Goal: Transaction & Acquisition: Purchase product/service

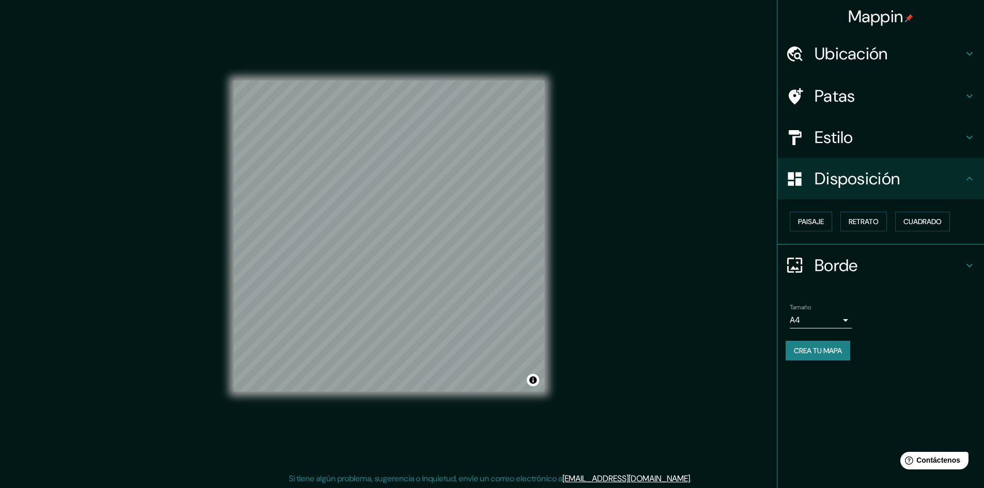
click at [825, 347] on font "Crea tu mapa" at bounding box center [818, 350] width 48 height 9
click at [639, 304] on div "Mappin Ubicación Luxemburgo, Cantón de Luxemburgo, Luxemburgo Patas Estilo Disp…" at bounding box center [492, 243] width 984 height 489
click at [963, 183] on icon at bounding box center [969, 178] width 12 height 12
click at [972, 264] on icon at bounding box center [969, 265] width 6 height 4
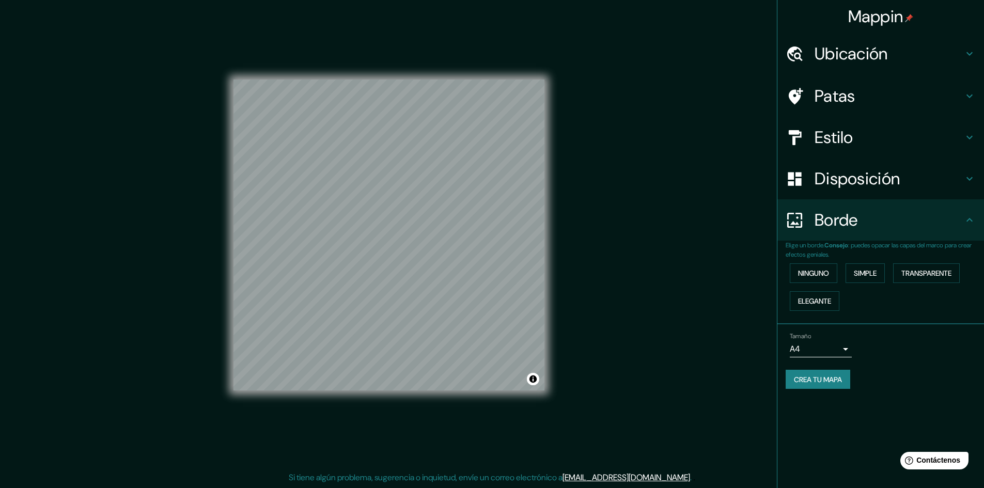
click at [889, 368] on div "Tamaño A4 single Crea tu mapa" at bounding box center [880, 362] width 190 height 69
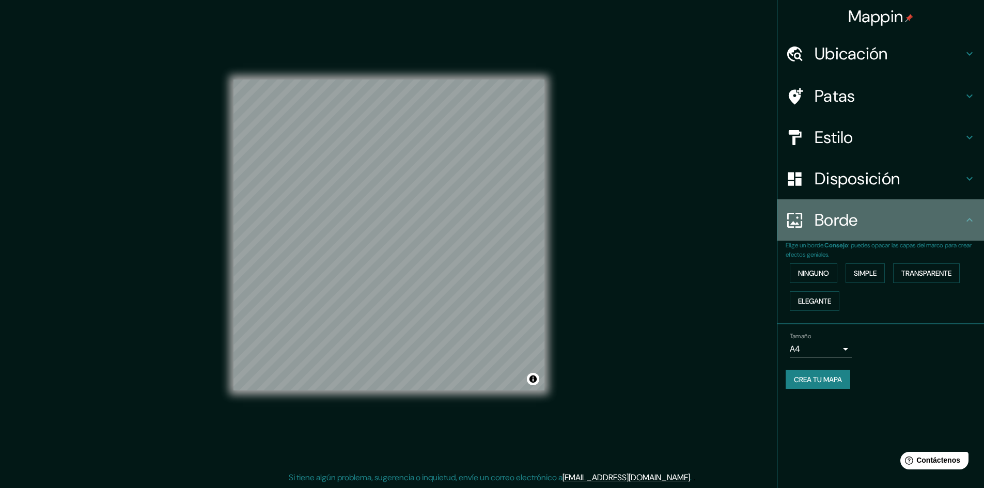
click at [966, 223] on icon at bounding box center [969, 220] width 12 height 12
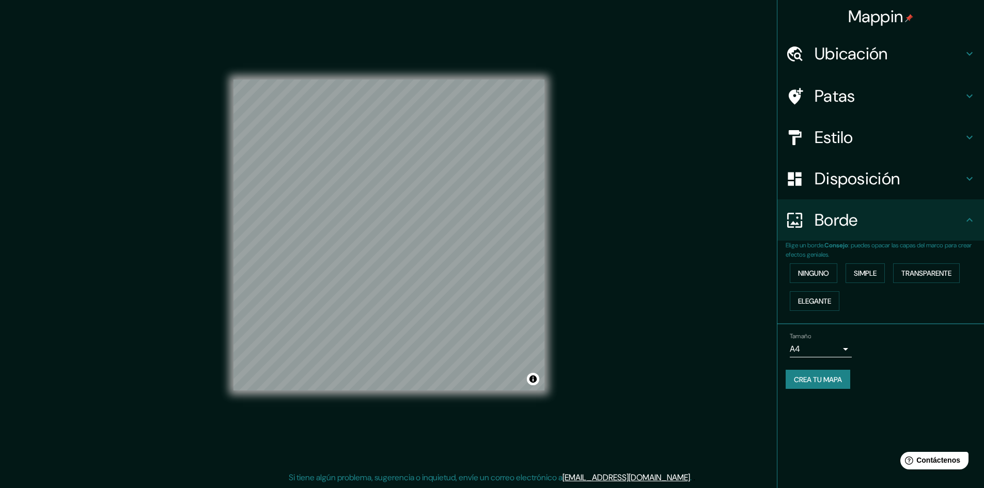
click at [843, 348] on body "Mappin Ubicación Luxemburgo, Cantón de Luxemburgo, Luxemburgo Patas Estilo Disp…" at bounding box center [492, 243] width 984 height 488
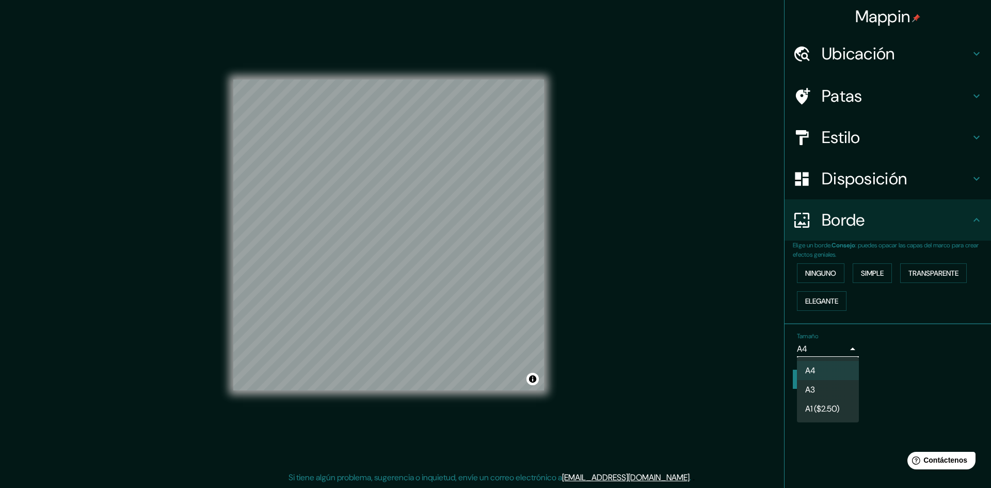
click at [843, 348] on div at bounding box center [495, 244] width 991 height 488
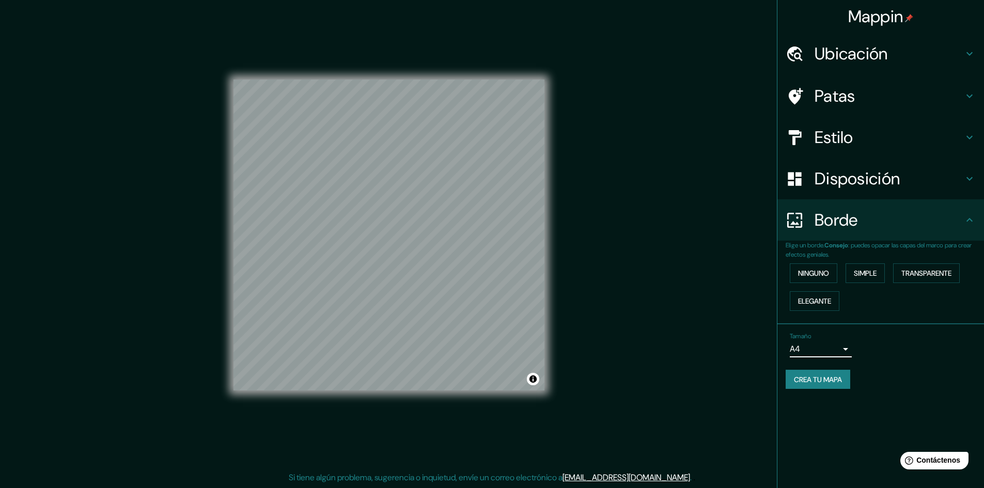
click at [843, 348] on body "Mappin Ubicación Luxemburgo, Cantón de Luxemburgo, Luxemburgo Patas Estilo Disp…" at bounding box center [492, 243] width 984 height 488
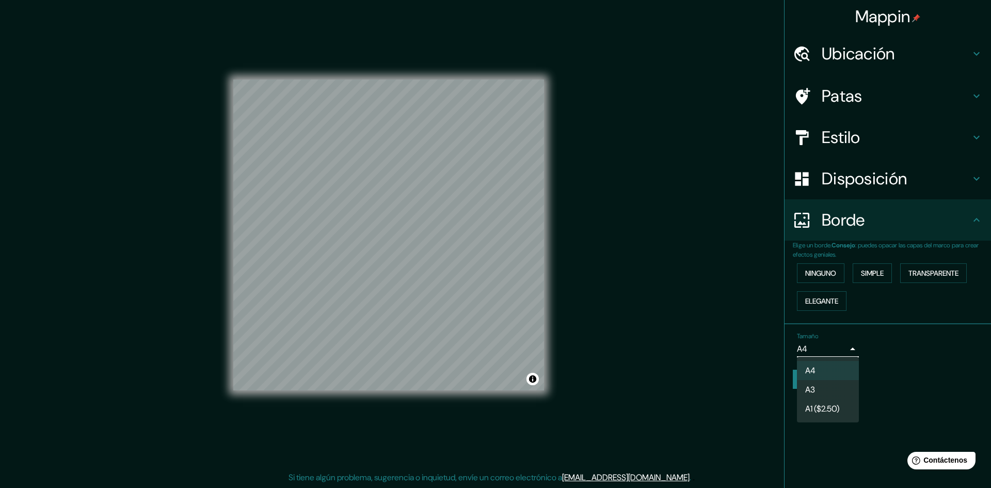
click at [820, 392] on li "A3" at bounding box center [828, 389] width 62 height 19
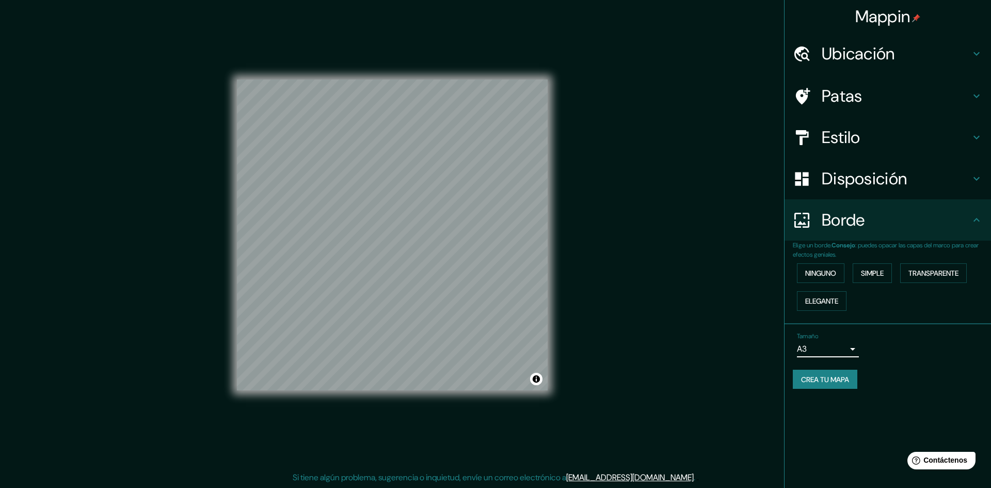
click at [841, 348] on body "Mappin Ubicación Luxemburgo, Cantón de Luxemburgo, Luxemburgo Patas Estilo Disp…" at bounding box center [495, 243] width 991 height 488
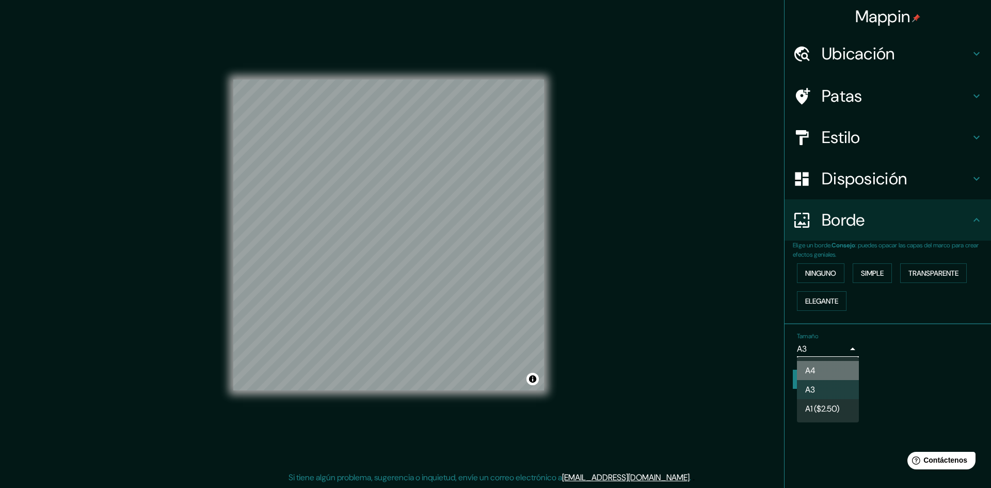
click at [829, 369] on li "A4" at bounding box center [828, 370] width 62 height 19
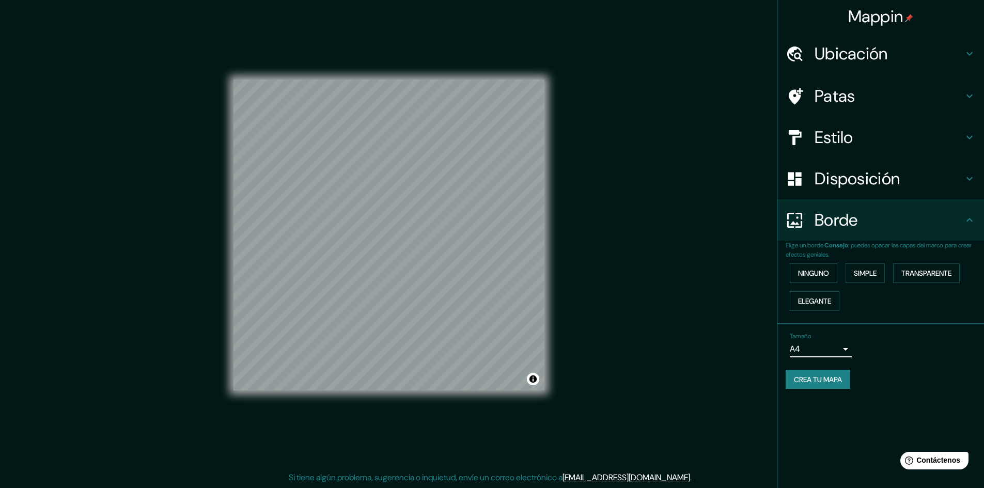
click at [905, 379] on div "Crea tu mapa" at bounding box center [880, 380] width 190 height 20
click at [825, 378] on font "Crea tu mapa" at bounding box center [818, 379] width 48 height 9
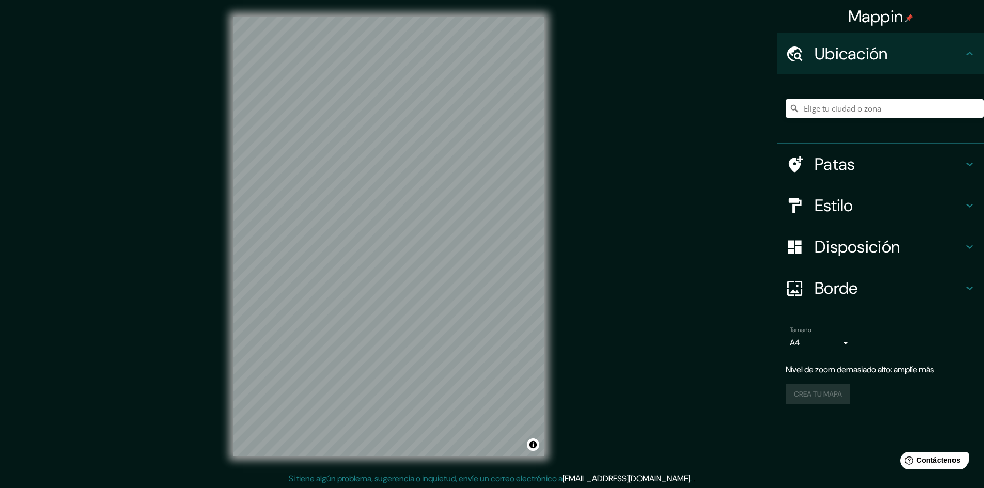
click at [570, 241] on div "Mappin Ubicación Patas Estilo Disposición Borde Elige un borde. Consejo : puede…" at bounding box center [492, 244] width 984 height 489
click at [963, 158] on icon at bounding box center [969, 164] width 12 height 12
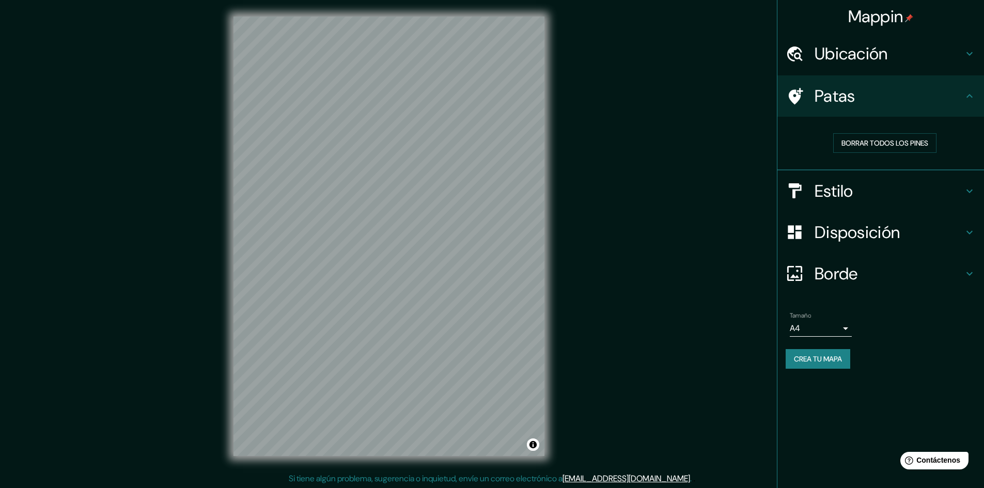
click at [971, 97] on icon at bounding box center [969, 96] width 6 height 4
click at [966, 186] on icon at bounding box center [969, 191] width 12 height 12
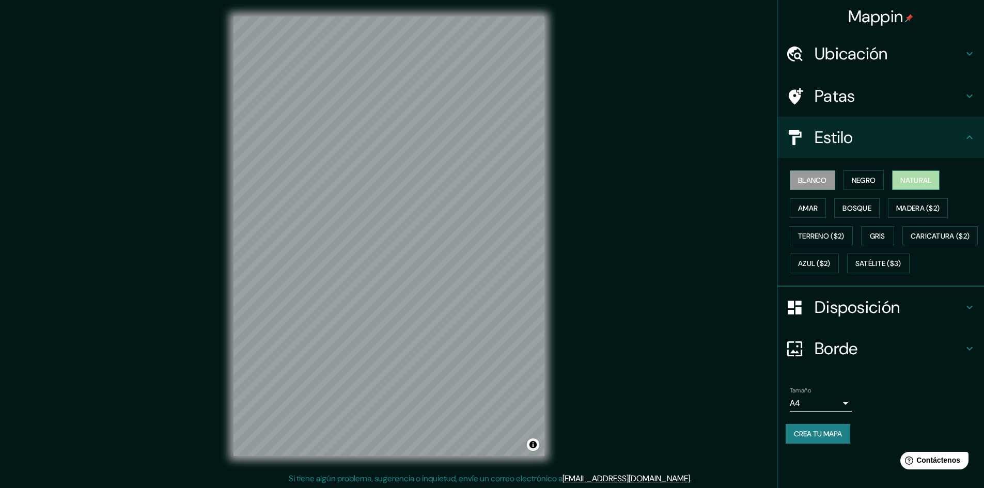
click at [913, 181] on font "Natural" at bounding box center [915, 180] width 31 height 9
click at [866, 204] on font "Bosque" at bounding box center [856, 207] width 29 height 9
click at [917, 176] on font "Natural" at bounding box center [915, 180] width 31 height 9
click at [960, 318] on h4 "Disposición" at bounding box center [888, 307] width 149 height 21
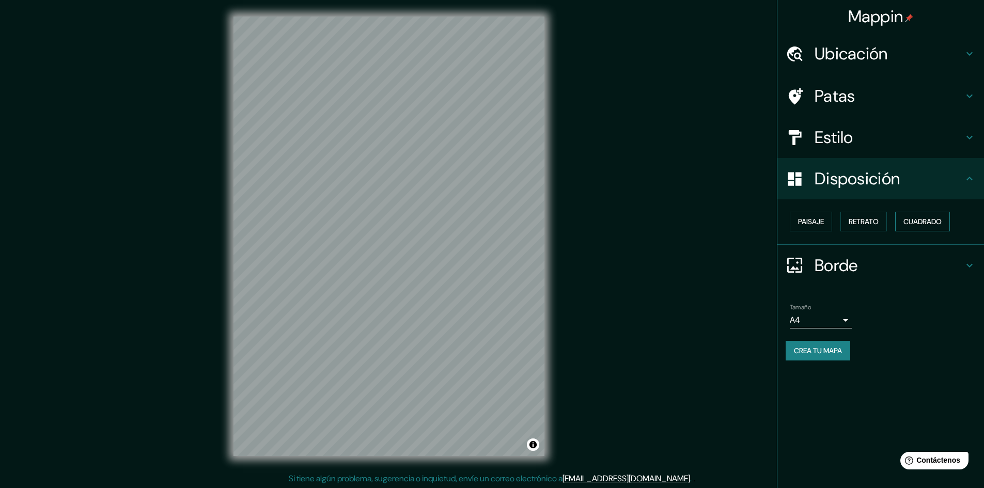
click at [909, 223] on font "Cuadrado" at bounding box center [922, 221] width 38 height 9
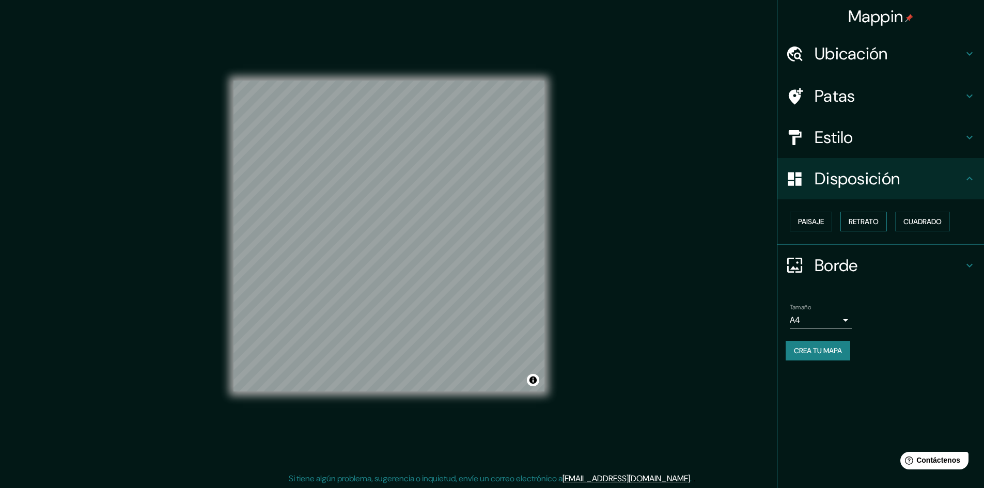
click at [875, 220] on font "Retrato" at bounding box center [863, 221] width 30 height 9
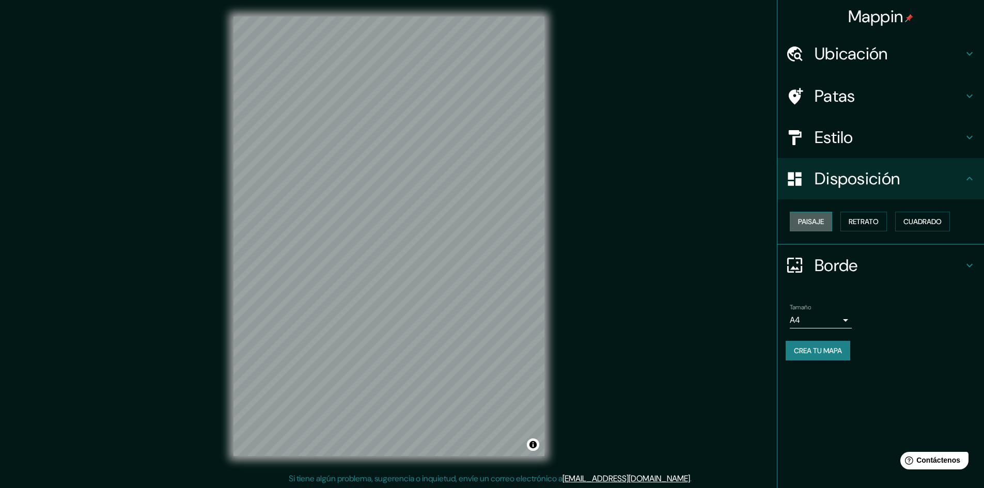
click at [819, 221] on font "Paisaje" at bounding box center [811, 221] width 26 height 9
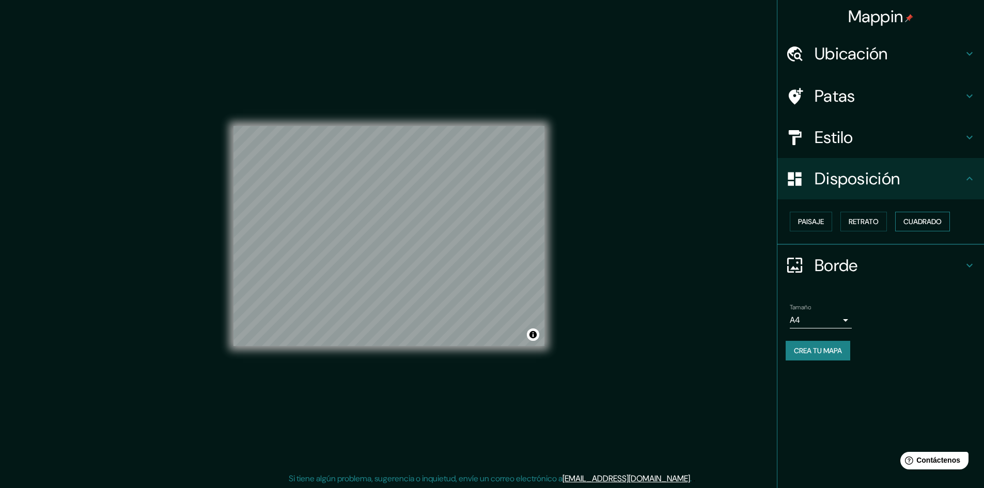
click at [931, 215] on font "Cuadrado" at bounding box center [922, 221] width 38 height 13
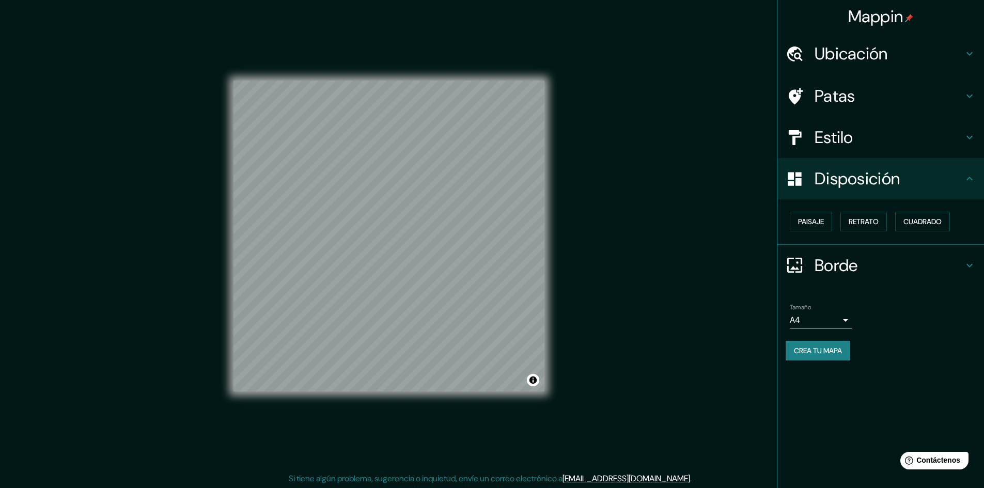
click at [968, 181] on icon at bounding box center [969, 178] width 12 height 12
click at [968, 264] on icon at bounding box center [969, 265] width 12 height 12
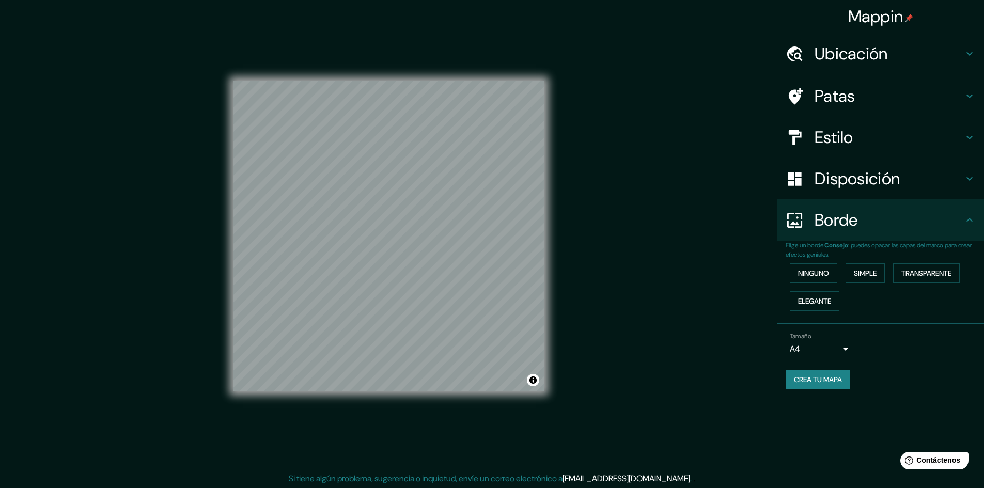
click at [623, 247] on div "Mappin Ubicación Patas Estilo Disposición Borde Elige un borde. Consejo : puede…" at bounding box center [492, 244] width 984 height 489
click at [812, 380] on font "Crea tu mapa" at bounding box center [818, 379] width 48 height 9
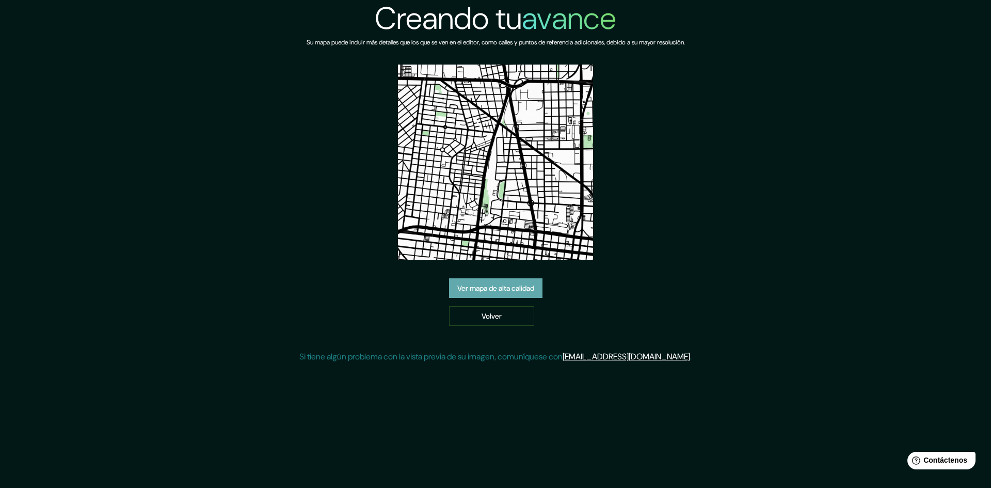
click at [522, 287] on font "Ver mapa de alta calidad" at bounding box center [495, 287] width 77 height 9
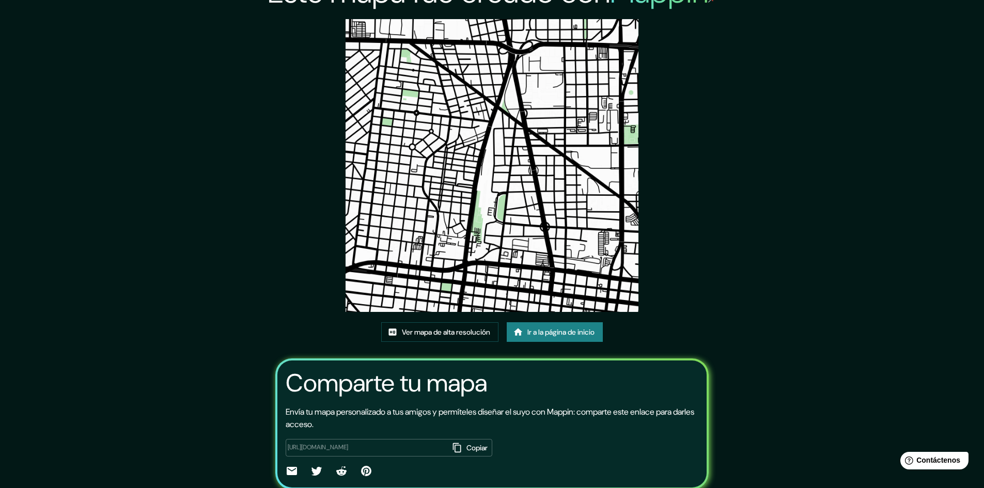
scroll to position [64, 0]
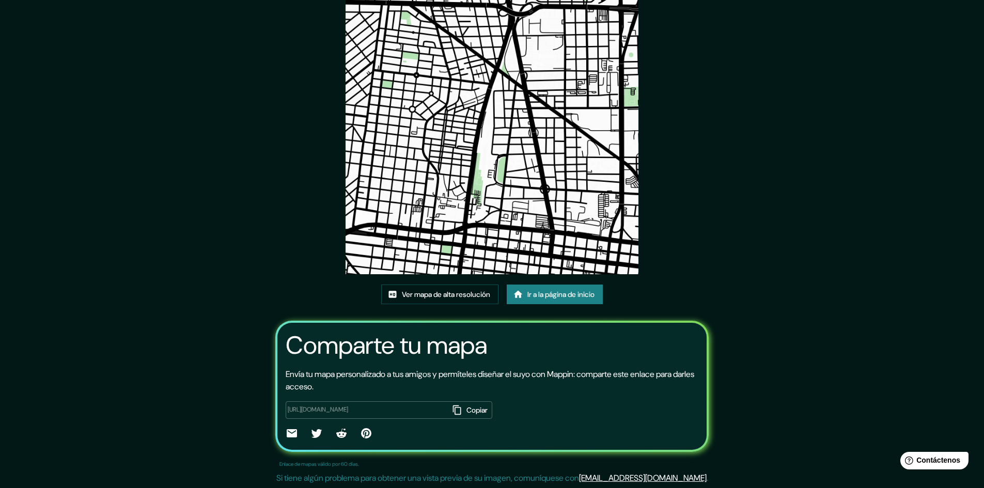
drag, startPoint x: 363, startPoint y: 297, endPoint x: 351, endPoint y: 293, distance: 13.1
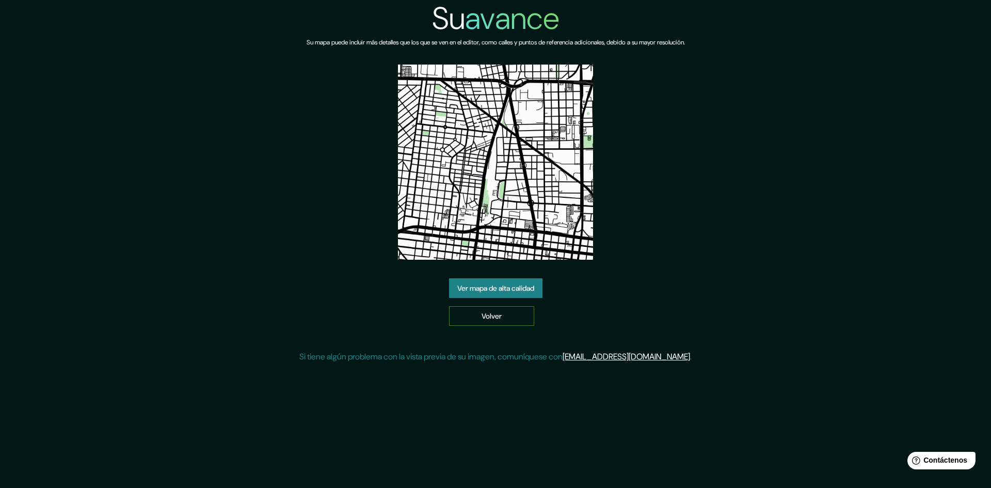
click at [489, 316] on font "Volver" at bounding box center [492, 315] width 20 height 9
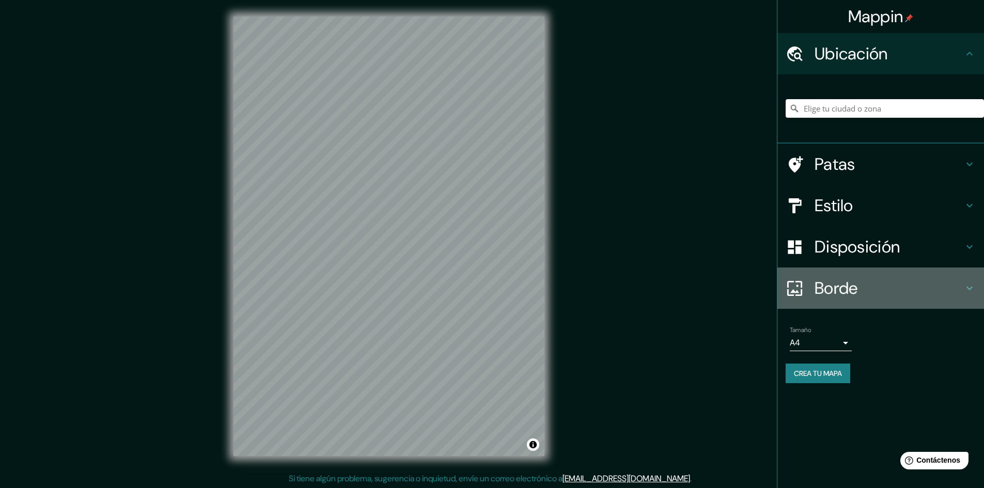
click at [964, 289] on icon at bounding box center [969, 288] width 12 height 12
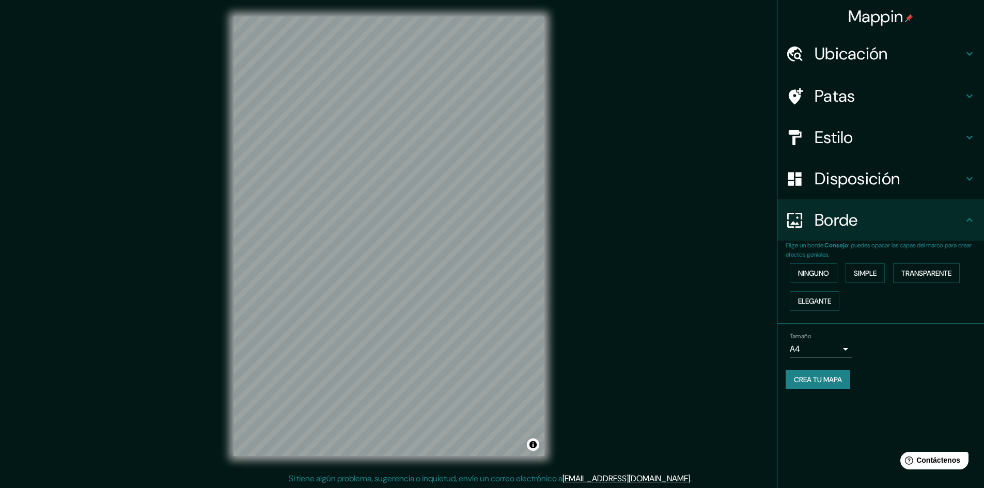
click at [965, 185] on div "Disposición" at bounding box center [880, 178] width 207 height 41
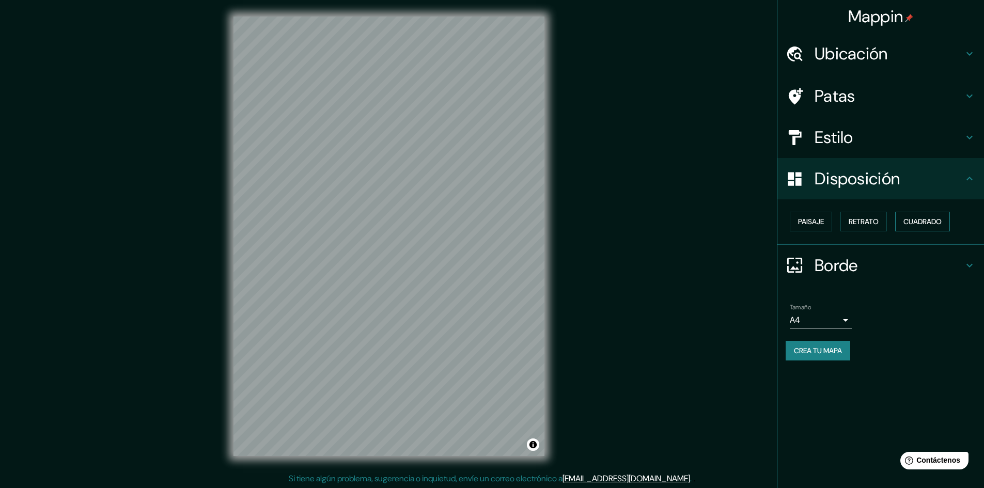
click at [937, 223] on font "Cuadrado" at bounding box center [922, 221] width 38 height 9
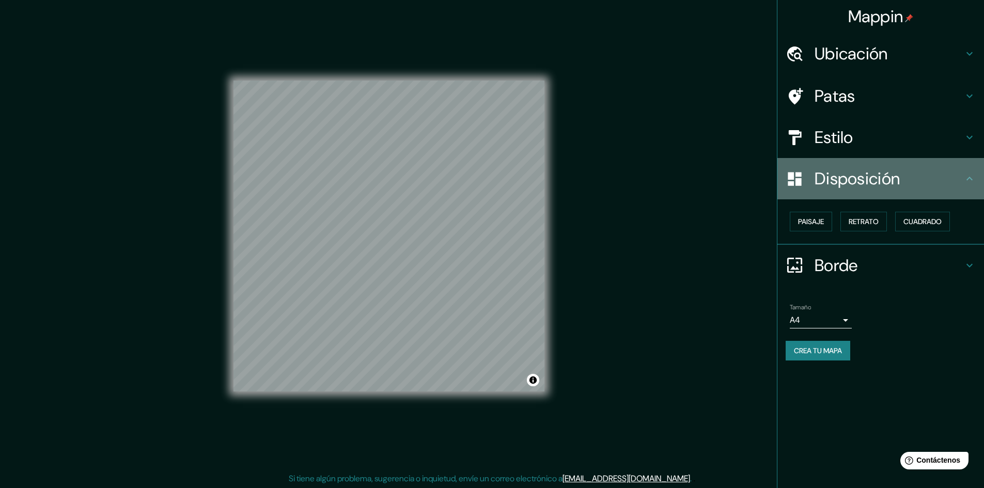
click at [965, 177] on icon at bounding box center [969, 178] width 12 height 12
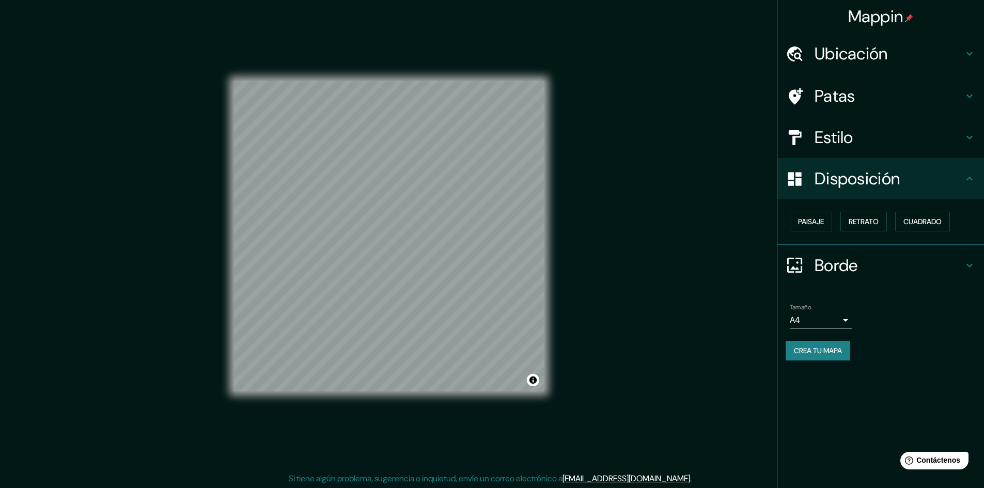
click at [970, 262] on icon at bounding box center [969, 265] width 12 height 12
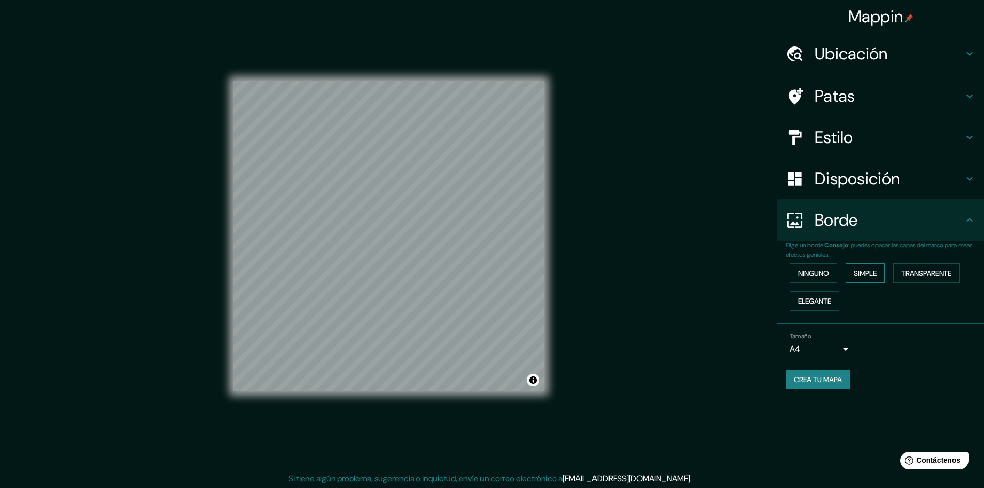
click at [868, 276] on font "Simple" at bounding box center [864, 272] width 23 height 9
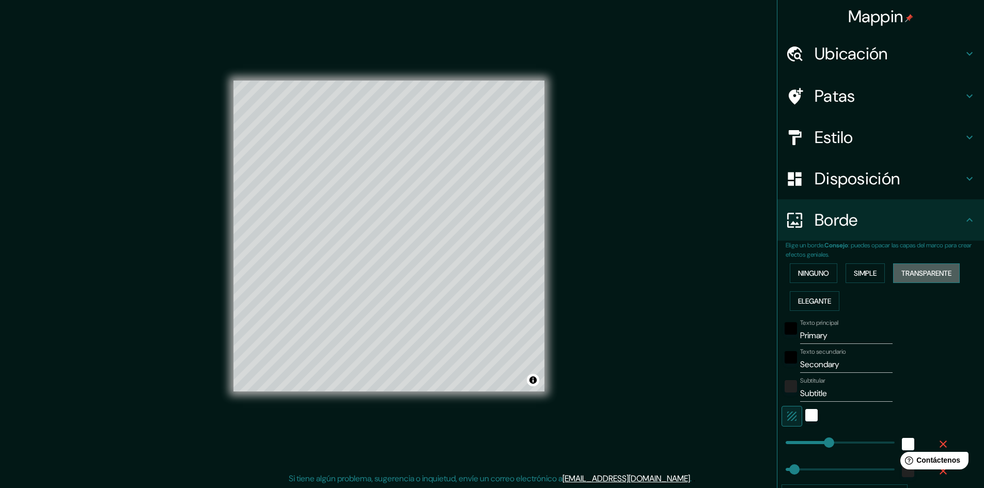
click at [915, 273] on font "Transparente" at bounding box center [926, 272] width 50 height 9
click at [817, 305] on font "Elegante" at bounding box center [814, 300] width 33 height 9
click at [806, 278] on font "Ninguno" at bounding box center [813, 272] width 31 height 13
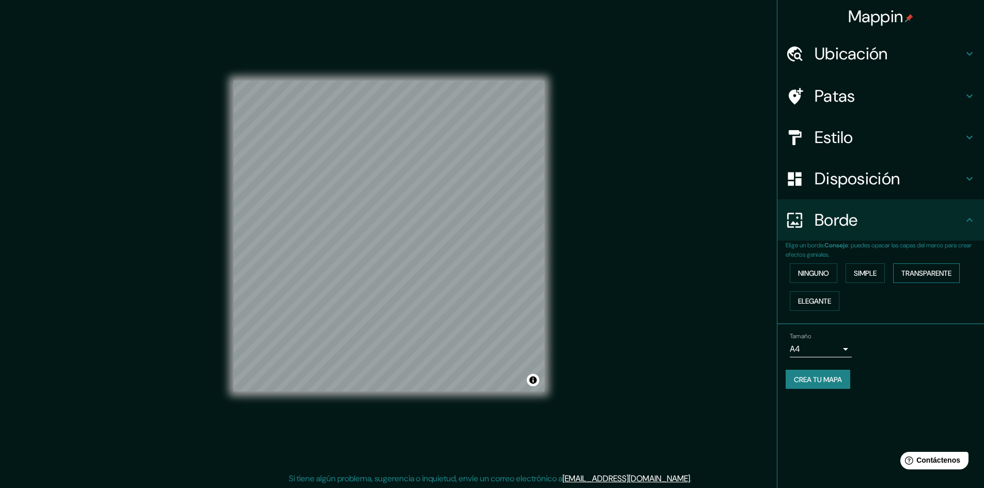
click at [922, 276] on font "Transparente" at bounding box center [926, 272] width 50 height 9
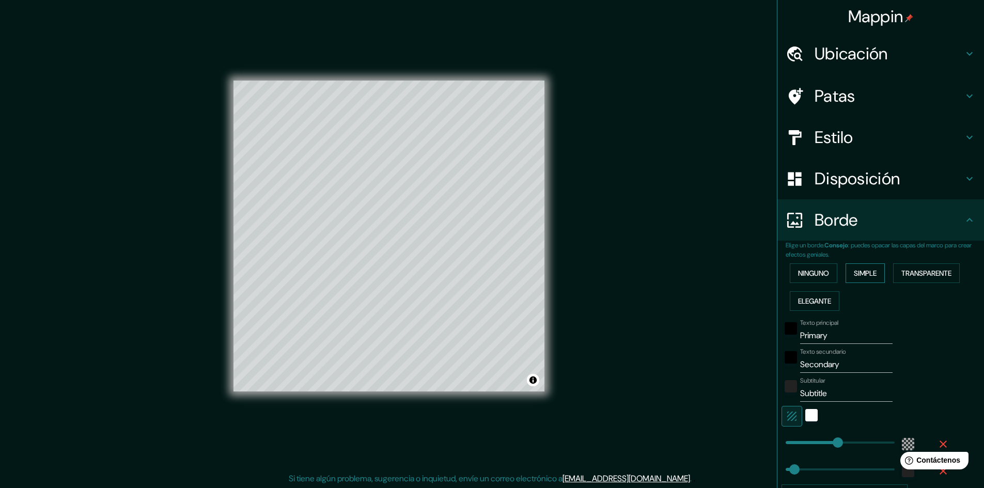
click at [854, 272] on font "Simple" at bounding box center [864, 272] width 23 height 9
click at [916, 273] on font "Transparente" at bounding box center [926, 272] width 50 height 9
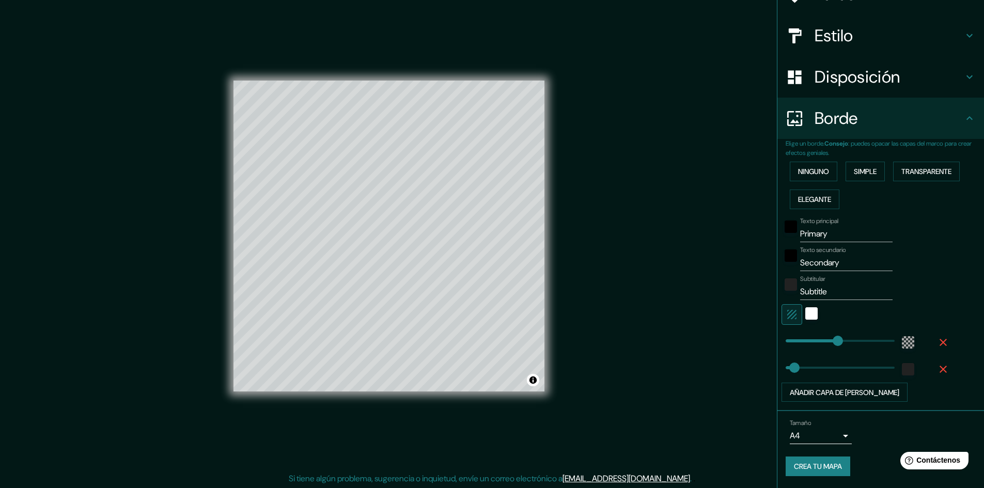
scroll to position [102, 0]
type input "163"
drag, startPoint x: 831, startPoint y: 339, endPoint x: 807, endPoint y: 336, distance: 24.5
type input "48"
type input "77"
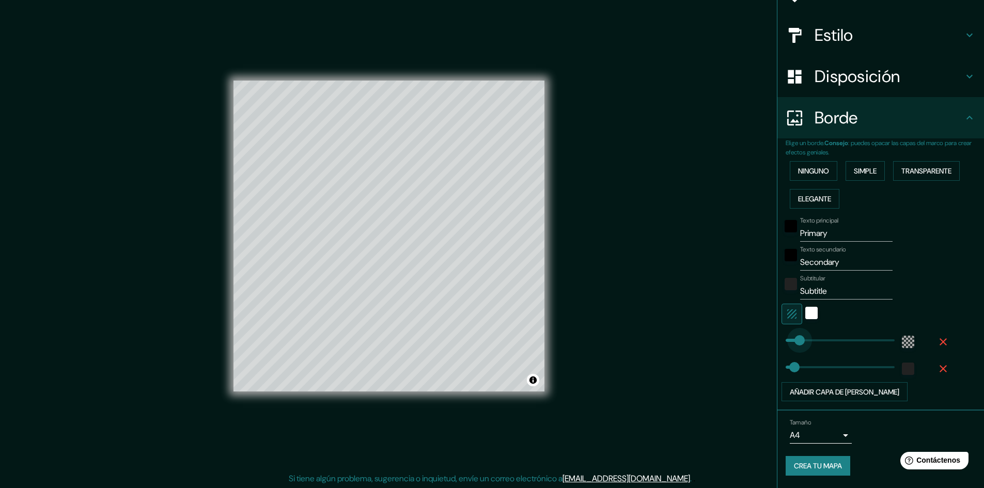
drag, startPoint x: 806, startPoint y: 337, endPoint x: 791, endPoint y: 338, distance: 15.0
type input "48"
type input "49"
type input "48"
type input "71"
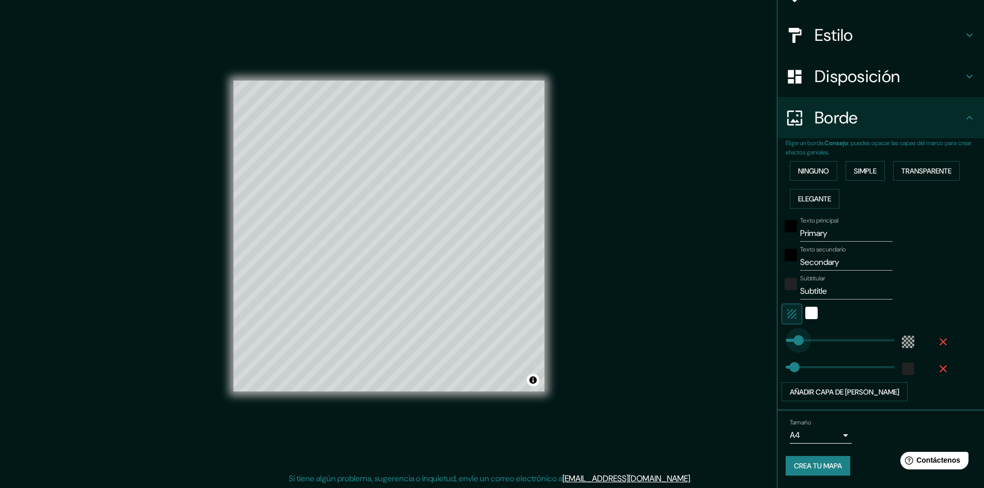
type input "48"
click at [829, 237] on input "Primary" at bounding box center [846, 233] width 92 height 17
type input "Primar"
type input "48"
type input "Pr"
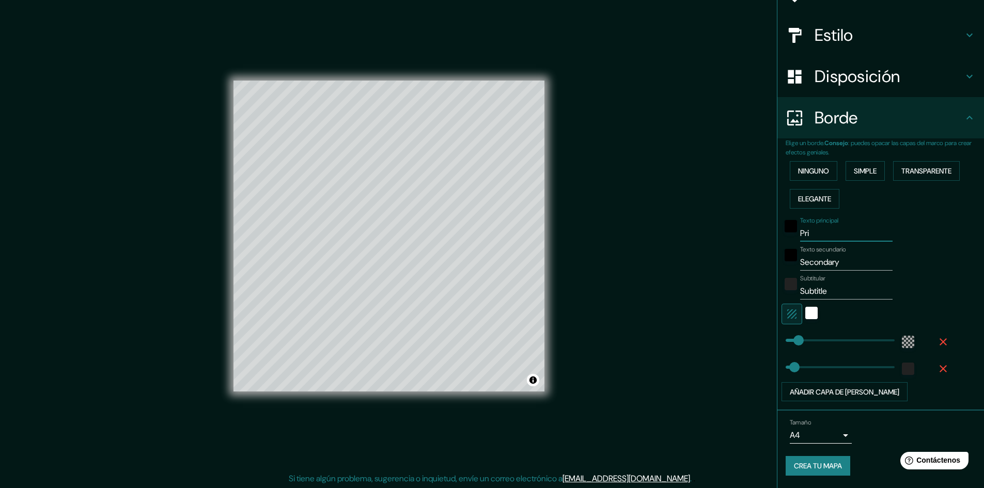
type input "48"
type input "P"
type input "48"
type input "e"
type input "48"
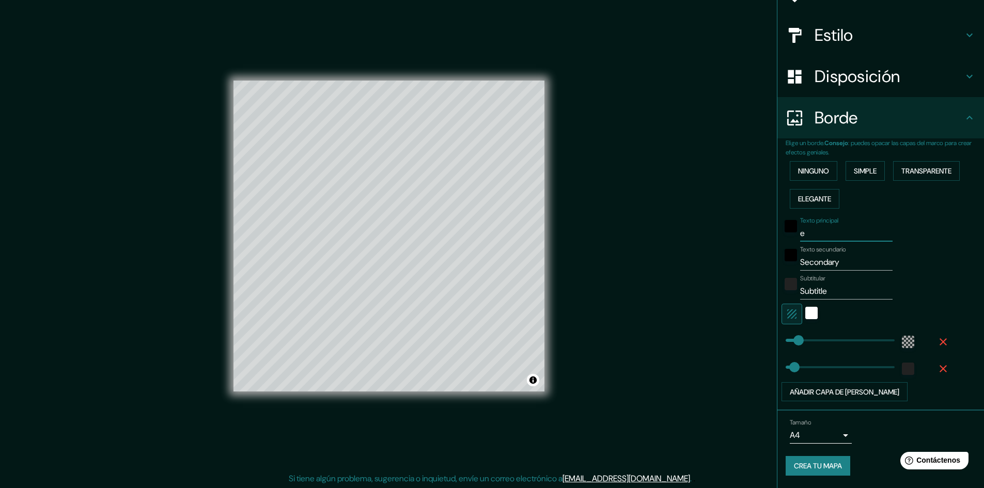
type input "es"
type input "48"
type input "esc"
type input "48"
type input "esca"
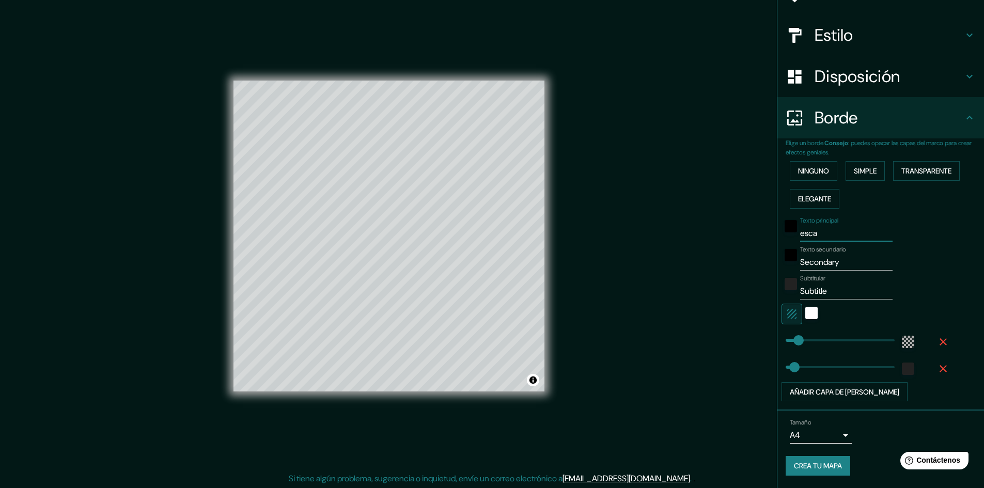
type input "48"
type input "escala"
type input "48"
type input "escala"
type input "48"
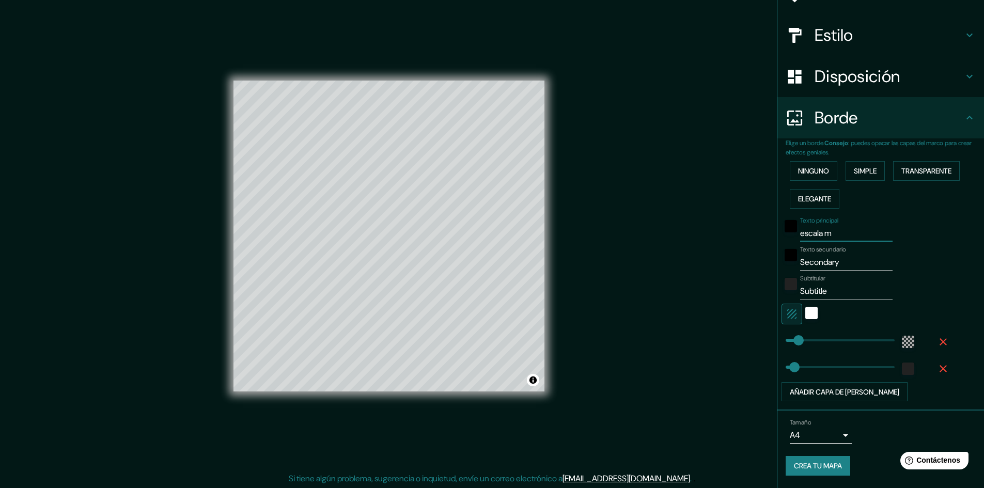
type input "escala ma"
type input "48"
type input "escala mac"
type input "48"
type input "escala macr"
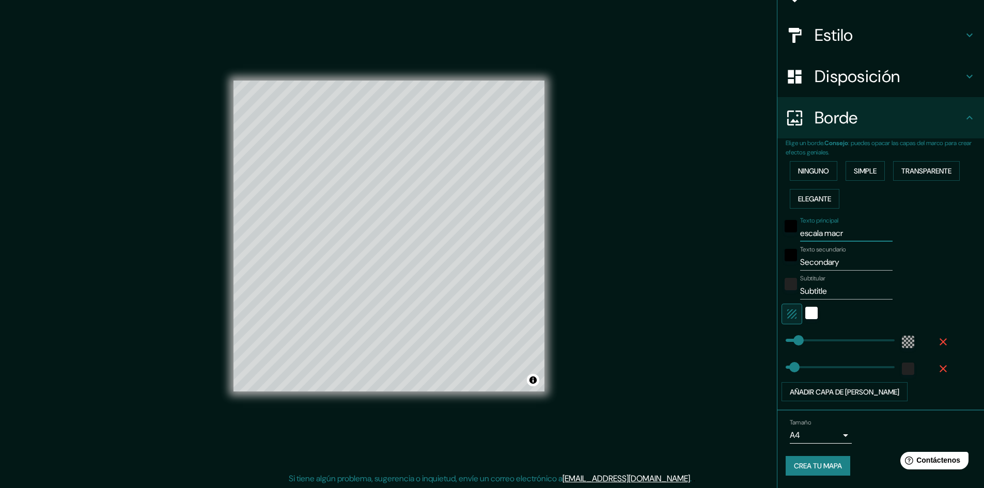
type input "48"
type input "escala macro"
type input "48"
type input "escala macr"
type input "48"
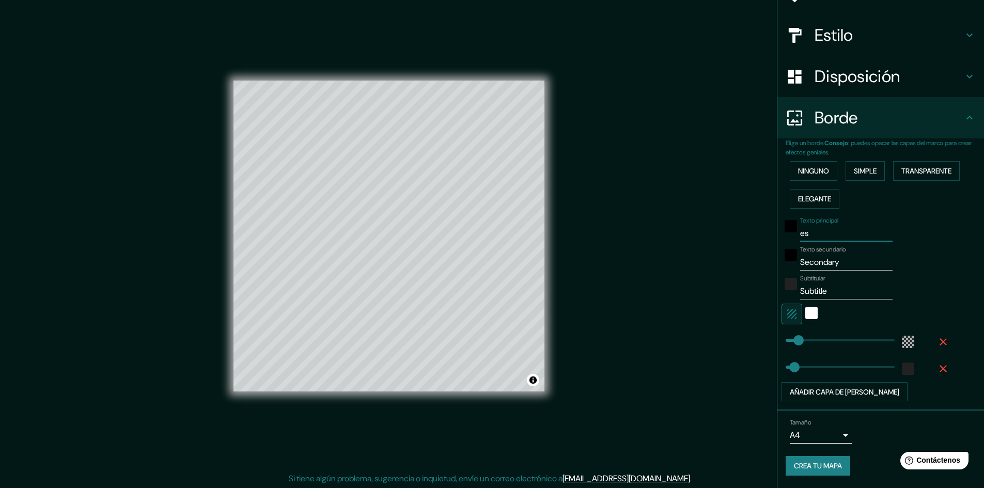
type input "e"
type input "48"
type input "m"
type input "48"
type input "ma"
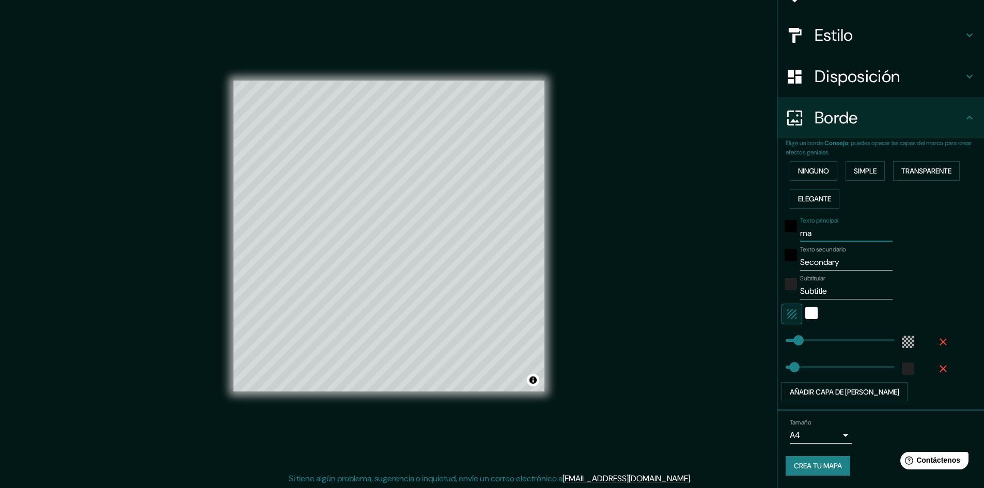
type input "48"
type input "map"
type input "48"
type input "mapa"
type input "48"
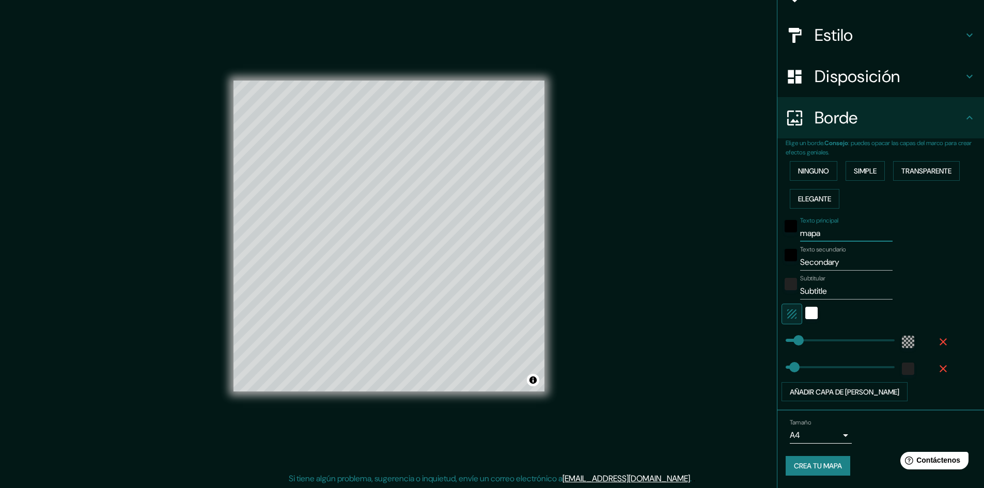
type input "mapa"
type input "48"
type input "mapa ba"
type input "48"
type input "mapa bas"
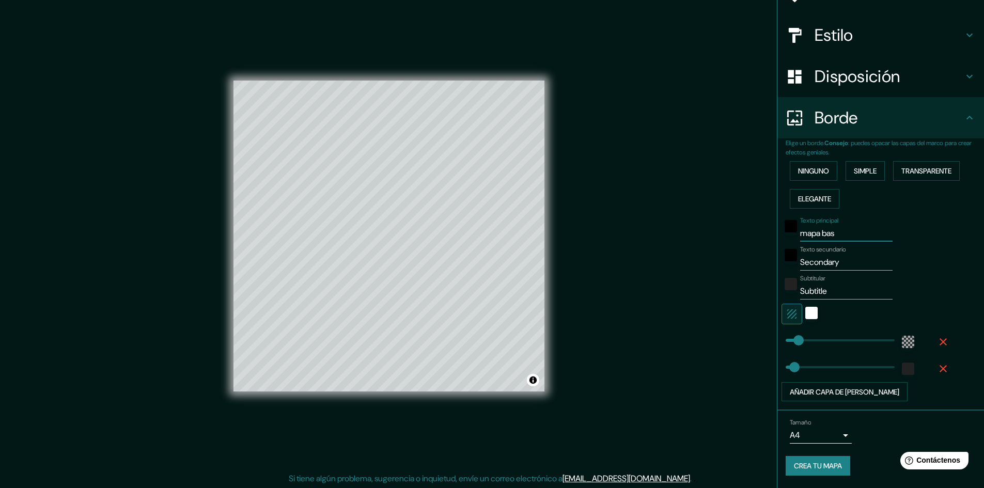
type input "48"
type input "mapa base"
type input "48"
type input "mapa base"
click at [809, 262] on input "Secondary" at bounding box center [846, 262] width 92 height 17
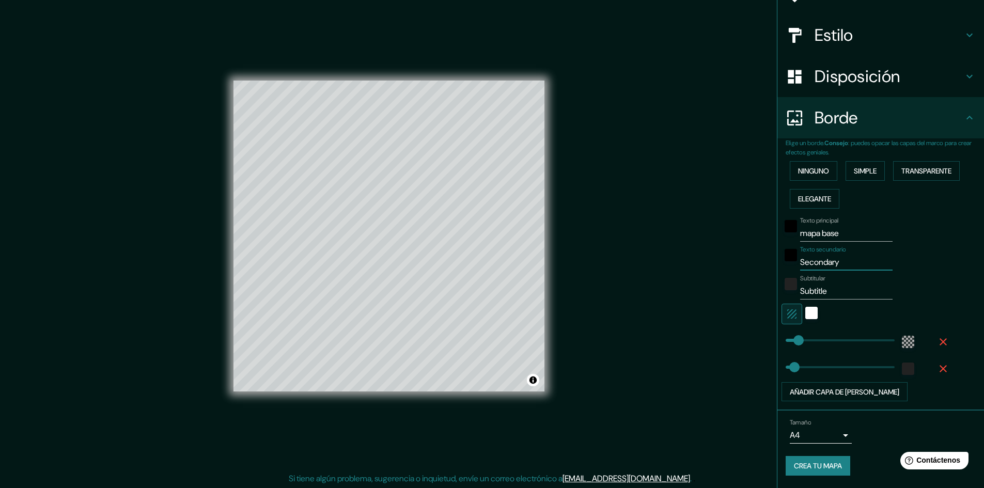
click at [832, 261] on input "Secondary" at bounding box center [846, 262] width 92 height 17
type input "Secondar"
type input "48"
type input "Seconda"
type input "48"
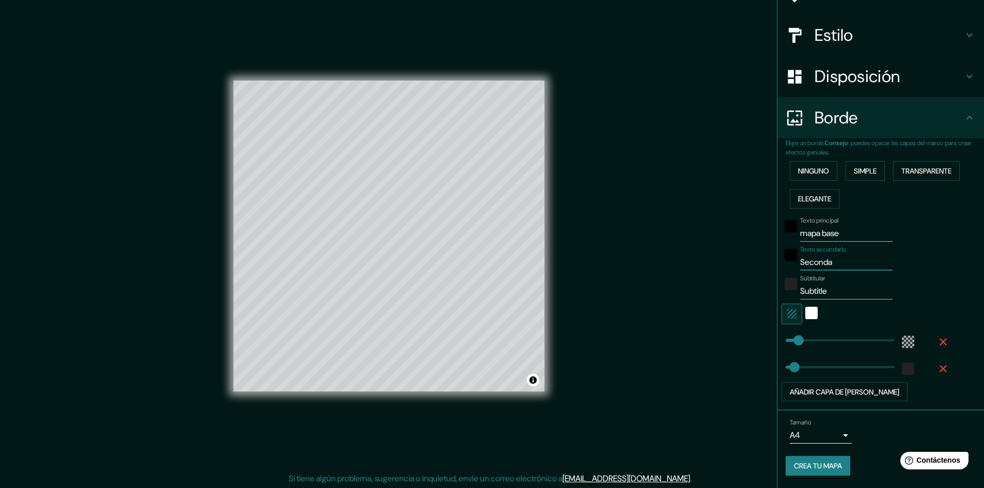
type input "Second"
type input "48"
type input "Secon"
type input "48"
type input "Seco"
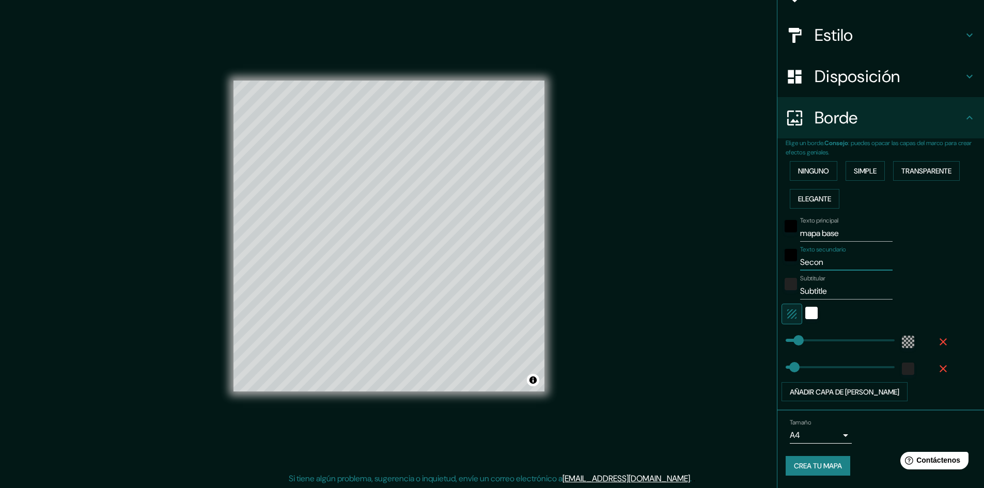
type input "48"
type input "Sec"
type input "48"
type input "Se"
type input "48"
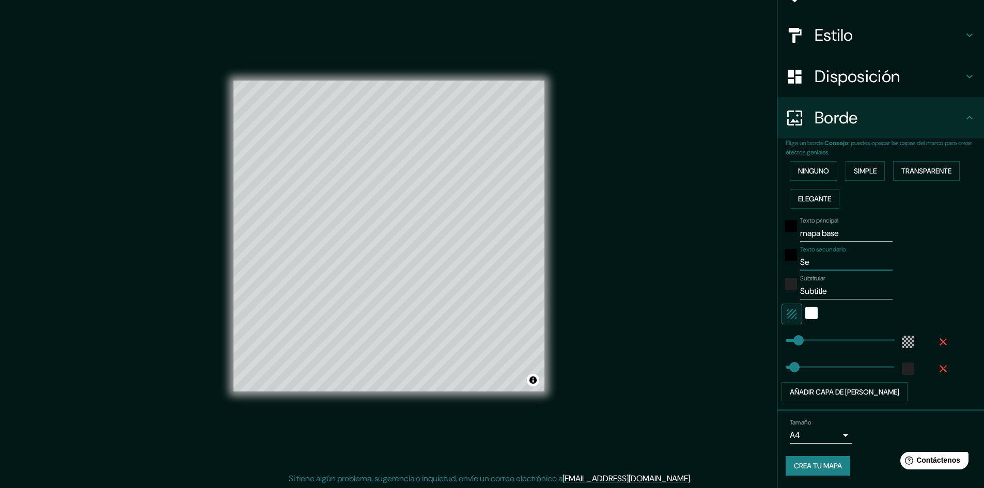
type input "S"
type input "48"
type input "e"
type input "48"
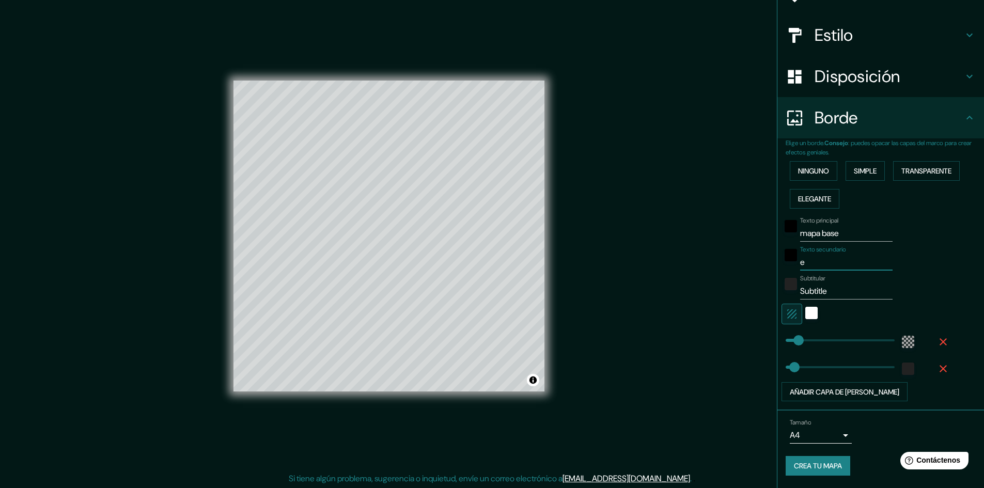
type input "es"
type input "48"
type input "esc"
type input "48"
type input "esca"
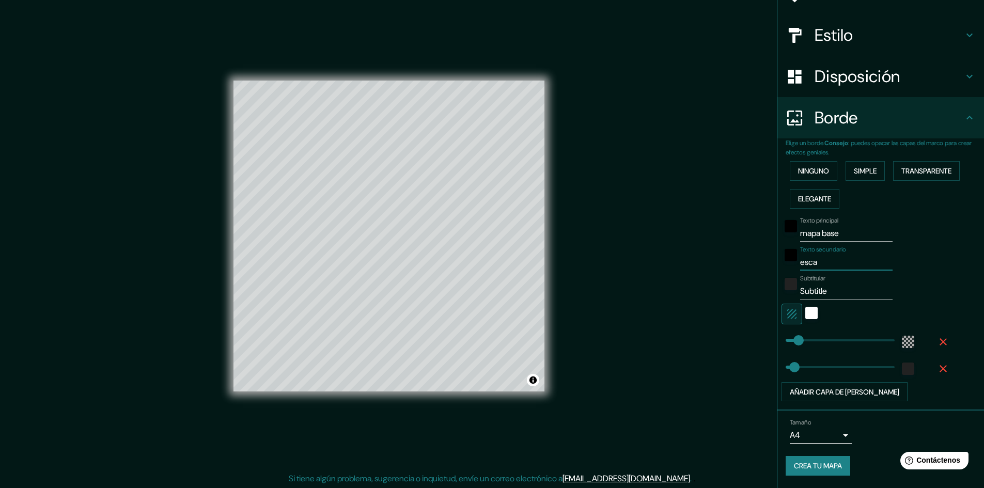
type input "48"
type input "escal"
type input "48"
type input "escala"
type input "48"
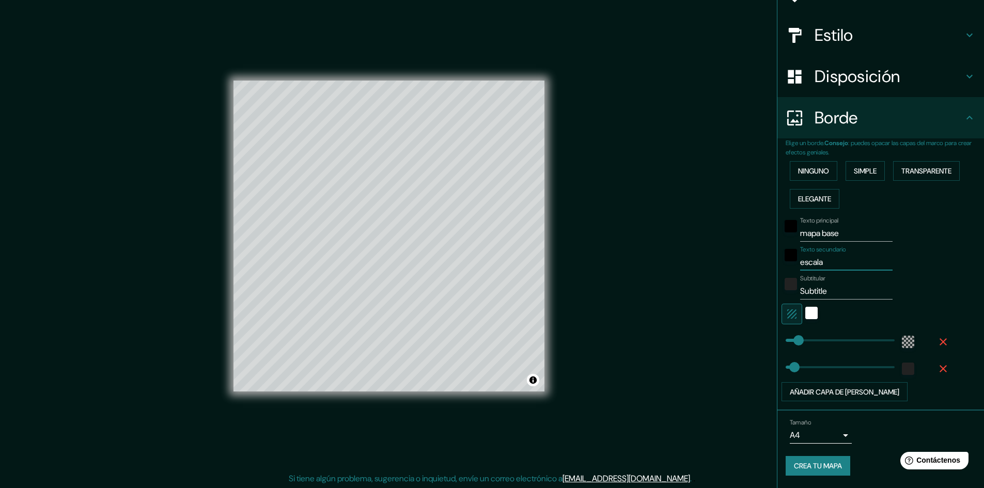
type input "escala"
type input "48"
type input "escala ma"
type input "48"
type input "escala mac"
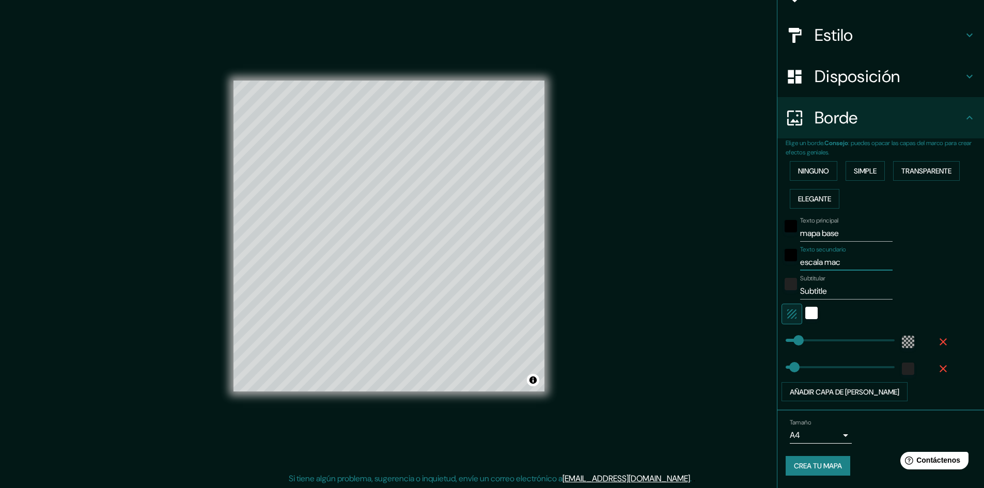
type input "48"
type input "escala macr"
type input "48"
type input "escala macro"
type input "48"
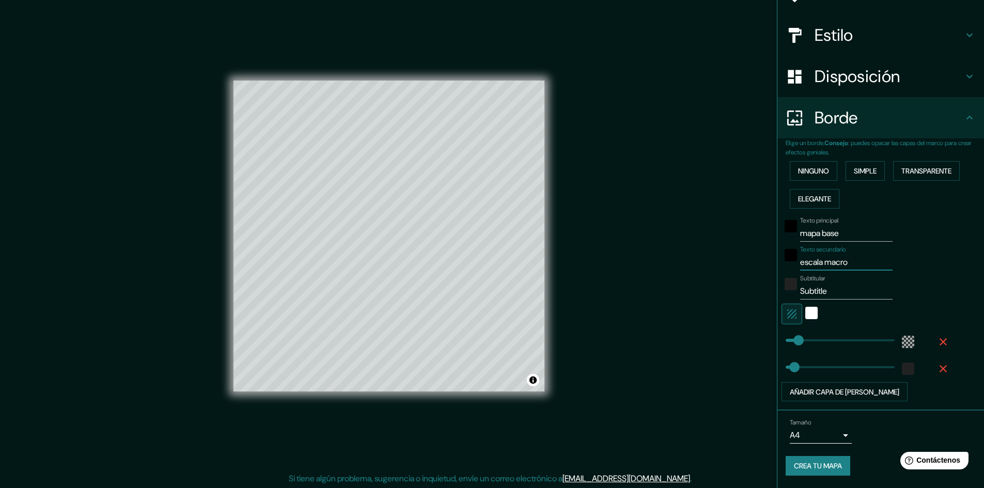
type input "escala macro"
click at [827, 294] on input "Subtitle" at bounding box center [846, 291] width 92 height 17
type input "Subtitlec"
type input "48"
type input "Subtitleca"
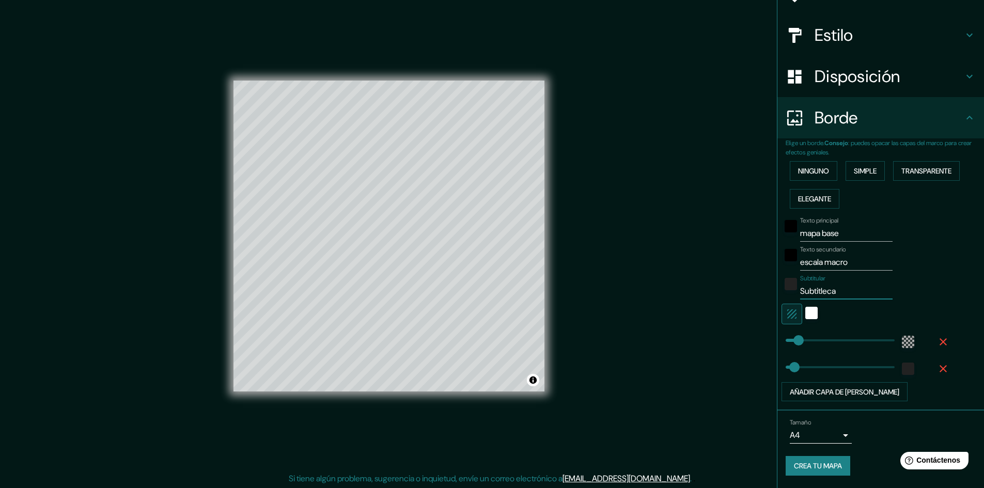
type input "48"
type input "Subtitlecal"
type input "48"
type input "Subtitlecall"
type input "48"
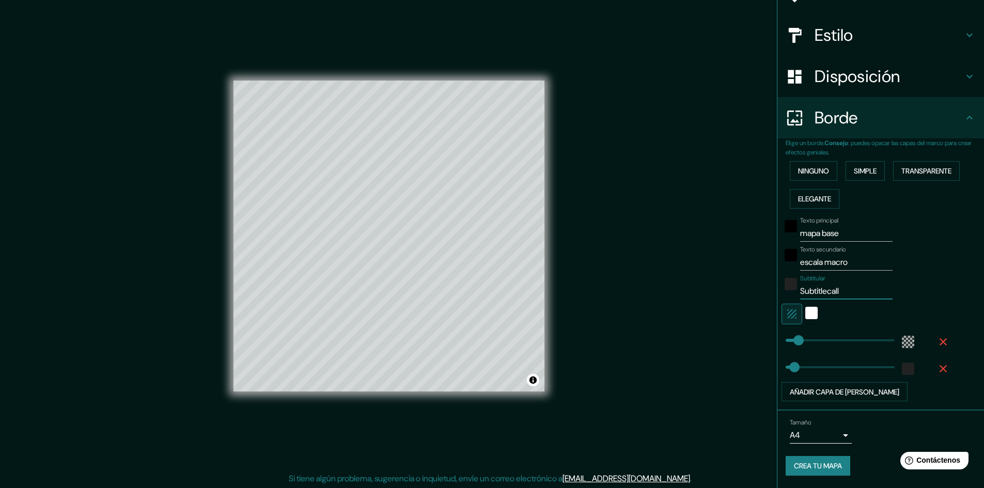
type input "Subtitlecalle"
type input "48"
type input "Subtitlecall"
type input "48"
type input "Subtitlecal"
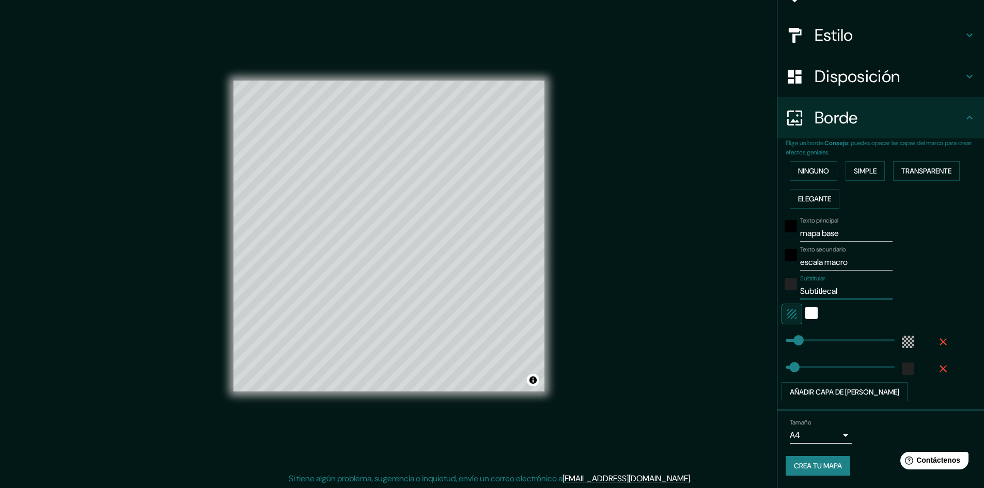
type input "48"
type input "Subtitleca"
type input "48"
type input "Subtitlec"
type input "48"
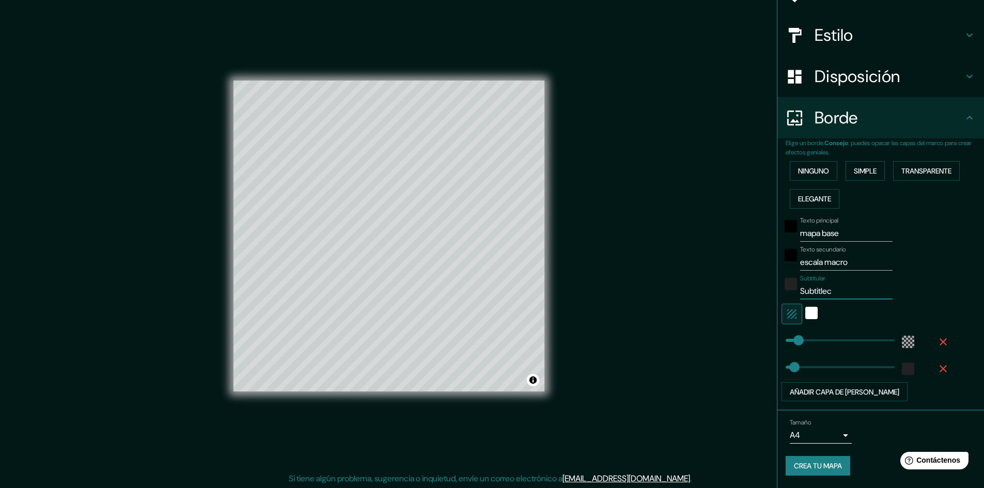
type input "Subtitle"
type input "48"
type input "Subtitl"
type input "48"
type input "S"
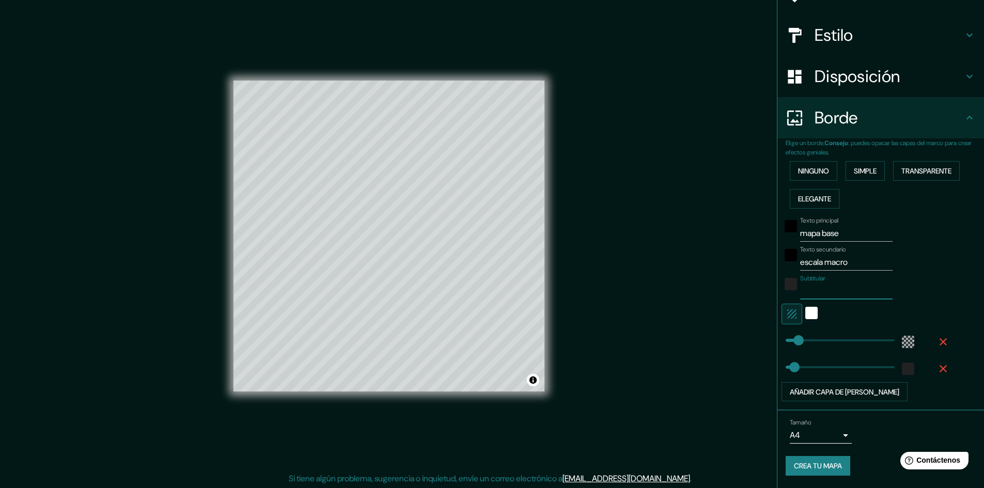
type input "48"
type input "c"
type input "48"
type input "C"
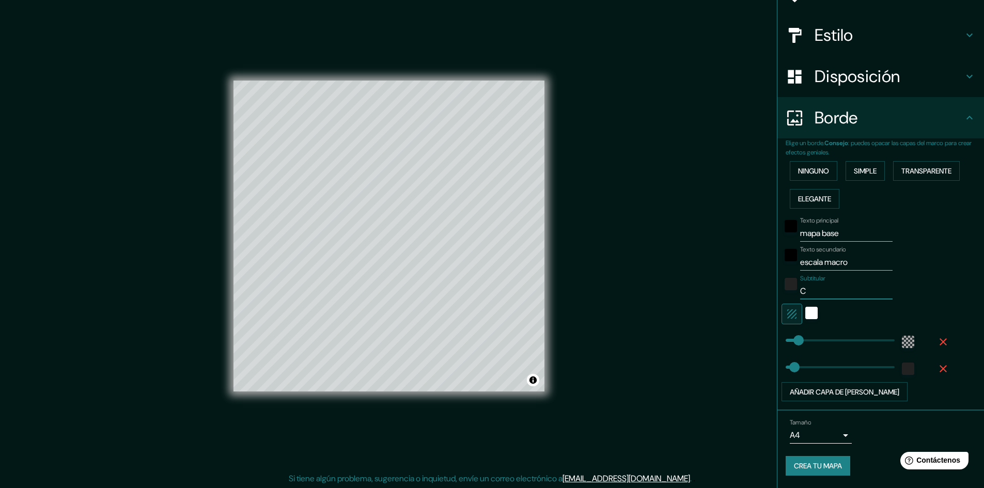
type input "48"
type input "CA"
type input "48"
type input "CALL"
type input "48"
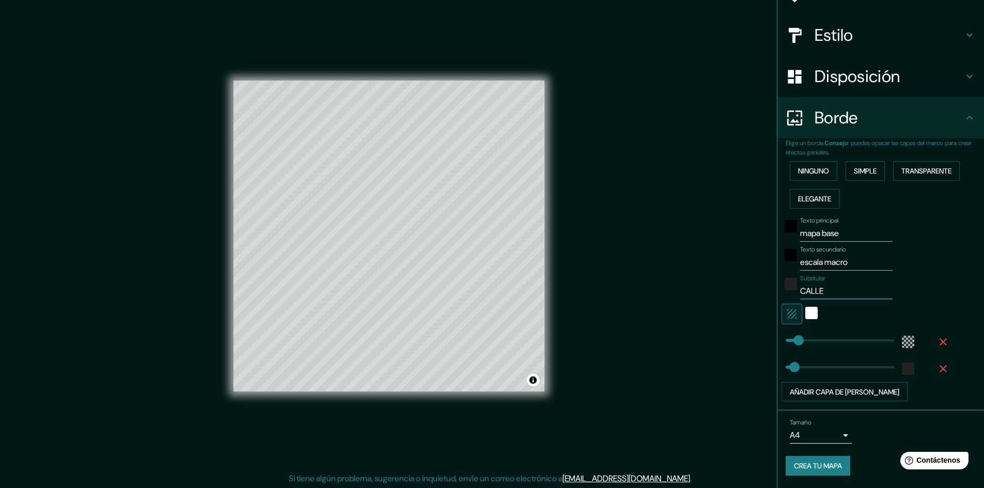
type input "CALLE"
type input "48"
type input "CALLE J"
type input "48"
type input "CALLE JO"
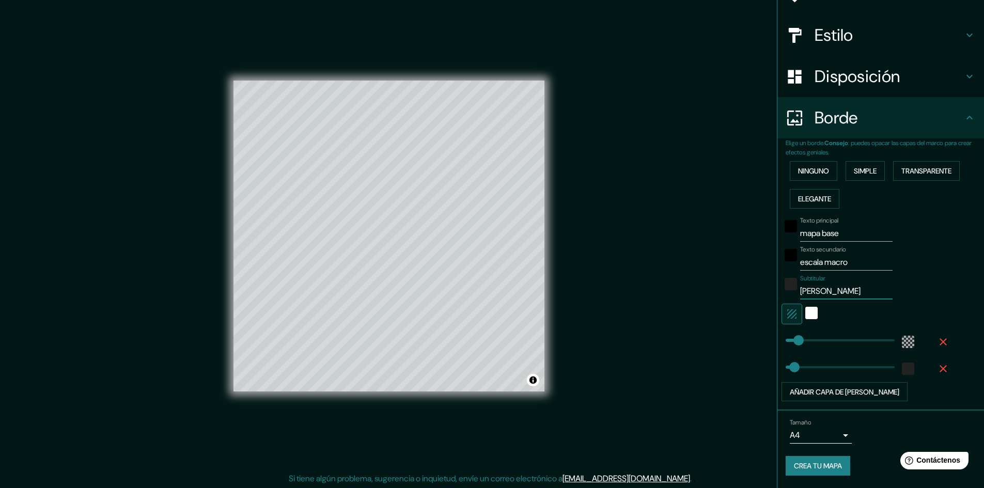
type input "48"
type input "CALLE JOR"
type input "48"
type input "CALLE JORD"
type input "48"
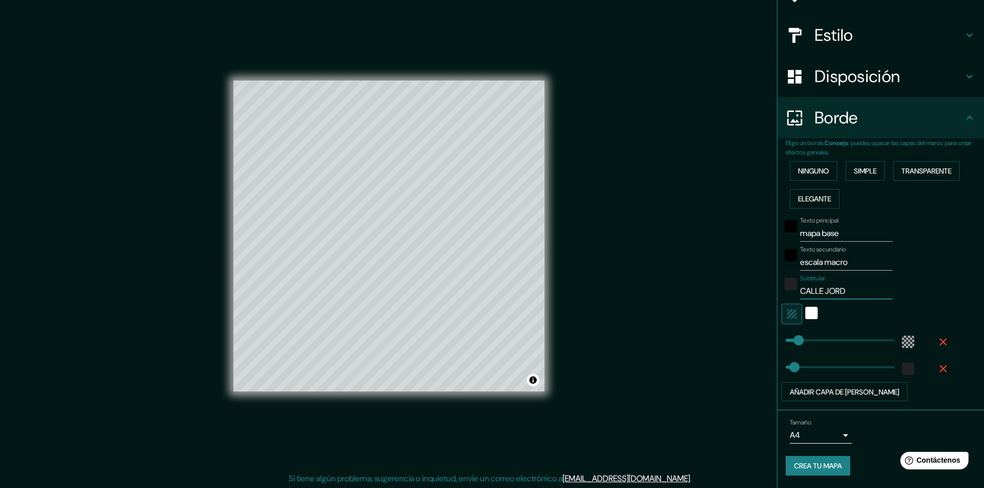
type input "CALLE JORDA"
type input "48"
type input "CALLE JORDAN"
type input "48"
type input "CALLE JORDAN"
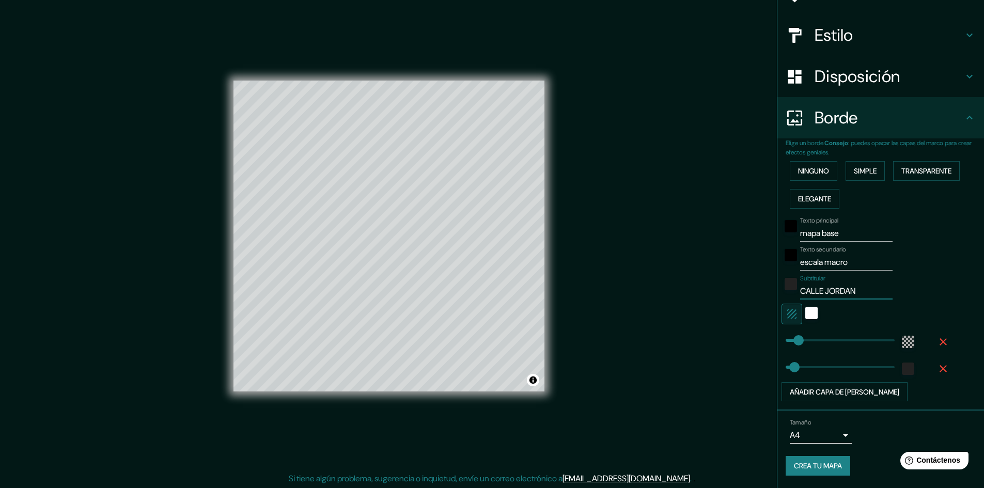
type input "48"
type input "CALLE JORDAN '"
type input "48"
type input "CALLE JORDAN '"
type input "48"
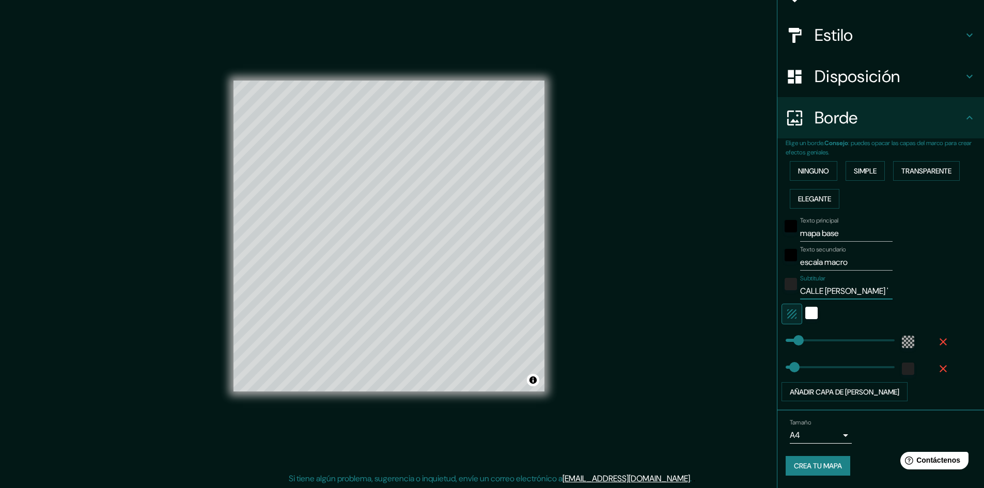
type input "CALLE JORDAN ' a"
type input "48"
type input "CALLE JORDAN ' aV"
type input "48"
type input "CALLE JORDAN ' aV."
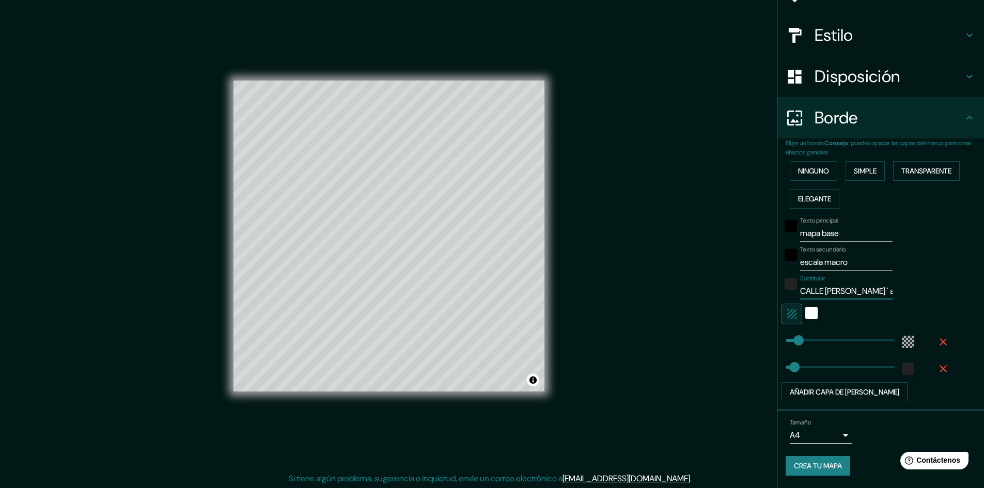
type input "48"
type input "CALLE JORDAN ' aV"
type input "48"
type input "CALLE JORDAN ' a"
type input "48"
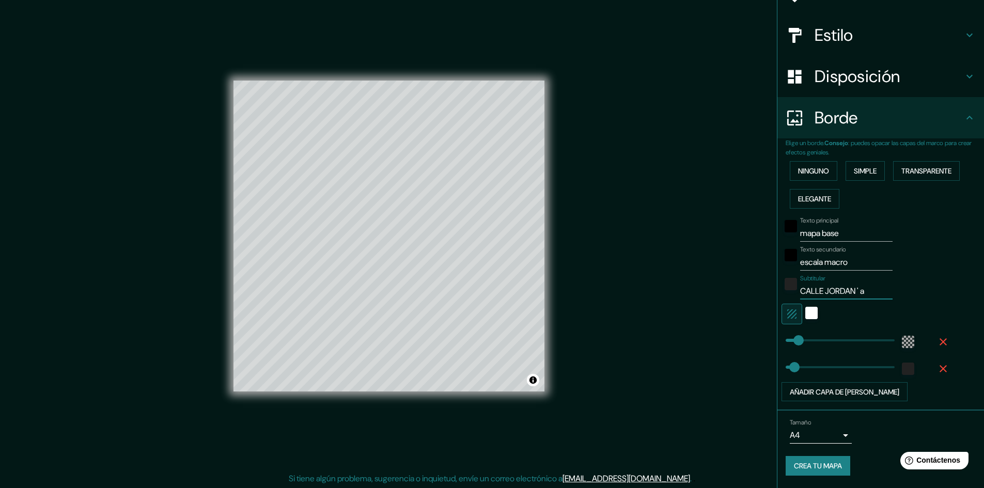
type input "CALLE JORDAN '"
type input "48"
type input "CALLE JORDAN '"
type input "48"
type input "CALLE JORDAN"
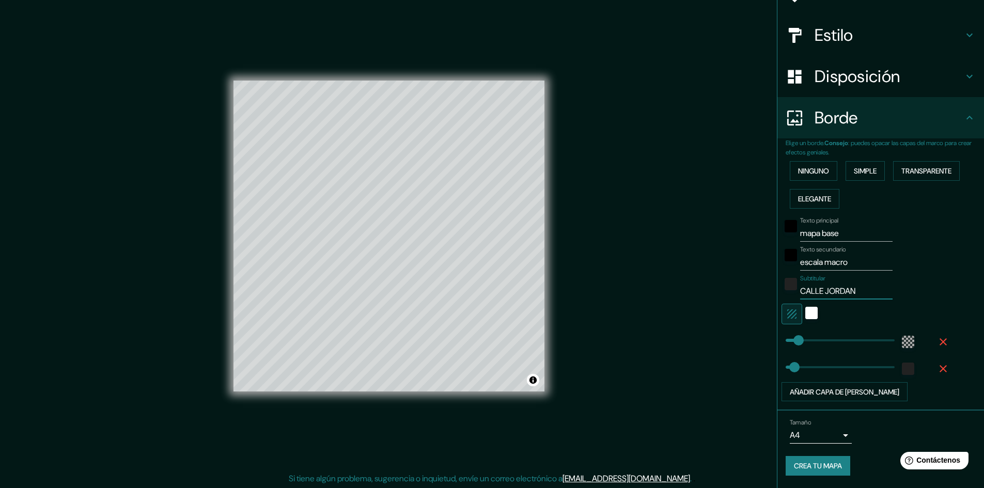
type input "48"
type input "CALLE JORDAN -"
type input "48"
type input "CALLE JORDAN -"
type input "48"
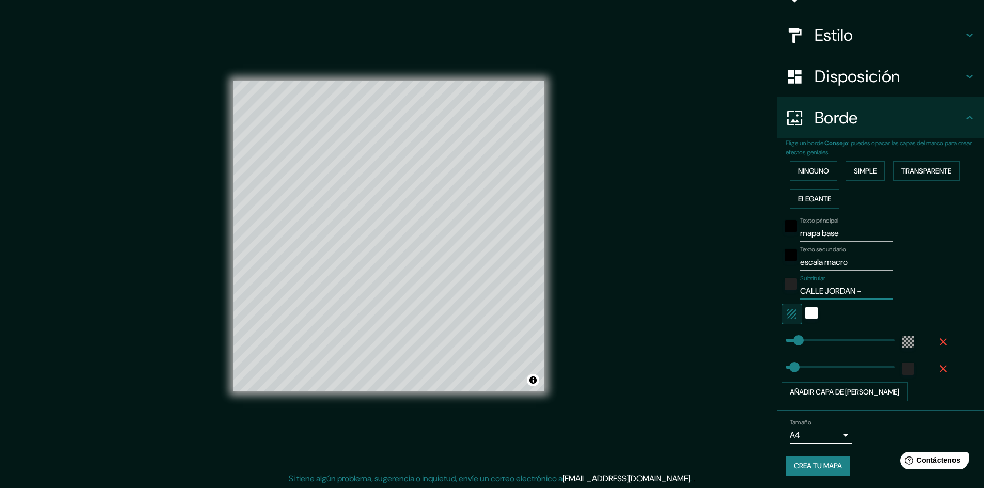
type input "CALLE JORDAN - A"
type input "48"
type input "CALLE JORDAN - AV"
type input "48"
type input "CALLE JORDAN - AV."
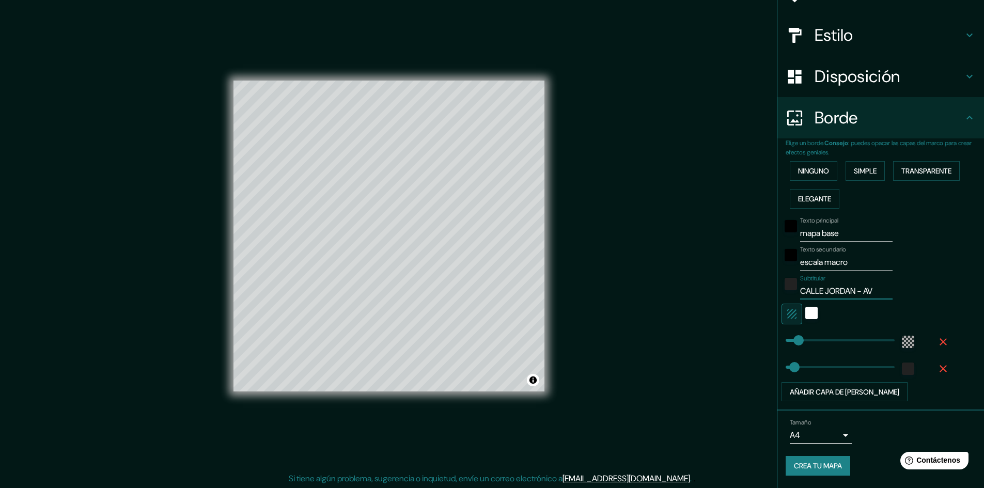
type input "48"
type input "CALLE JORDAN - AV."
type input "48"
type input "CALLE JORDAN - AV. C"
type input "48"
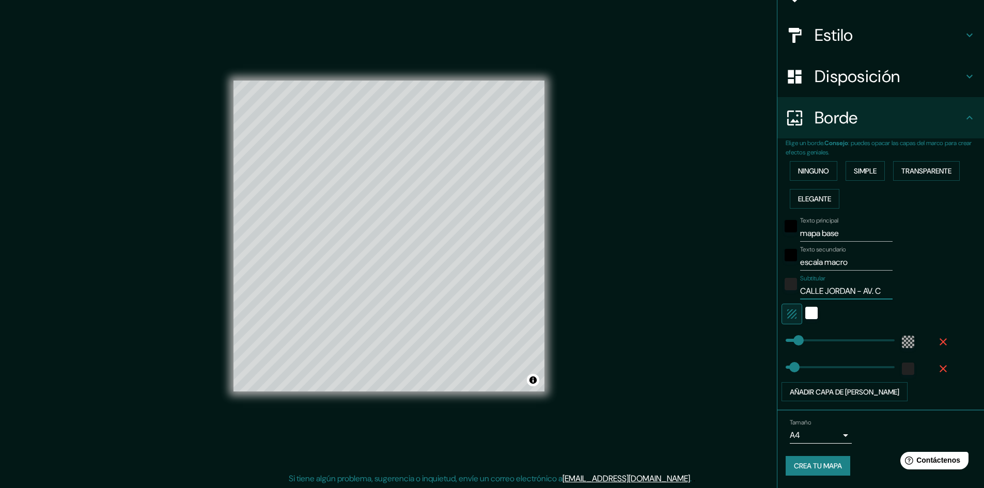
type input "CALLE JORDAN - AV. CU"
type input "48"
type input "CALLE JORDAN - AV. CUA"
type input "48"
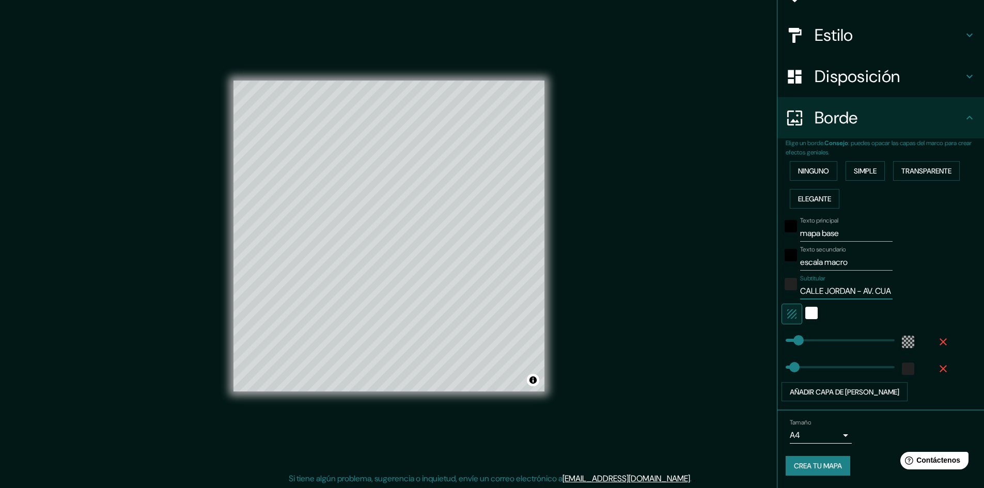
type input "CALLE JORDAN - AV. CUAU"
type input "48"
type input "CALLE JORDAN - AV. CUAUH"
type input "48"
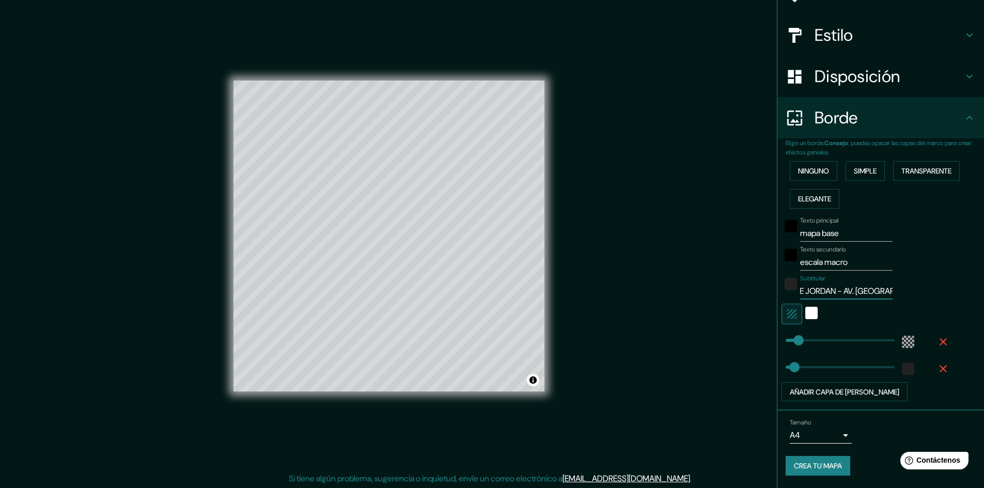
type input "CALLE JORDAN - AV. CUAUHT"
type input "48"
type input "CALLE JORDAN - AV. CUAUHTE"
type input "48"
type input "CALLE JORDAN - AV. CUAUHTEM"
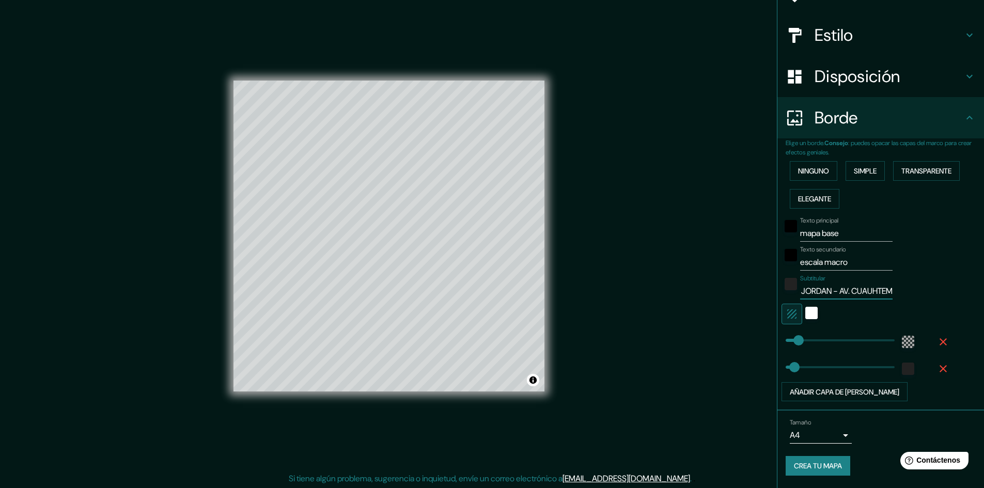
type input "48"
type input "CALLE JORDAN - AV. CUAUHTEMO"
type input "48"
type input "CALLE JORDAN - AV. CUAUHTEMOC"
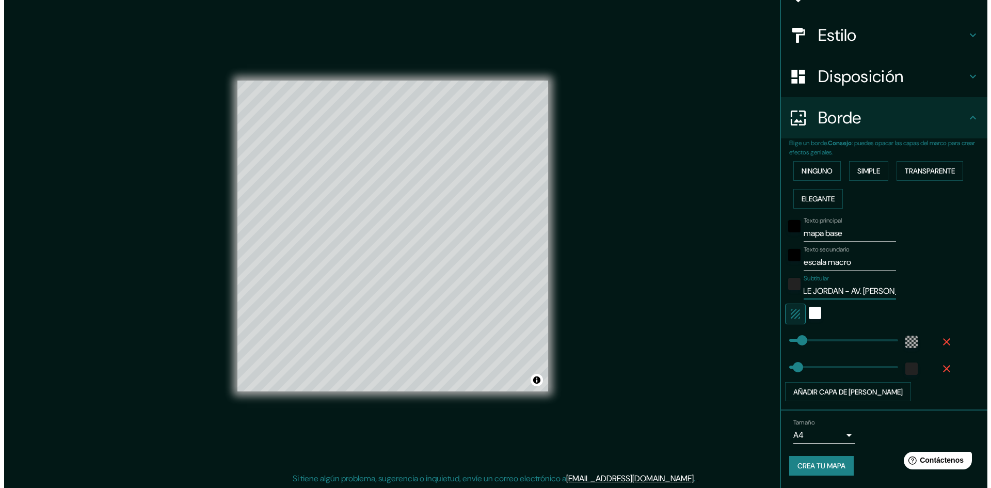
scroll to position [0, 0]
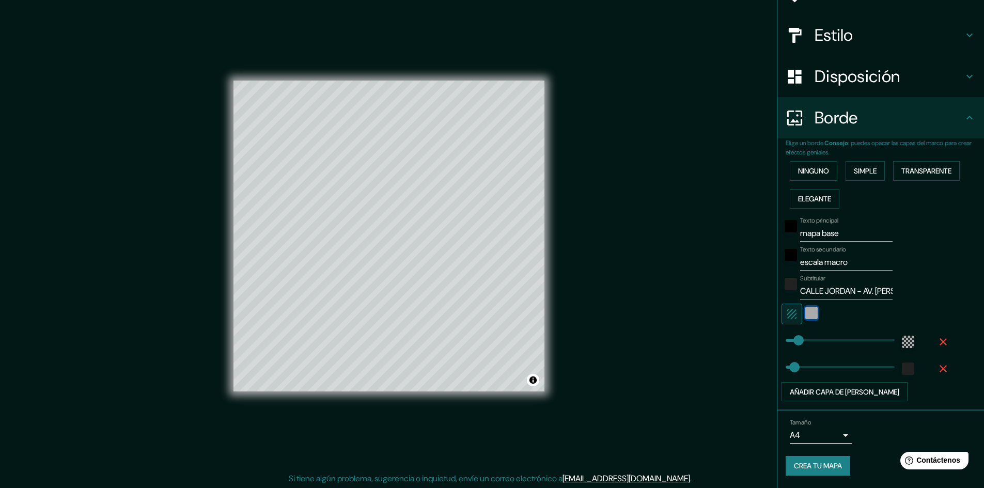
click at [805, 313] on div "blanco" at bounding box center [811, 313] width 12 height 12
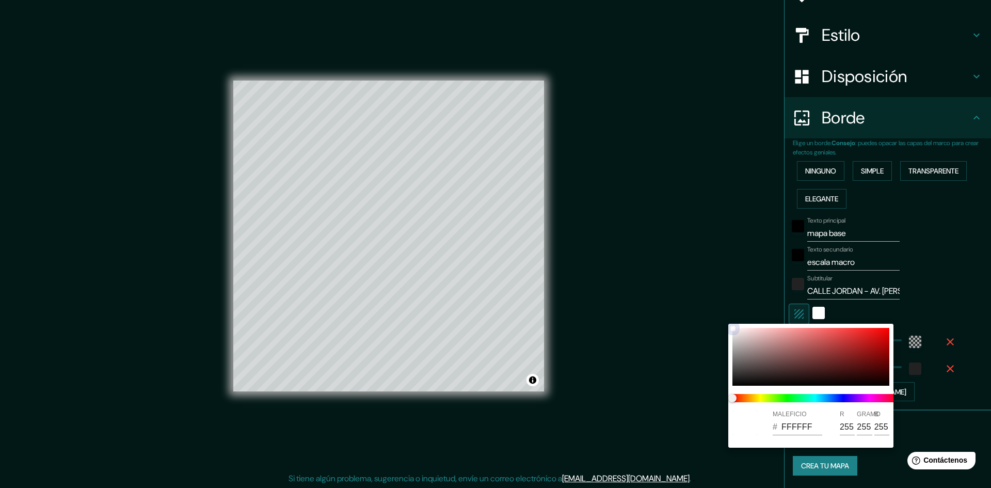
click at [740, 332] on div at bounding box center [811, 357] width 157 height 58
click at [834, 397] on span at bounding box center [815, 398] width 165 height 8
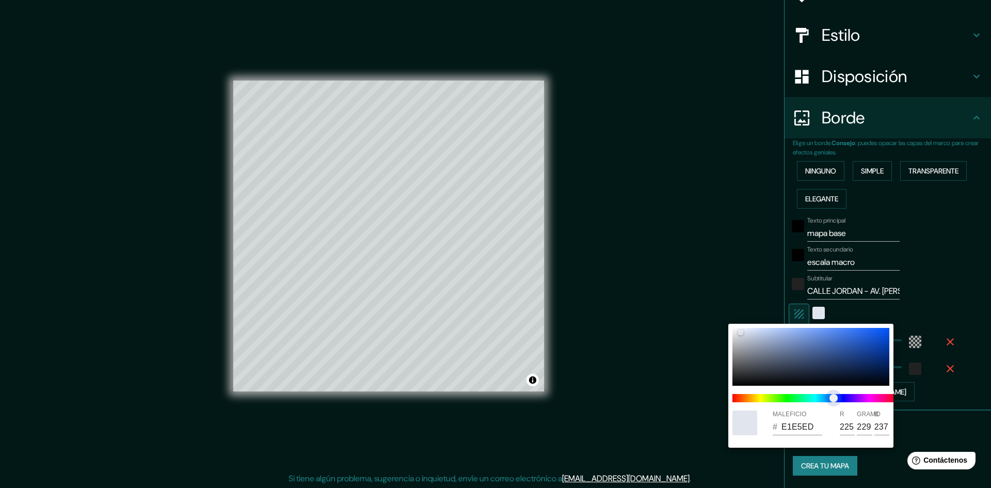
click at [830, 398] on span "control deslizante de color" at bounding box center [834, 398] width 8 height 8
click at [831, 397] on span "control deslizante de color" at bounding box center [826, 398] width 8 height 8
click at [777, 334] on div at bounding box center [811, 357] width 157 height 58
drag, startPoint x: 776, startPoint y: 335, endPoint x: 750, endPoint y: 336, distance: 26.4
click at [750, 336] on div at bounding box center [750, 336] width 4 height 4
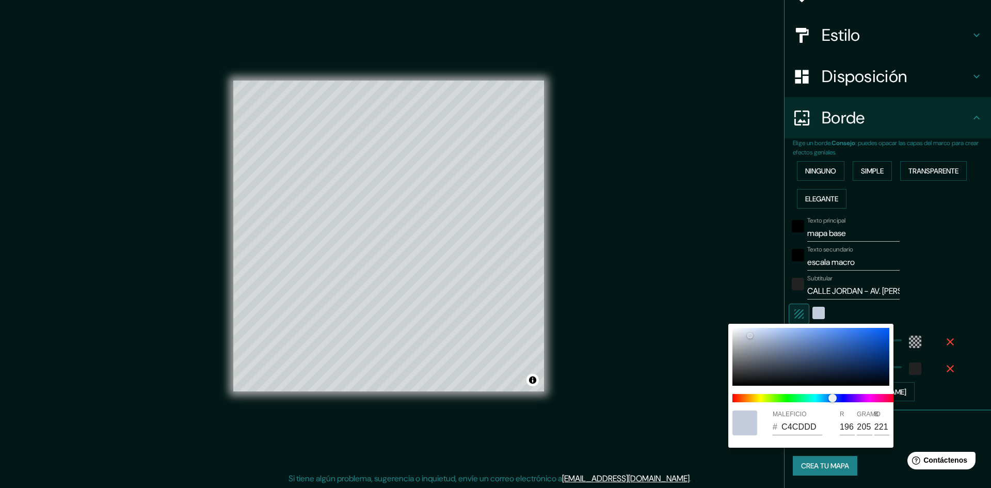
click at [758, 299] on div at bounding box center [495, 244] width 991 height 488
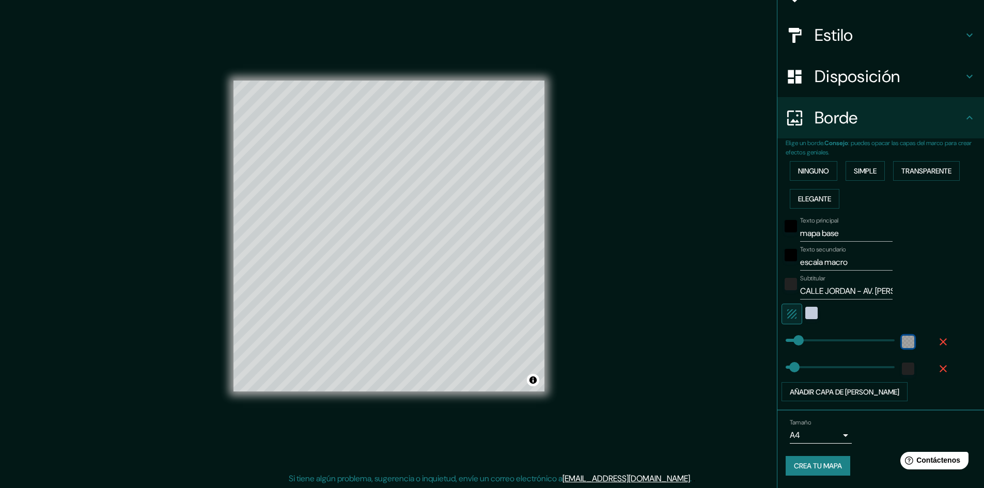
click at [901, 341] on div "color-55555544" at bounding box center [907, 342] width 12 height 12
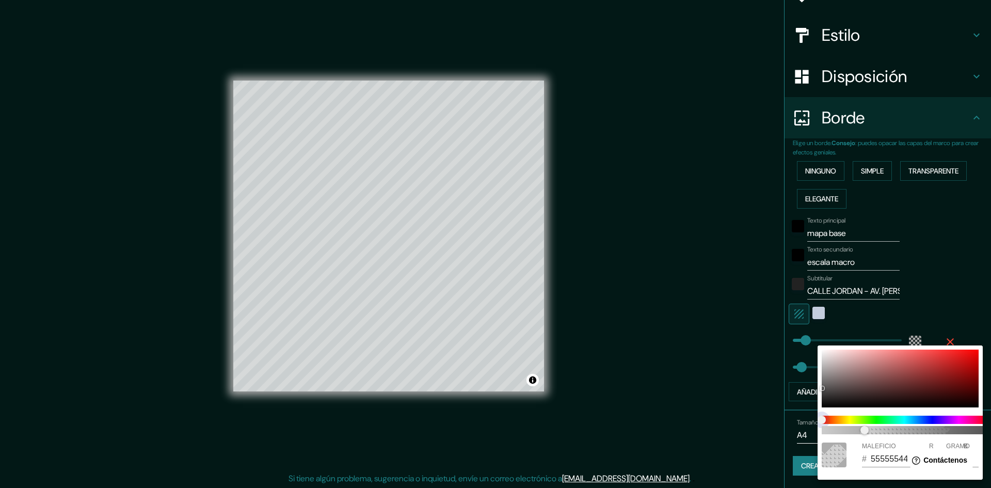
click at [914, 419] on span at bounding box center [904, 420] width 165 height 8
click at [906, 420] on span at bounding box center [904, 420] width 165 height 8
click at [855, 374] on div at bounding box center [900, 379] width 157 height 58
click at [826, 430] on span "100" at bounding box center [904, 430] width 165 height 8
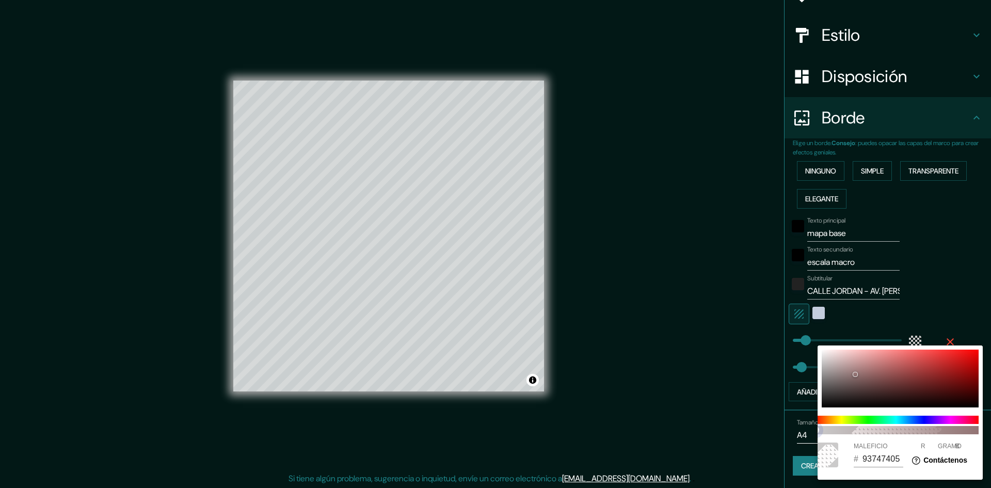
click at [841, 431] on span "1" at bounding box center [896, 430] width 165 height 8
drag, startPoint x: 844, startPoint y: 430, endPoint x: 907, endPoint y: 431, distance: 63.5
click at [907, 431] on span "56" at bounding box center [906, 430] width 8 height 8
click at [917, 418] on span at bounding box center [896, 420] width 165 height 8
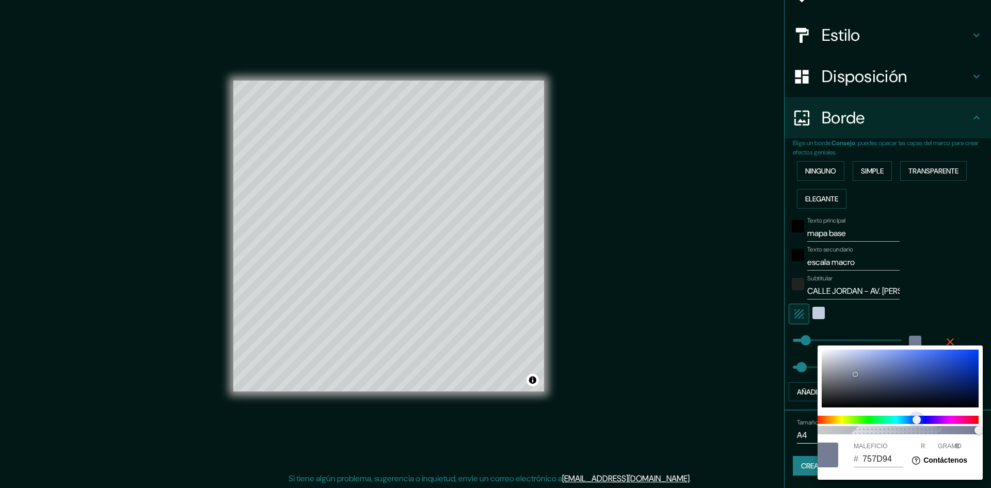
scroll to position [0, 0]
click at [883, 431] on span "100" at bounding box center [904, 430] width 165 height 8
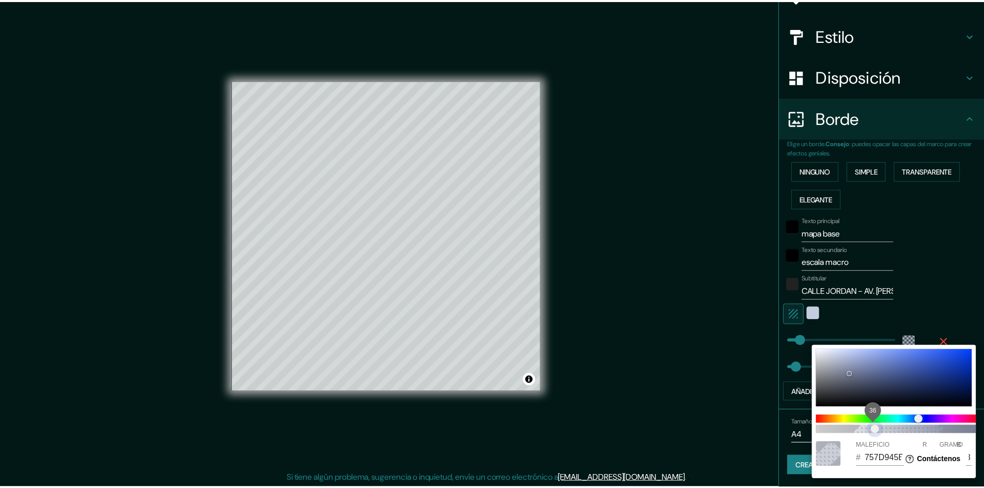
scroll to position [0, 8]
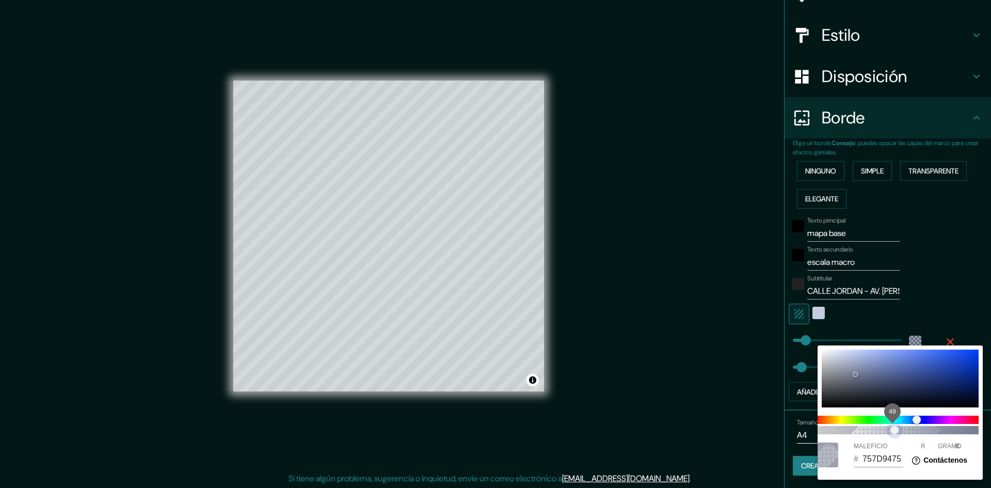
drag, startPoint x: 876, startPoint y: 431, endPoint x: 897, endPoint y: 424, distance: 21.7
click at [891, 431] on span "49" at bounding box center [895, 430] width 8 height 8
click at [939, 377] on div at bounding box center [900, 379] width 157 height 58
click at [912, 359] on div at bounding box center [900, 379] width 157 height 58
click at [894, 358] on div at bounding box center [900, 379] width 157 height 58
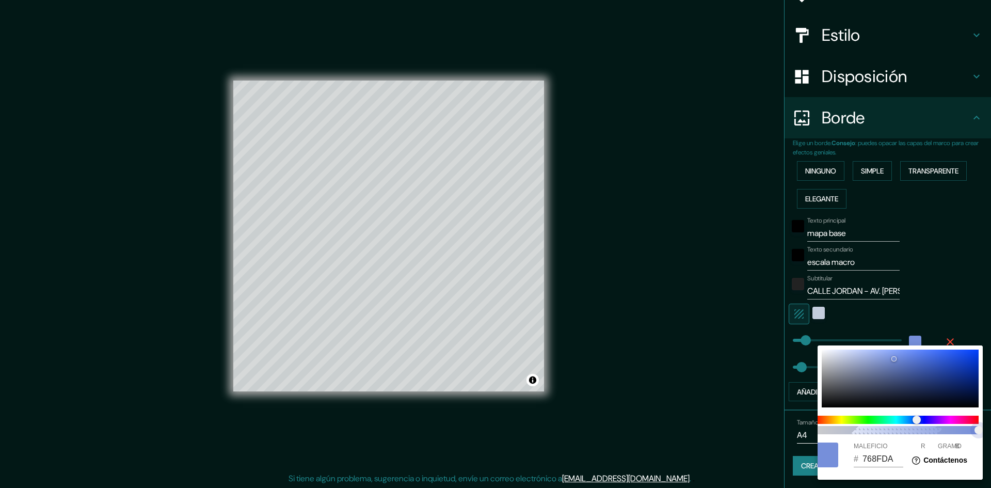
drag, startPoint x: 908, startPoint y: 428, endPoint x: 899, endPoint y: 428, distance: 8.8
click at [899, 428] on span "100" at bounding box center [896, 430] width 165 height 8
drag, startPoint x: 887, startPoint y: 429, endPoint x: 874, endPoint y: 429, distance: 13.4
click at [874, 429] on span "36" at bounding box center [873, 430] width 8 height 8
click at [717, 368] on div at bounding box center [495, 244] width 991 height 488
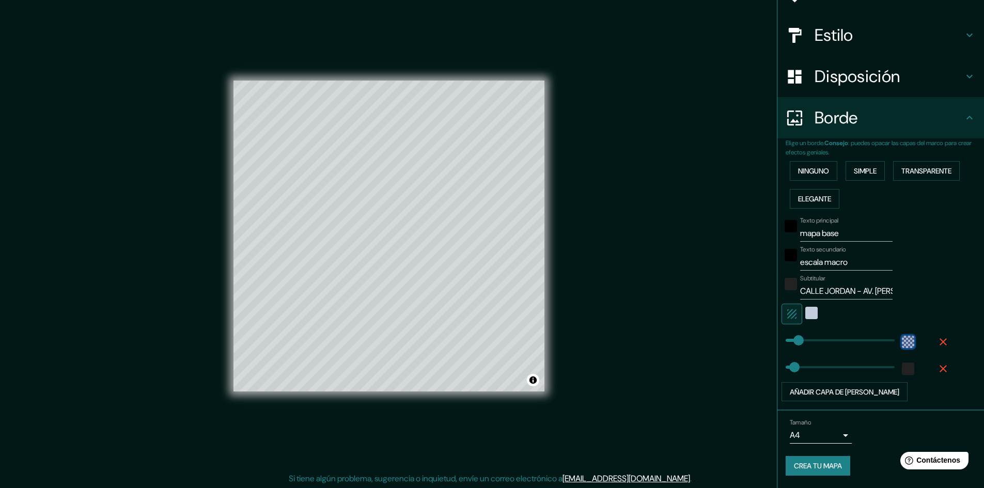
scroll to position [1, 0]
click at [819, 462] on font "Crea tu mapa" at bounding box center [818, 466] width 48 height 9
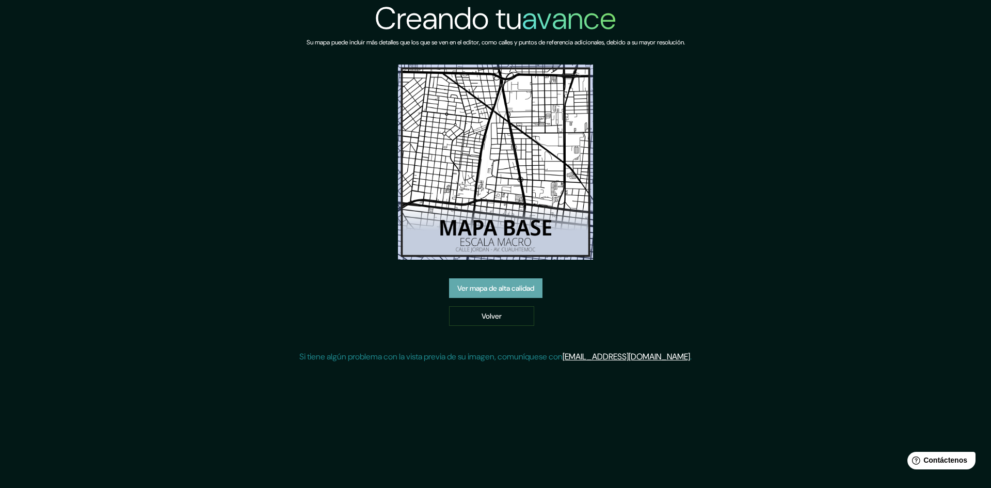
click at [513, 291] on font "Ver mapa de alta calidad" at bounding box center [495, 287] width 77 height 9
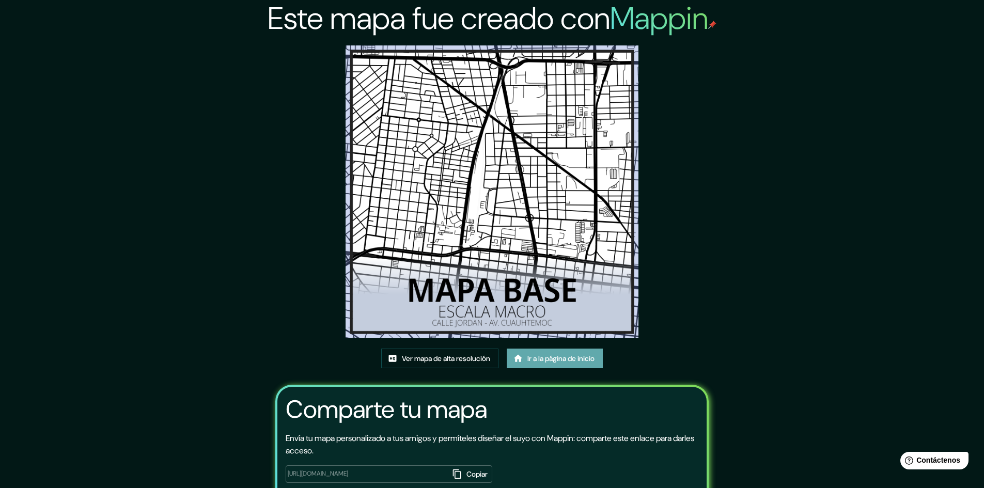
click at [562, 359] on font "Ir a la página de inicio" at bounding box center [560, 358] width 67 height 9
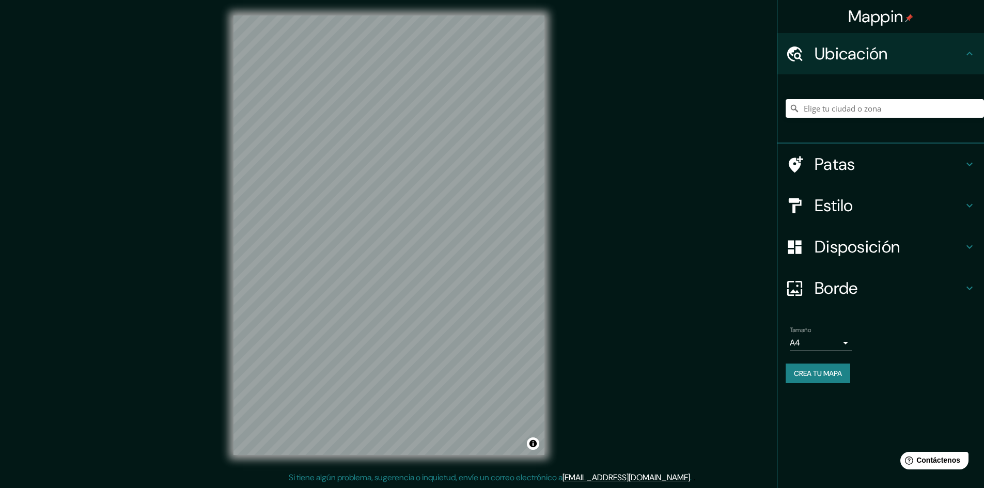
click at [961, 197] on h4 "Estilo" at bounding box center [888, 205] width 149 height 21
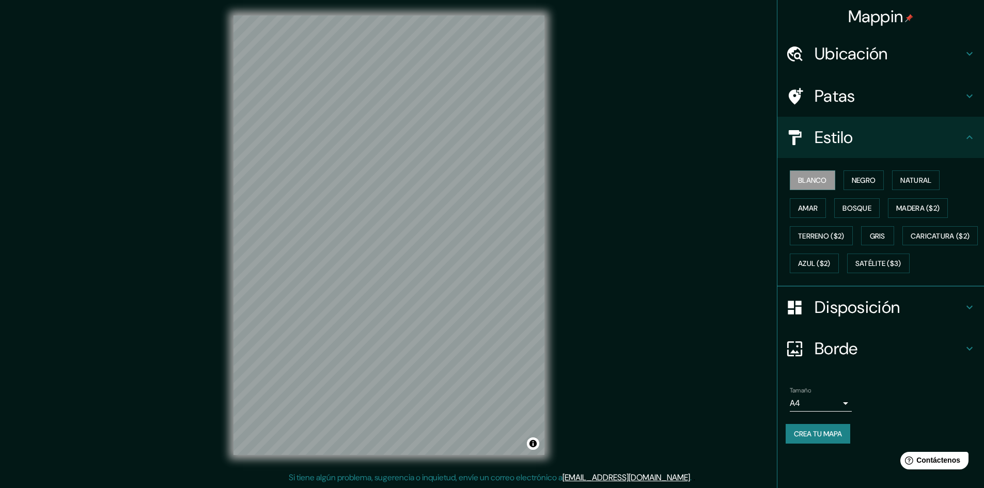
click at [965, 140] on icon at bounding box center [969, 137] width 12 height 12
click at [961, 318] on h4 "Disposición" at bounding box center [888, 307] width 149 height 21
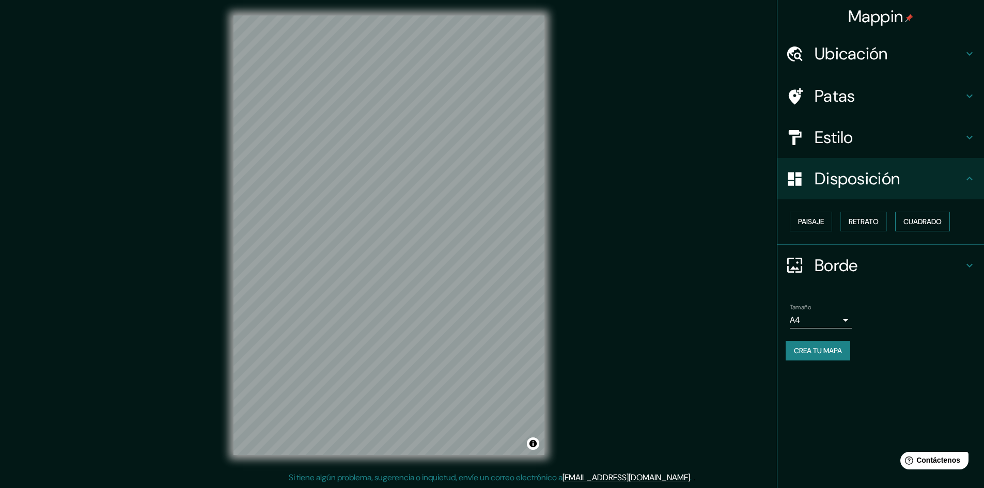
click at [929, 212] on button "Cuadrado" at bounding box center [922, 222] width 55 height 20
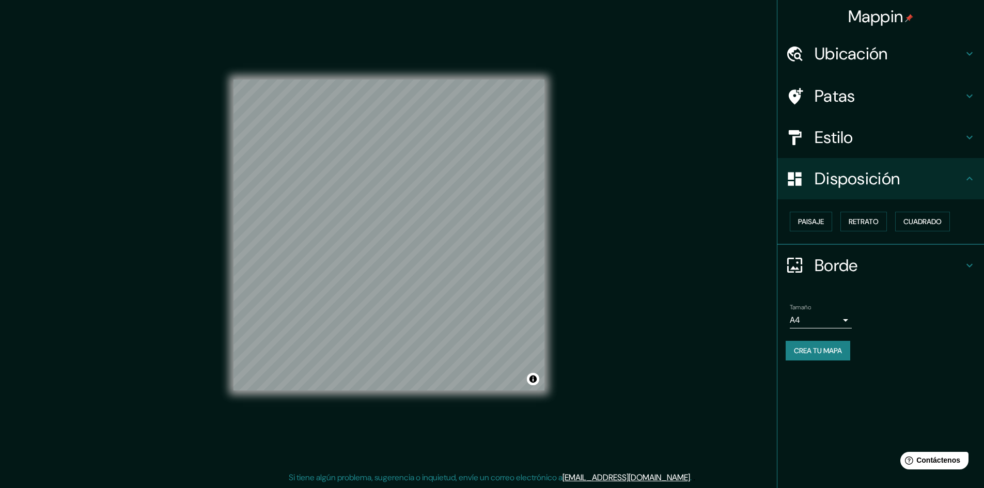
click at [964, 258] on div "Borde" at bounding box center [880, 265] width 207 height 41
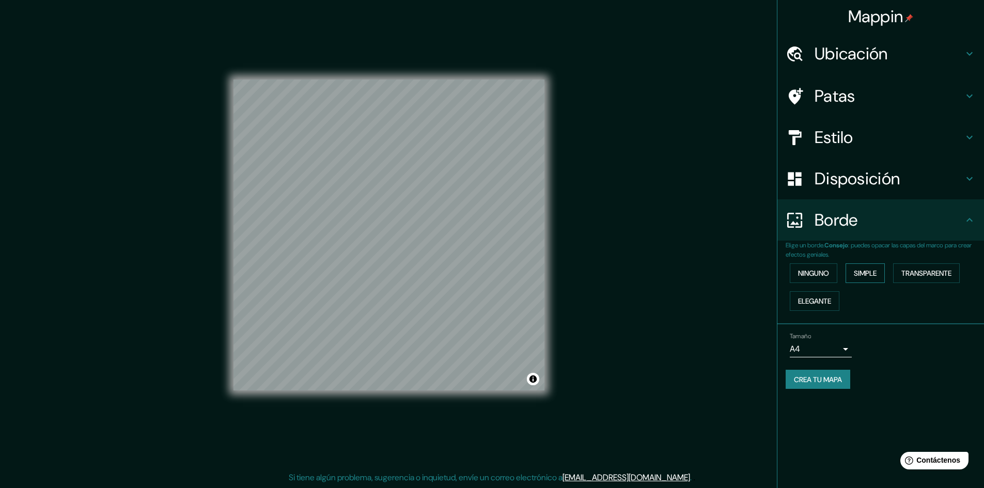
click at [863, 273] on font "Simple" at bounding box center [864, 272] width 23 height 9
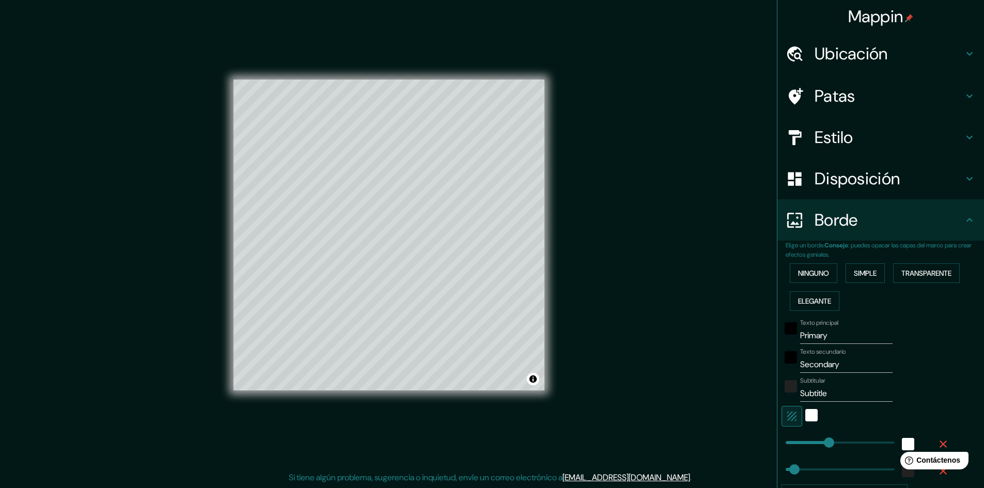
click at [954, 181] on h4 "Disposición" at bounding box center [888, 178] width 149 height 21
type input "241"
type input "48"
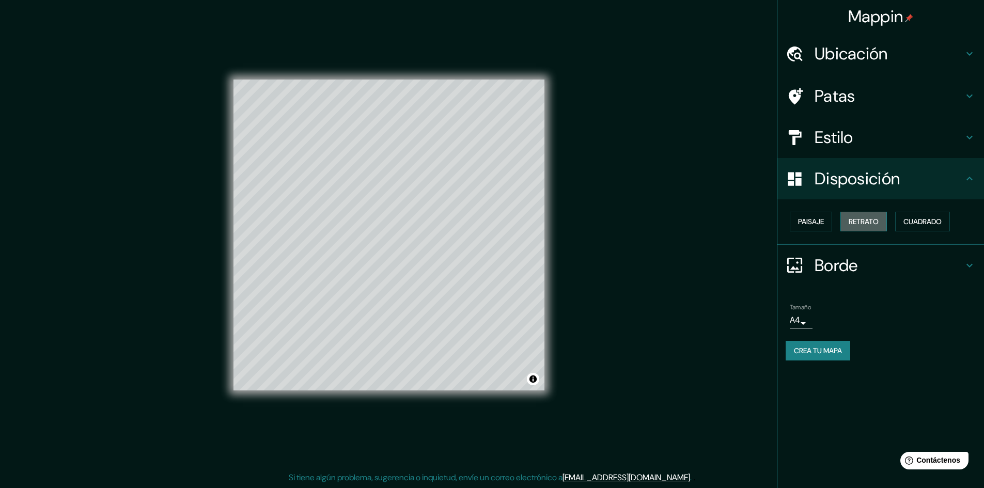
click at [855, 218] on font "Retrato" at bounding box center [863, 221] width 30 height 9
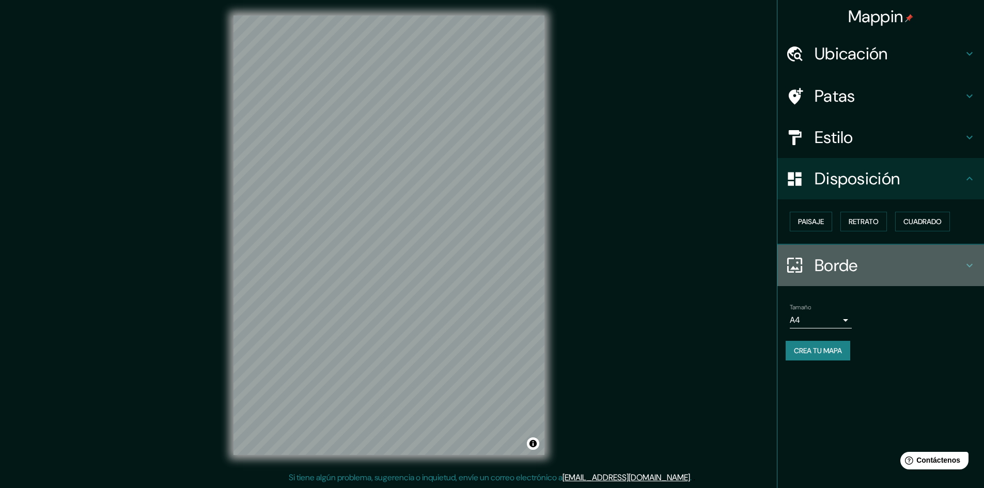
click at [964, 263] on div "Borde" at bounding box center [880, 265] width 207 height 41
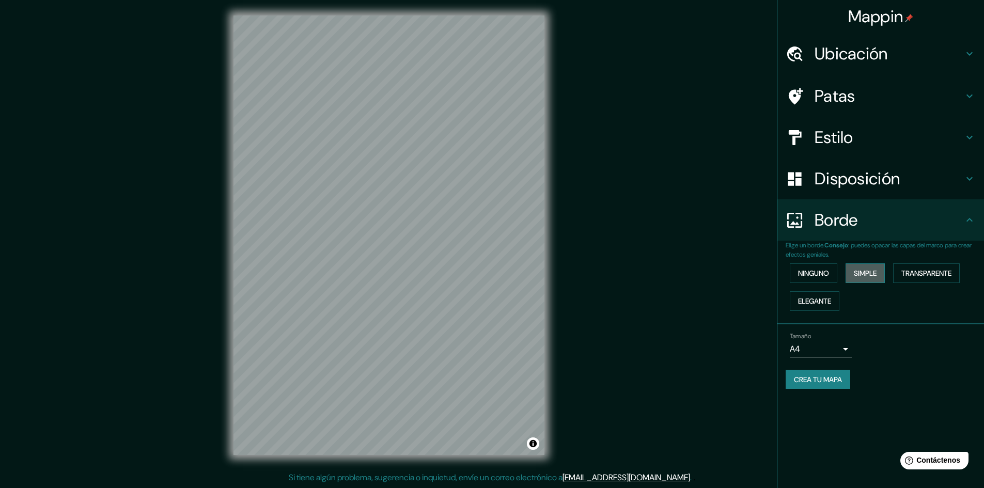
click at [874, 274] on font "Simple" at bounding box center [864, 272] width 23 height 9
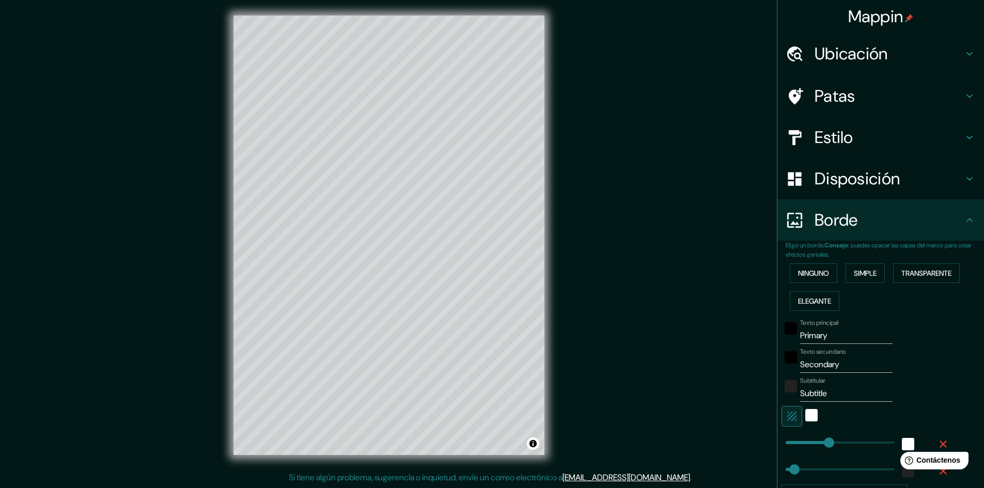
scroll to position [35, 0]
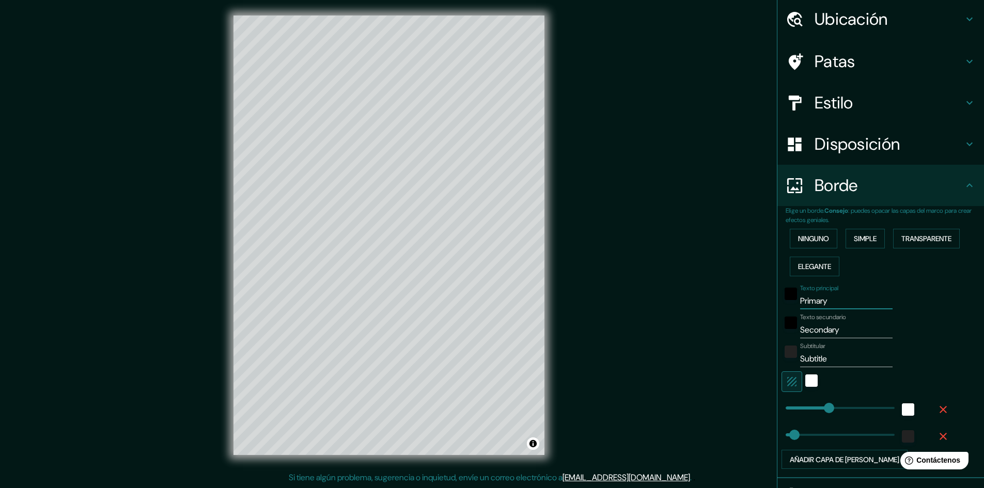
click at [826, 301] on input "Primary" at bounding box center [846, 301] width 92 height 17
type input "Prim"
type input "241"
type input "48"
type input "Pri"
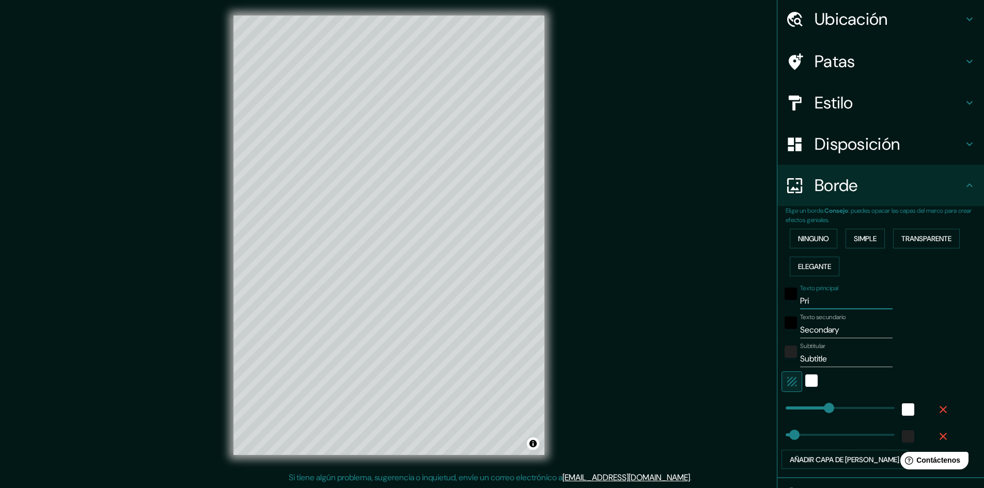
type input "241"
type input "48"
type input "Pr"
type input "241"
type input "48"
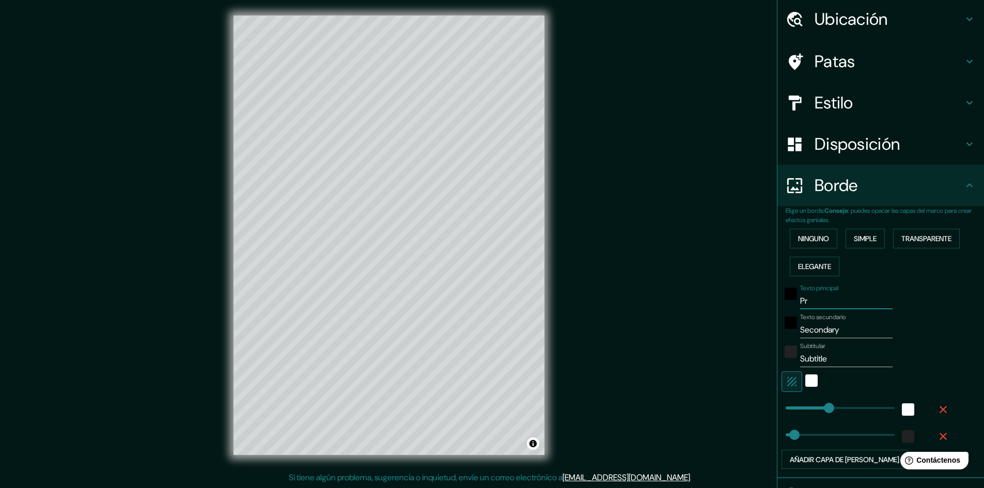
type input "P"
type input "241"
type input "48"
type input "241"
type input "48"
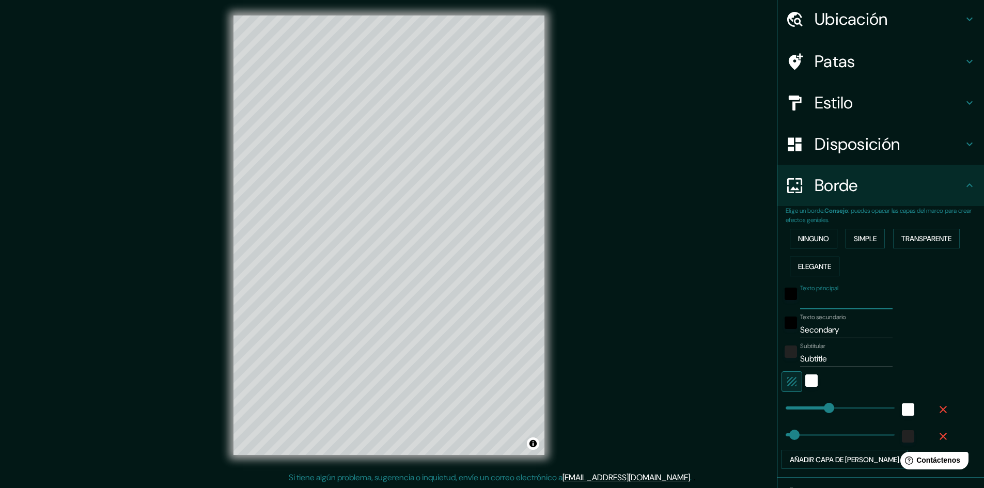
type input "M"
type input "241"
type input "48"
type input "MA"
type input "241"
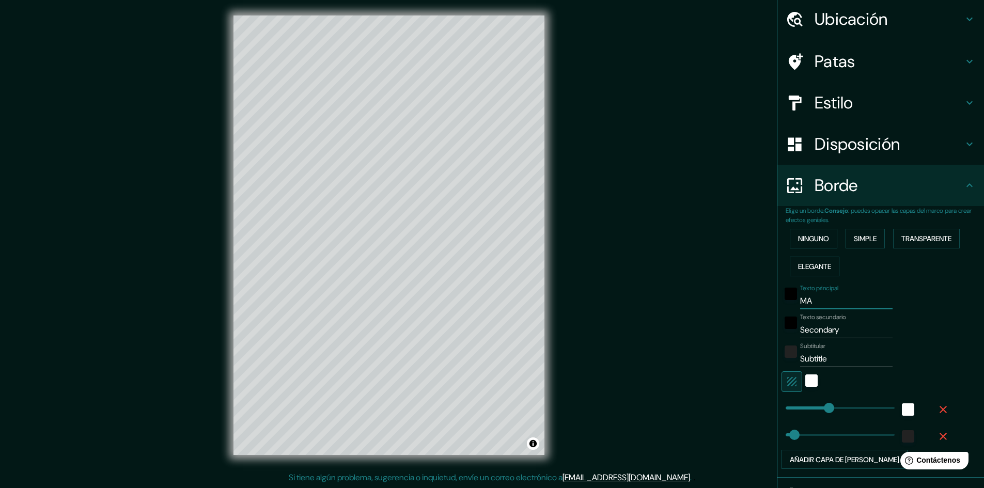
type input "48"
type input "MAPA"
type input "241"
type input "48"
type input "MAPA"
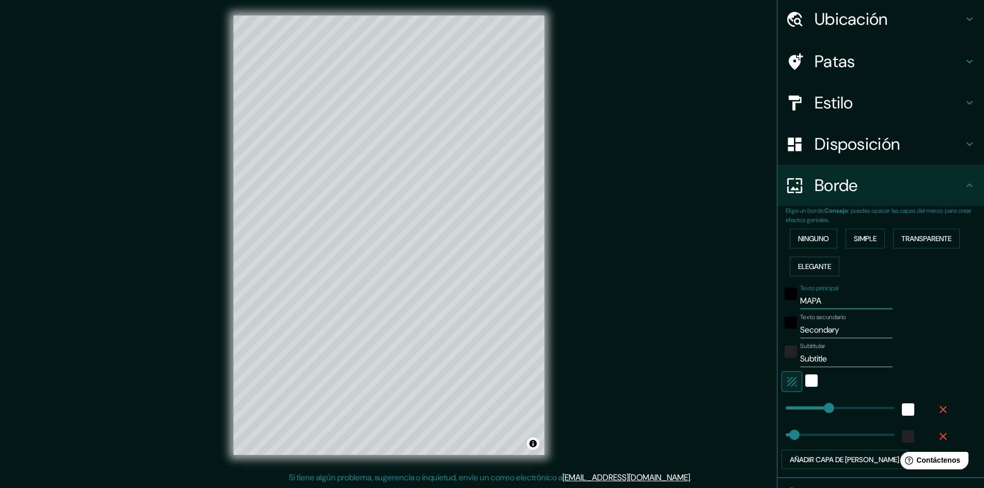
type input "241"
type input "48"
type input "MAPA BA"
type input "241"
type input "48"
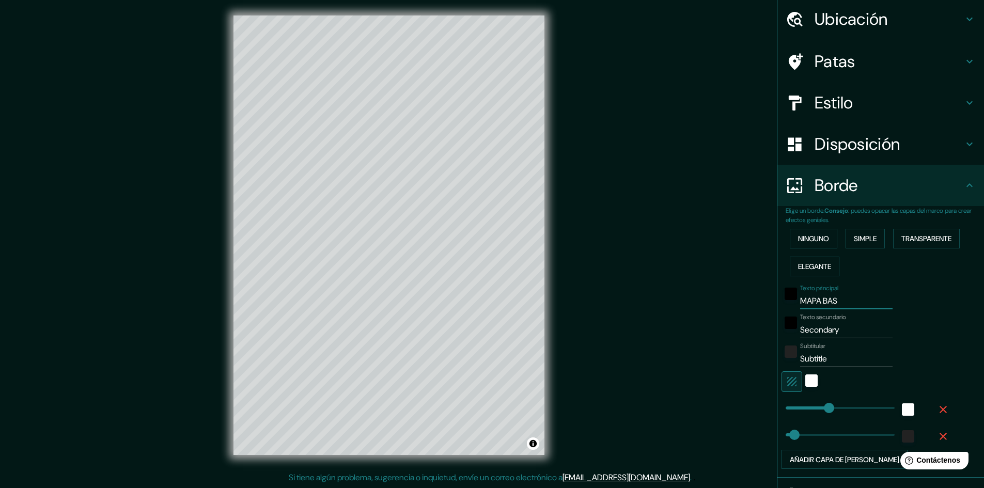
type input "MAPA BASE"
type input "241"
type input "48"
type input "MAPA BASE"
click at [837, 332] on input "Secondary" at bounding box center [846, 330] width 92 height 17
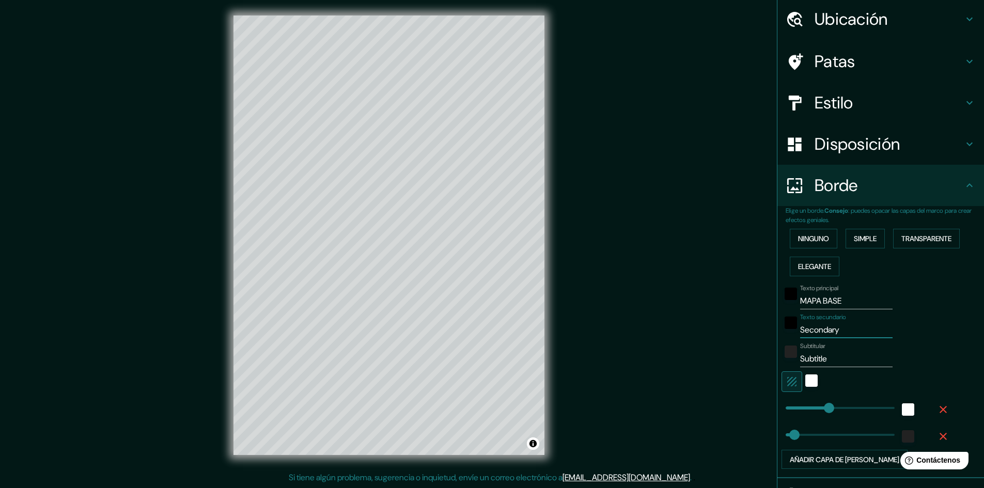
type input "Secondar"
type input "241"
type input "48"
type input "Secon"
type input "241"
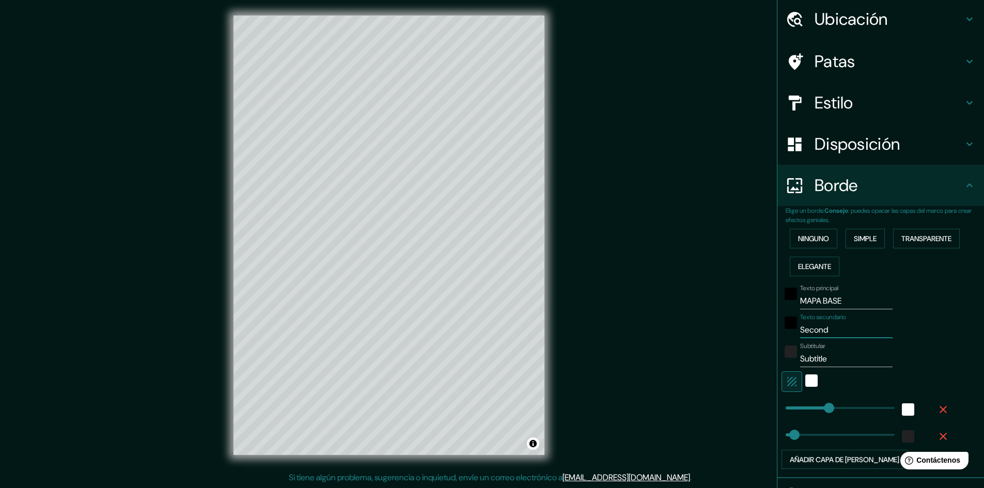
type input "48"
type input "Seco"
type input "241"
type input "48"
type input "Se"
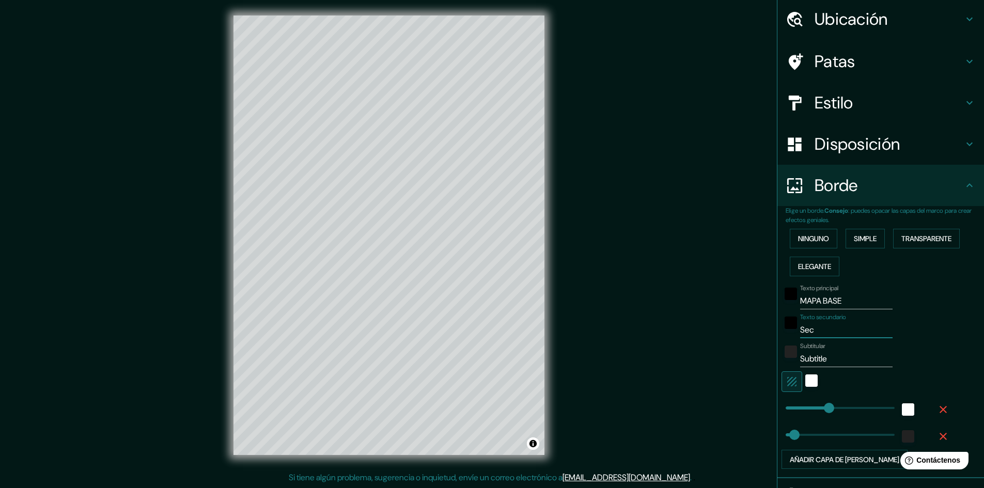
type input "241"
type input "48"
type input "S"
type input "241"
type input "48"
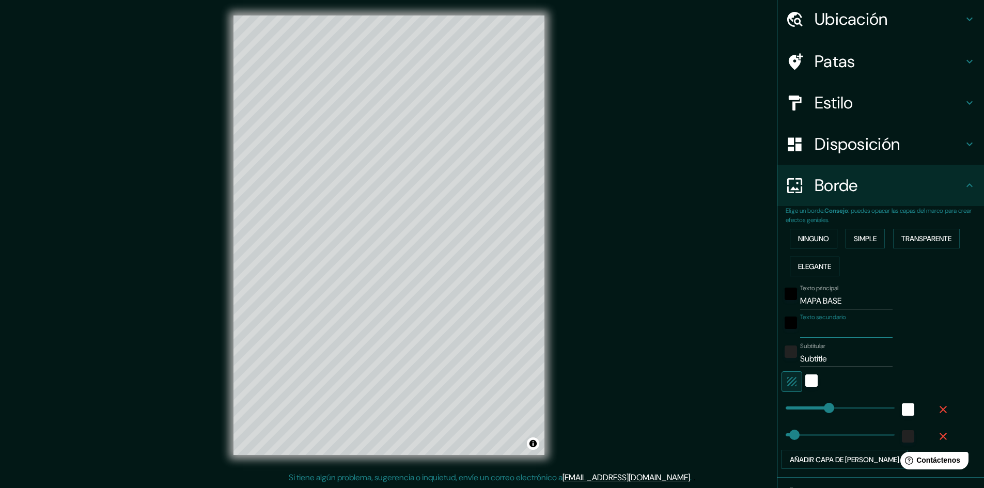
type input "E"
type input "241"
type input "48"
type input "ES"
type input "241"
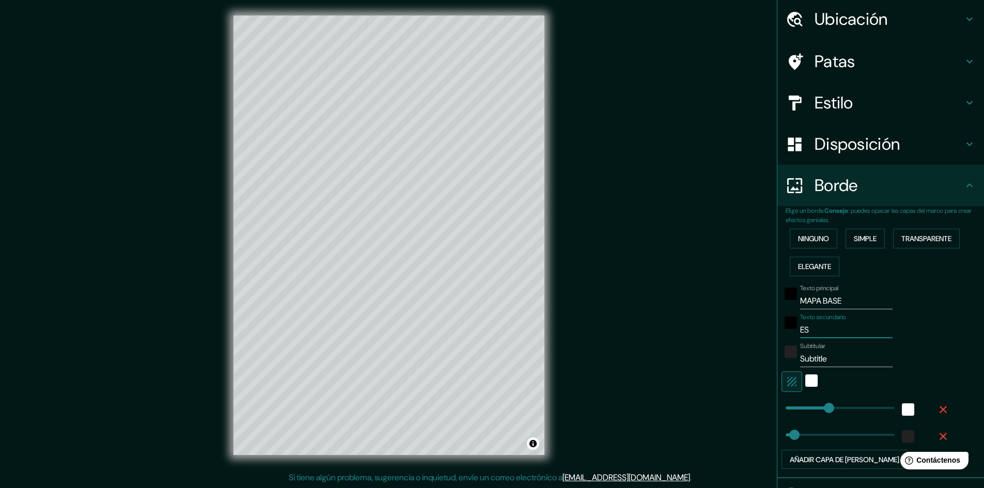
type input "48"
type input "ESC"
type input "241"
type input "48"
type input "ESCAL"
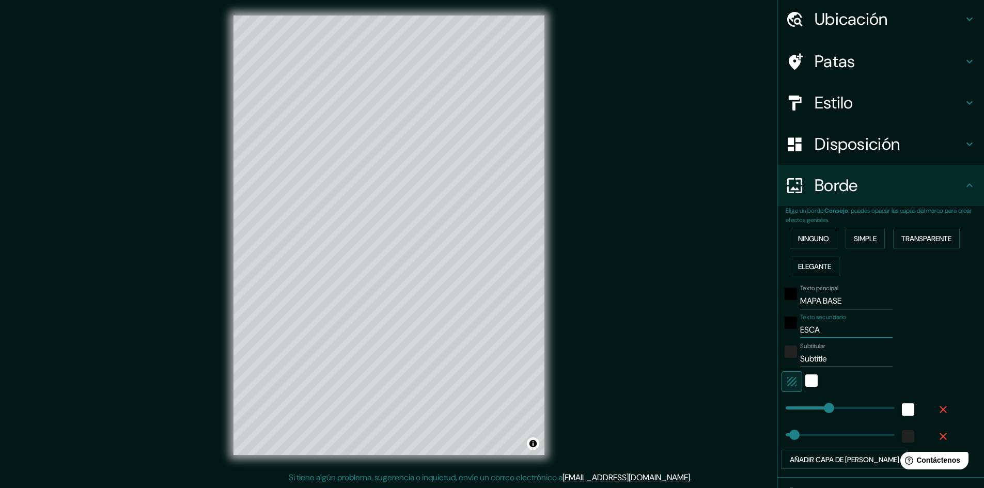
type input "241"
type input "48"
type input "ESCALA"
type input "241"
type input "48"
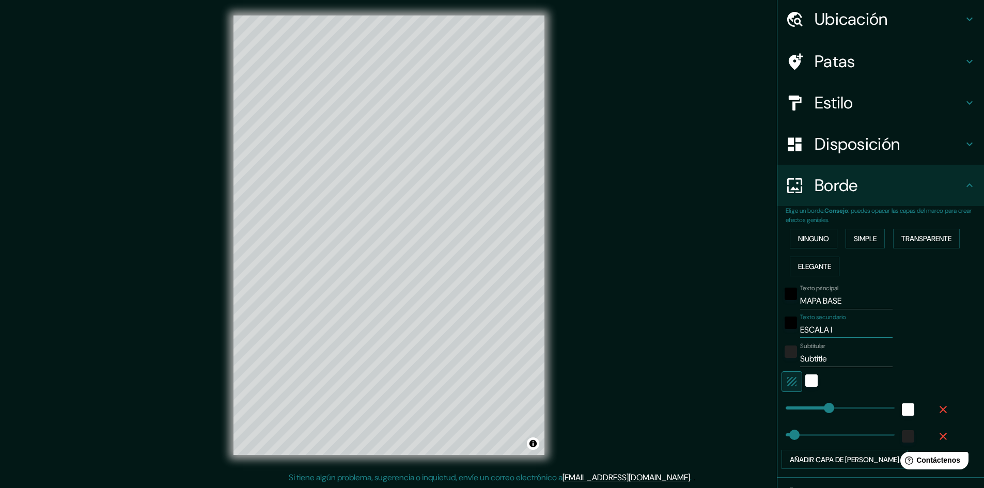
type input "ESCALA IN"
type input "241"
type input "48"
type input "ESCALA INTE"
type input "241"
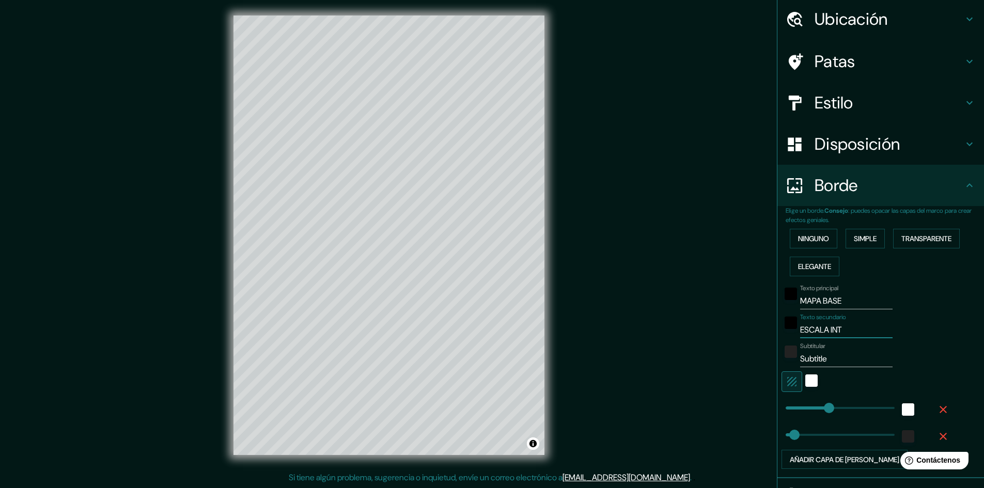
type input "48"
type input "ESCALA INTERMED"
type input "241"
type input "48"
type input "ESCALA INTERMEDIA"
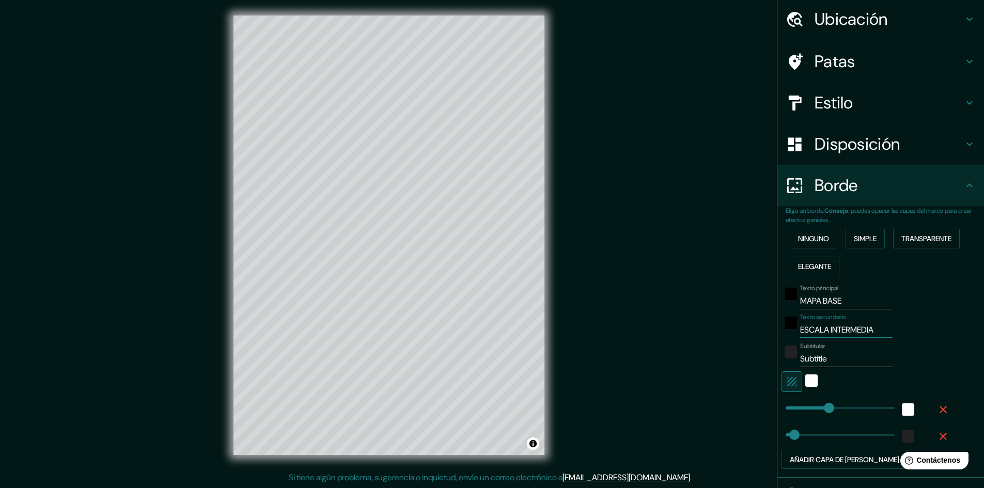
type input "241"
type input "48"
type input "ESCALA INTERMEDIA"
click at [827, 360] on input "Subtitle" at bounding box center [846, 359] width 92 height 17
type input "Subti"
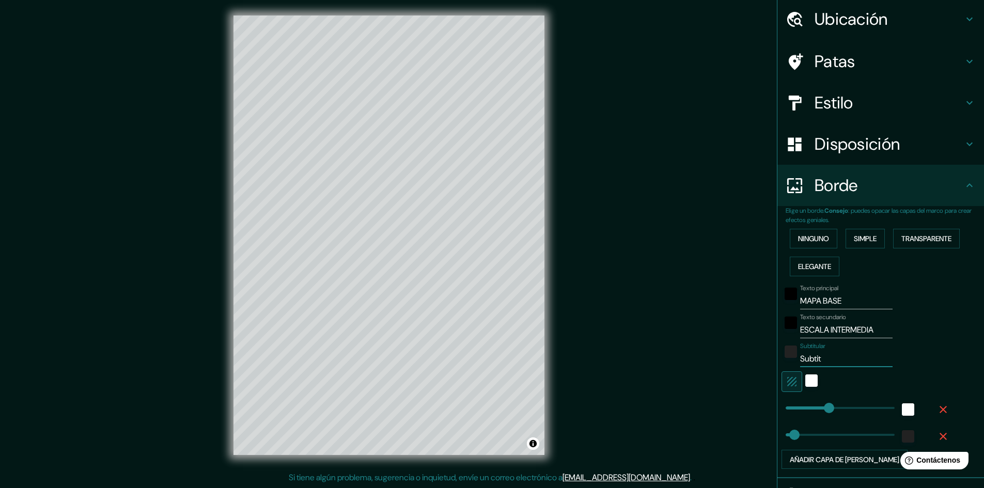
type input "241"
type input "48"
type input "Sub"
type input "241"
type input "48"
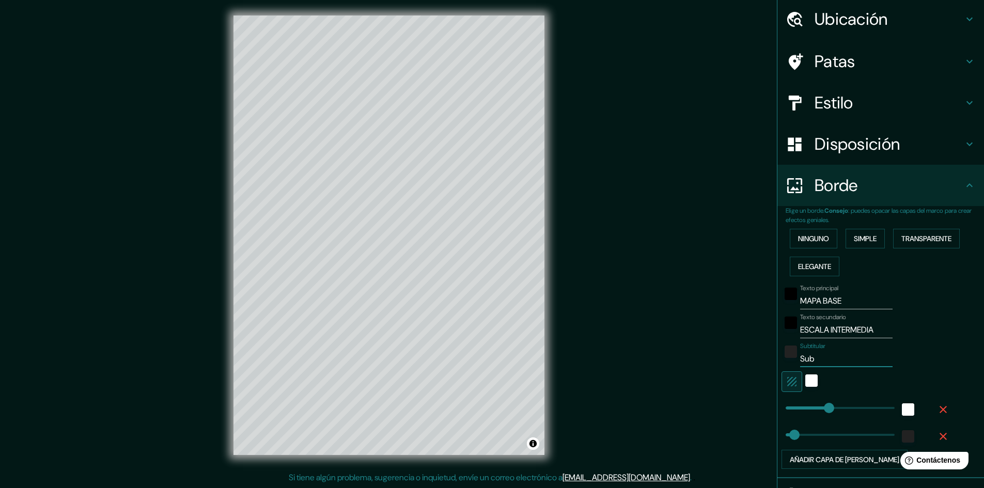
type input "Su"
type input "241"
type input "48"
type input "S"
type input "241"
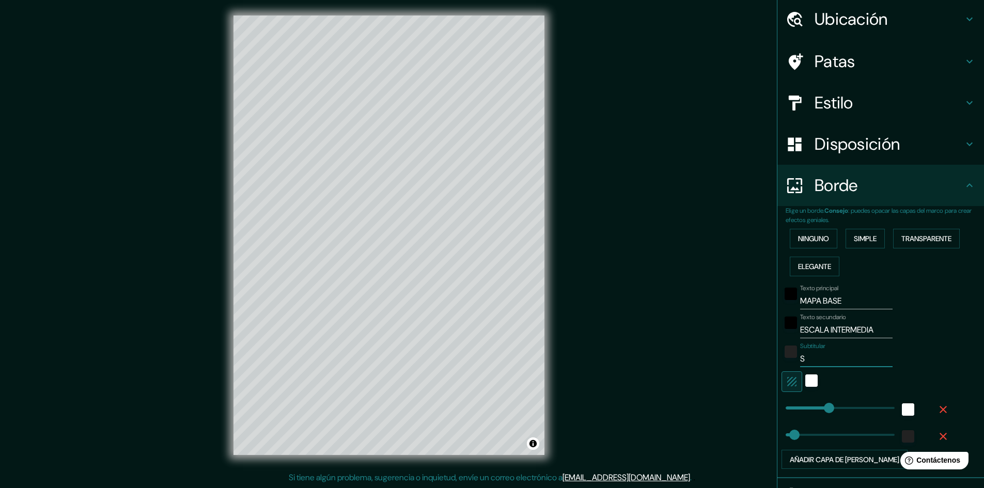
type input "48"
type input "241"
type input "48"
type input "C"
type input "241"
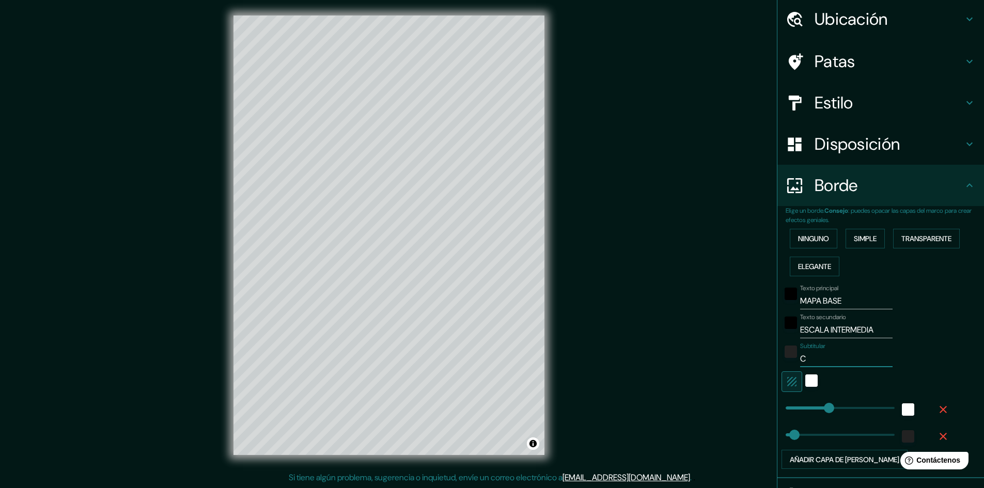
type input "48"
type input "CA"
type input "241"
type input "48"
type input "CALL"
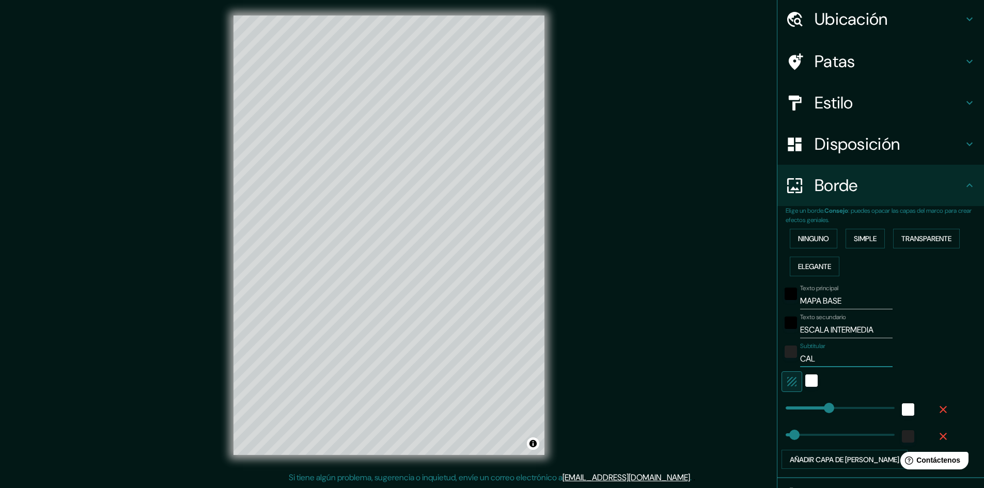
type input "241"
type input "48"
type input "CALLE ROB"
type input "241"
type input "48"
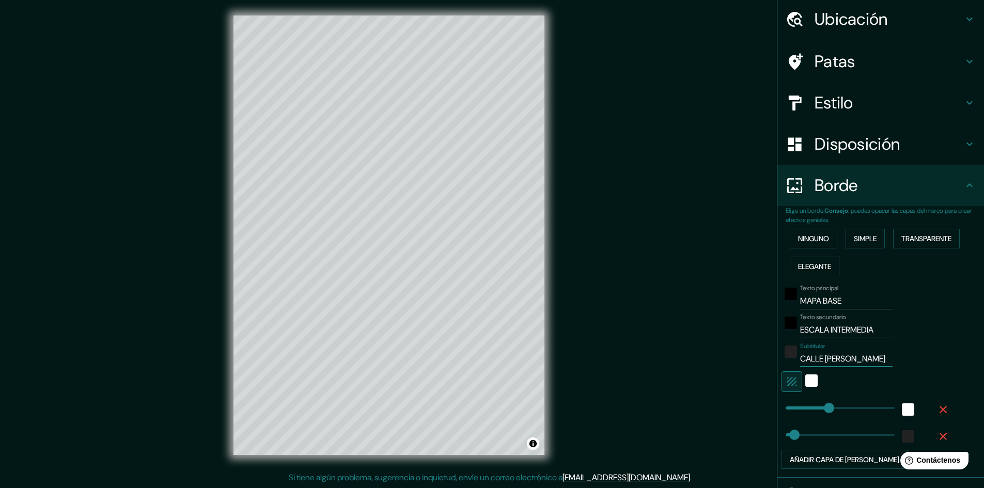
type input "CALLE ROBLE"
type input "241"
type input "48"
type input "CALLE ROBLE -"
type input "241"
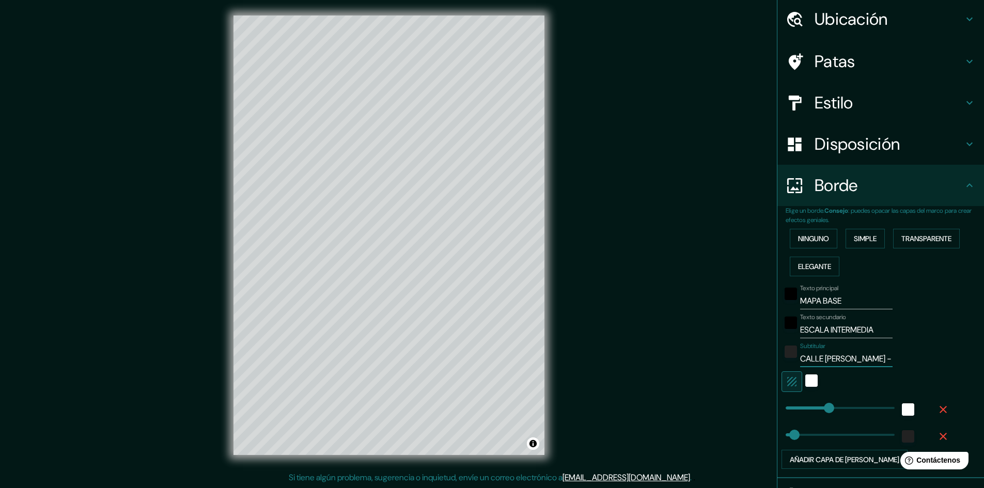
type input "48"
type input "CALLE ROBLE -"
type input "241"
type input "48"
type input "CALLE ROBLE - C"
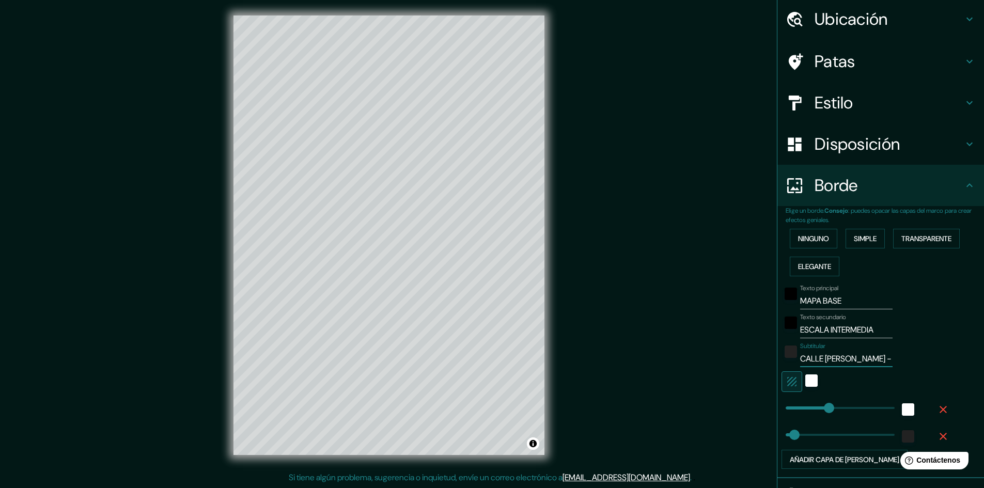
type input "241"
type input "48"
type input "CALLE ROBLE - CA"
type input "241"
type input "48"
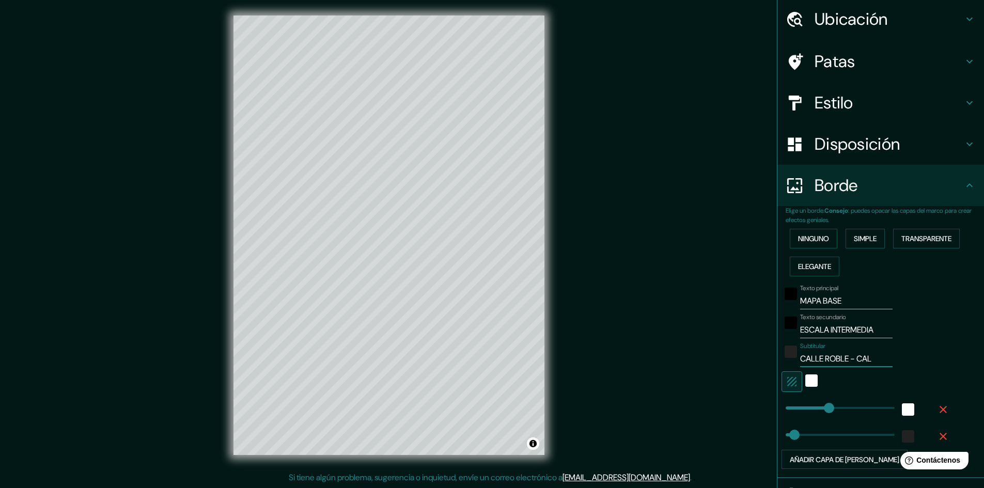
type input "CALLE ROBLE - CALL"
type input "241"
type input "48"
type input "CALLE ROBLE - CALLE"
type input "241"
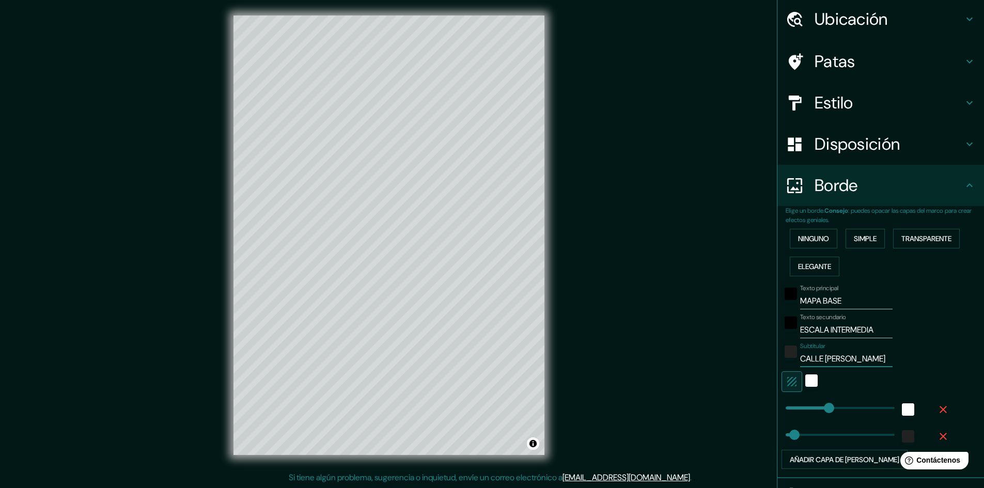
type input "48"
type input "CALLE ROBLE - CALLE JU"
type input "241"
type input "48"
type input "CALLE ROBLE - CALLE JULIAN"
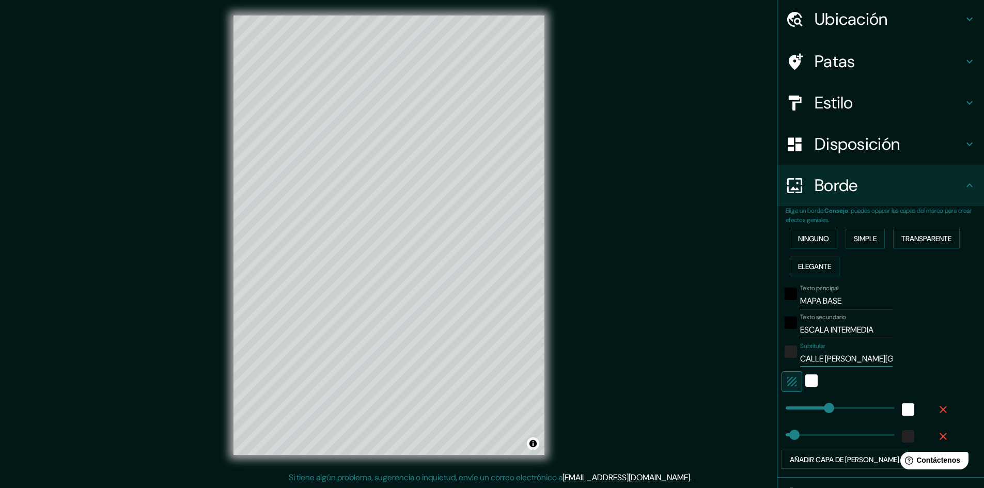
type input "241"
type input "48"
type input "CALLE ROBLE - CALLE JULIAN V"
type input "241"
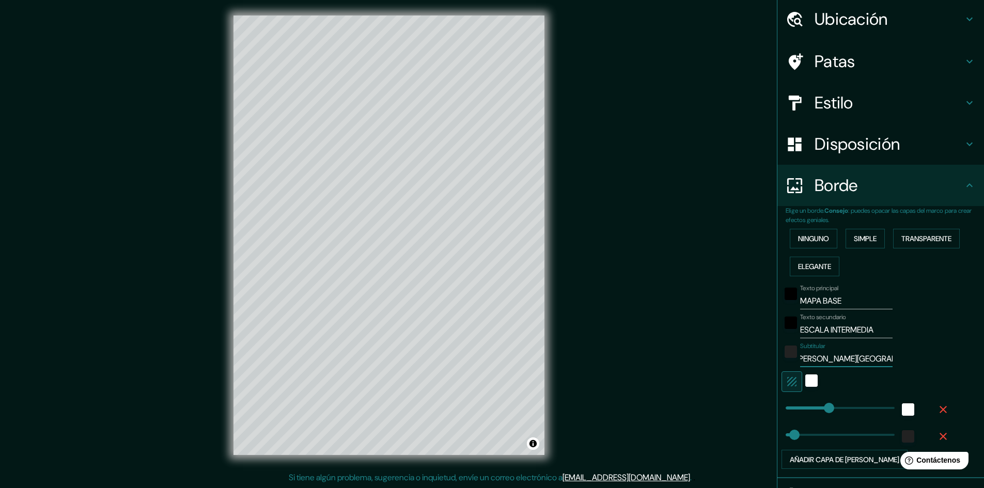
type input "48"
type input "CALLE ROBLE - CALLE JULIAN VI"
type input "241"
type input "48"
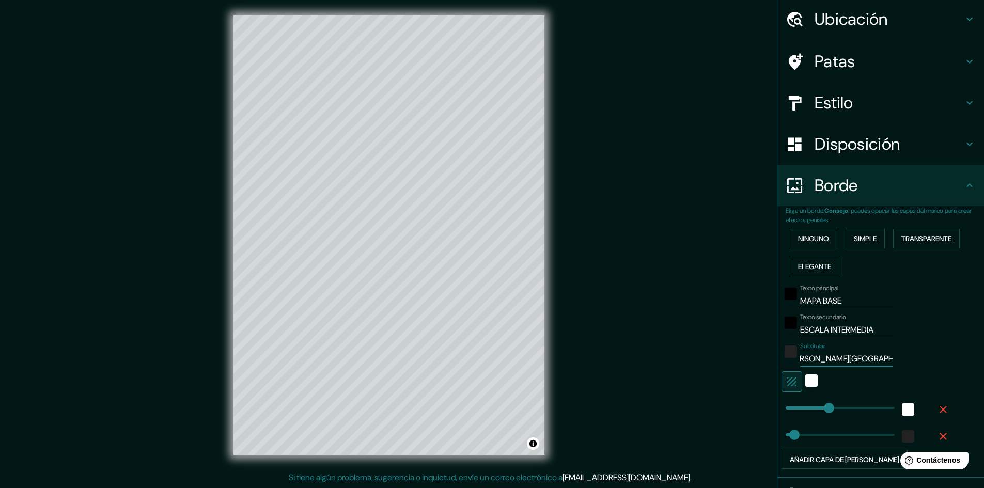
type input "CALLE ROBLE - CALLE JULIAN VILL"
type input "241"
type input "48"
type input "CALLE ROBLE - CALLE JULIAN VILLAGRA"
type input "241"
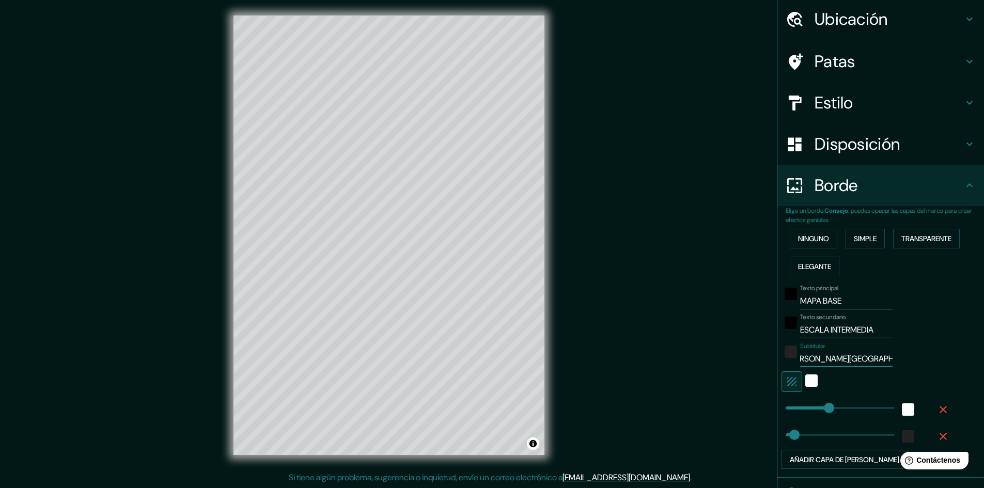
type input "48"
type input "CALLE ROBLE - CALLE JULIAN VILLAGRAN"
type input "241"
type input "48"
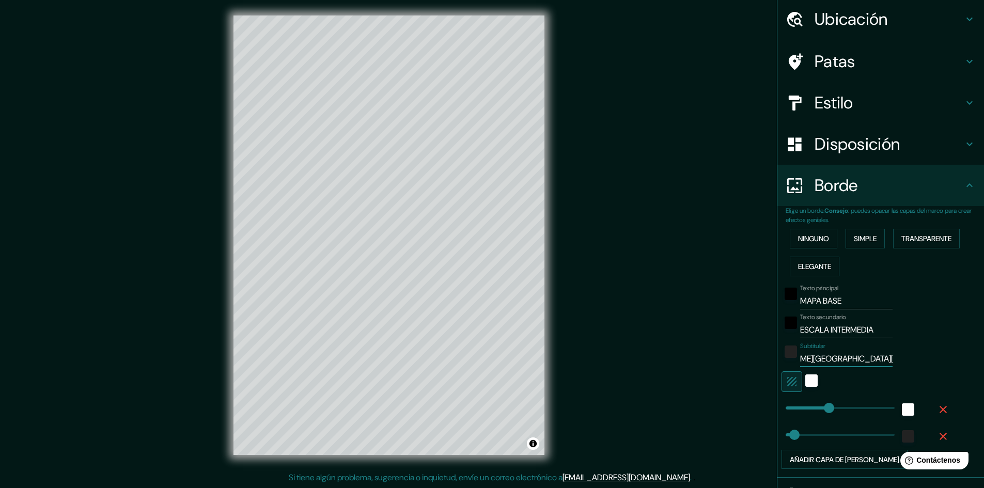
type input "CALLE ROBLE - CALLE JULIAN VILLAGRAN"
click at [807, 382] on div "blanco" at bounding box center [811, 380] width 12 height 12
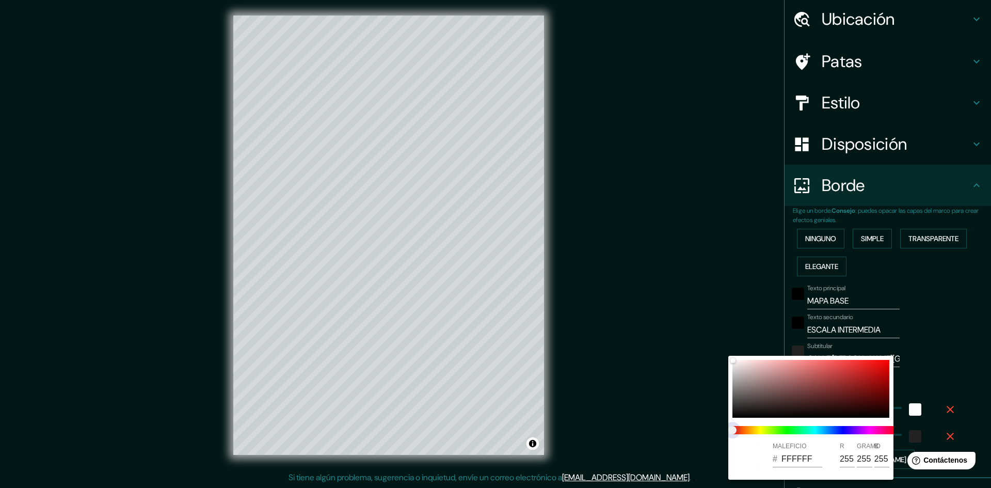
click at [833, 429] on span at bounding box center [815, 430] width 165 height 8
type input "241"
type input "48"
click at [835, 430] on span at bounding box center [815, 430] width 165 height 8
type input "241"
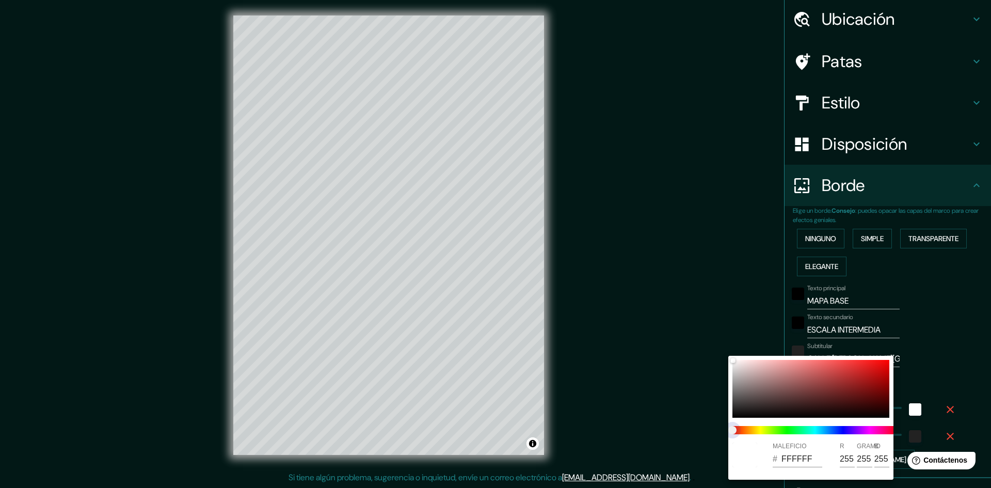
type input "48"
click at [767, 371] on div at bounding box center [811, 389] width 157 height 58
type input "241"
type input "48"
type input "CFA1A1"
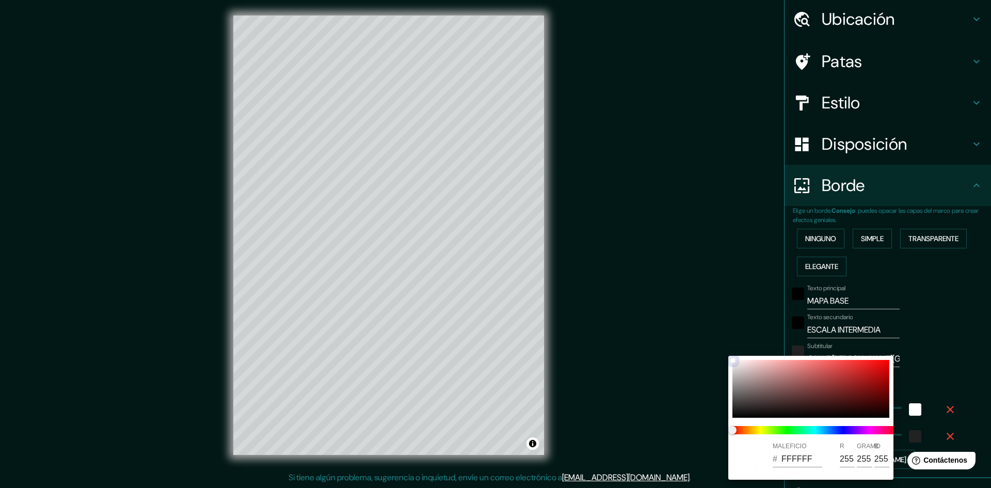
type input "207"
type input "161"
click at [822, 429] on span at bounding box center [815, 430] width 165 height 8
type input "241"
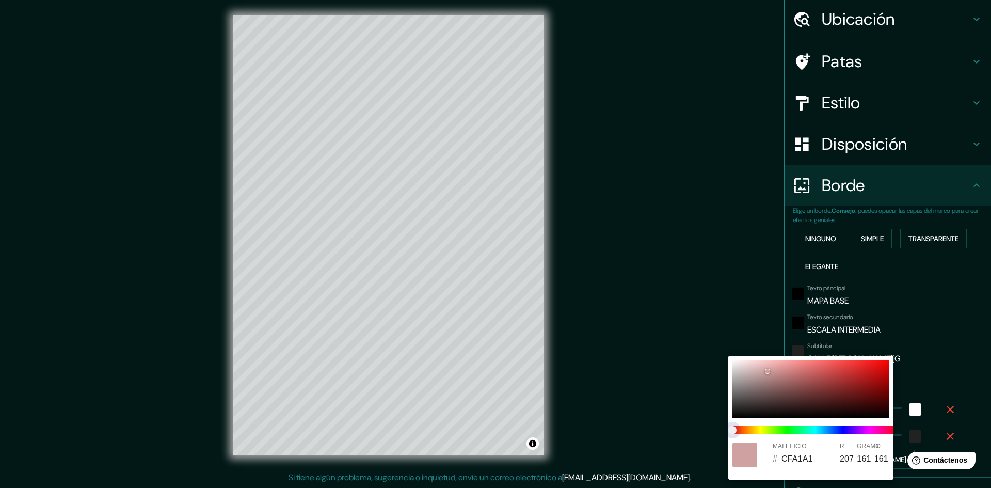
type input "48"
type input "A1C3CF"
type input "161"
type input "195"
type input "207"
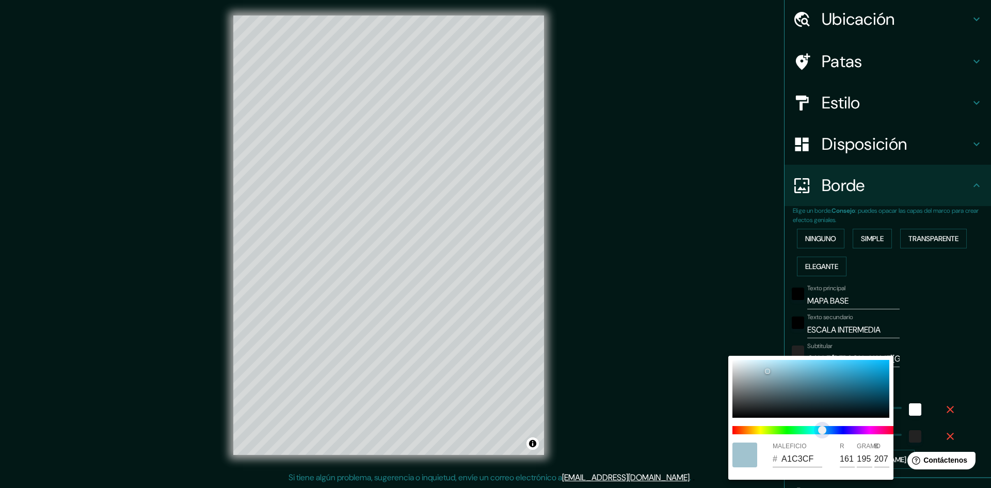
click at [827, 429] on span "control deslizante de color" at bounding box center [822, 430] width 8 height 8
type input "241"
type input "48"
type input "A1B4CF"
type input "180"
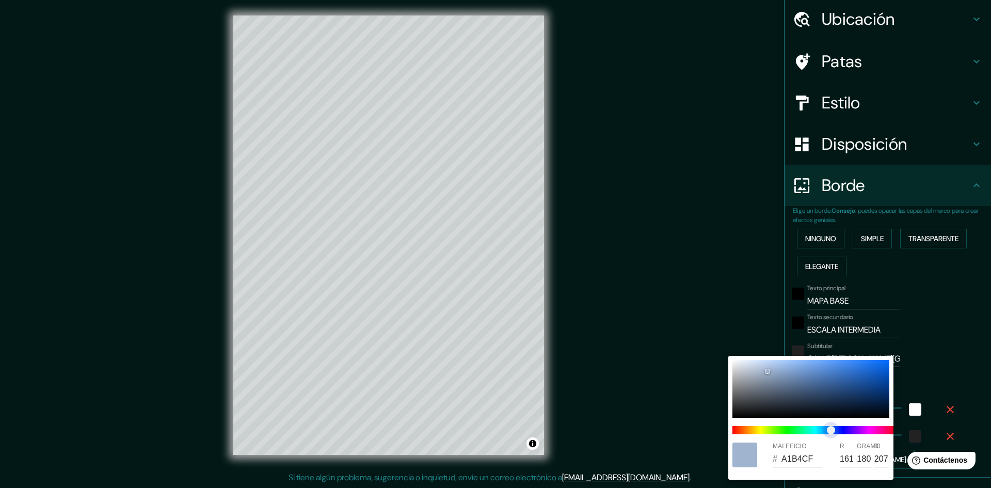
click at [827, 430] on span "control deslizante de color" at bounding box center [831, 430] width 8 height 8
type input "241"
type input "48"
type input "A1BDCF"
type input "189"
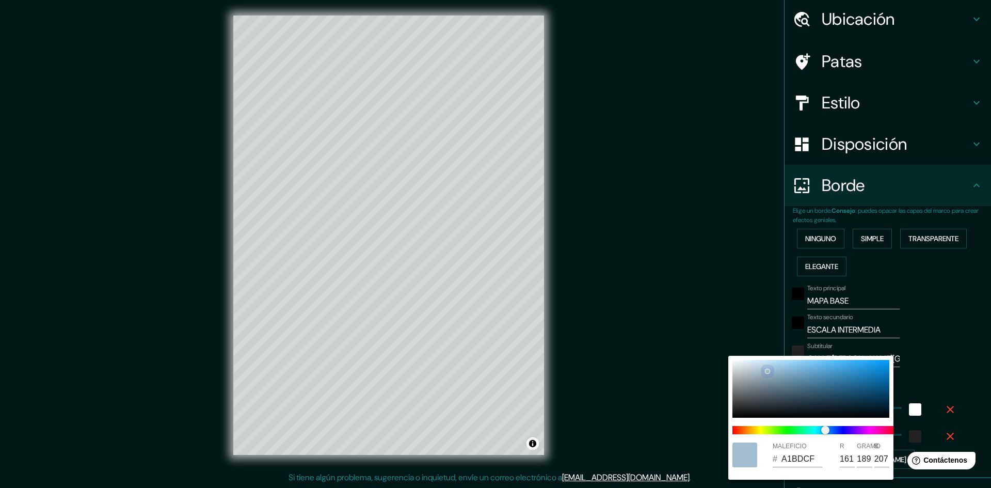
type input "241"
type input "48"
type input "BCD9EA"
type input "188"
type input "217"
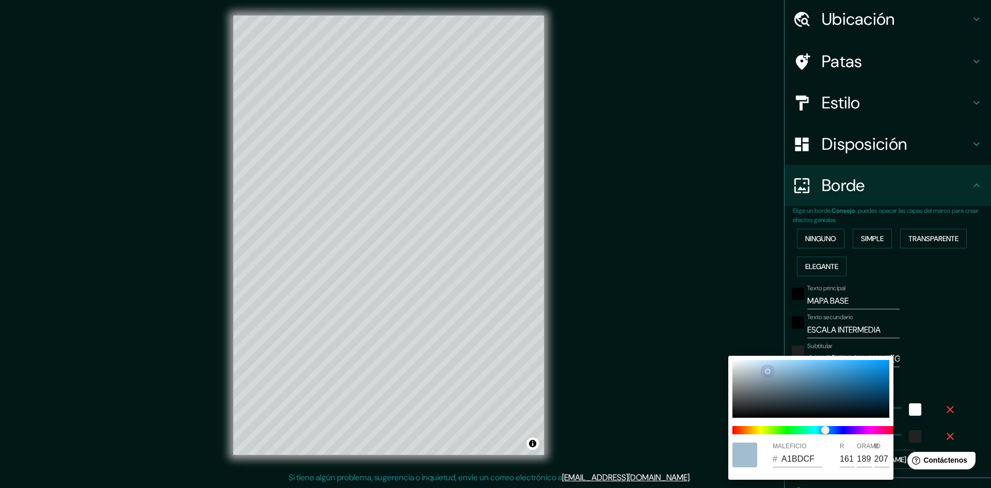
type input "234"
type input "241"
type input "48"
type input "C2DFF1"
type input "194"
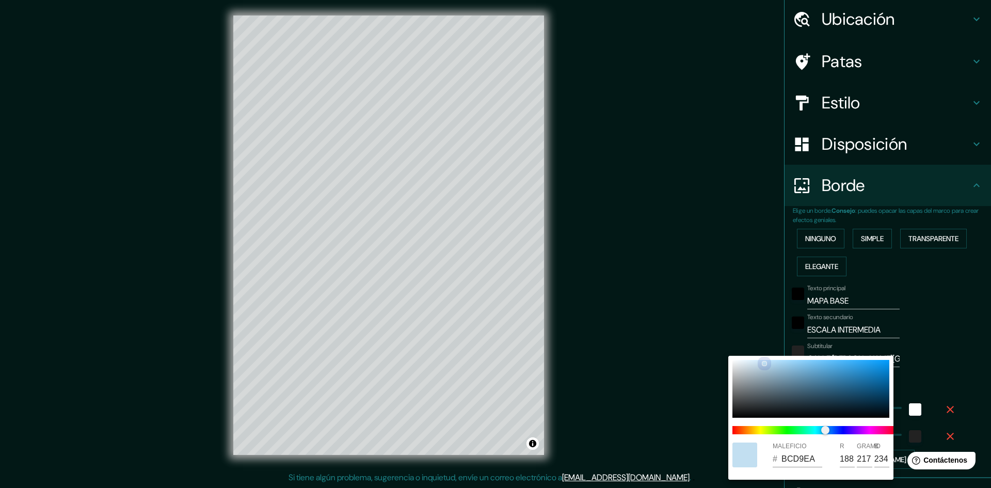
type input "223"
type input "241"
type input "48"
type input "C0DDEF"
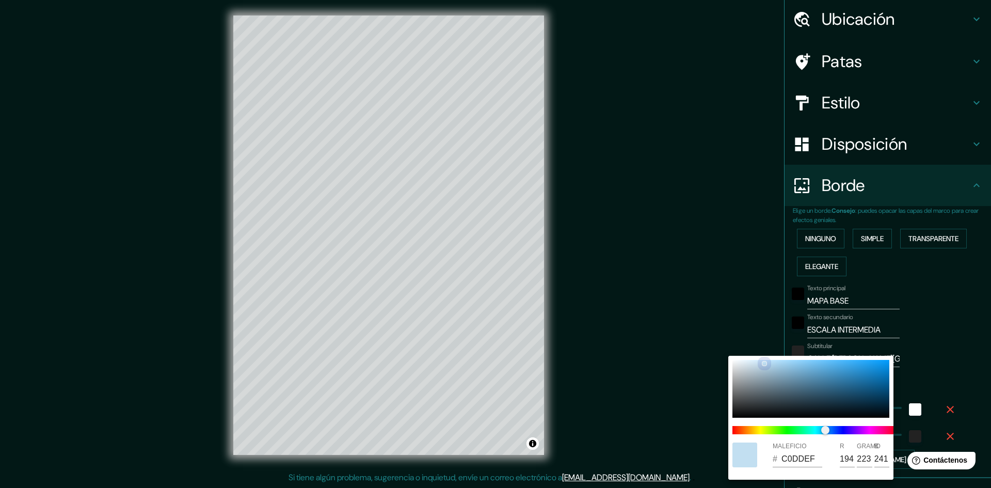
type input "192"
type input "221"
type input "239"
type input "241"
type input "48"
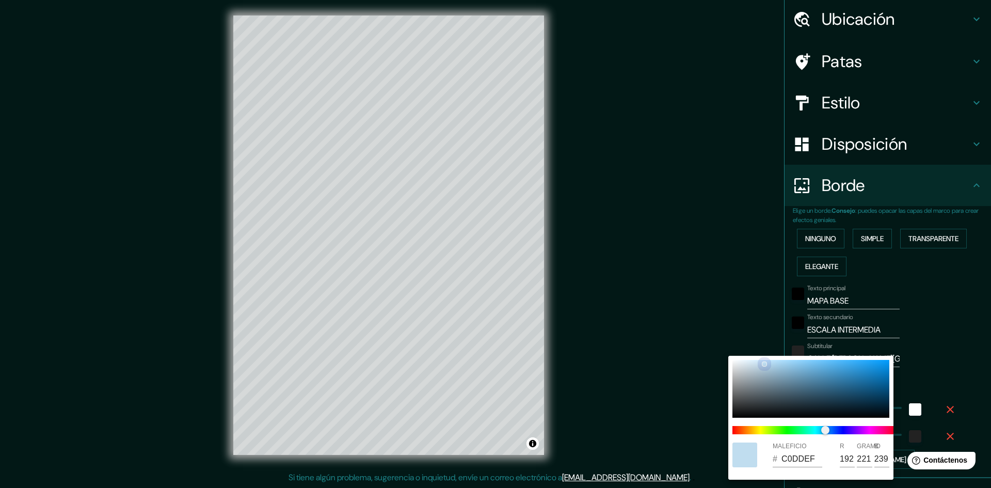
type input "C3DDED"
type input "195"
type input "237"
type input "241"
type input "48"
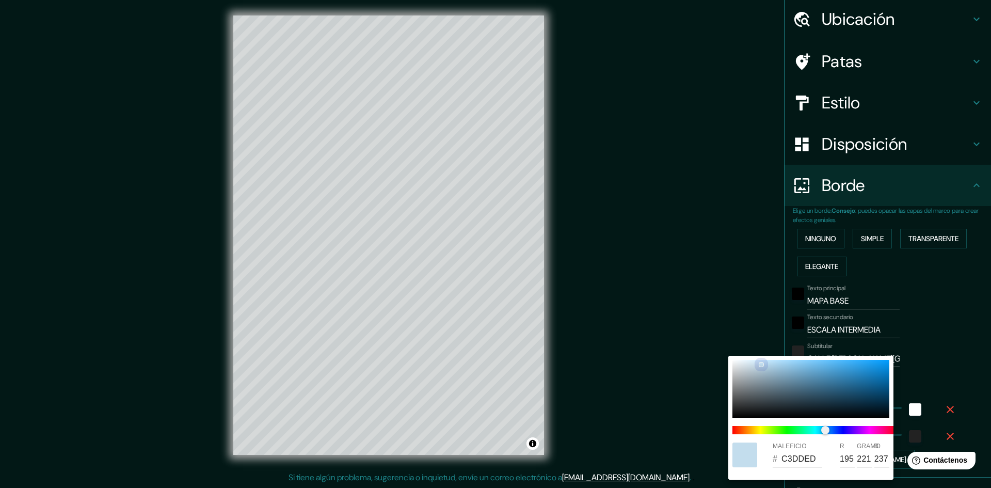
type input "C4DDED"
drag, startPoint x: 768, startPoint y: 368, endPoint x: 761, endPoint y: 364, distance: 7.6
click at [761, 364] on div at bounding box center [811, 389] width 157 height 58
click at [940, 340] on div at bounding box center [495, 244] width 991 height 488
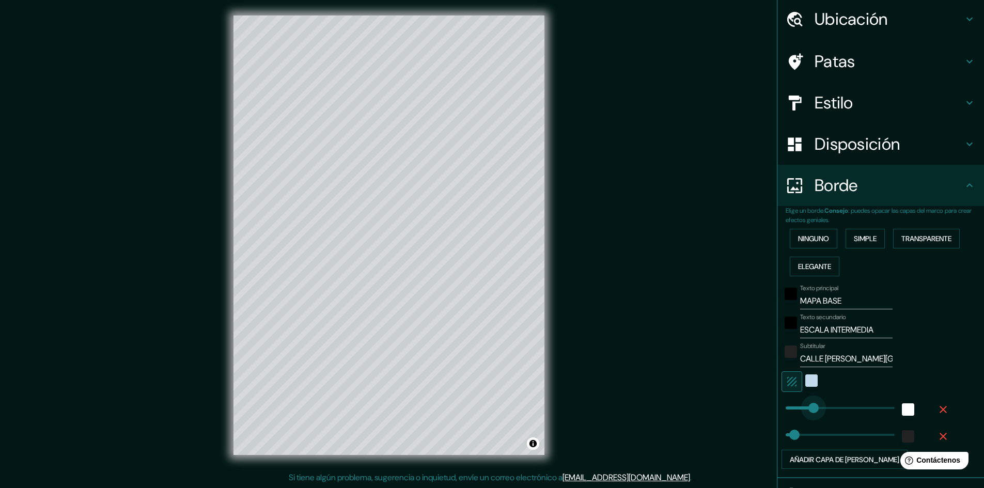
drag, startPoint x: 818, startPoint y: 407, endPoint x: 805, endPoint y: 407, distance: 12.4
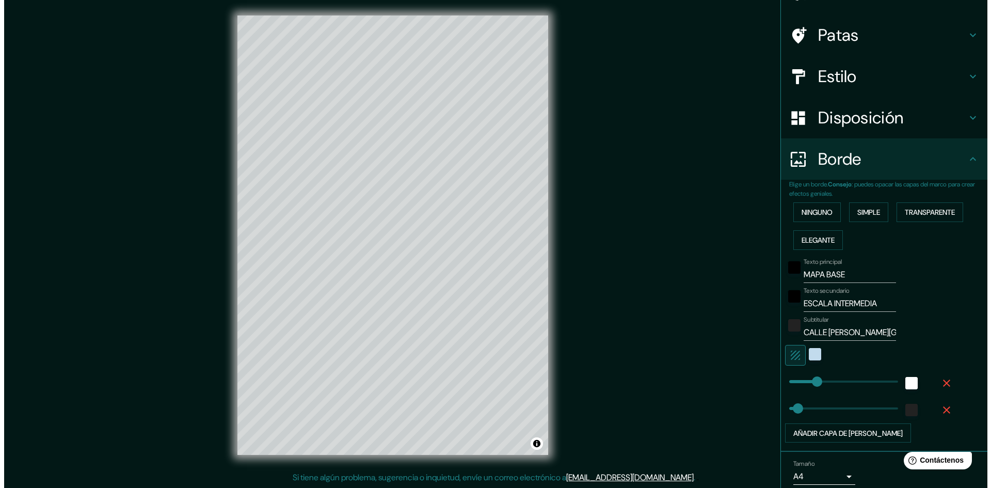
scroll to position [102, 0]
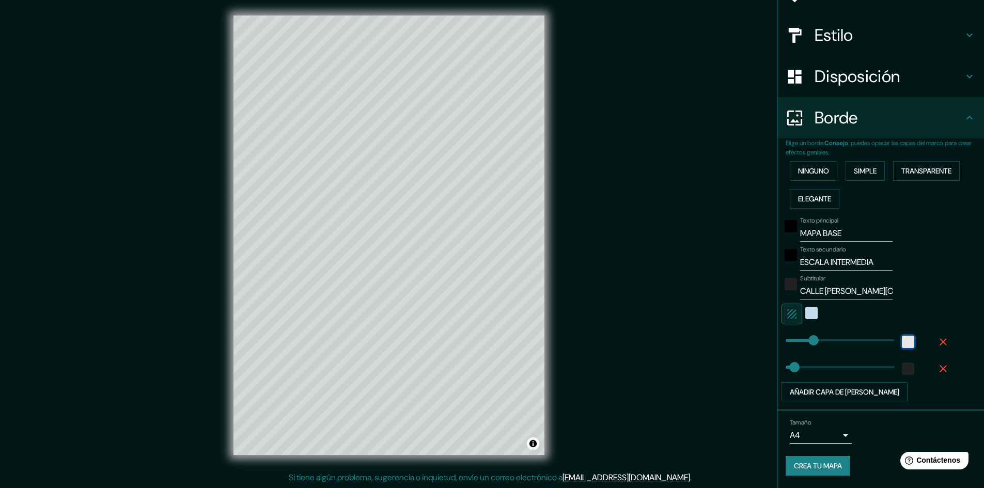
click at [901, 339] on div "white" at bounding box center [907, 342] width 12 height 12
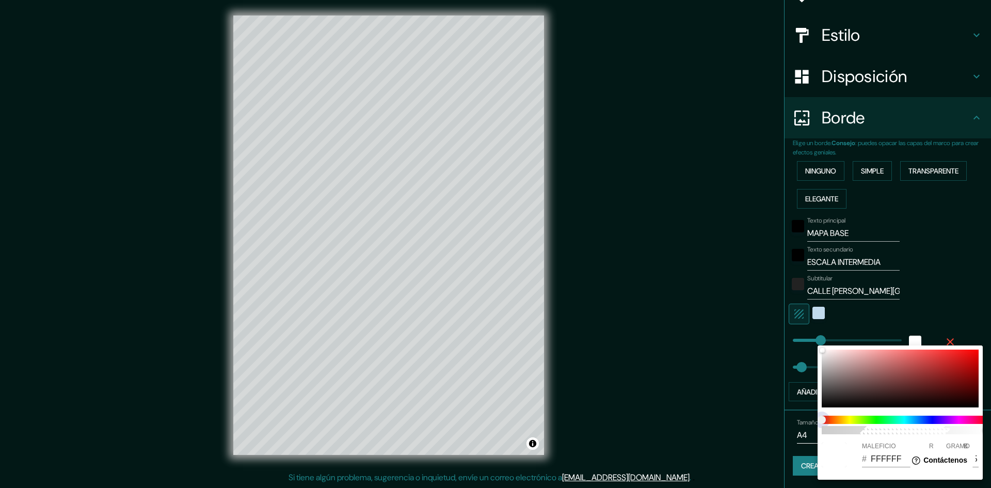
drag, startPoint x: 921, startPoint y: 419, endPoint x: 900, endPoint y: 399, distance: 28.5
click at [921, 419] on span at bounding box center [904, 420] width 165 height 8
click at [913, 369] on div at bounding box center [900, 379] width 157 height 58
click at [923, 418] on span at bounding box center [904, 420] width 165 height 8
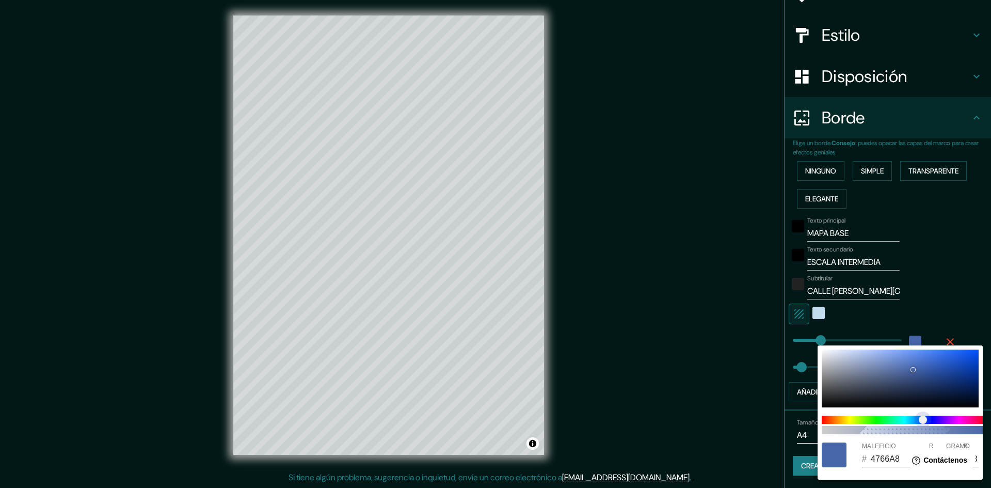
click at [919, 419] on span "control deslizante de color" at bounding box center [923, 420] width 8 height 8
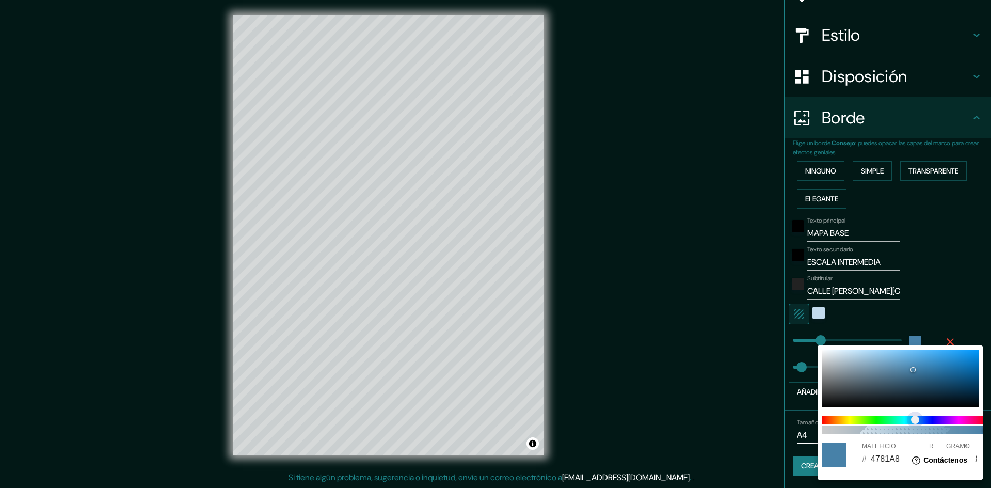
click at [919, 419] on span "control deslizante de color" at bounding box center [915, 420] width 8 height 8
click at [926, 432] on span "100" at bounding box center [904, 430] width 165 height 8
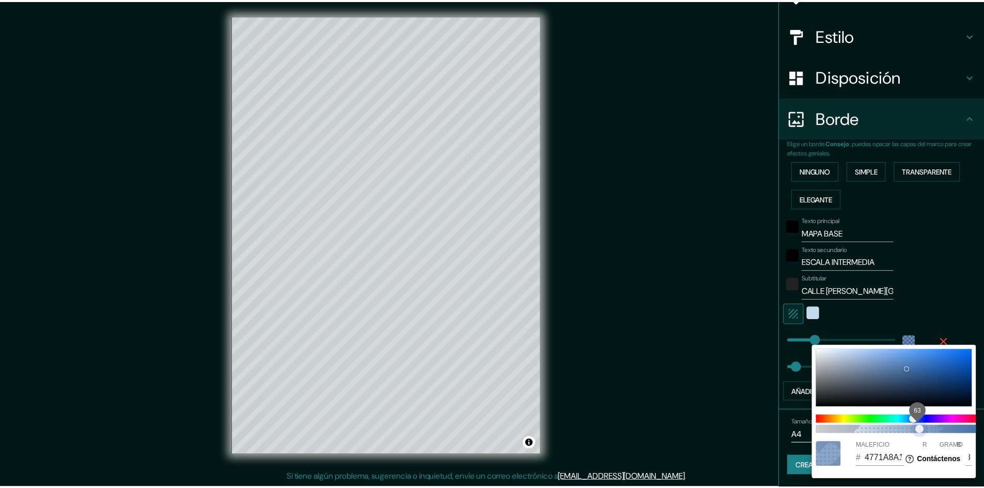
scroll to position [0, 8]
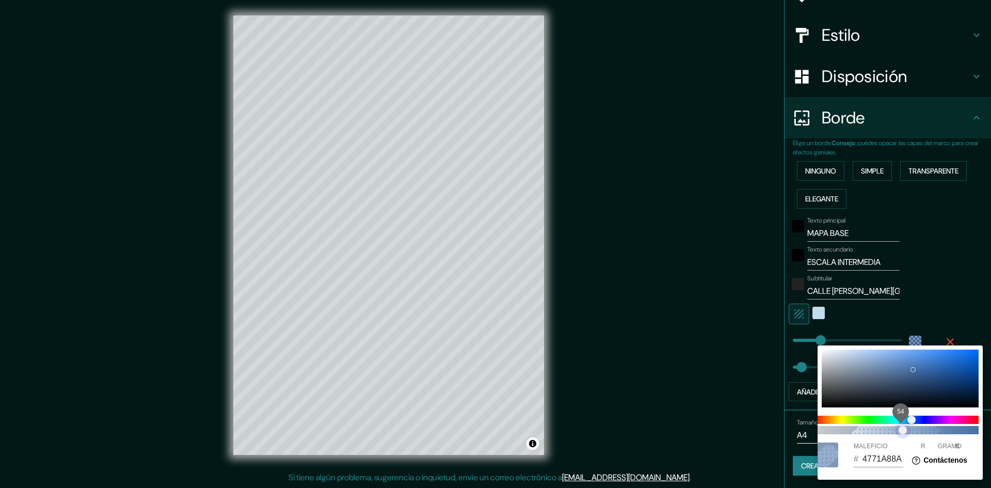
drag, startPoint x: 917, startPoint y: 431, endPoint x: 899, endPoint y: 432, distance: 18.1
click at [899, 432] on span "54" at bounding box center [903, 430] width 8 height 8
drag, startPoint x: 899, startPoint y: 432, endPoint x: 881, endPoint y: 432, distance: 18.6
click at [881, 432] on span "41" at bounding box center [881, 430] width 8 height 8
drag, startPoint x: 879, startPoint y: 430, endPoint x: 871, endPoint y: 431, distance: 8.4
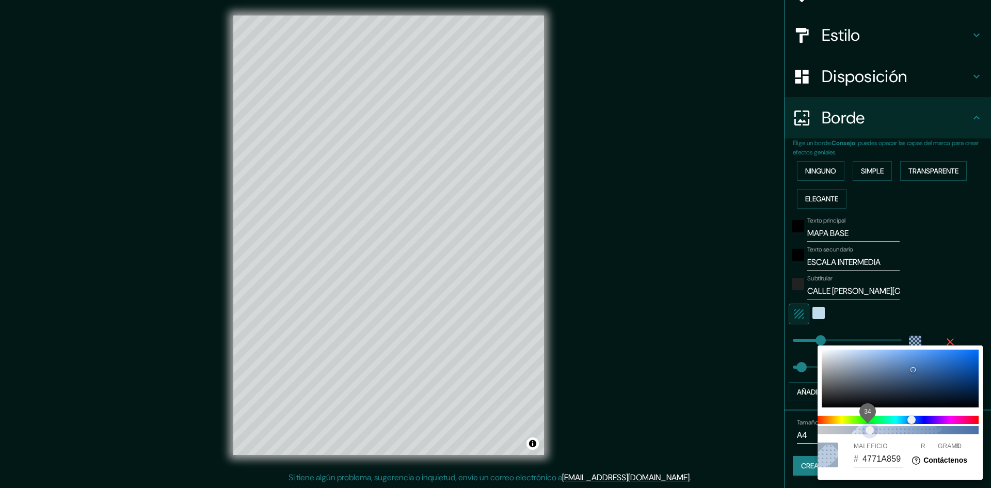
click at [871, 431] on span "34" at bounding box center [870, 430] width 8 height 8
click at [693, 316] on div at bounding box center [495, 244] width 991 height 488
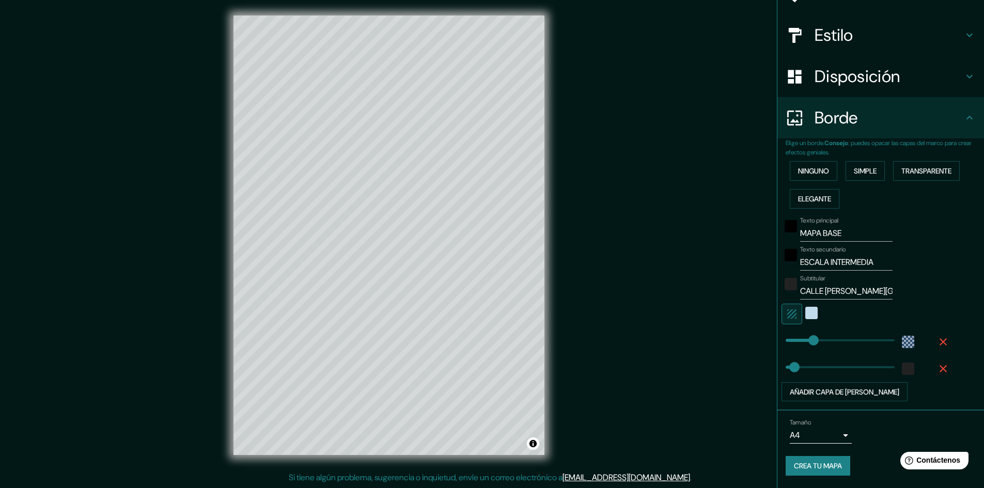
click at [819, 468] on font "Crea tu mapa" at bounding box center [818, 466] width 48 height 9
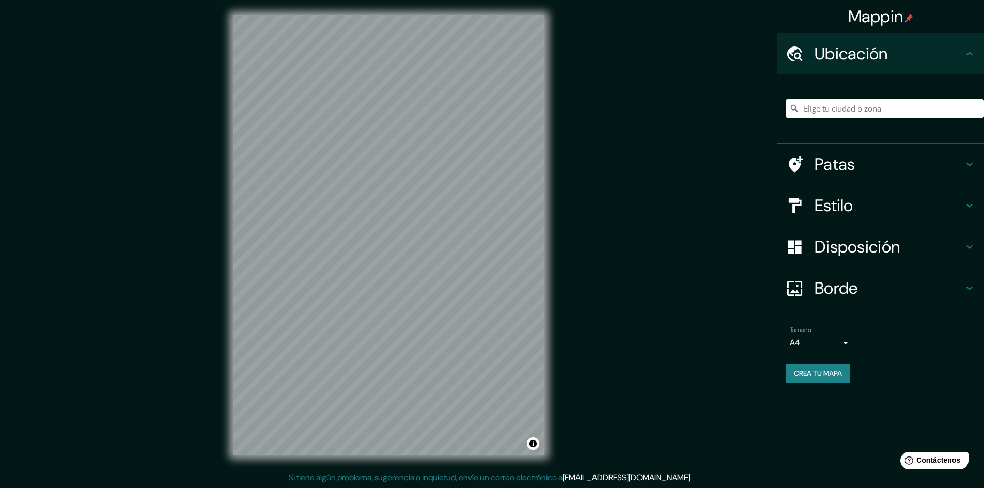
click at [965, 256] on div "Disposición" at bounding box center [880, 246] width 207 height 41
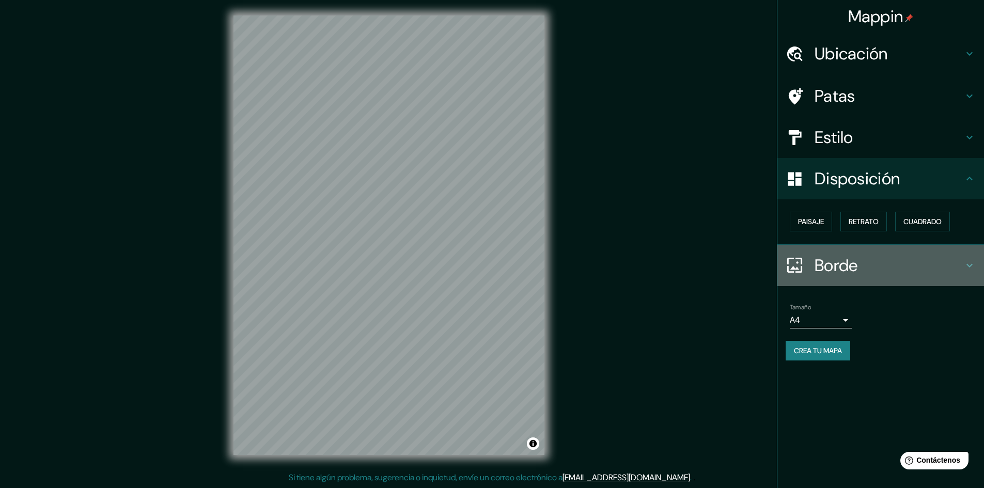
click at [961, 266] on h4 "Borde" at bounding box center [888, 265] width 149 height 21
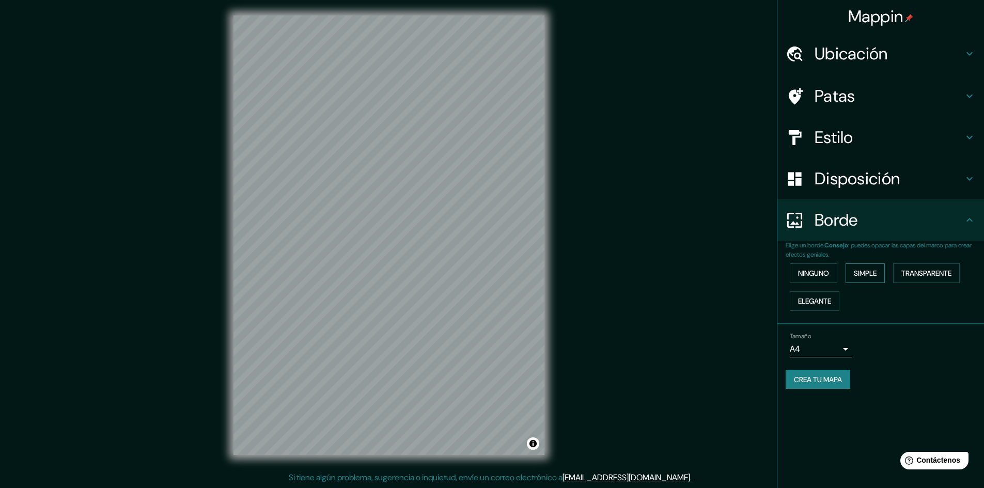
click at [864, 269] on font "Simple" at bounding box center [864, 272] width 23 height 9
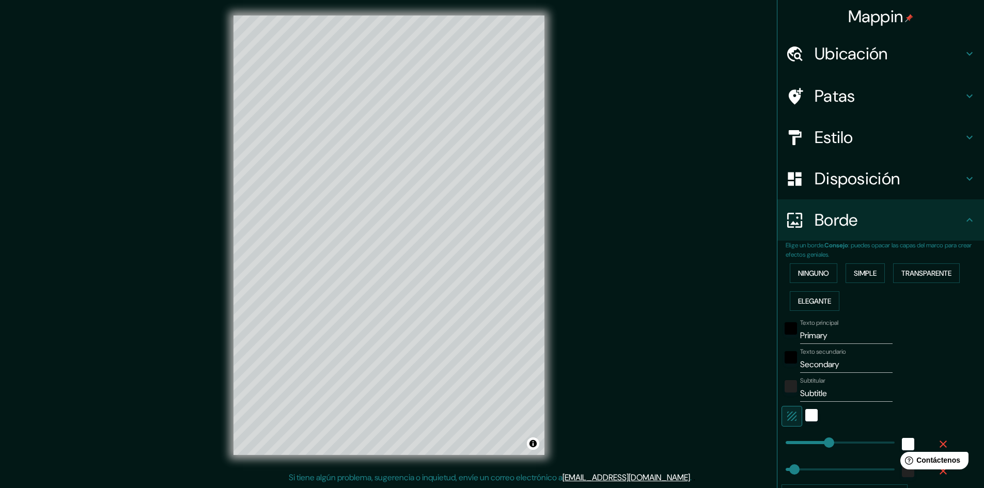
click at [831, 337] on input "Primary" at bounding box center [846, 335] width 92 height 17
type input "Primar"
type input "241"
type input "48"
type input "Prim"
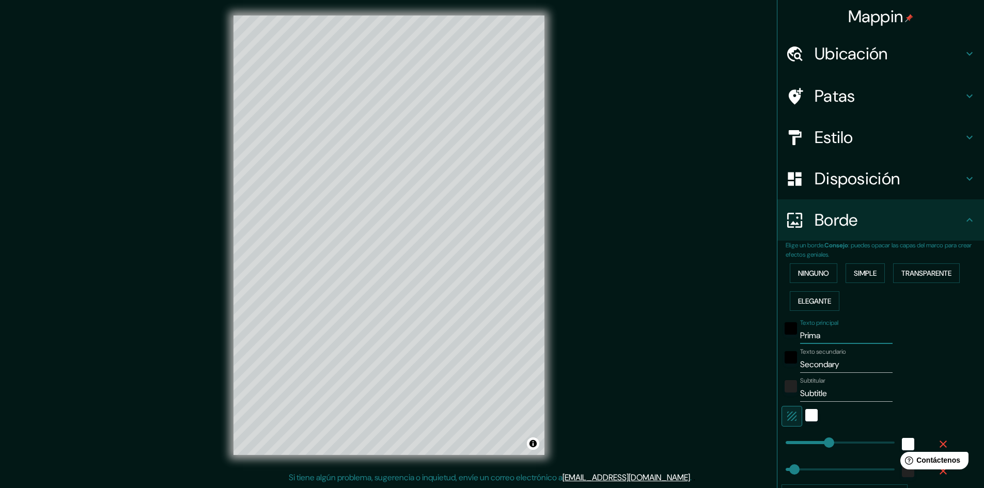
type input "241"
type input "48"
type input "P"
type input "241"
type input "48"
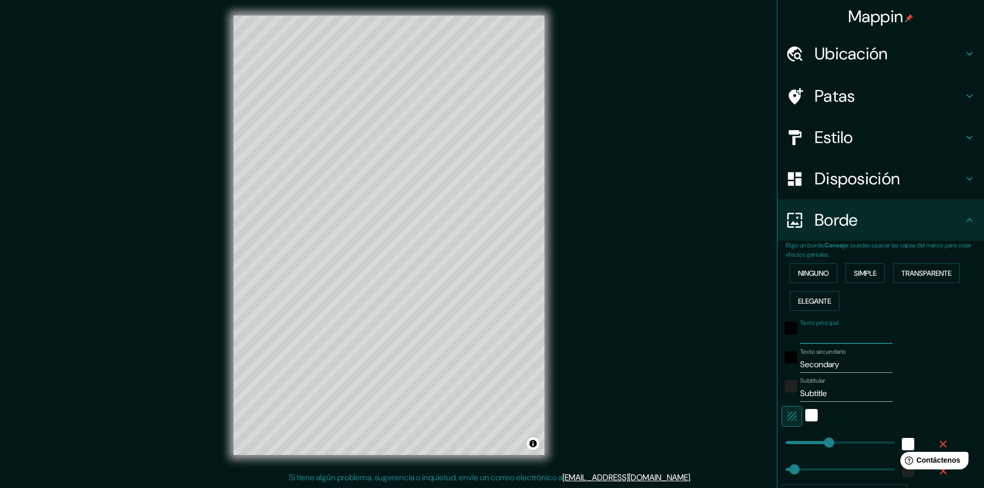
type input "241"
type input "48"
type input "E"
type input "241"
type input "48"
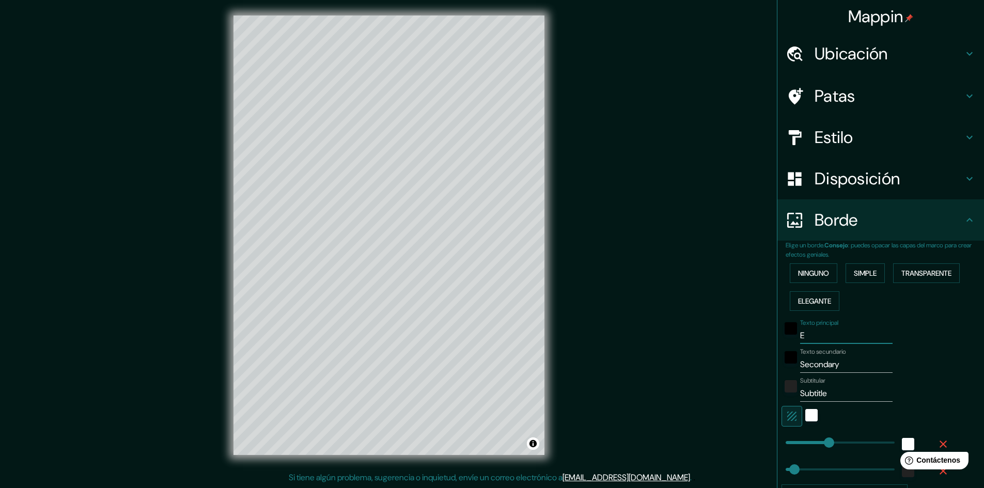
type input "ES"
type input "241"
type input "48"
type input "ESC"
type input "241"
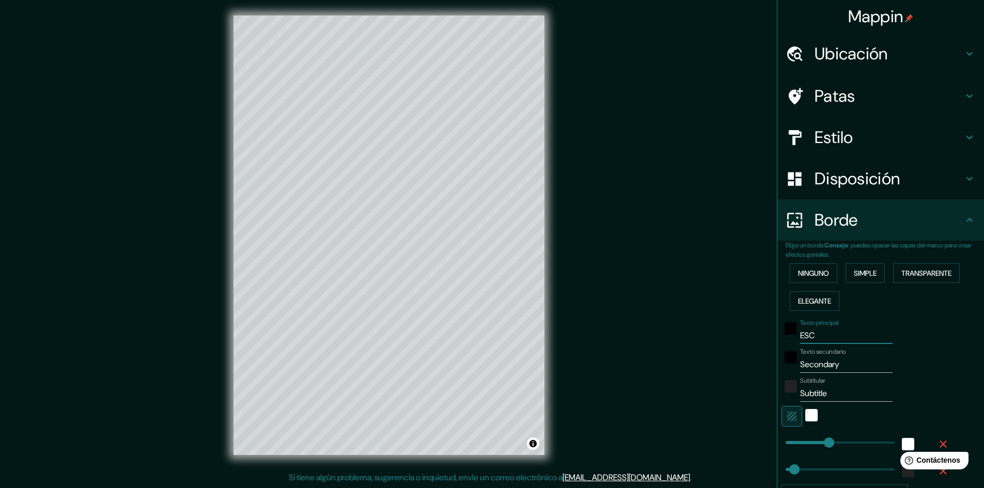
type input "48"
type input "ESCAL"
type input "241"
type input "48"
type input "ESCALA MI"
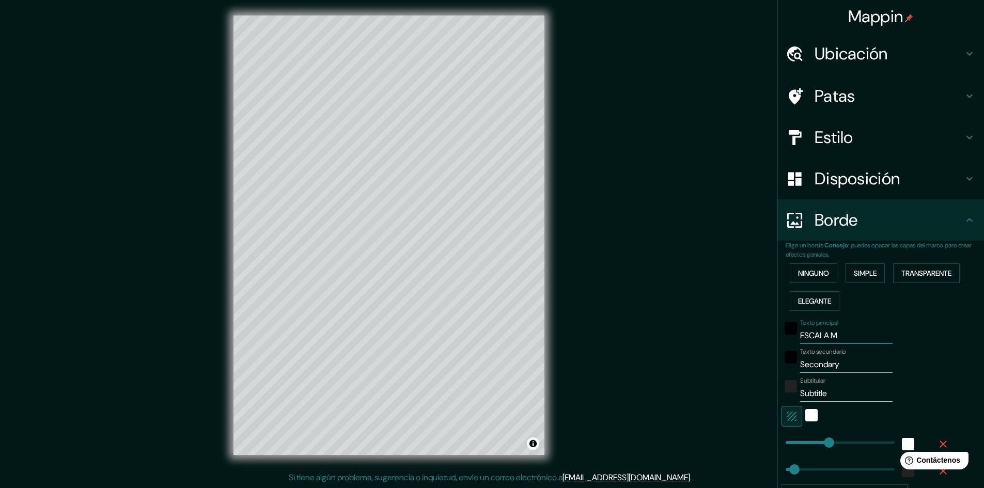
type input "241"
type input "48"
type input "ESCALA MICRO"
type input "241"
type input "48"
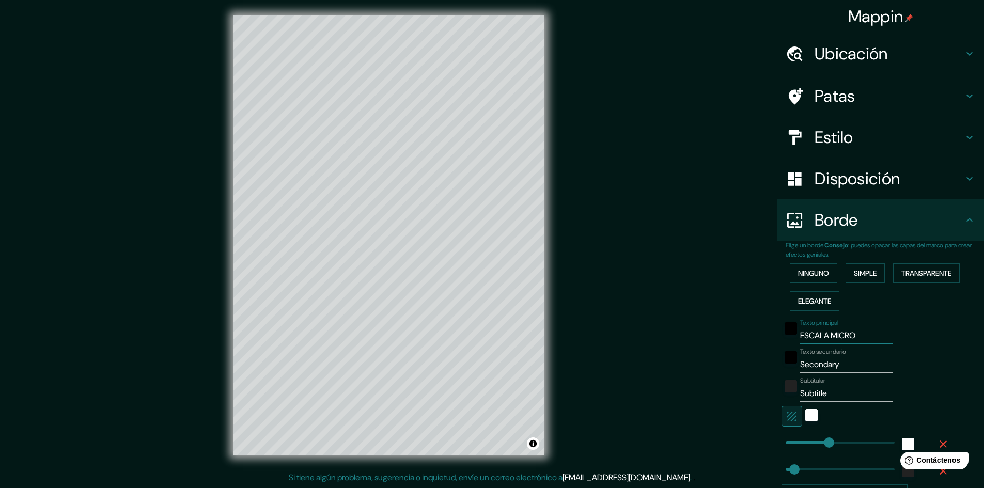
type input "ESCALA MICRO"
click at [837, 364] on input "Secondary" at bounding box center [846, 364] width 92 height 17
type input "Second"
type input "241"
type input "48"
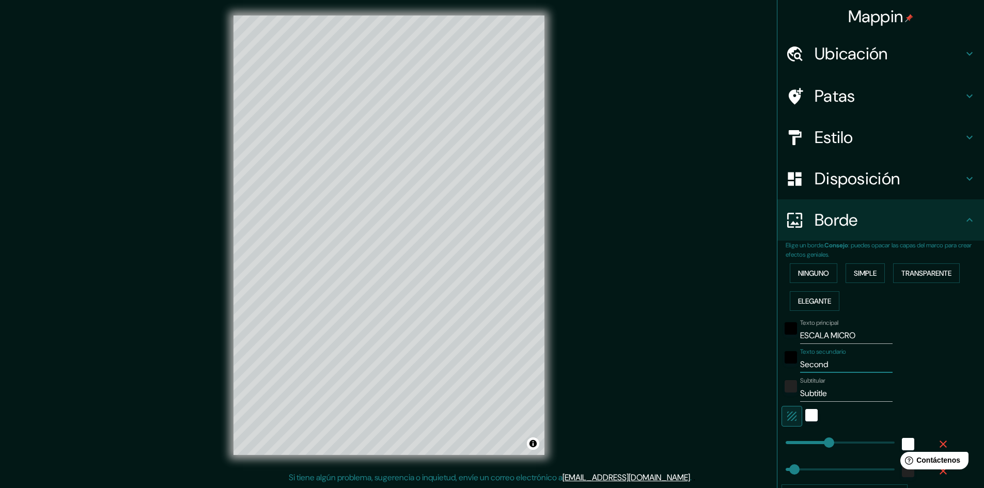
type input "Secon"
type input "241"
type input "48"
type input "Sec"
type input "241"
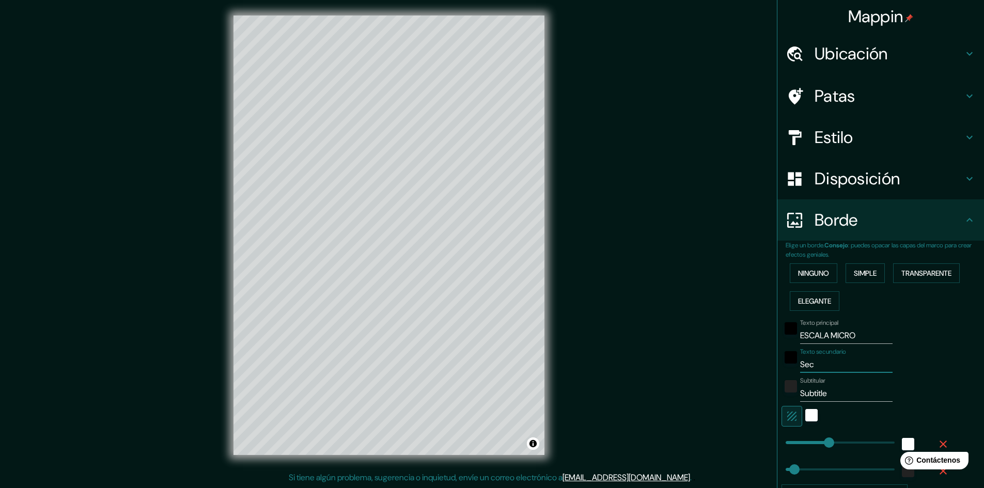
type input "48"
type input "Se"
type input "241"
type input "48"
type input "S"
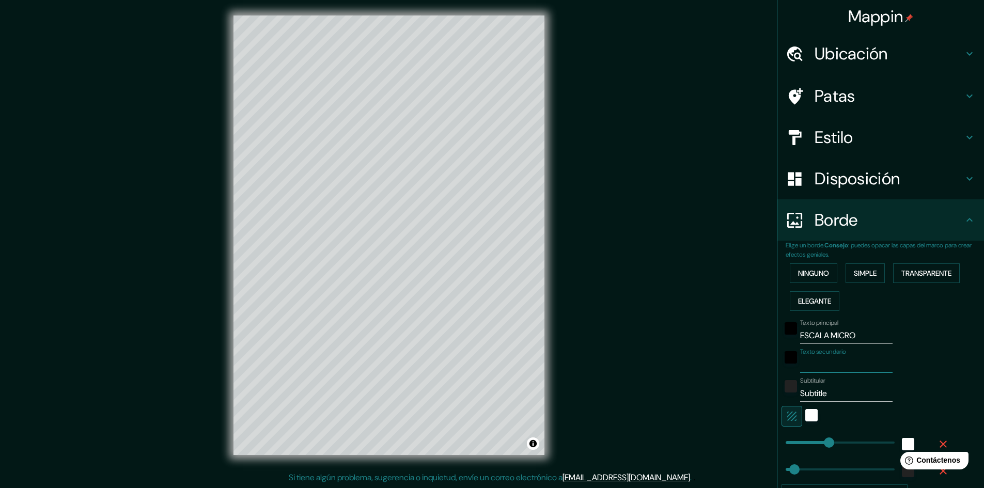
type input "241"
type input "48"
type input "E"
type input "241"
type input "48"
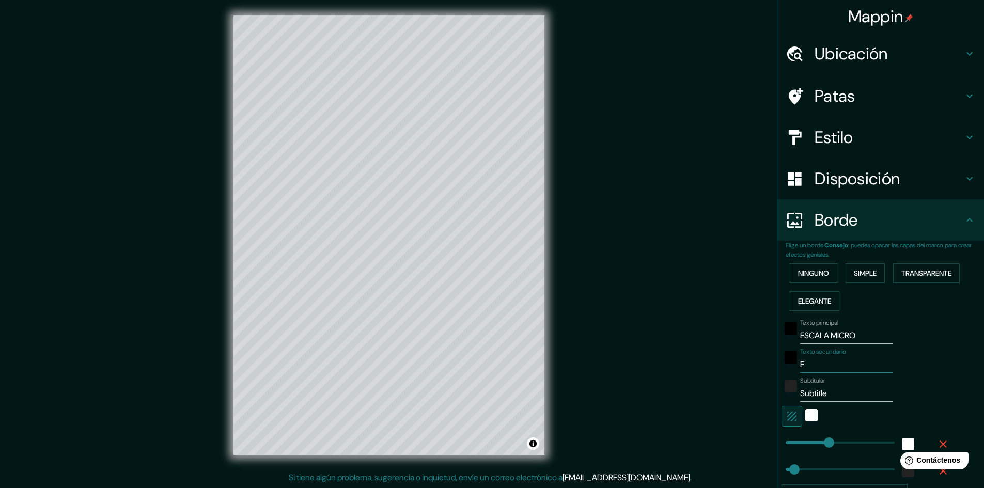
type input "ES"
type input "241"
type input "48"
type input "ESC"
type input "241"
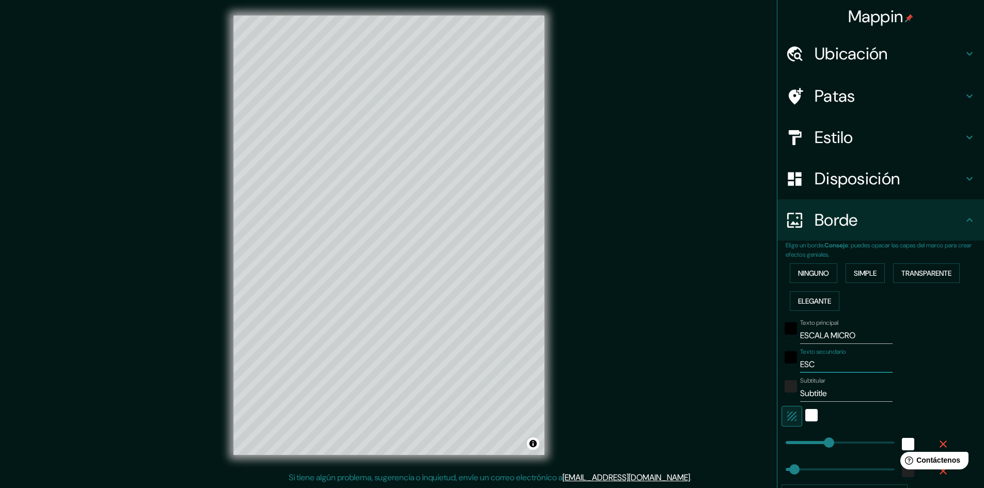
type input "48"
type input "ESCA"
type input "241"
type input "48"
type input "ESCALA"
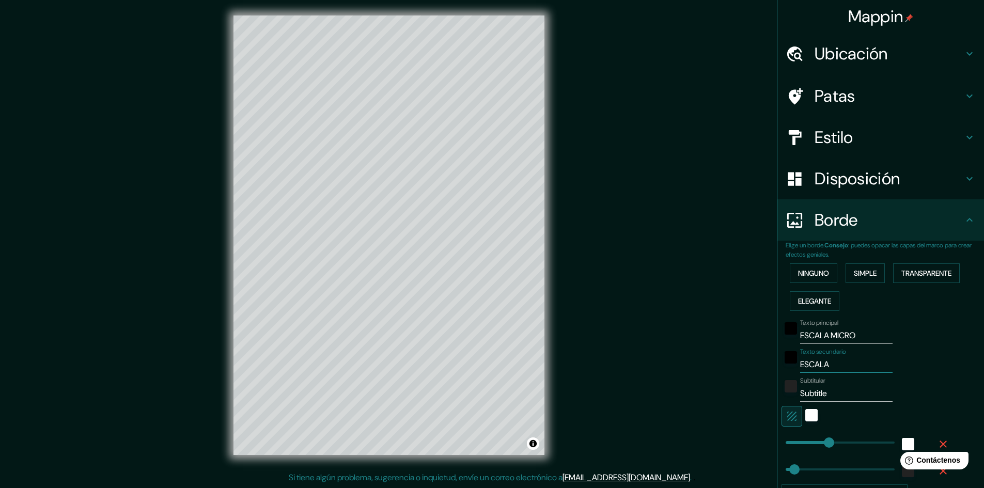
type input "241"
type input "48"
type input "ESCALA"
type input "241"
type input "48"
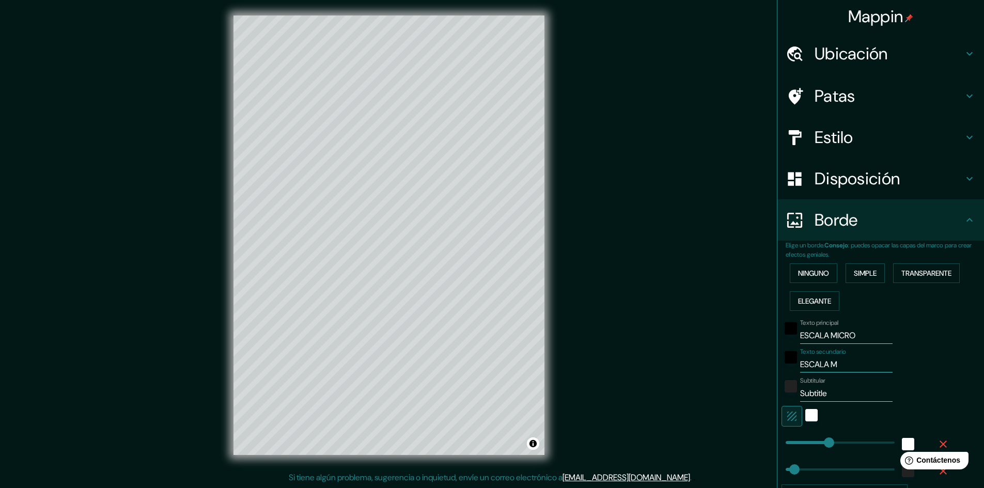
type input "ESCALA MI"
type input "241"
type input "48"
type input "ESCALA MICRO"
type input "241"
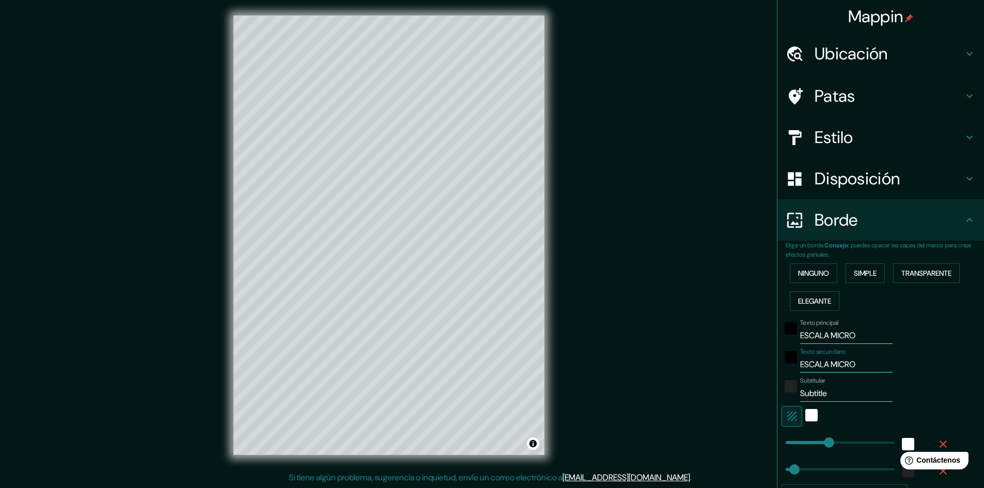
type input "48"
type input "ESCALA MICRO"
click at [849, 336] on input "ESCALA MICRO" at bounding box center [846, 335] width 92 height 17
type input "ESCALA MICR"
type input "241"
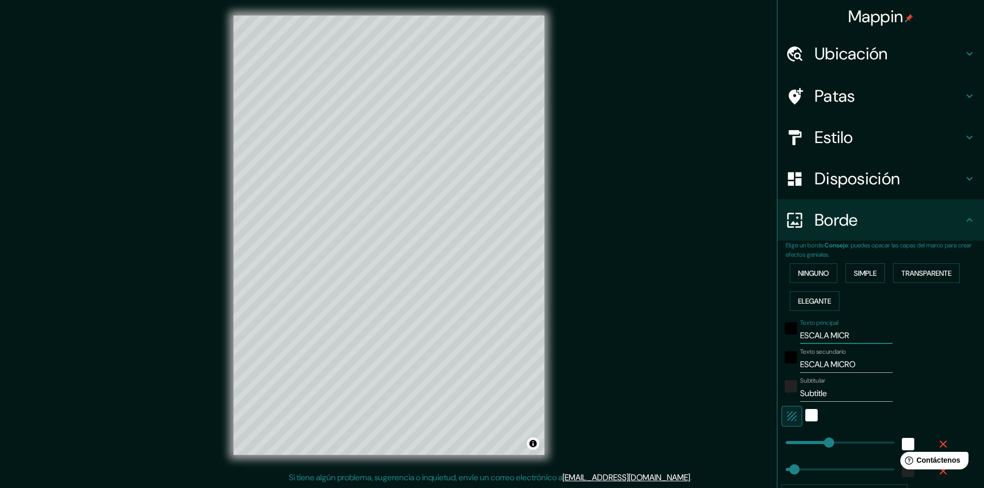
type input "48"
type input "ESCALA MI"
type input "241"
type input "48"
type input "ESCAL"
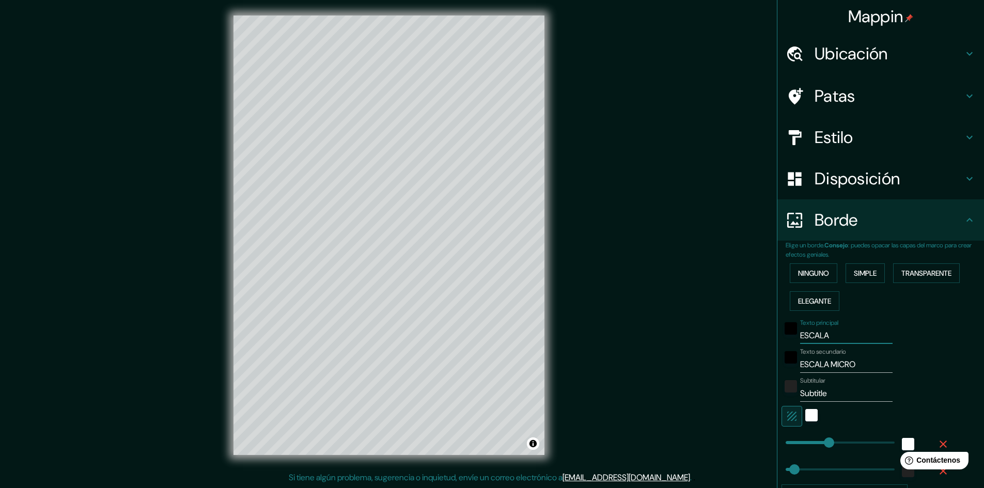
type input "241"
type input "48"
type input "ESC"
type input "241"
type input "48"
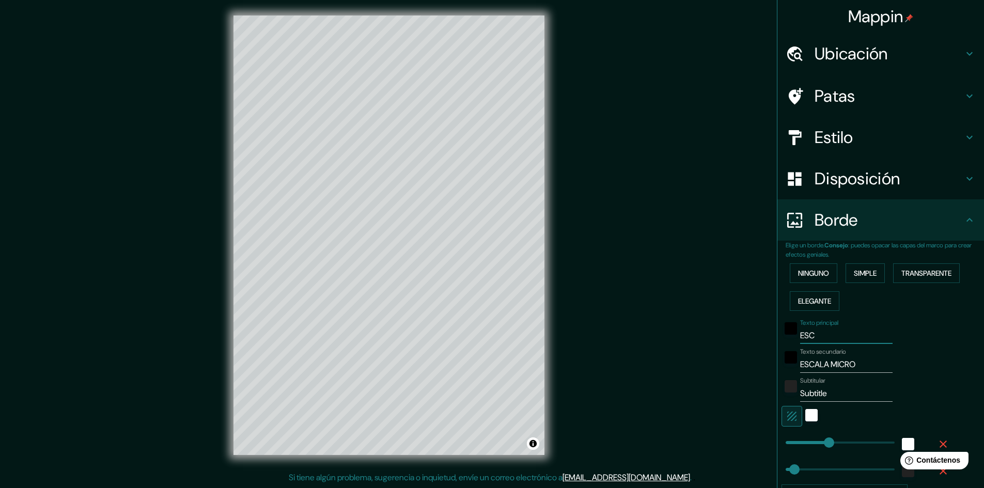
type input "ES"
type input "241"
type input "48"
type input "E"
type input "241"
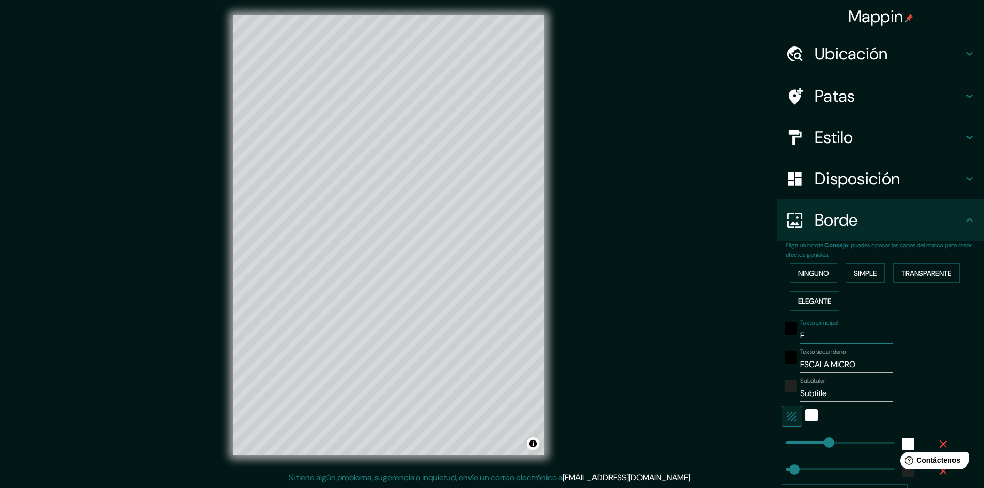
type input "48"
type input "241"
type input "48"
type input "M"
type input "241"
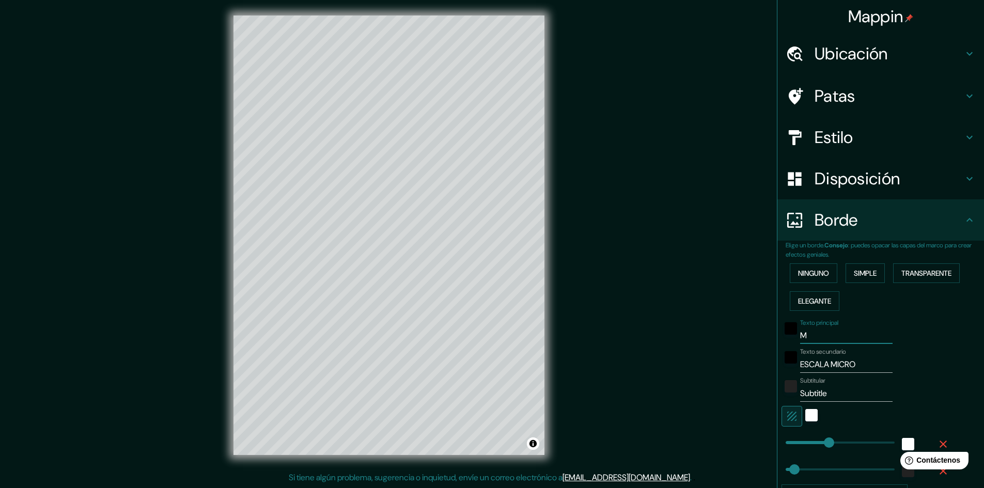
type input "48"
type input "MA"
type input "241"
type input "48"
type input "MAPA"
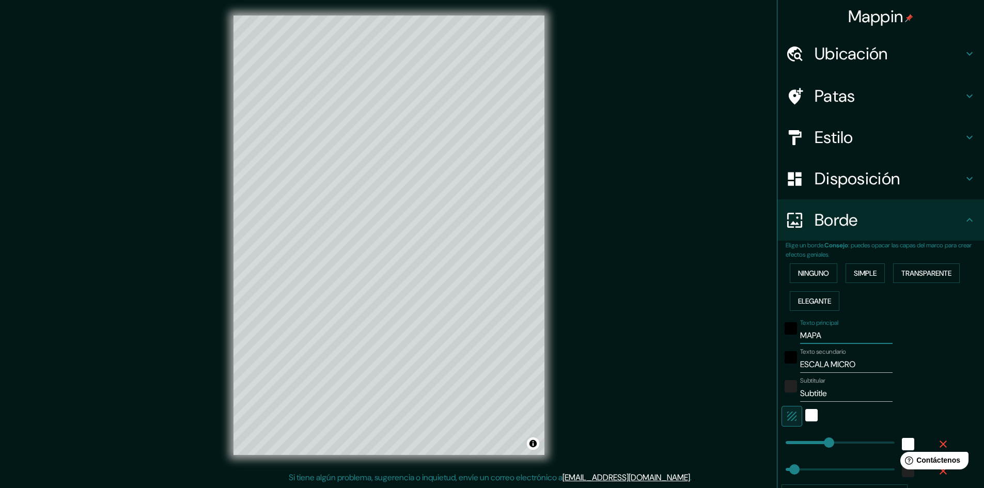
type input "241"
type input "48"
type input "MAPA BA"
type input "241"
type input "48"
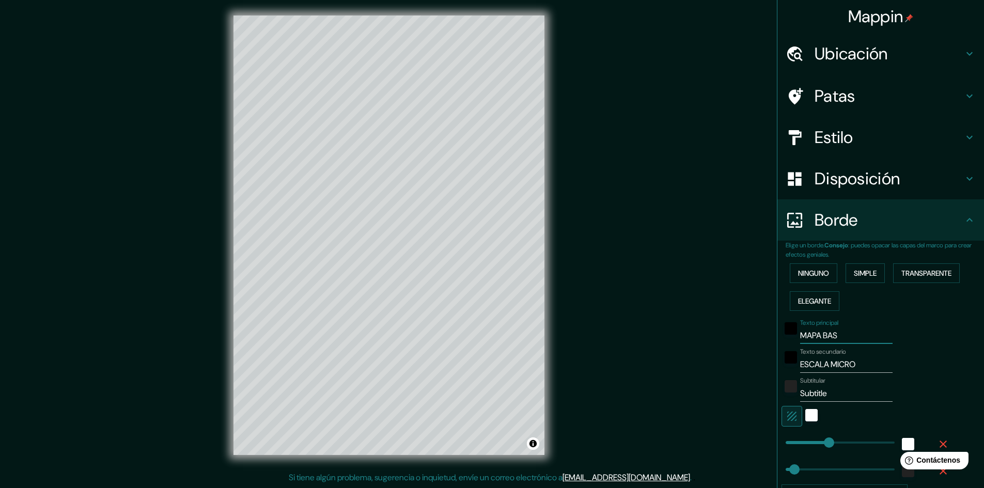
type input "MAPA BASE"
type input "241"
type input "48"
type input "MAPA BASE"
click at [830, 394] on input "Subtitle" at bounding box center [846, 393] width 92 height 17
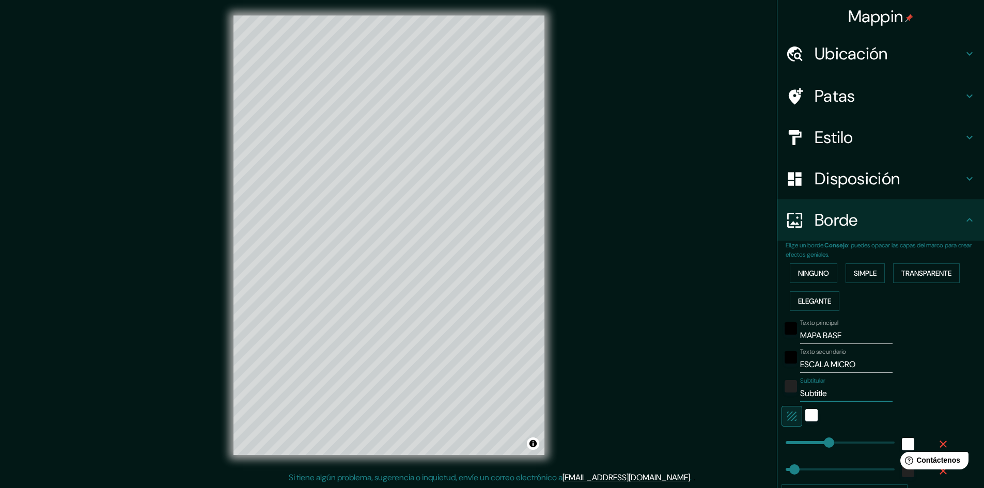
type input "Subtitl"
type input "241"
type input "48"
type input "Subtit"
type input "241"
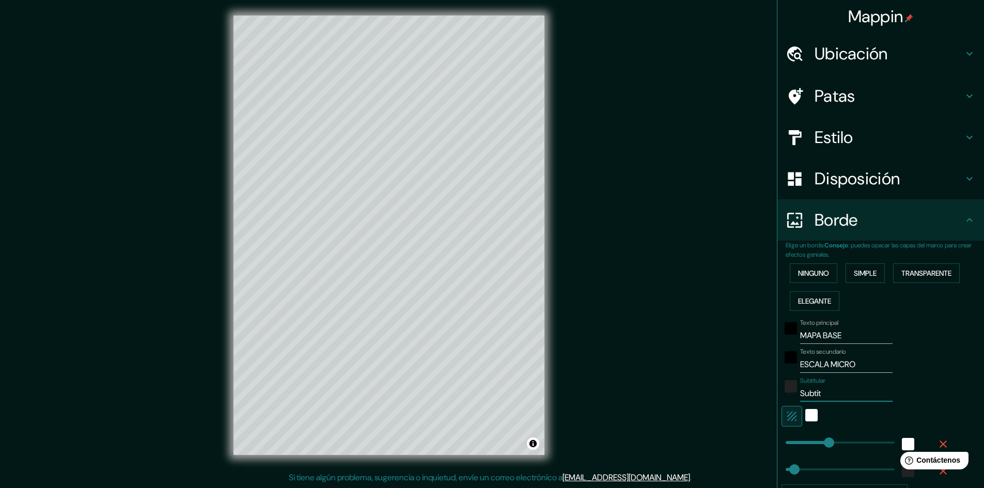
type input "48"
type input "Subti"
type input "241"
type input "48"
type input "Subt"
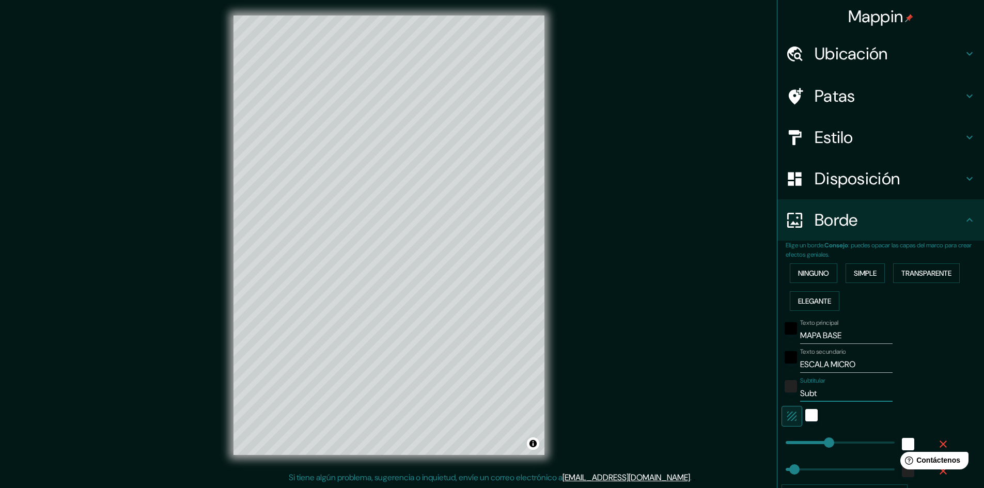
type input "241"
type input "48"
type input "Sub"
type input "241"
type input "48"
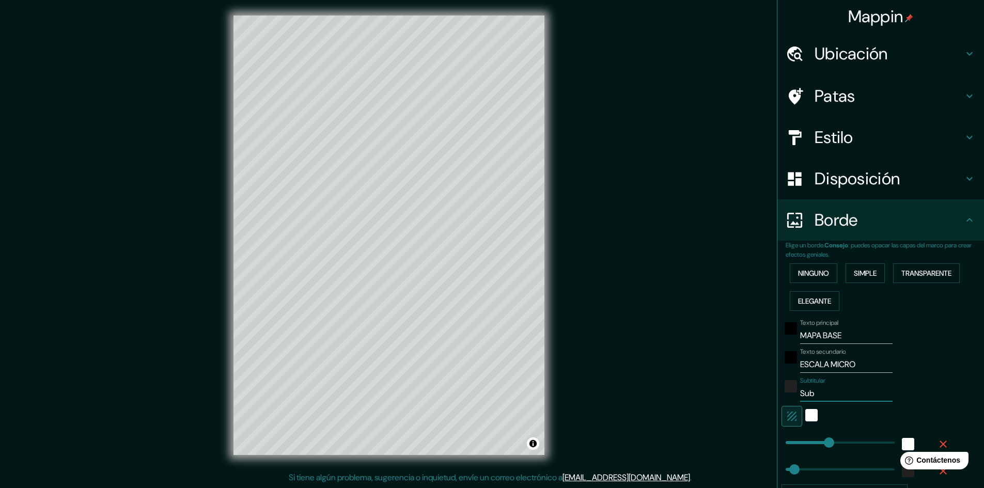
type input "Su"
type input "241"
type input "48"
type input "S"
type input "241"
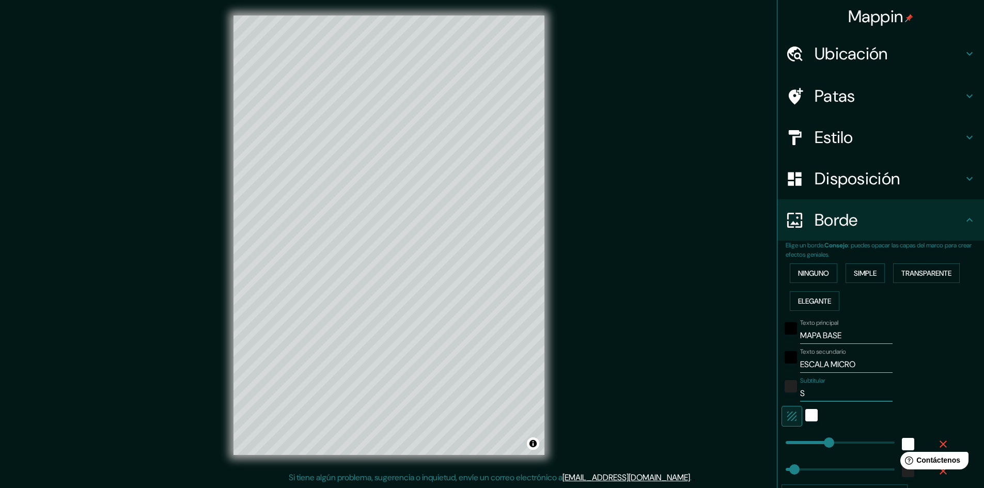
type input "48"
type input "C"
type input "241"
type input "48"
type input "CA"
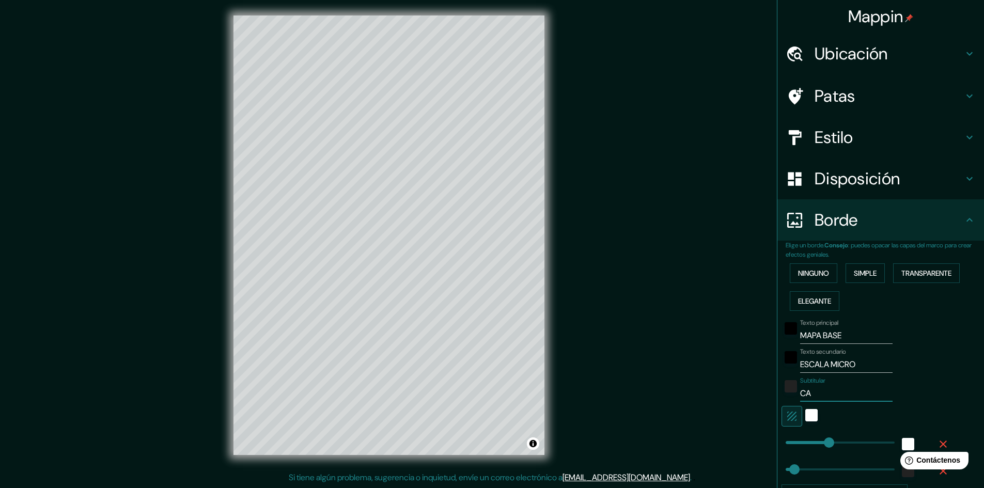
type input "241"
type input "48"
type input "CALL"
type input "241"
type input "48"
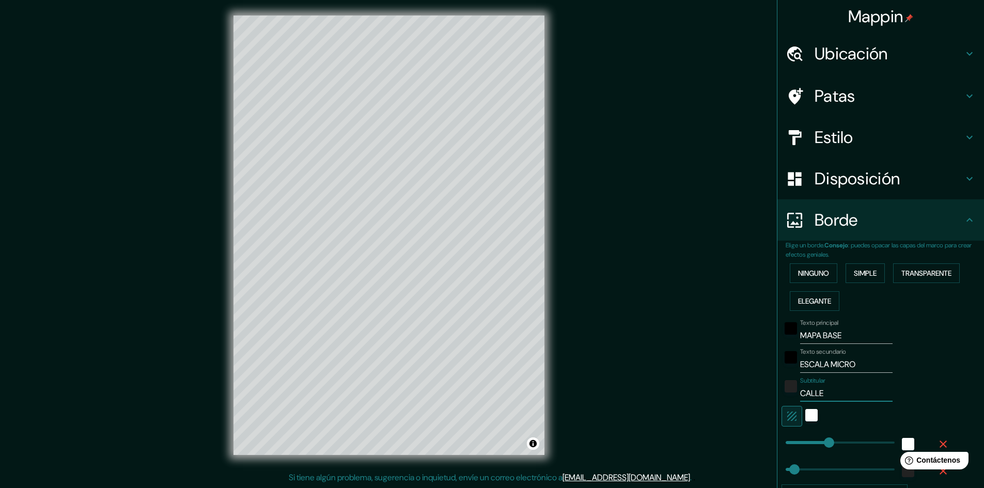
type input "CALLE"
type input "241"
type input "48"
type input "CALLE DE"
type input "241"
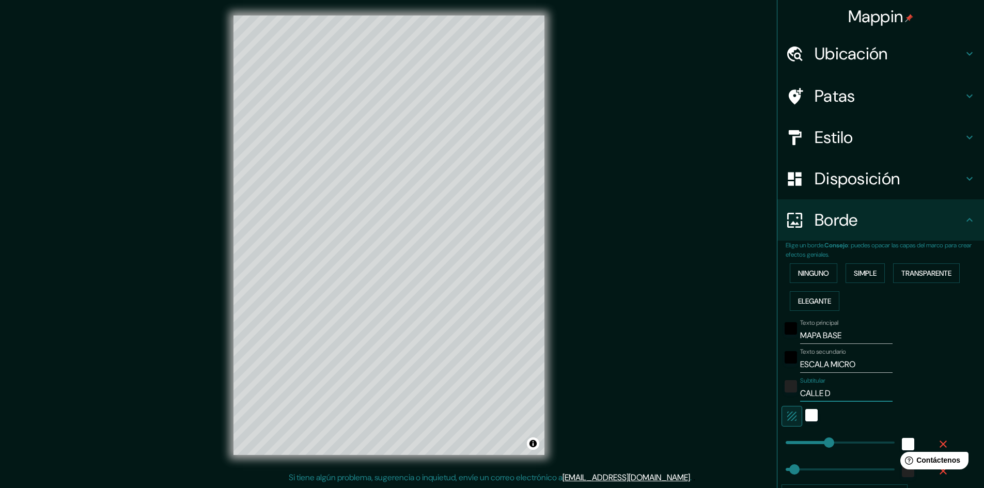
type input "48"
type input "CALLE DEG"
type input "241"
type input "48"
type input "CALLE DEGO"
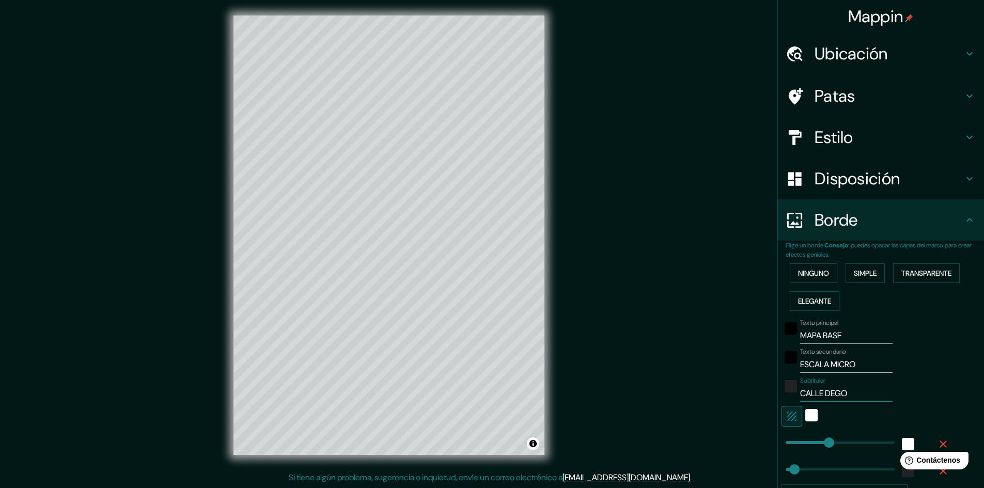
type input "241"
type input "48"
type input "CALLE DEGOLL"
type input "241"
type input "48"
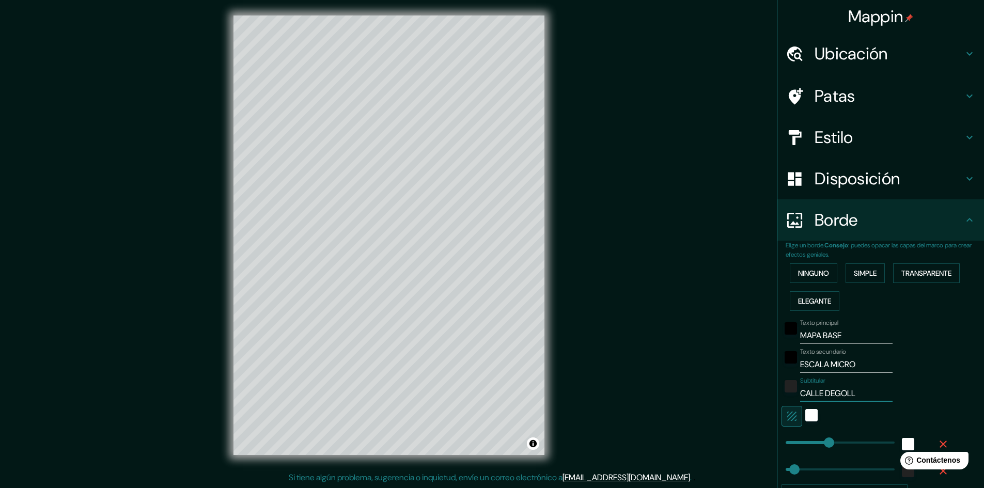
type input "CALLE DEGOLLA"
type input "241"
type input "48"
type input "CALLE DEGOLLADO"
type input "241"
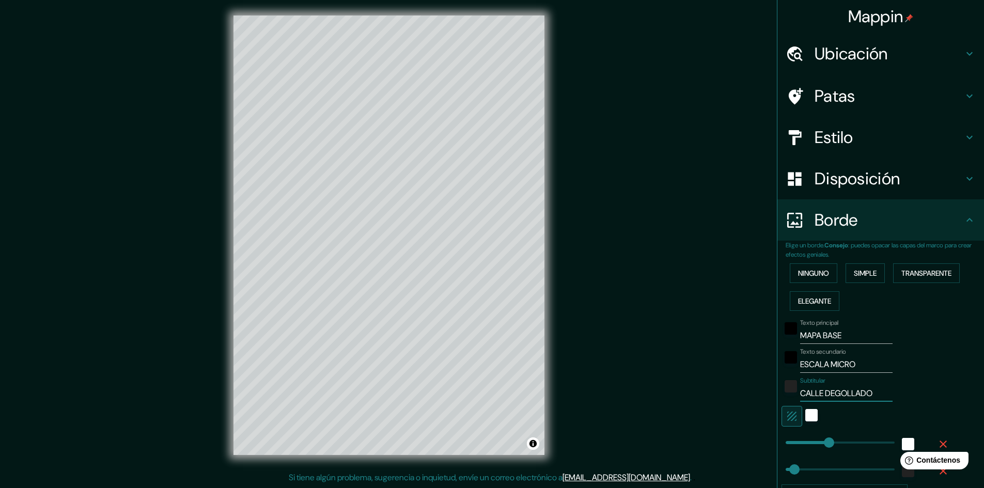
type input "48"
type input "CALLE DEGOLLADO"
type input "241"
type input "48"
type input "CALLE DEGOLLADO -"
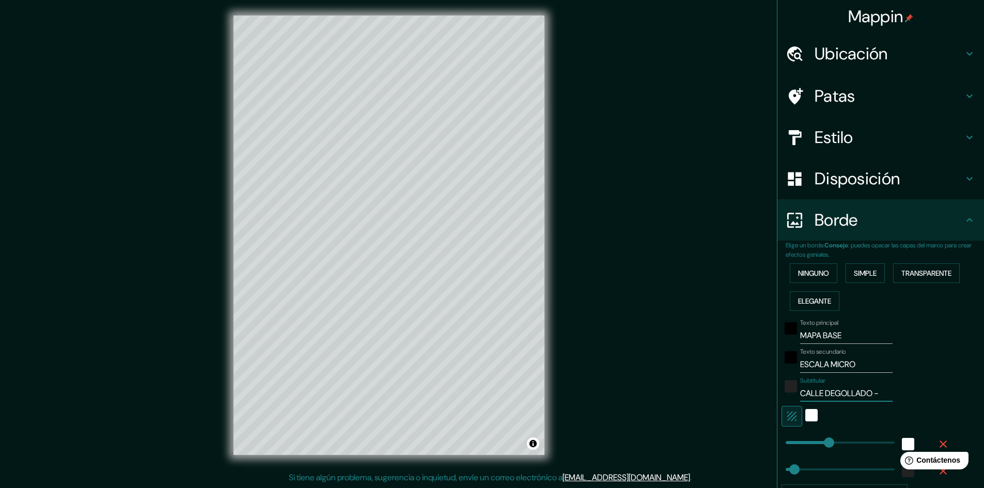
type input "241"
type input "48"
type input "CALLE DEGOLLADO -"
type input "241"
type input "48"
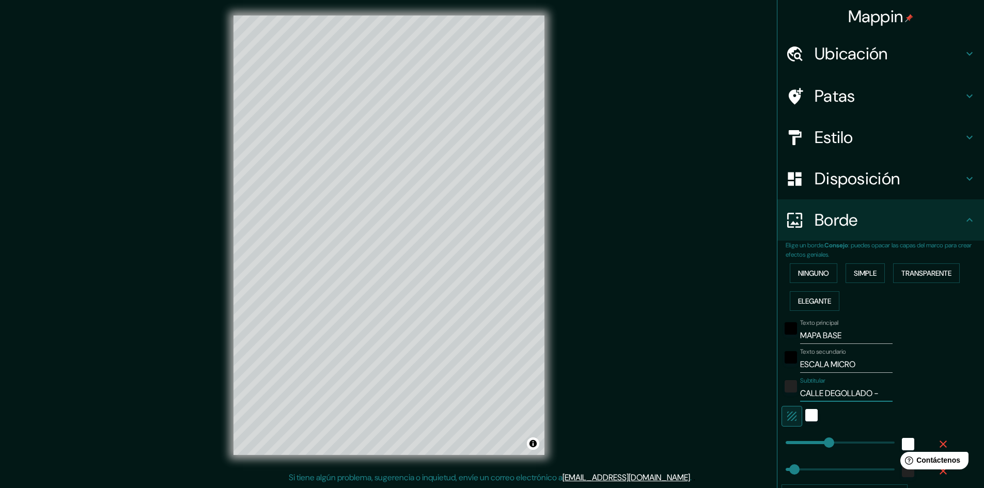
type input "CALLE DEGOLLADO - A"
type input "241"
type input "48"
type input "CALLE DEGOLLADO - AV"
type input "241"
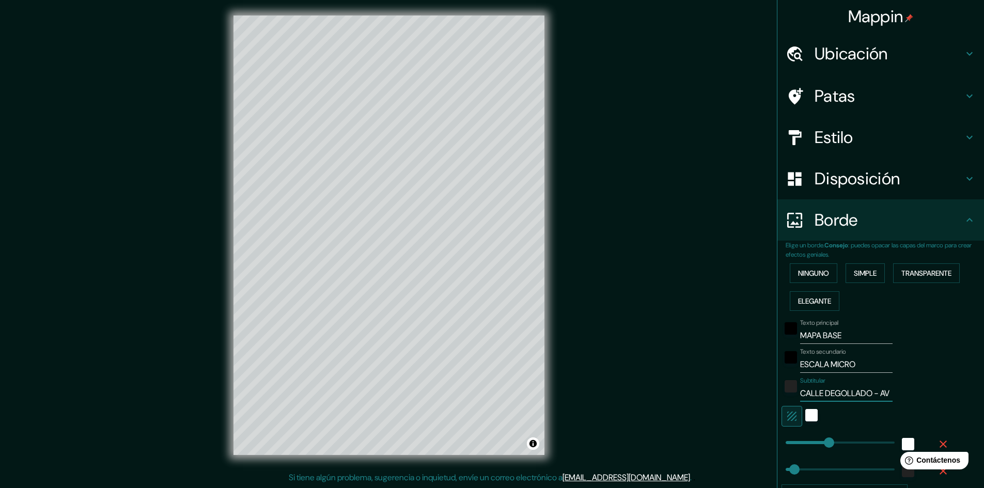
type input "48"
type input "CALLE DEGOLLADO - AV."
type input "241"
type input "48"
type input "CALLE DEGOLLADO - AV."
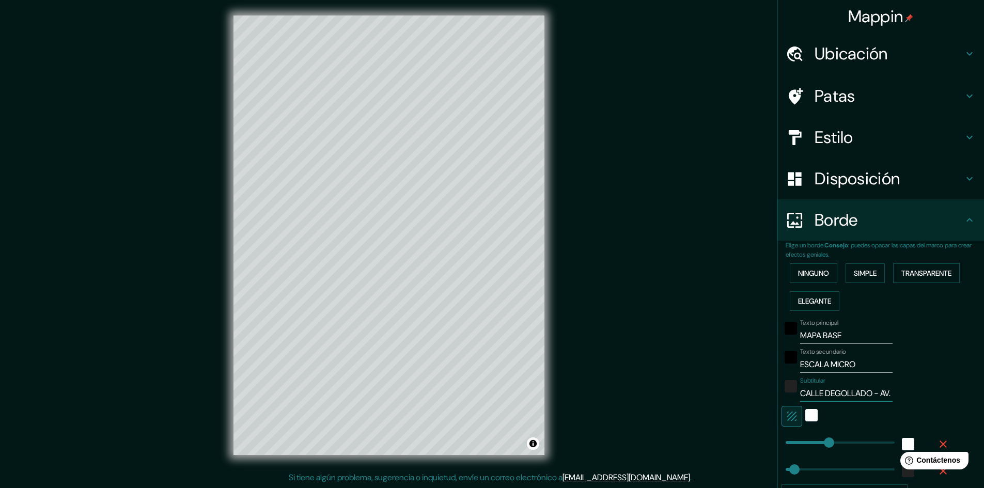
type input "241"
type input "48"
type input "CALLE DEGOLLADO - AV. BE"
type input "241"
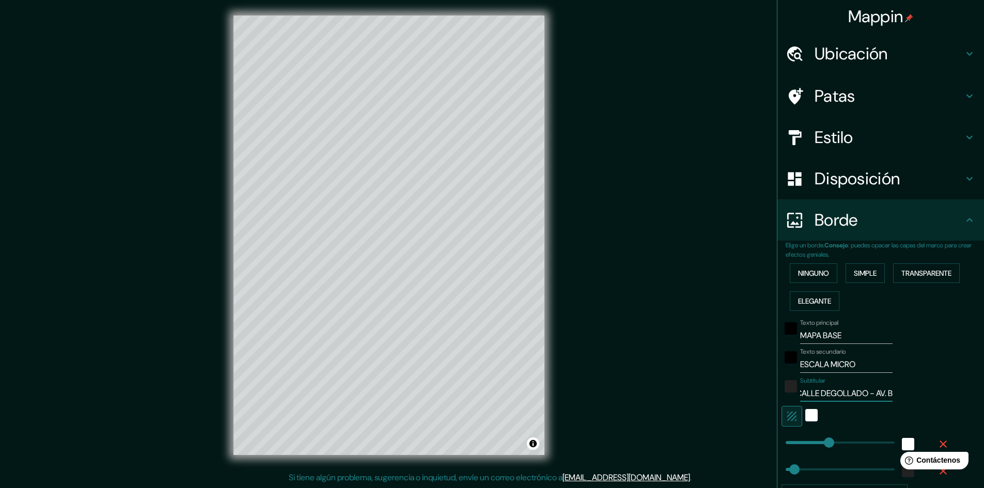
type input "48"
type input "CALLE DEGOLLADO - AV. BER"
type input "241"
type input "48"
type input "CALLE DEGOLLADO - AV. BERN"
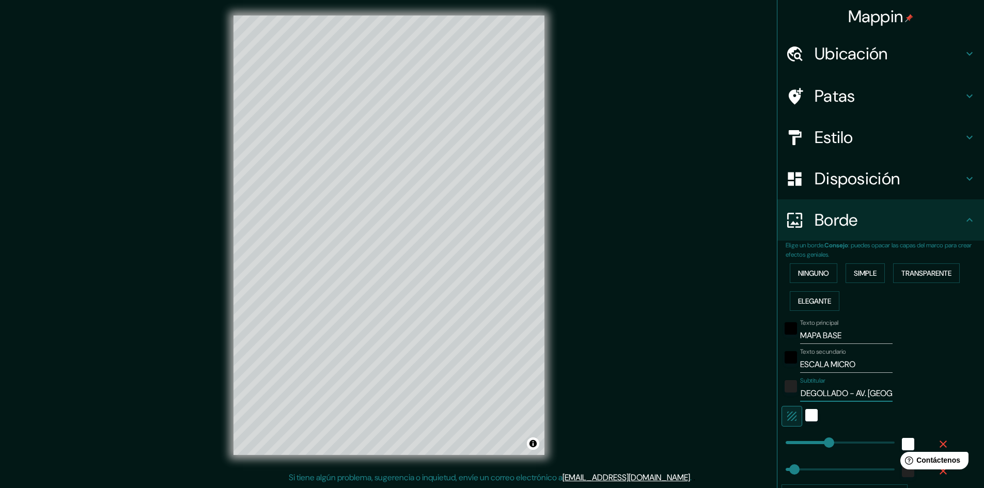
type input "241"
type input "48"
type input "CALLE DEGOLLADO - AV. BERNA"
type input "241"
type input "48"
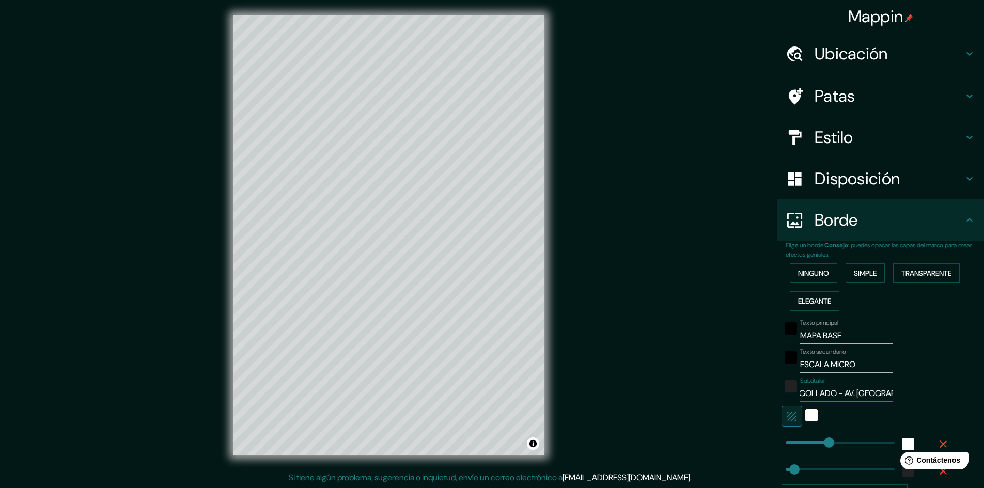
type input "CALLE DEGOLLADO - AV. BERNAR"
type input "241"
type input "48"
type input "CALLE DEGOLLADO - AV. BERNARDO"
type input "241"
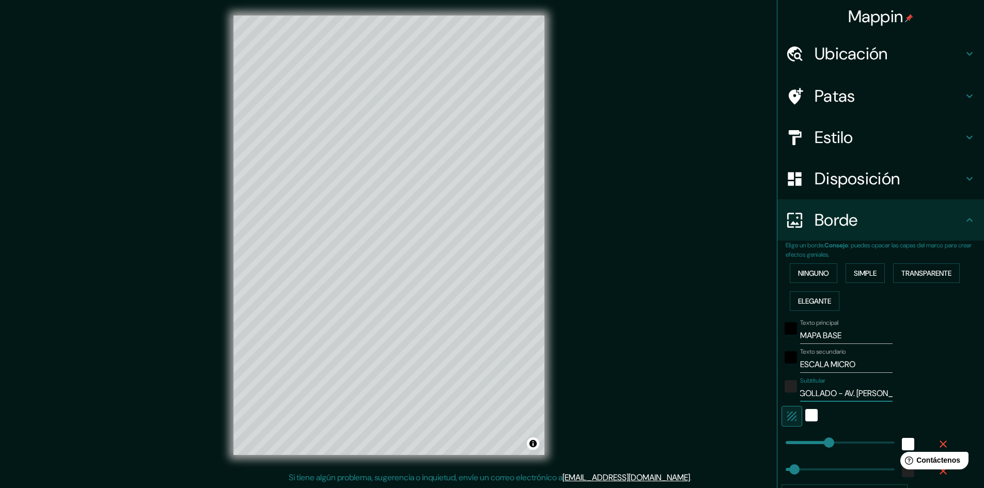
type input "48"
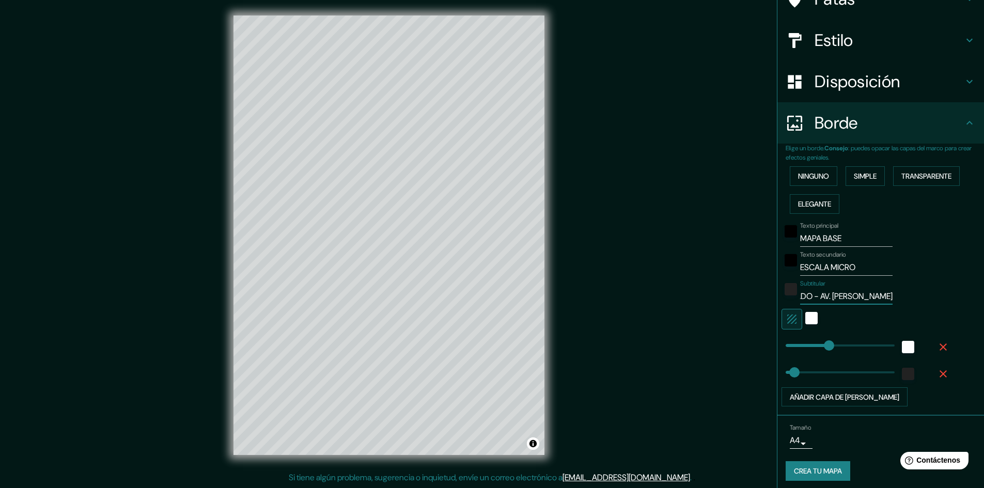
scroll to position [102, 0]
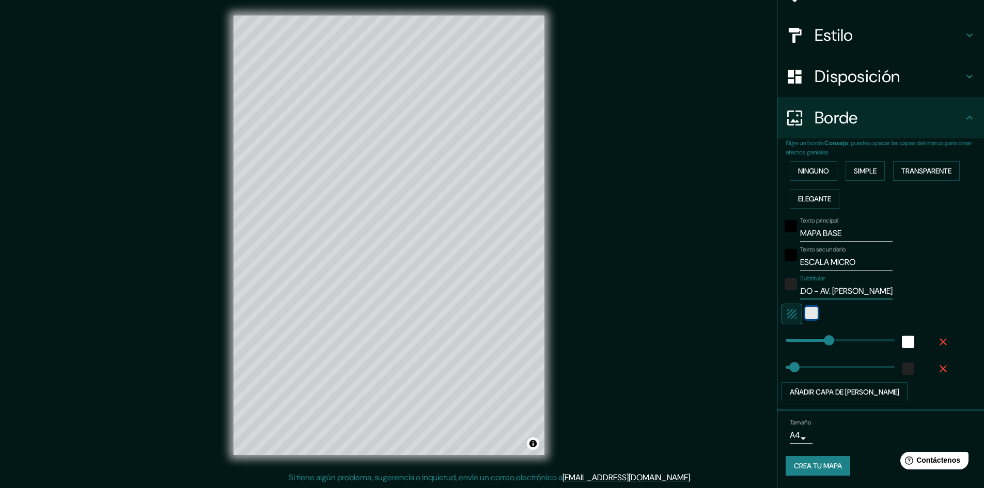
click at [805, 313] on div "blanco" at bounding box center [811, 313] width 12 height 12
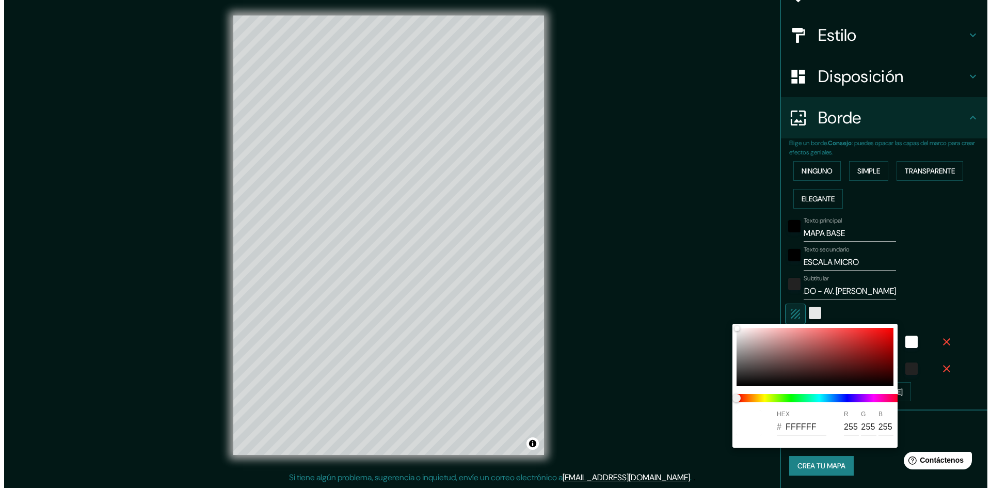
scroll to position [0, 0]
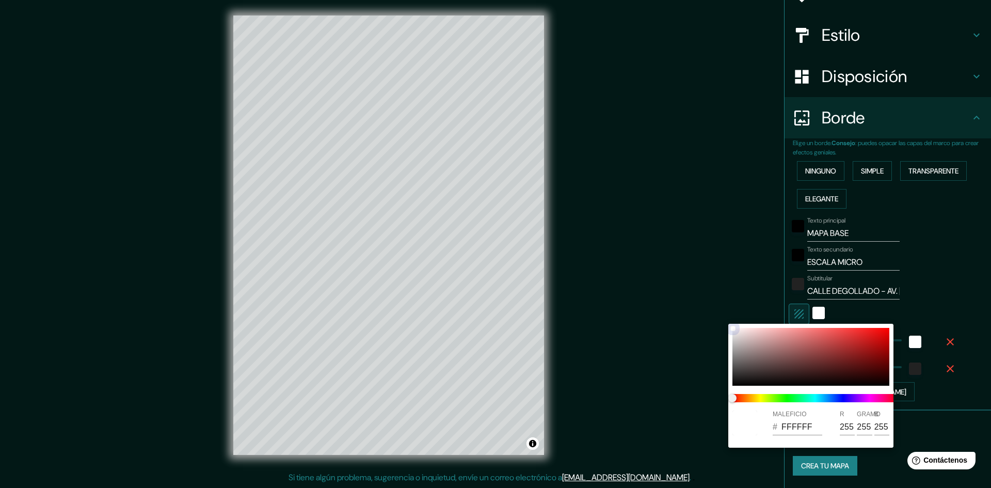
click at [781, 339] on div at bounding box center [811, 357] width 157 height 58
click at [832, 397] on span at bounding box center [815, 398] width 165 height 8
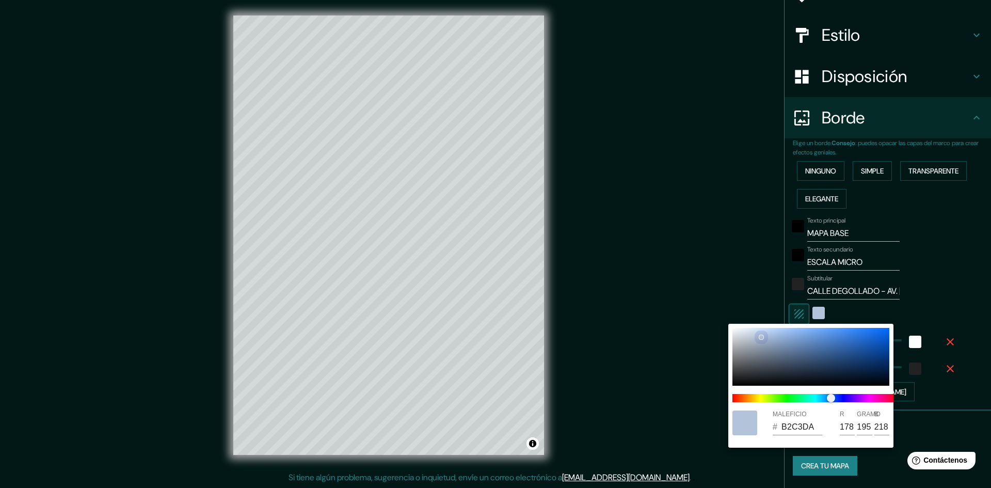
drag, startPoint x: 780, startPoint y: 340, endPoint x: 762, endPoint y: 336, distance: 19.0
click at [762, 336] on div at bounding box center [761, 337] width 4 height 4
click at [729, 298] on div at bounding box center [495, 244] width 991 height 488
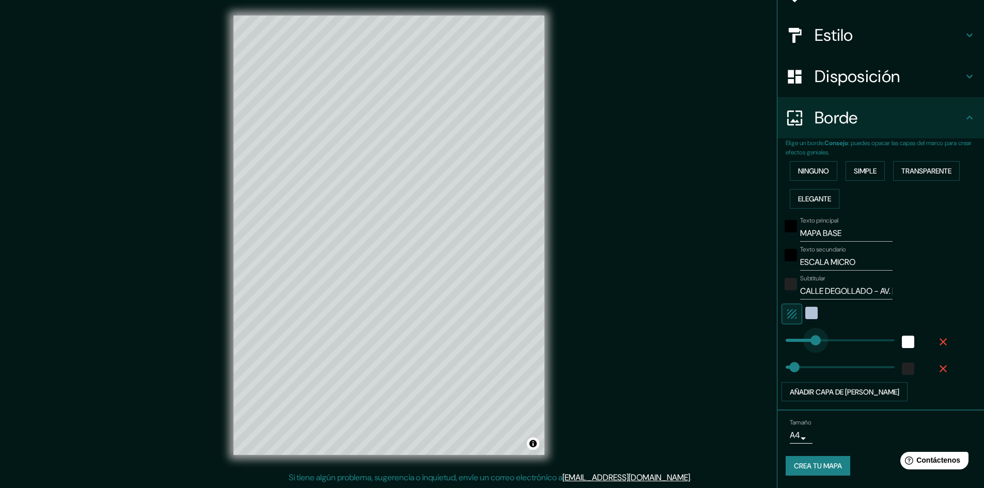
drag, startPoint x: 821, startPoint y: 341, endPoint x: 806, endPoint y: 339, distance: 14.6
drag, startPoint x: 806, startPoint y: 338, endPoint x: 801, endPoint y: 339, distance: 5.7
click at [901, 340] on div "white" at bounding box center [907, 342] width 12 height 12
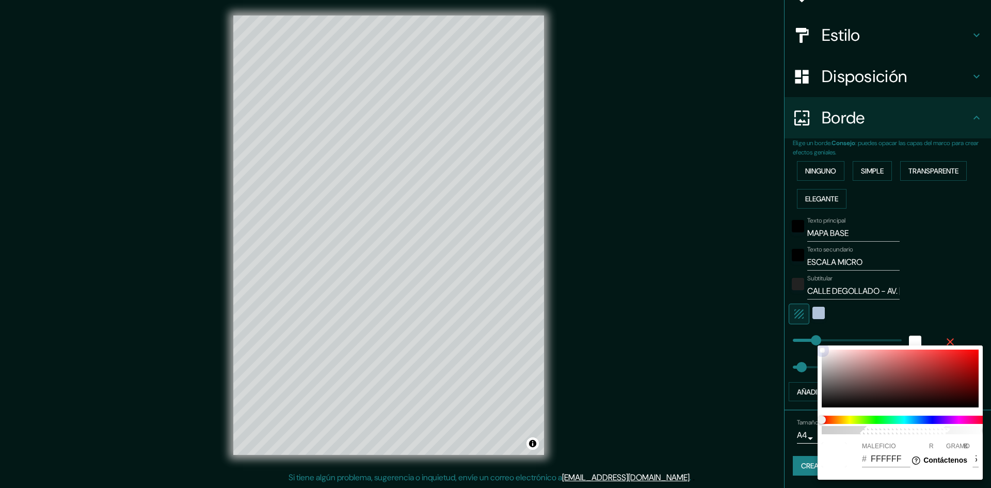
click at [926, 371] on div at bounding box center [900, 379] width 157 height 58
click at [923, 419] on span at bounding box center [904, 420] width 165 height 8
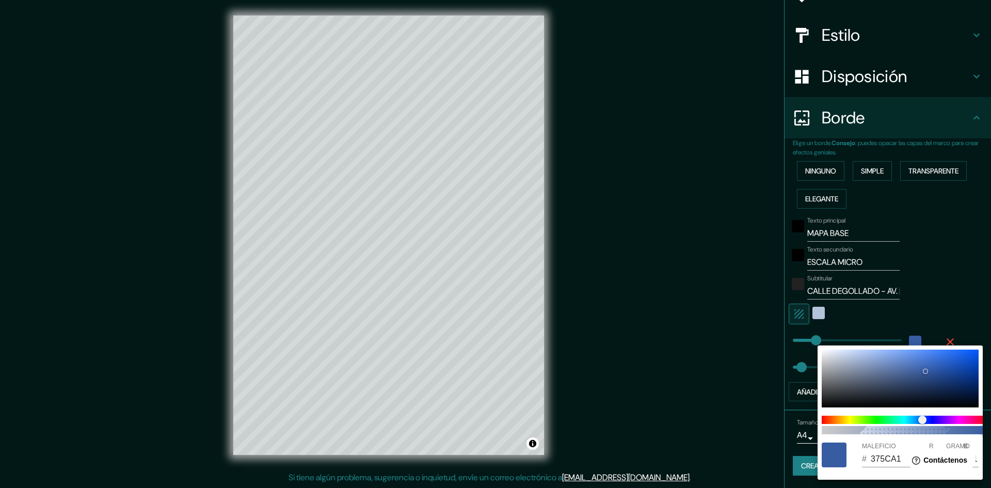
click at [908, 432] on span "100" at bounding box center [904, 430] width 165 height 8
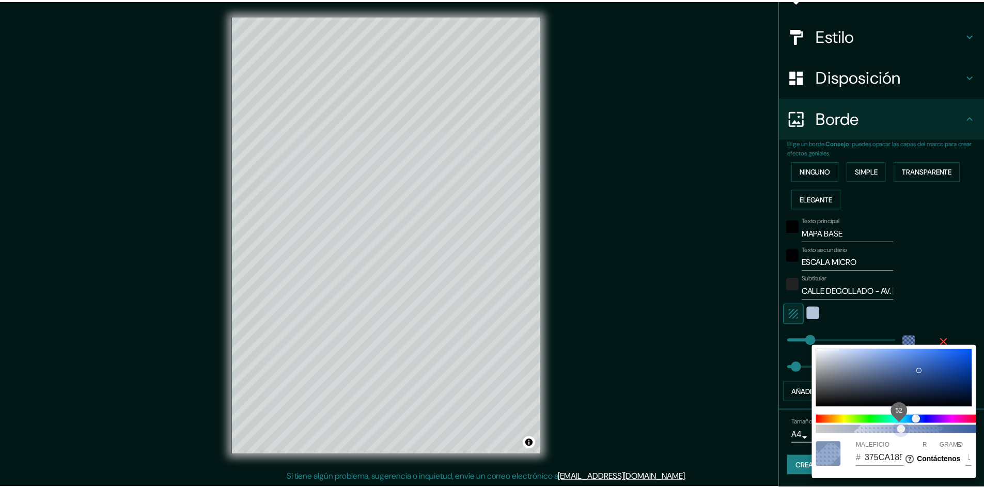
scroll to position [0, 8]
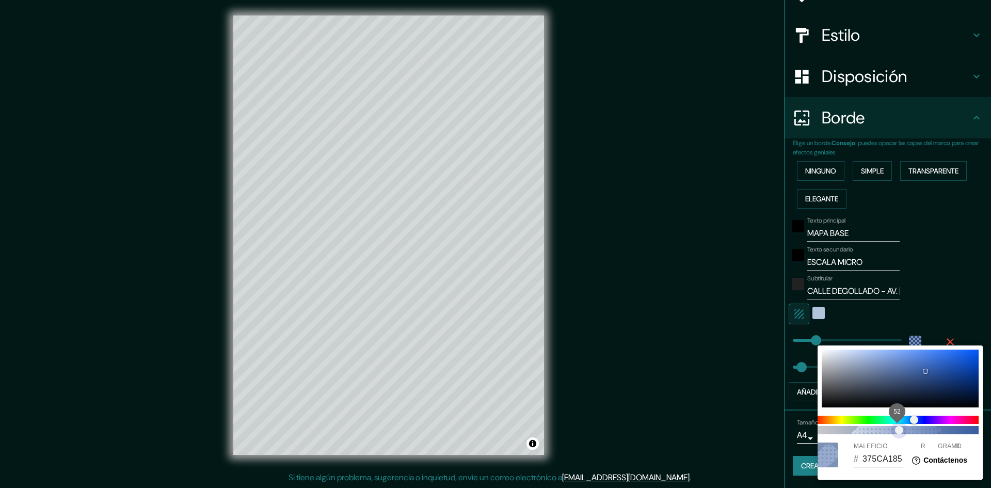
click at [895, 429] on span "52" at bounding box center [899, 430] width 8 height 8
click at [791, 365] on div at bounding box center [495, 244] width 991 height 488
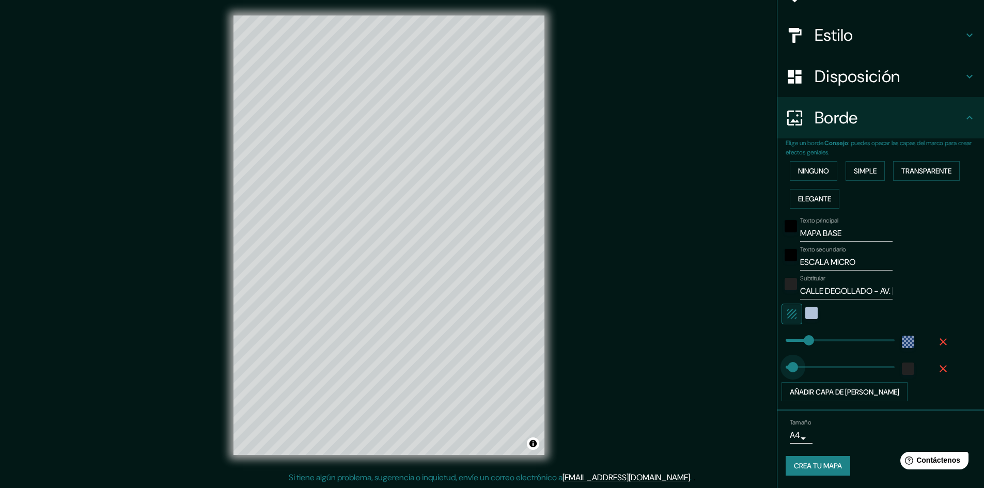
drag, startPoint x: 792, startPoint y: 365, endPoint x: 785, endPoint y: 364, distance: 7.2
click at [787, 364] on span at bounding box center [792, 367] width 10 height 10
click at [901, 340] on div "color-375CA17A" at bounding box center [907, 342] width 12 height 12
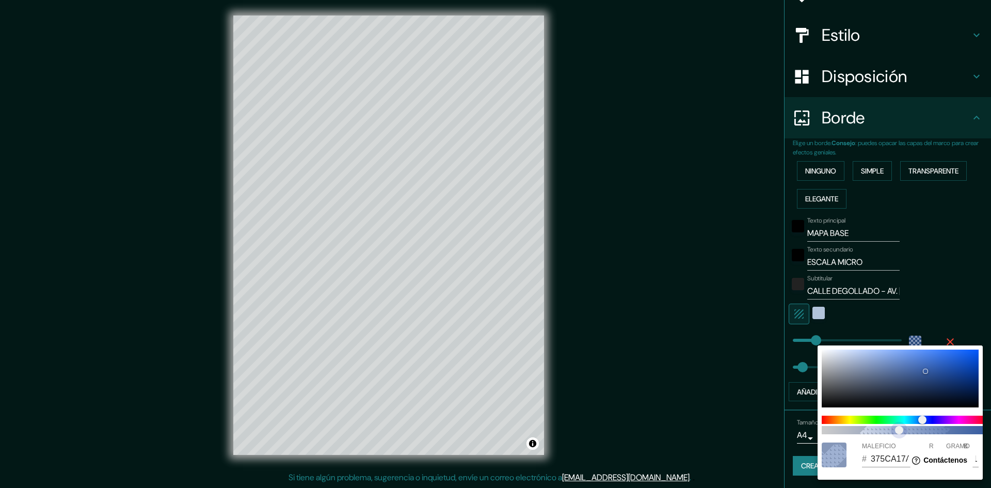
click at [885, 428] on span "47" at bounding box center [904, 430] width 165 height 8
click at [881, 430] on span "38" at bounding box center [885, 430] width 8 height 8
click at [677, 286] on div at bounding box center [495, 244] width 991 height 488
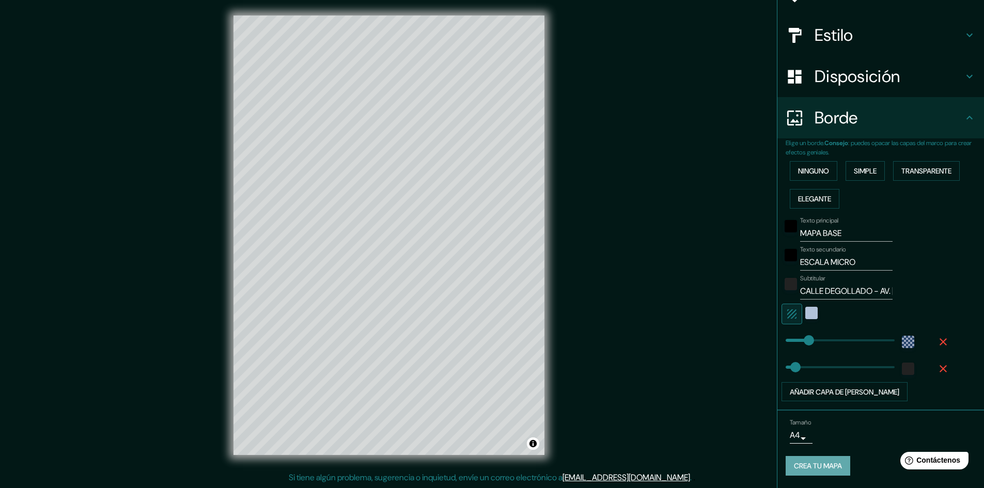
click at [820, 462] on font "Crea tu mapa" at bounding box center [818, 466] width 48 height 9
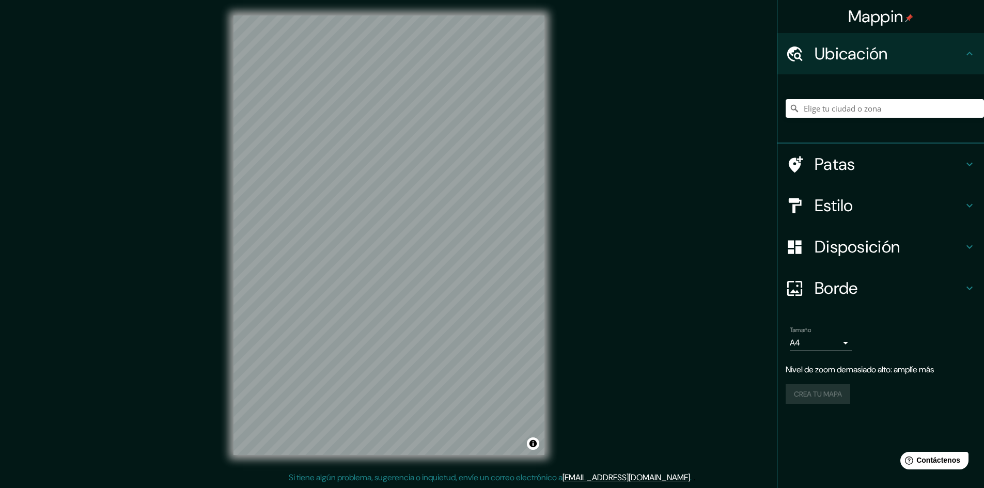
click at [551, 243] on div "© Mapbox © OpenStreetMap Improve this map" at bounding box center [389, 235] width 344 height 472
click at [557, 253] on div "© Mapbox © OpenStreetMap Improve this map" at bounding box center [389, 235] width 344 height 472
click at [970, 249] on icon at bounding box center [969, 247] width 12 height 12
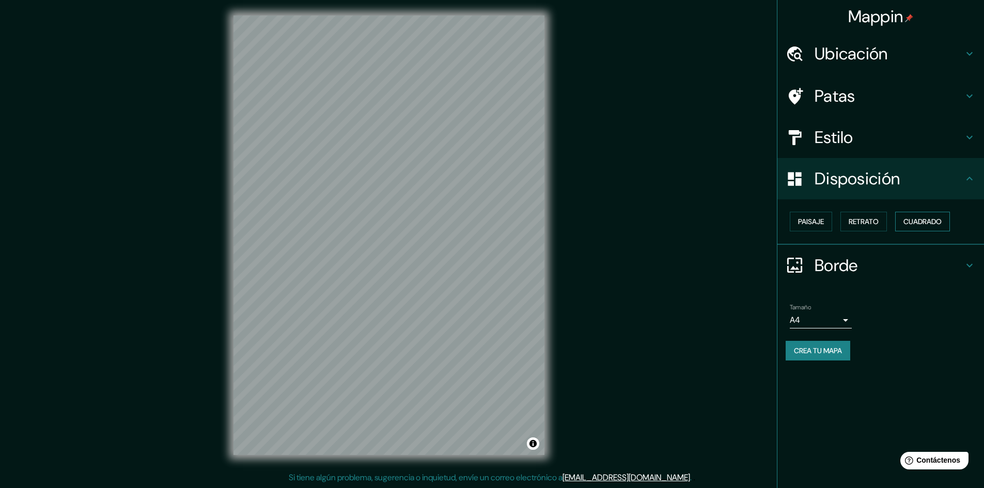
click at [915, 213] on button "Cuadrado" at bounding box center [922, 222] width 55 height 20
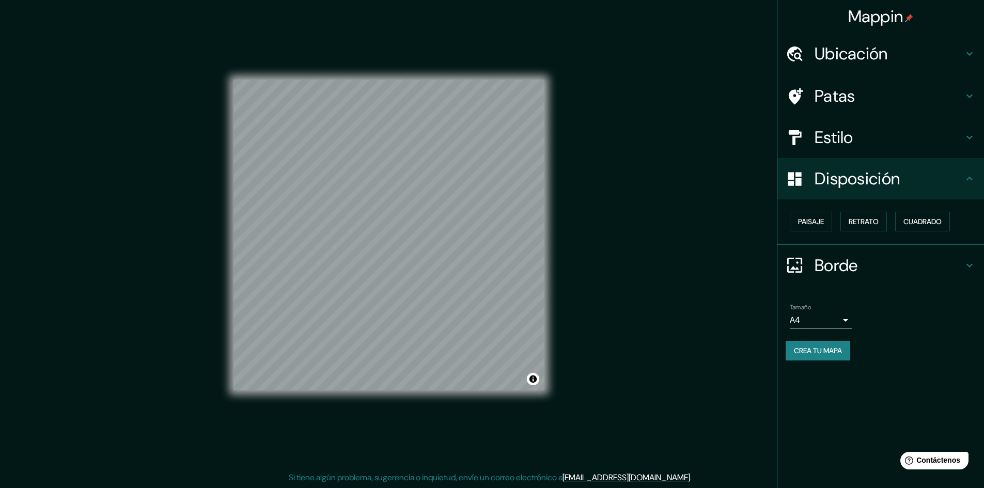
click at [837, 350] on font "Crea tu mapa" at bounding box center [818, 350] width 48 height 9
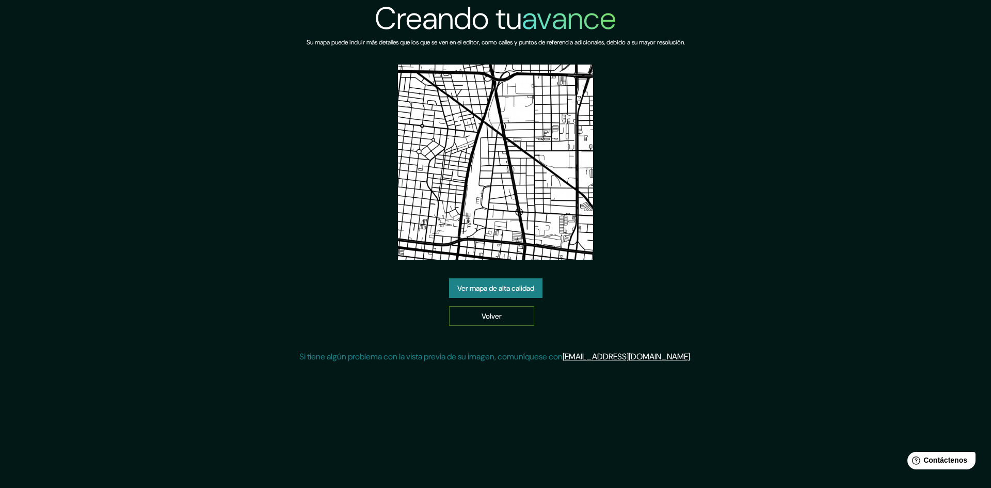
click at [509, 315] on link "Volver" at bounding box center [491, 316] width 85 height 20
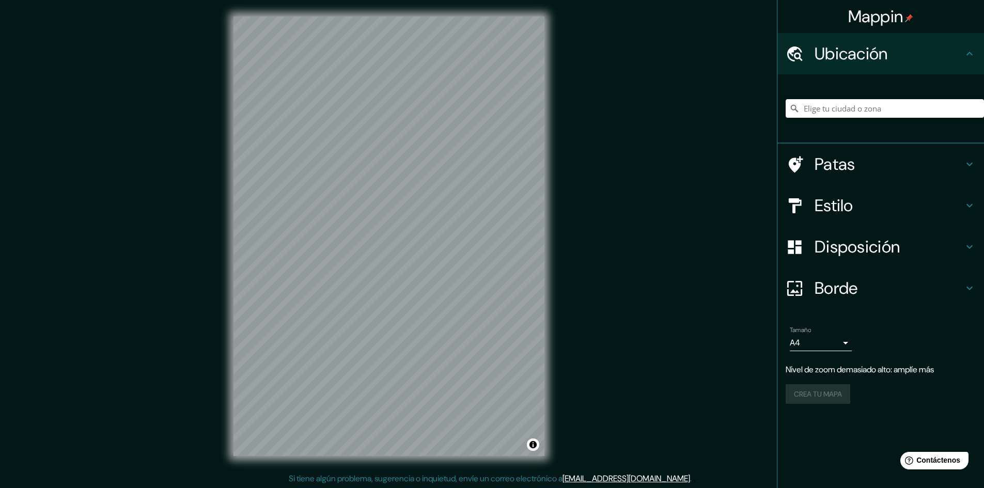
click at [563, 207] on div "Mappin Ubicación Patas Estilo Disposición Borde Elige un borde. Consejo : puede…" at bounding box center [492, 244] width 984 height 489
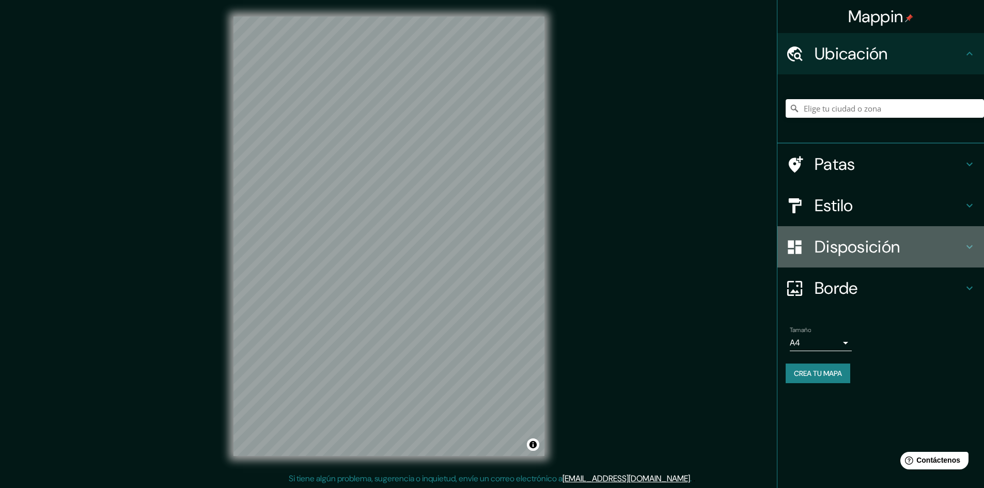
click at [961, 250] on h4 "Disposición" at bounding box center [888, 246] width 149 height 21
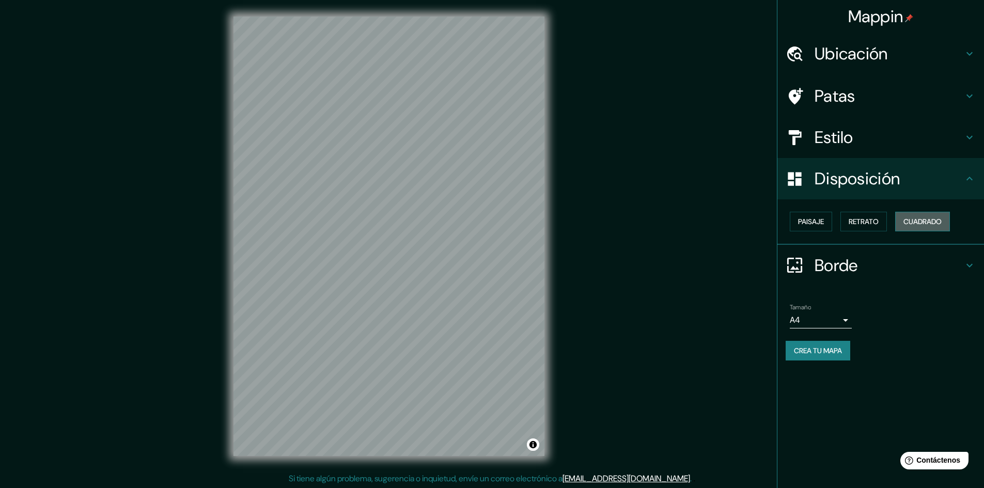
click at [931, 226] on font "Cuadrado" at bounding box center [922, 221] width 38 height 9
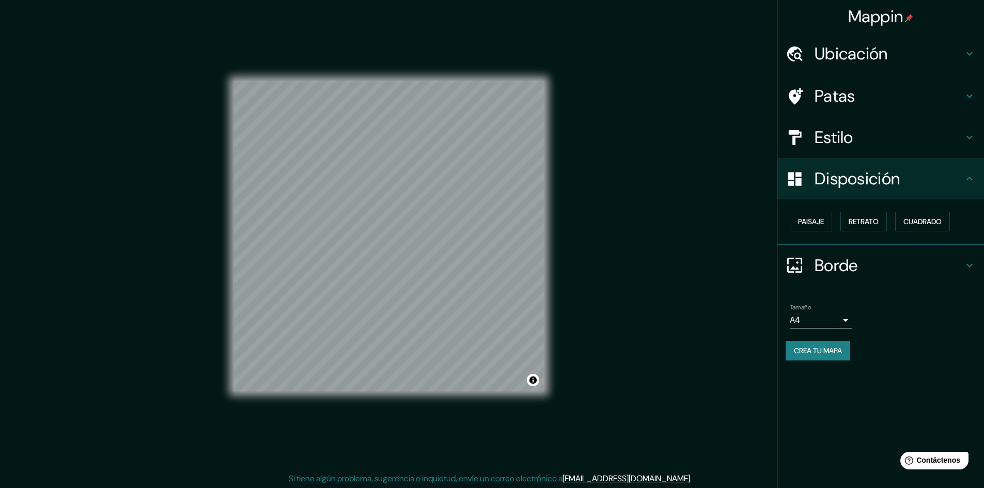
click at [955, 264] on h4 "Borde" at bounding box center [888, 265] width 149 height 21
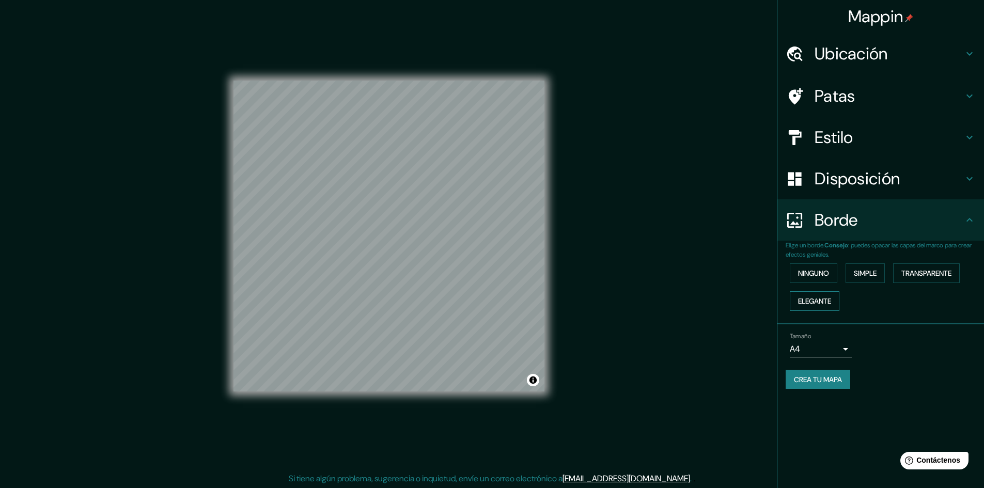
click at [810, 300] on font "Elegante" at bounding box center [814, 300] width 33 height 9
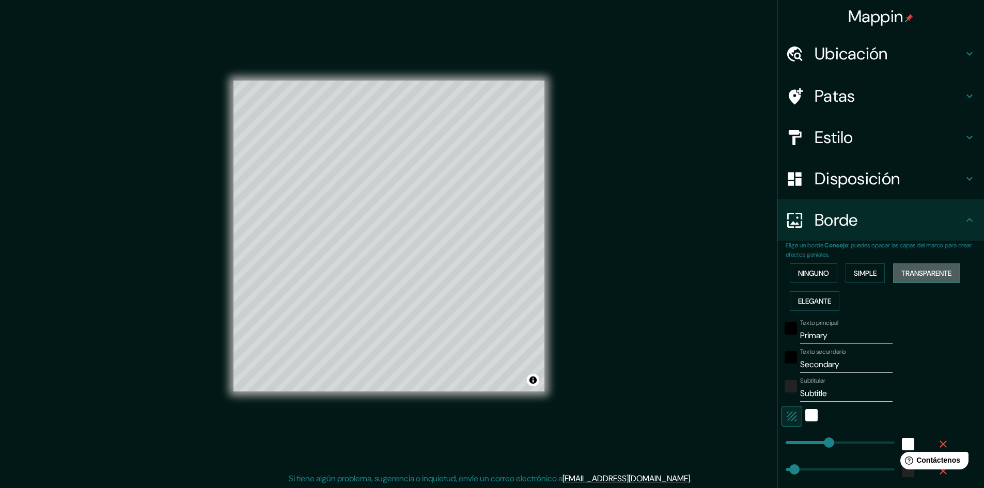
click at [913, 274] on font "Transparente" at bounding box center [926, 272] width 50 height 9
click at [861, 271] on font "Simple" at bounding box center [864, 272] width 23 height 9
click at [818, 272] on font "Ninguno" at bounding box center [813, 272] width 31 height 9
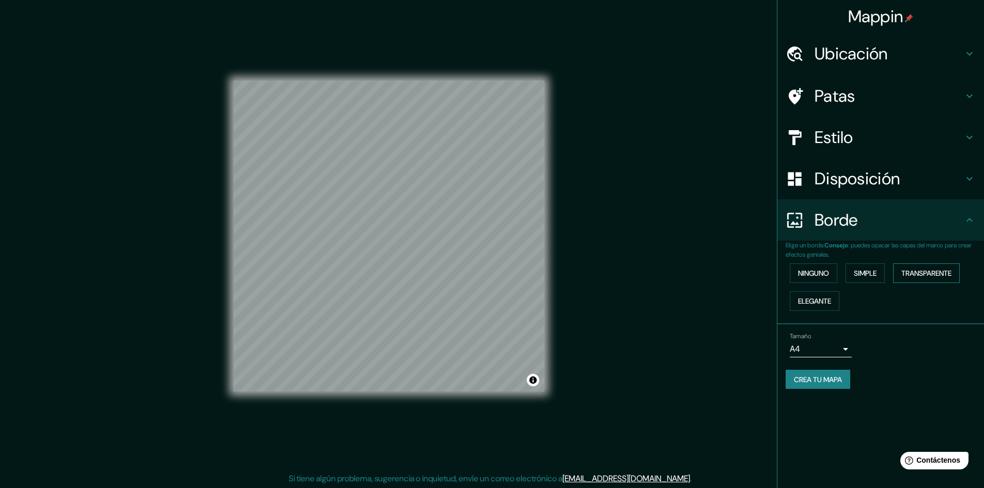
click at [927, 271] on font "Transparente" at bounding box center [926, 272] width 50 height 9
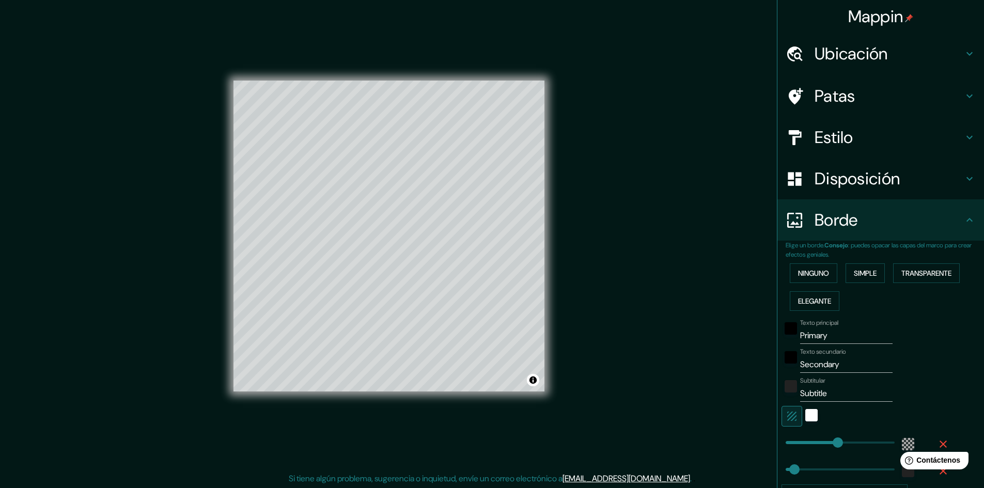
click at [827, 335] on input "Primary" at bounding box center [846, 335] width 92 height 17
type input "Primar"
type input "289"
type input "48"
type input "P"
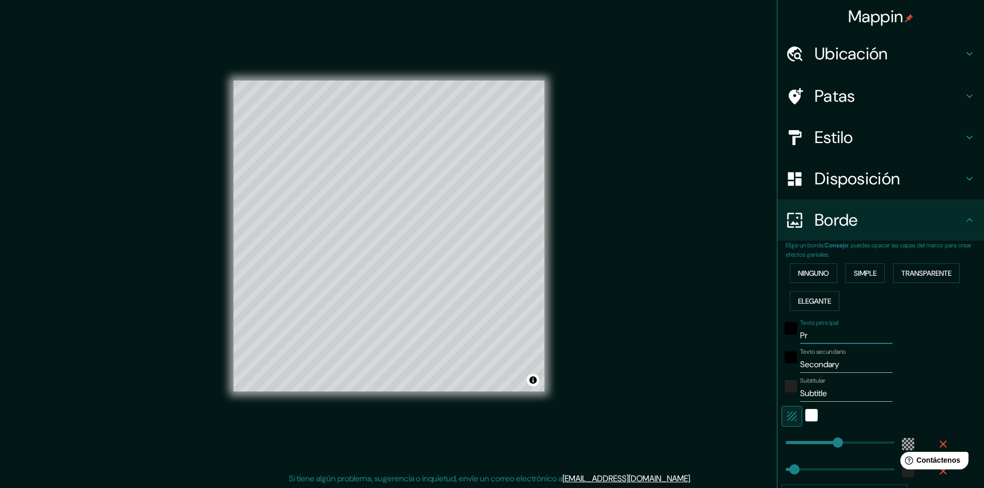
type input "289"
type input "48"
type input "289"
type input "48"
type input "T"
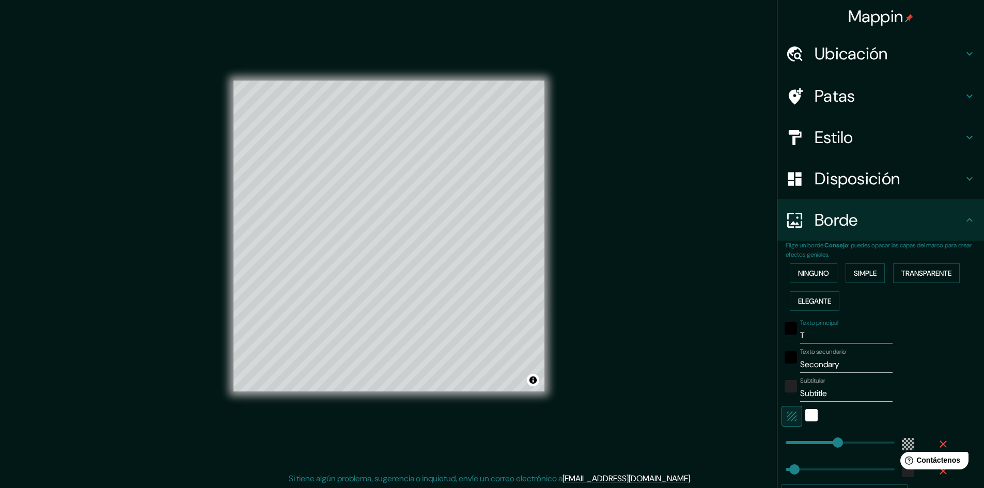
type input "289"
type input "48"
type input "289"
type input "48"
click at [838, 361] on input "Secondary" at bounding box center [846, 364] width 92 height 17
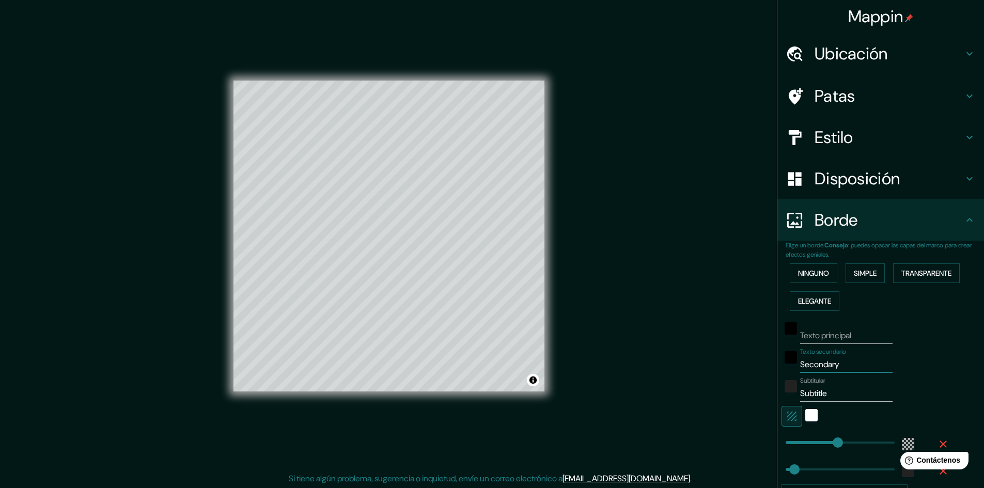
type input "Secondar"
type input "289"
type input "48"
type input "Seconda"
type input "289"
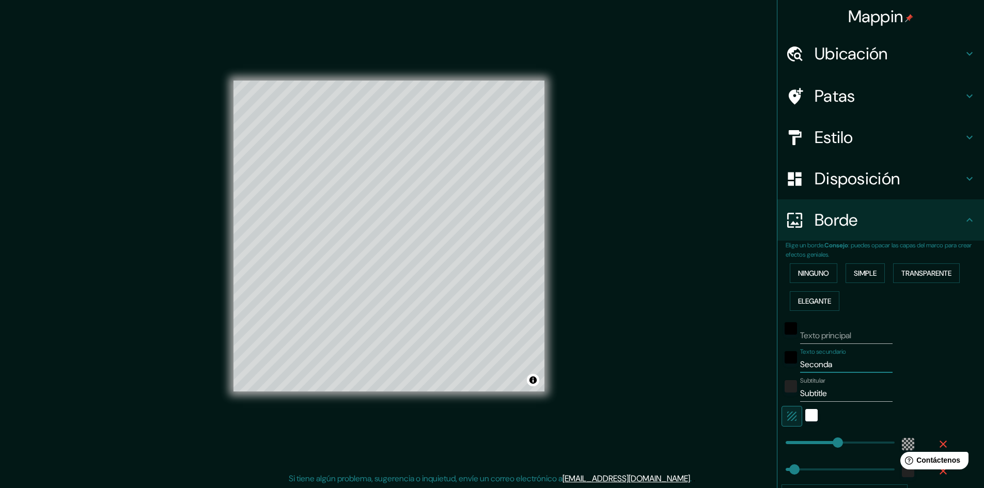
type input "48"
type input "Second"
type input "289"
type input "48"
type input "Secon"
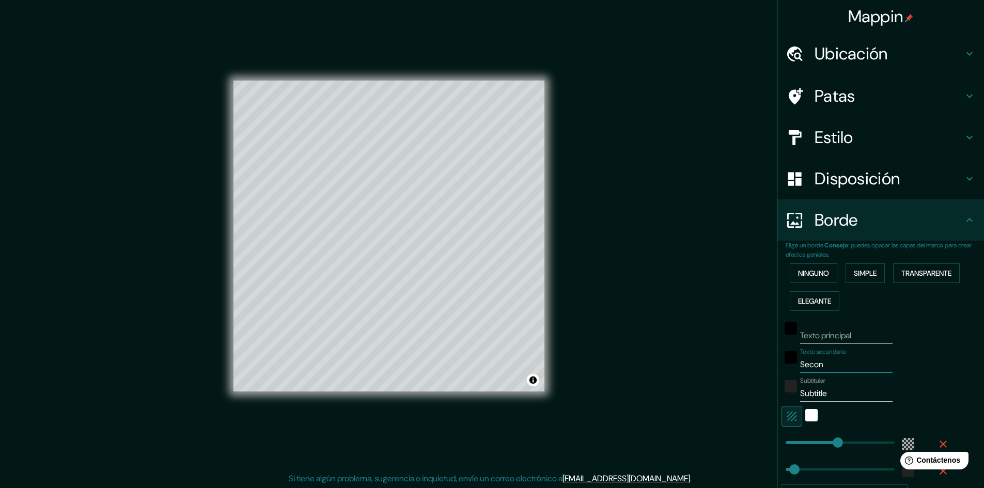
type input "289"
type input "48"
type input "Seco"
type input "289"
type input "48"
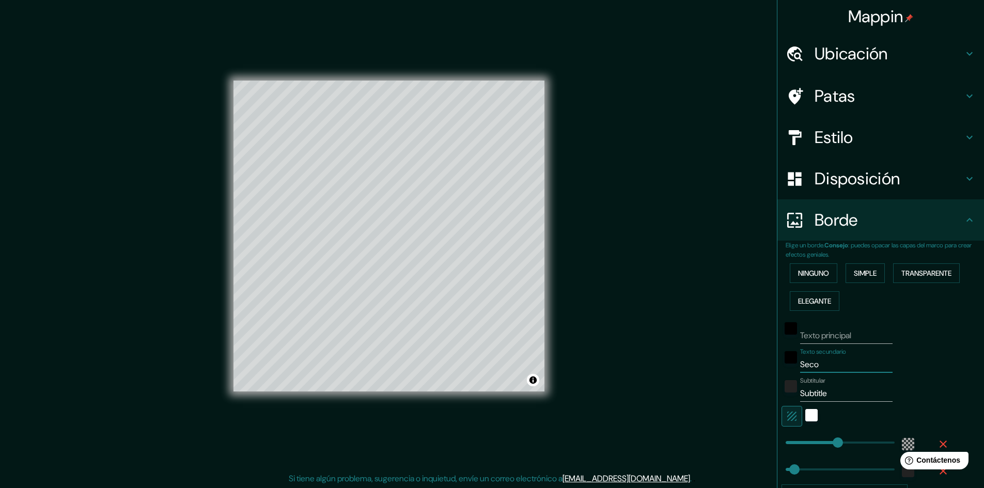
type input "Sec"
type input "289"
type input "48"
type input "Se"
type input "289"
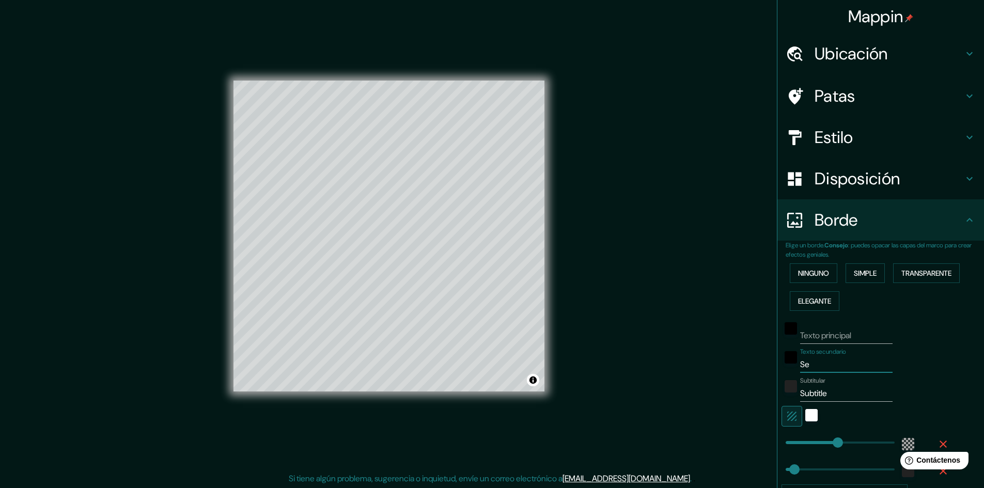
type input "48"
type input "S"
type input "289"
type input "48"
type input "289"
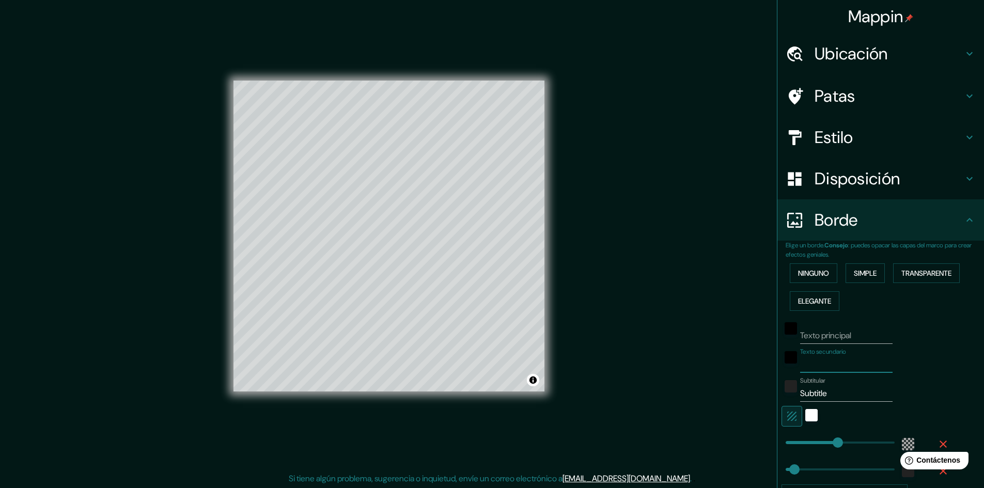
type input "48"
type input "T"
type input "289"
type input "48"
type input "TR"
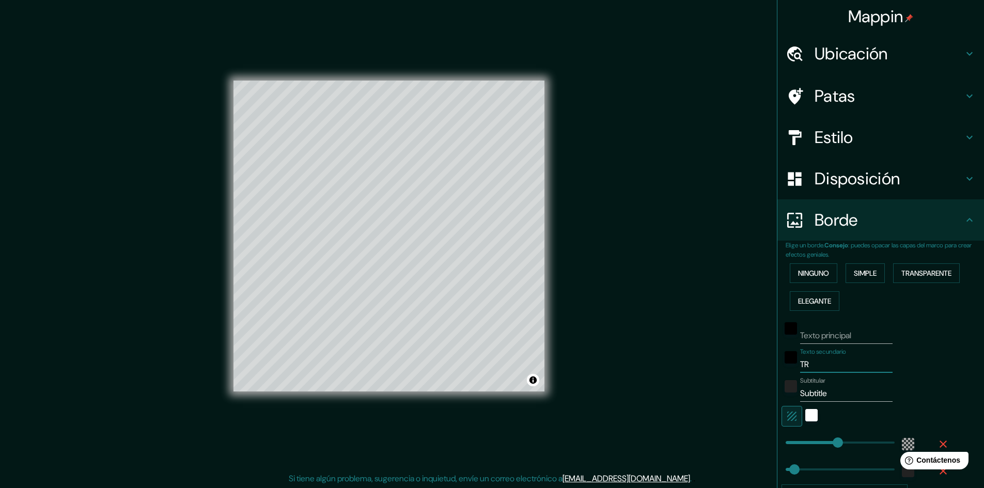
type input "289"
type input "48"
type input "TRA"
type input "289"
type input "48"
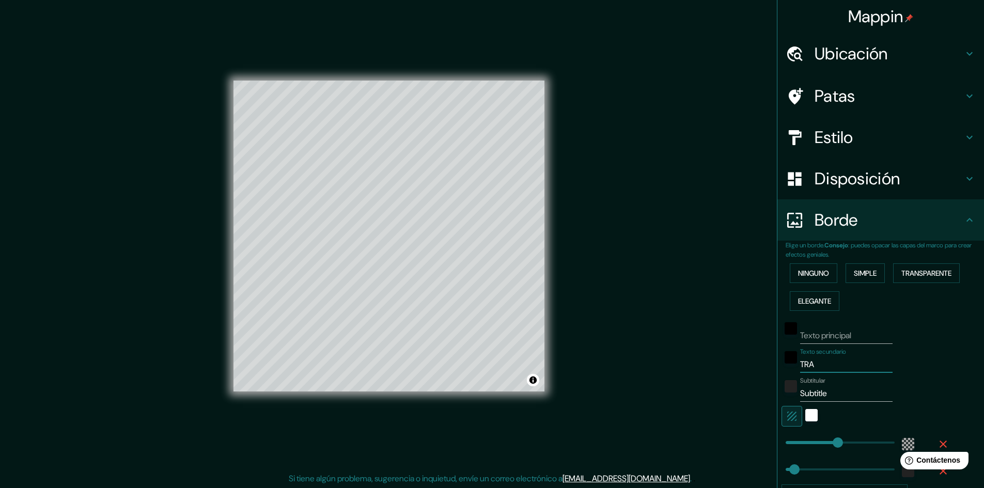
type input "TRAM"
type input "289"
type input "48"
type input "TRAMO"
type input "289"
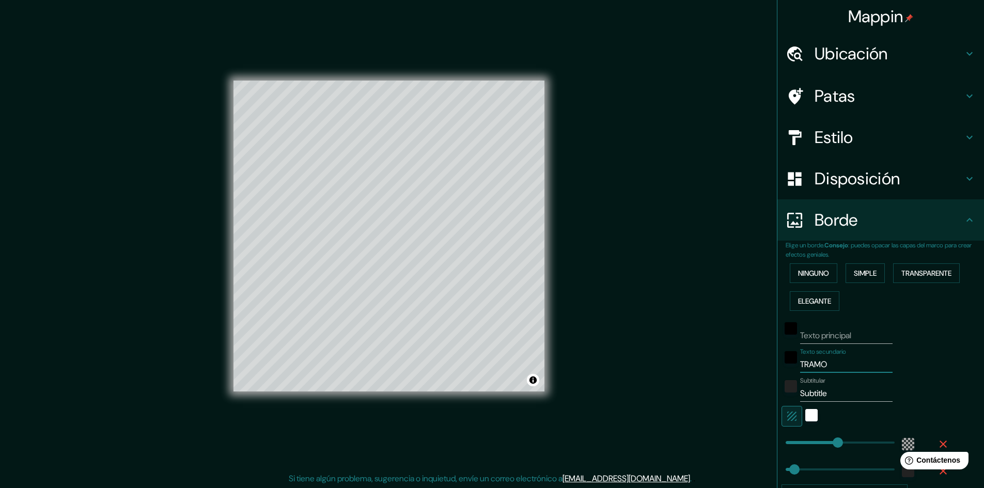
type input "48"
type input "TRAMO"
click at [823, 394] on input "Subtitle" at bounding box center [846, 393] width 92 height 17
type input "Subtitl"
type input "289"
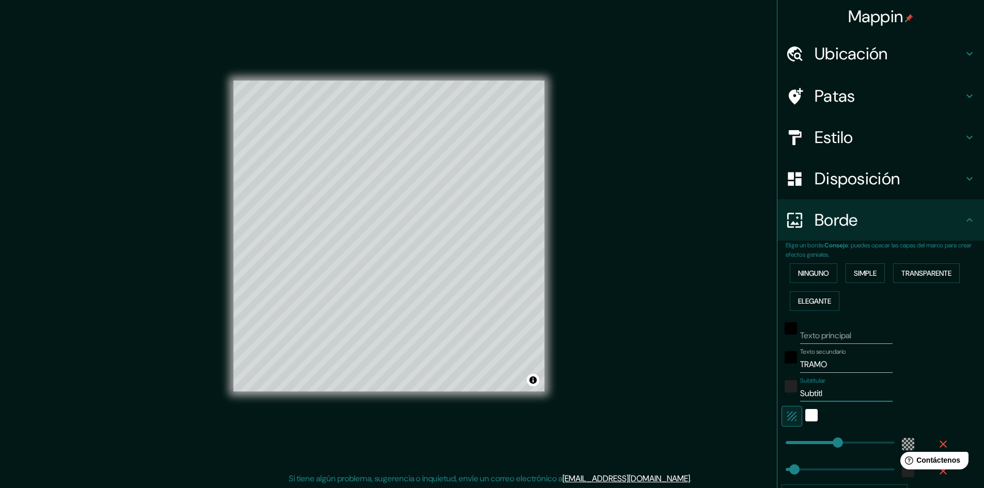
type input "48"
type input "Subtit"
type input "289"
type input "48"
type input "Subti"
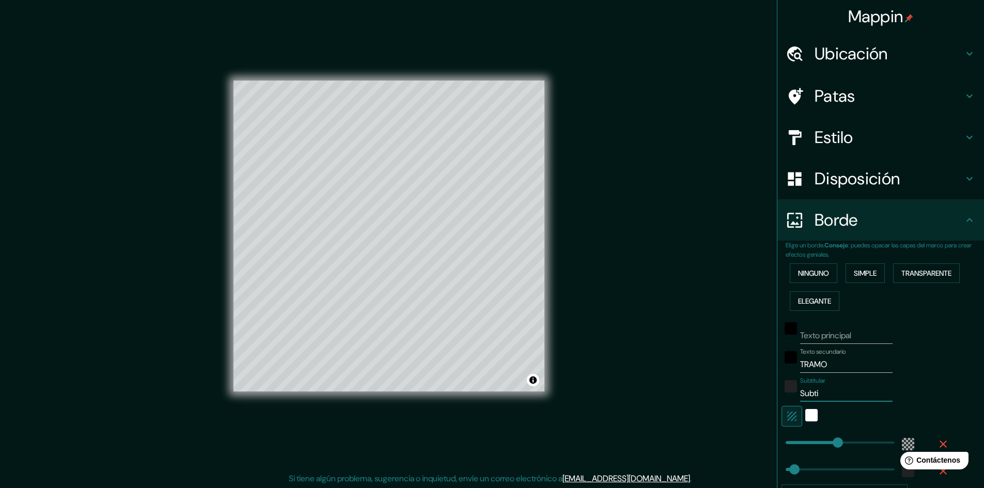
type input "289"
type input "48"
type input "Subt"
type input "289"
type input "48"
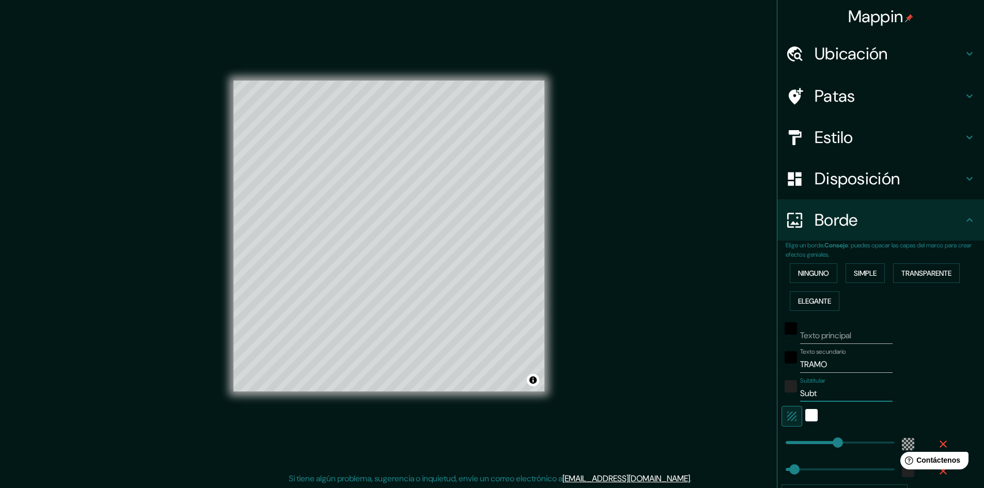
type input "Sub"
type input "289"
type input "48"
type input "Su"
type input "289"
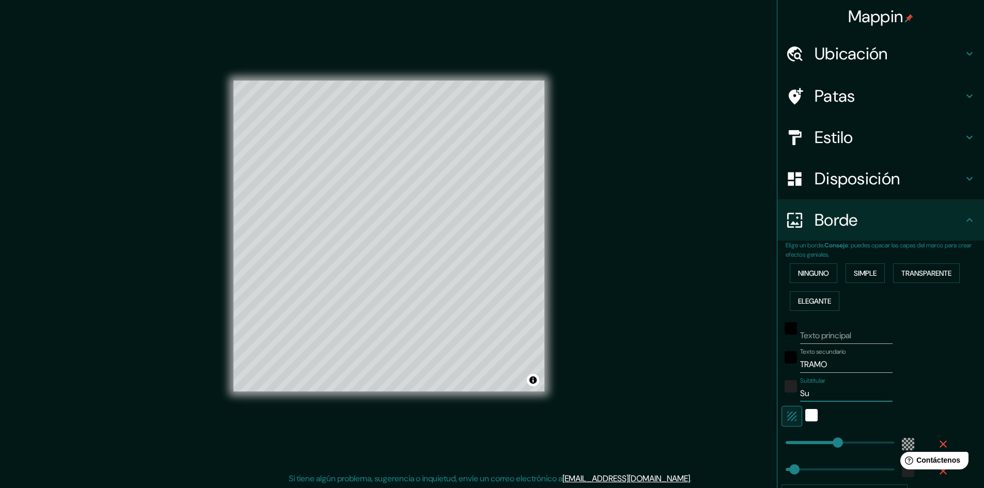
type input "48"
type input "S"
type input "289"
type input "48"
type input "289"
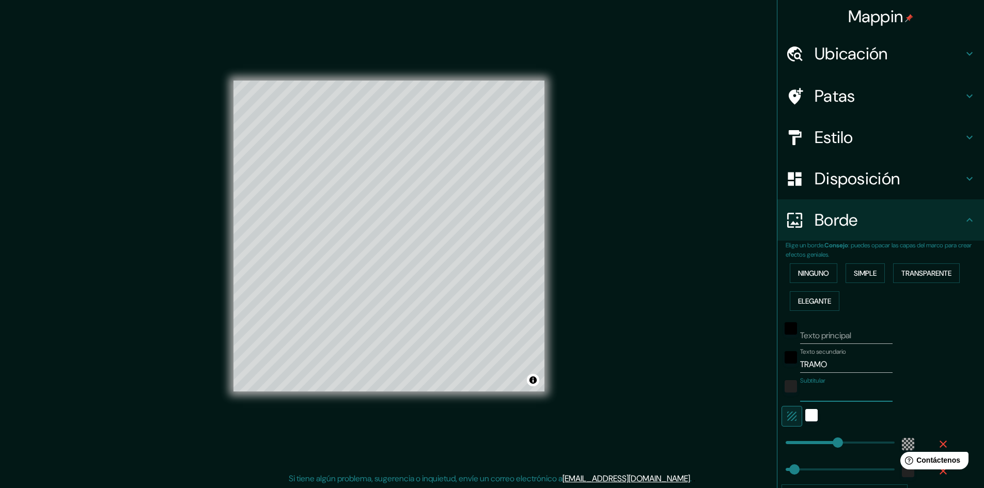
type input "48"
type input "A"
type input "289"
type input "48"
type input "AV"
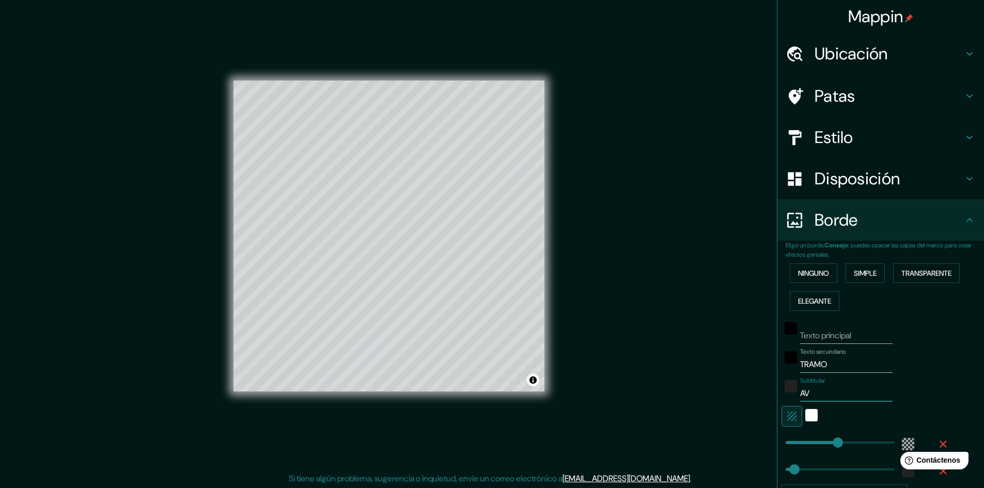
type input "289"
type input "48"
type input "AV."
type input "289"
type input "48"
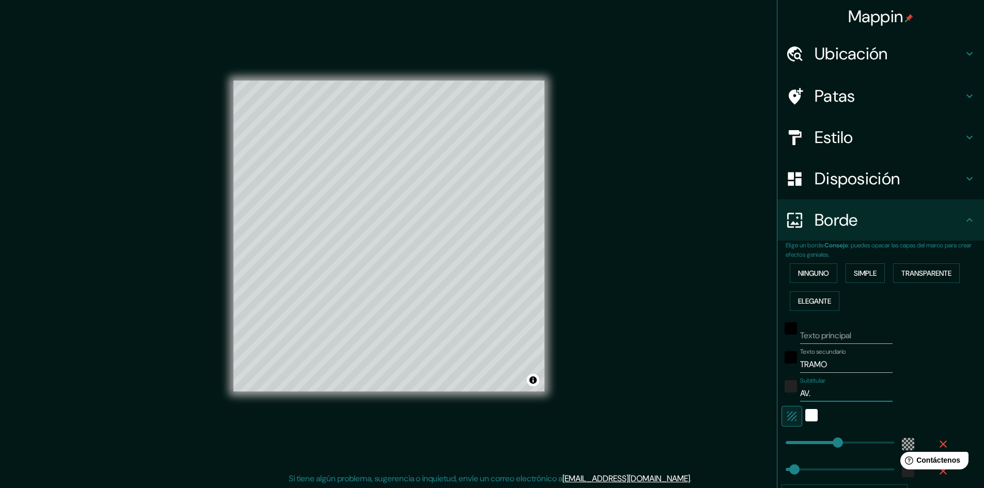
type input "AV."
type input "289"
type input "48"
type input "AV. L"
type input "289"
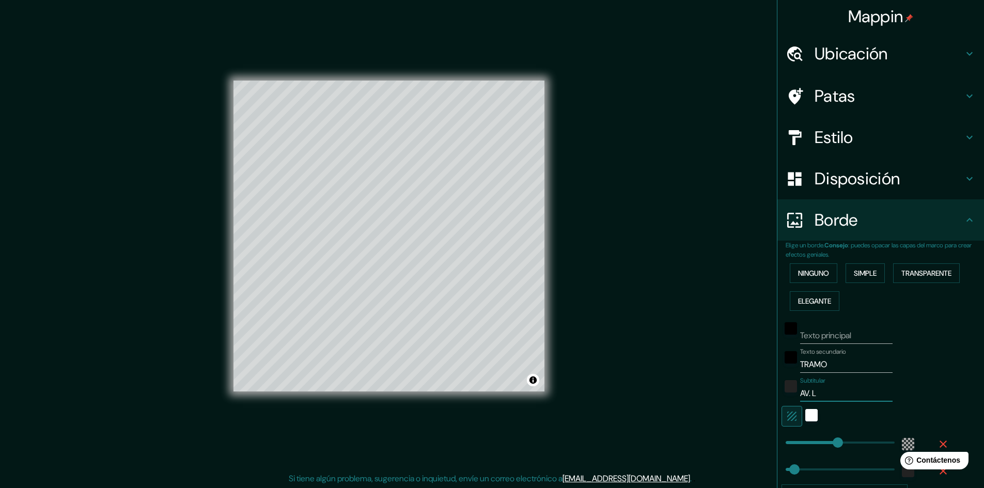
type input "48"
type input "AV. LU"
type input "289"
type input "48"
type input "AV. LUI"
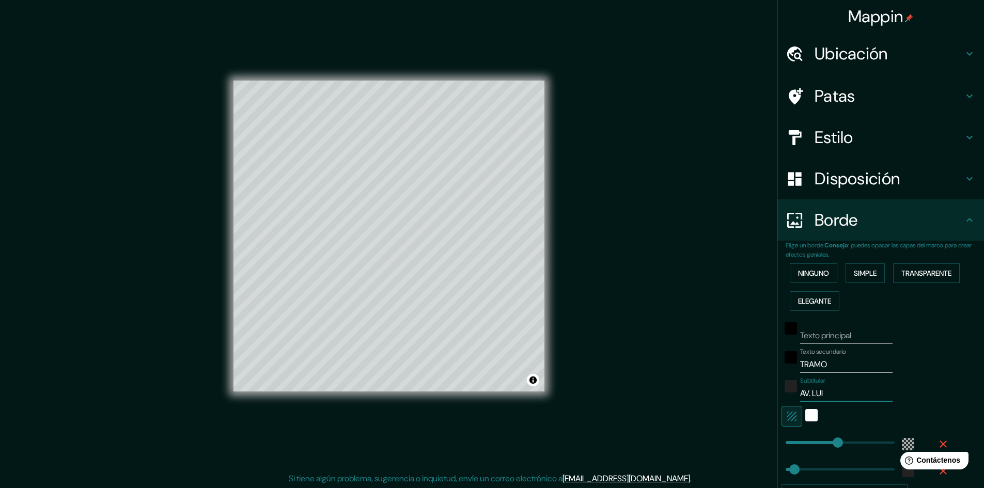
type input "289"
type input "48"
type input "AV. [PERSON_NAME]"
type input "289"
type input "48"
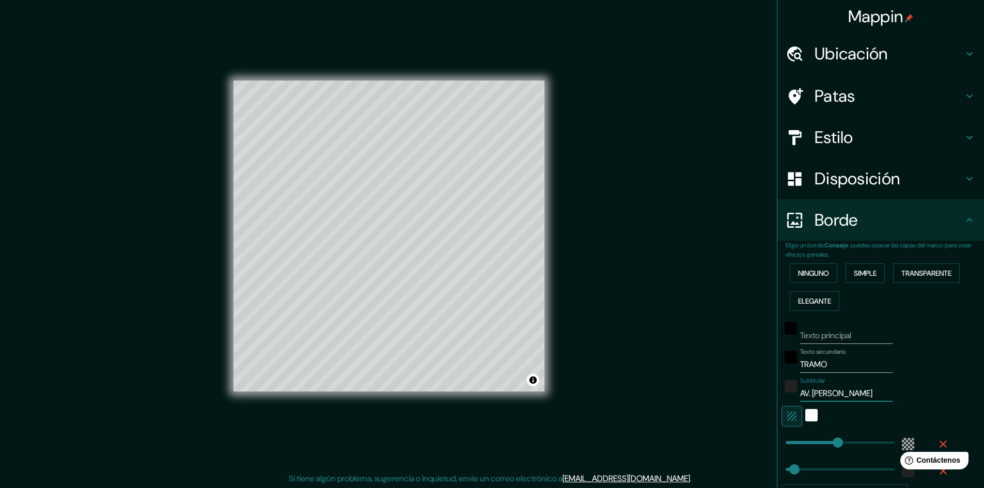
type input "AV. [PERSON_NAME]"
type input "289"
type input "48"
type input "AV. [PERSON_NAME]"
type input "289"
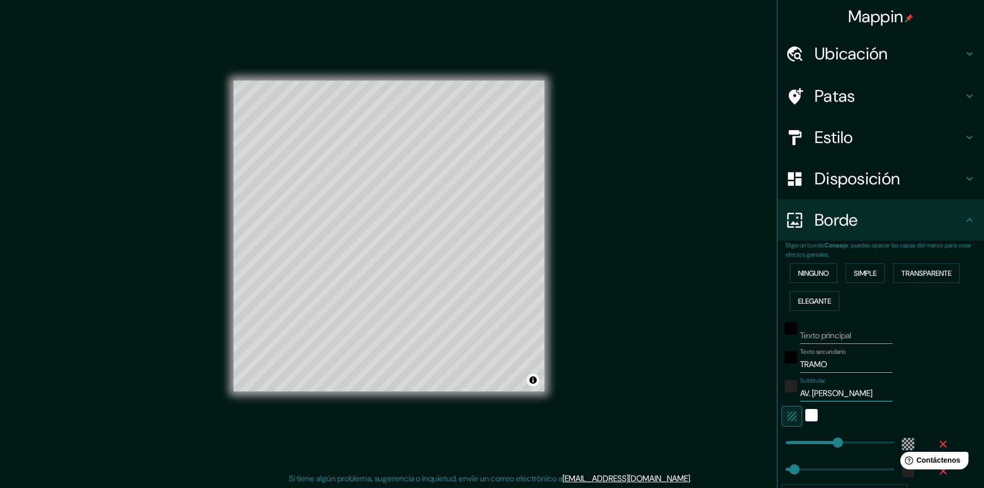
type input "48"
type input "AV. [PERSON_NAME]"
type input "289"
type input "48"
type input "AV. [PERSON_NAME]"
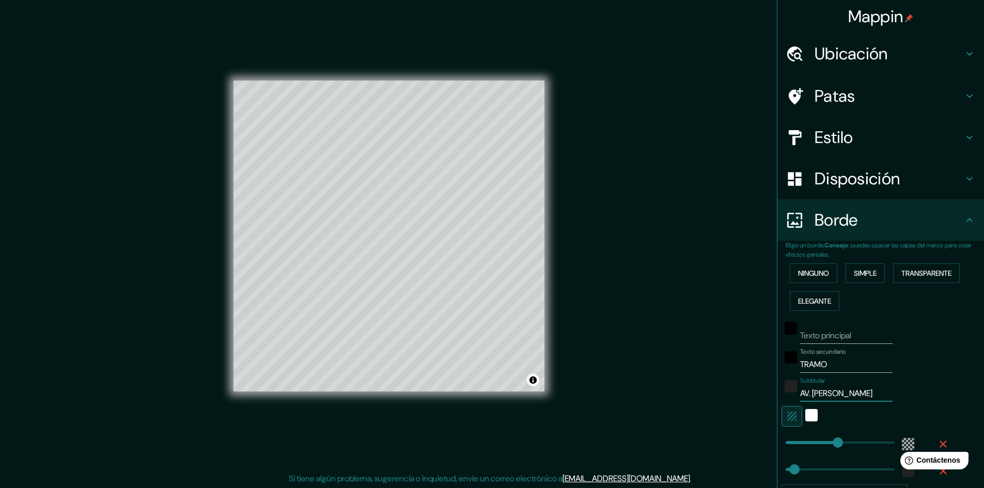
type input "289"
type input "48"
type input "AV. [PERSON_NAME]"
type input "289"
type input "48"
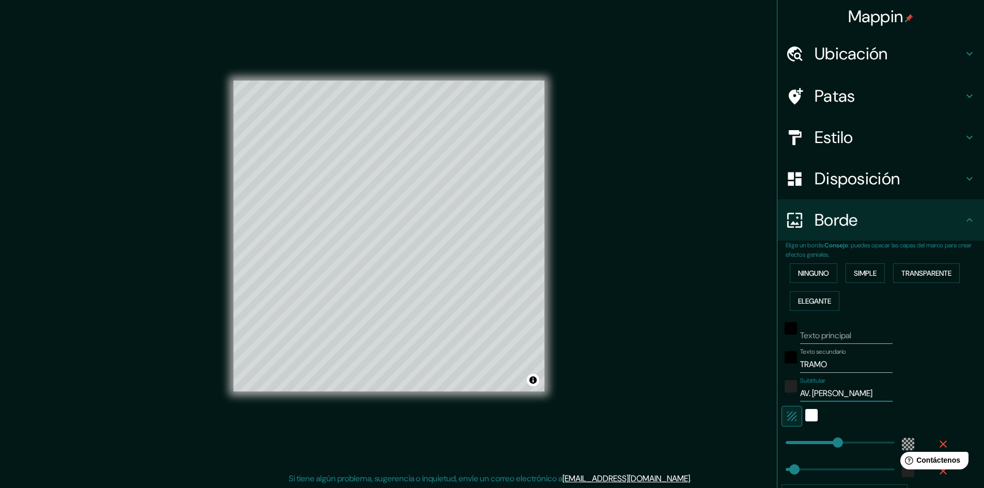
type input "AV. [PERSON_NAME] -"
type input "289"
type input "48"
type input "AV. [PERSON_NAME] -"
type input "289"
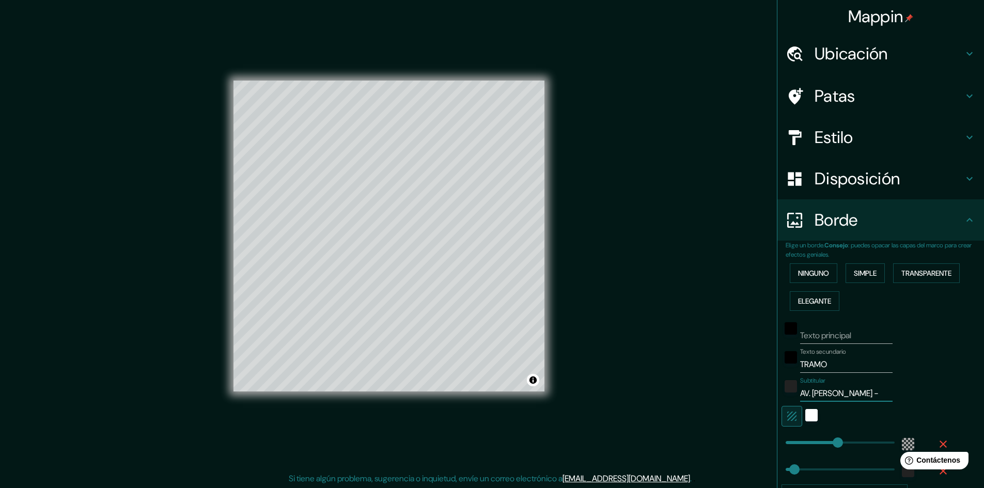
type input "48"
type input "AV. LUIS MORA - M"
type input "289"
type input "48"
type input "AV. LUIS MORA - M."
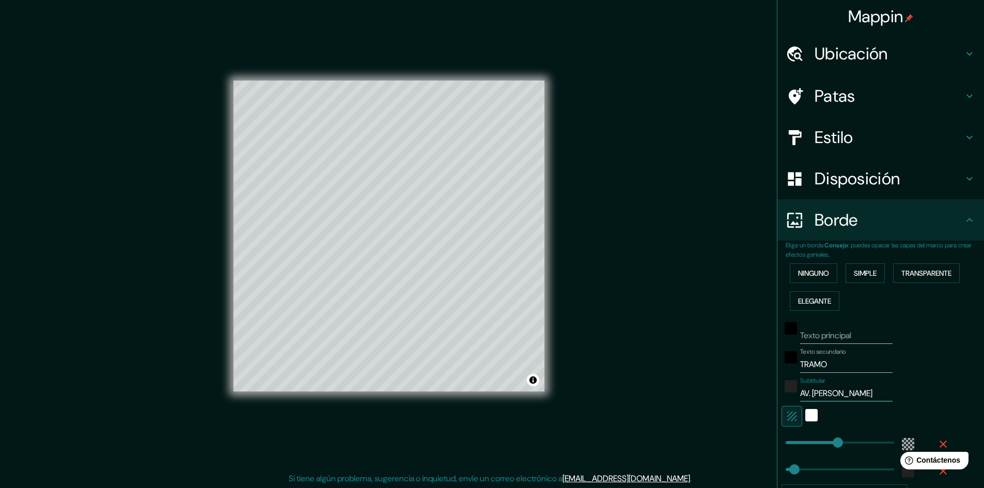
type input "289"
type input "48"
type input "AV. LUIS MORA - M."
type input "289"
type input "48"
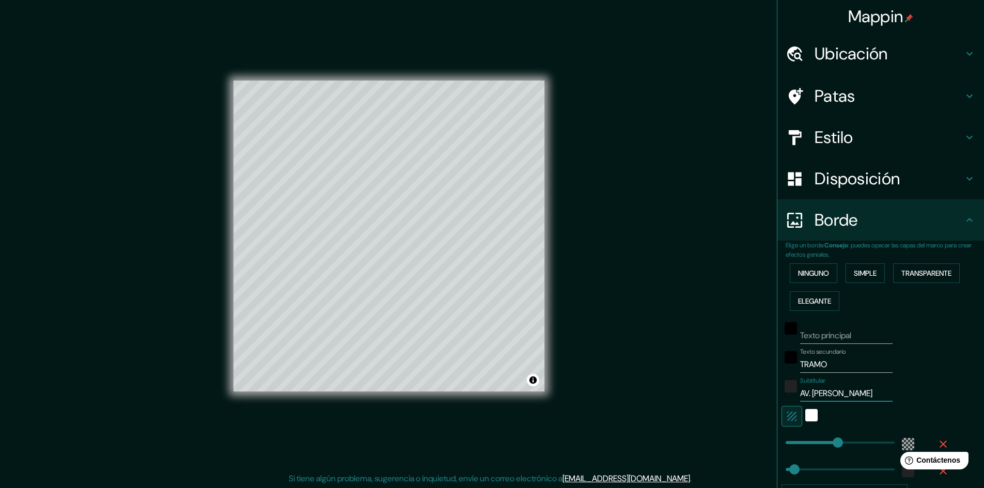
type input "AV. LUIS MORA - M. A"
type input "289"
type input "48"
type input "AV. LUIS MORA - M. AN"
type input "289"
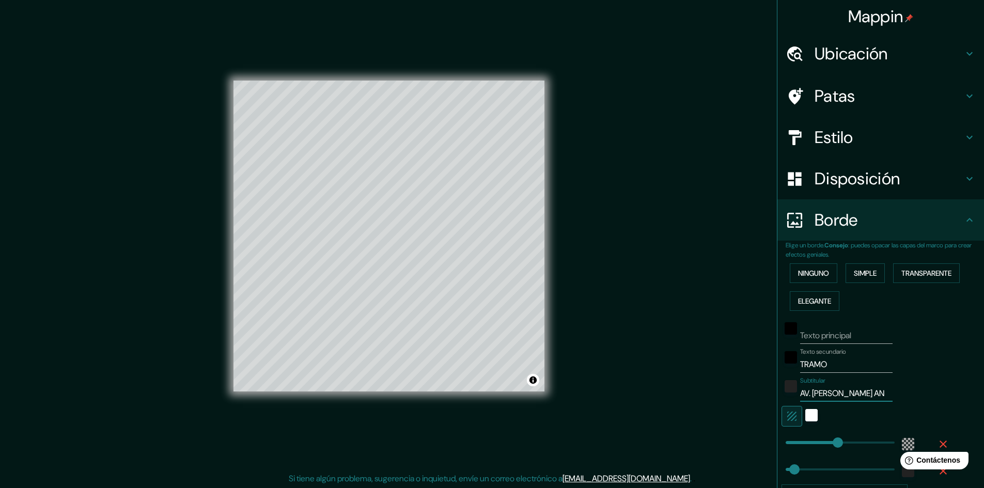
type input "48"
type input "AV. LUIS MORA - M. ANAY"
type input "289"
type input "48"
type input "AV. LUIS MORA - M. ANAYA"
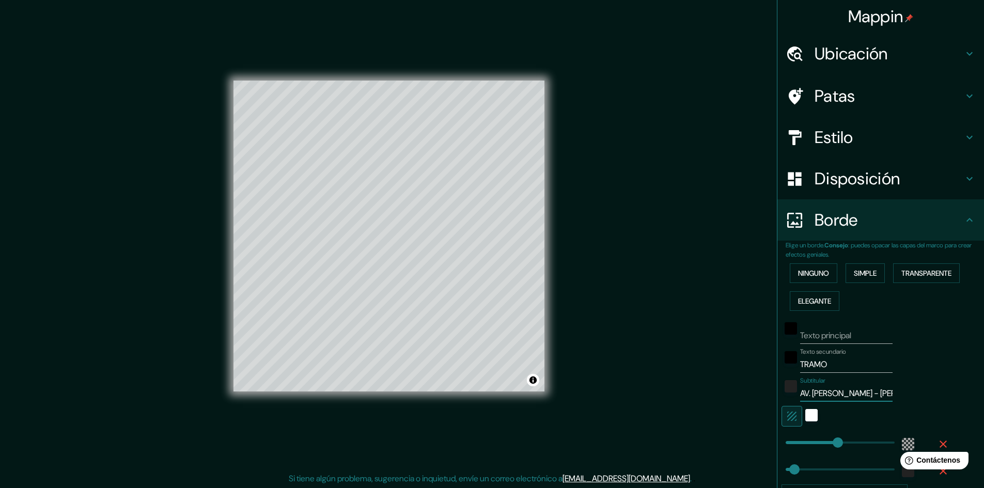
type input "289"
type input "48"
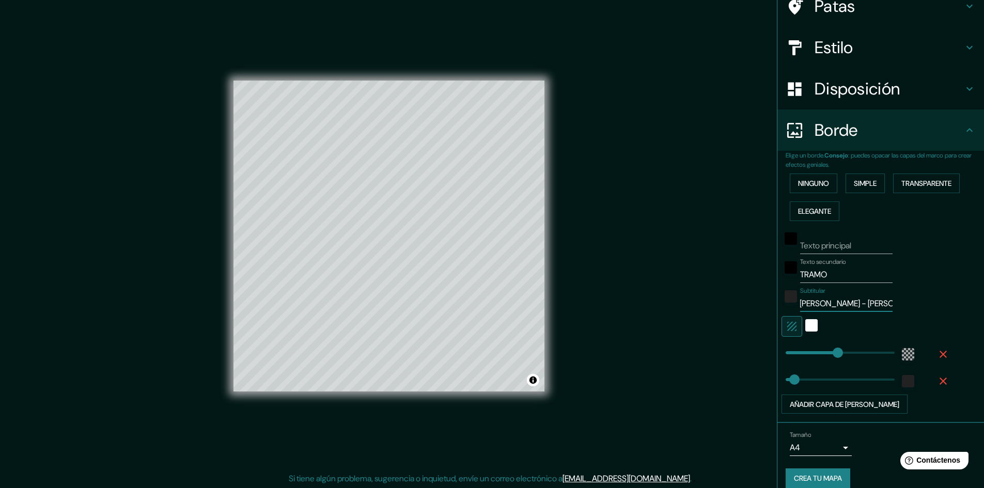
scroll to position [102, 0]
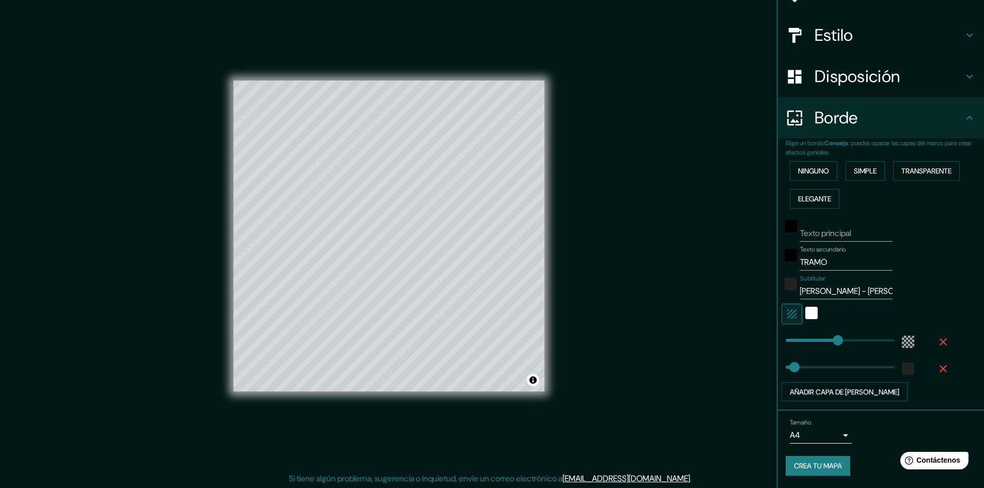
type input "289"
type input "AV. LUIS MORA - M. ANAYA"
type input "149"
drag, startPoint x: 828, startPoint y: 339, endPoint x: 804, endPoint y: 340, distance: 23.8
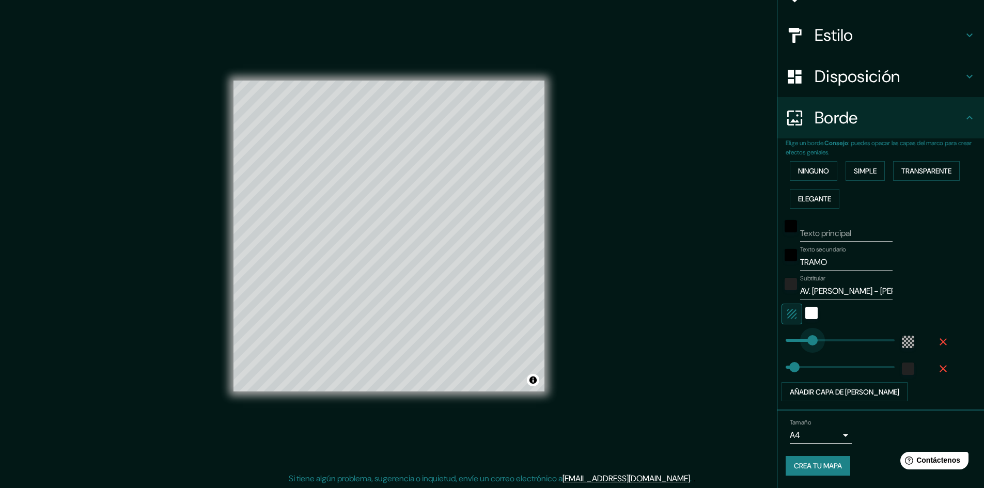
type input "48"
type input "77"
drag, startPoint x: 804, startPoint y: 340, endPoint x: 791, endPoint y: 341, distance: 12.9
type input "48"
type input "40"
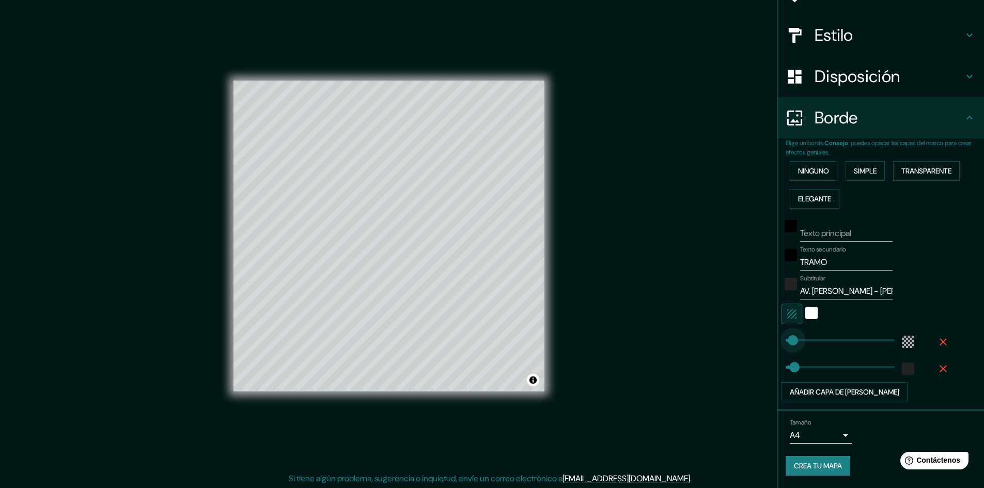
drag, startPoint x: 791, startPoint y: 341, endPoint x: 785, endPoint y: 342, distance: 6.8
type input "29"
click at [787, 316] on icon "button" at bounding box center [791, 313] width 9 height 9
click at [805, 315] on div "white" at bounding box center [811, 313] width 12 height 12
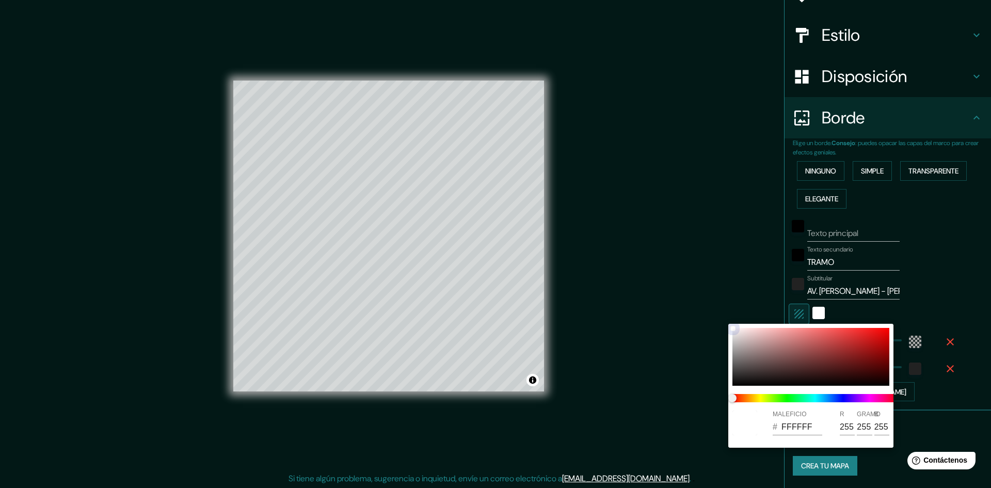
click at [734, 332] on div at bounding box center [811, 357] width 157 height 58
type input "29"
type input "EDEAEA"
type input "237"
type input "234"
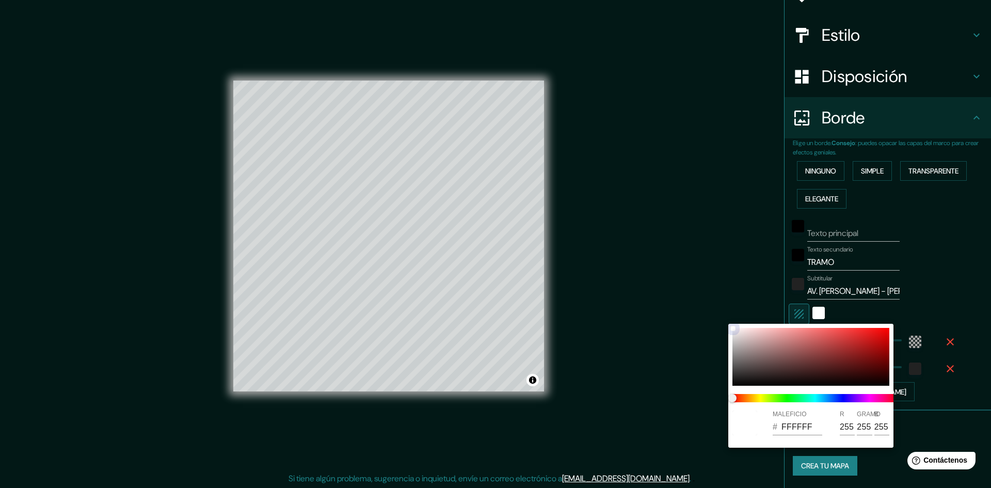
type input "234"
click at [735, 330] on div at bounding box center [735, 332] width 4 height 4
type input "29"
type input "F4F0F0"
type input "244"
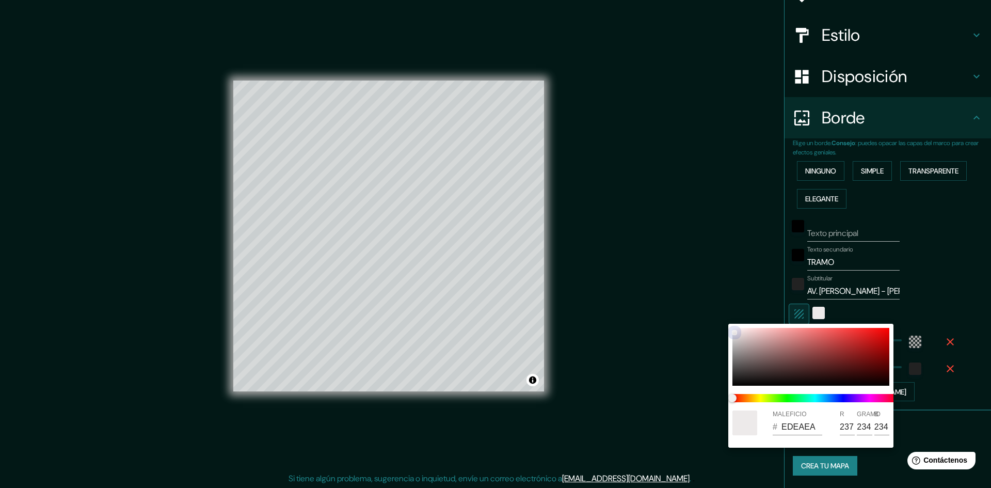
type input "240"
click at [740, 426] on div at bounding box center [745, 422] width 25 height 25
click at [742, 424] on div at bounding box center [745, 422] width 25 height 25
type input "29"
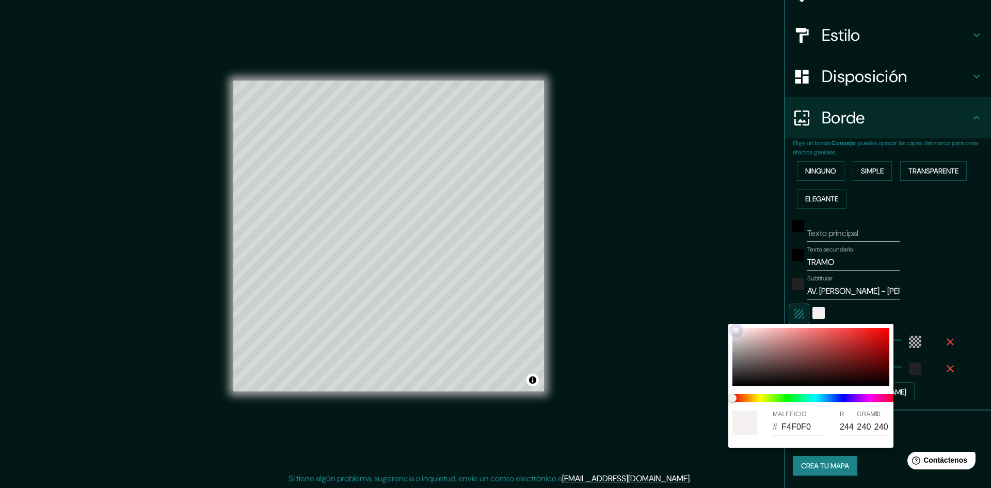
type input "E3E0E0"
type input "227"
type input "224"
type input "29"
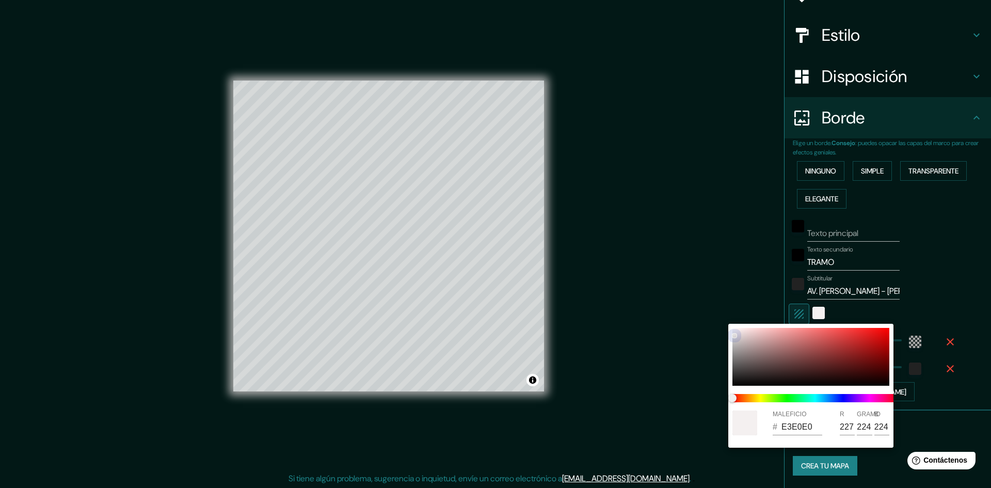
type input "DDDADA"
type input "221"
type input "218"
type input "29"
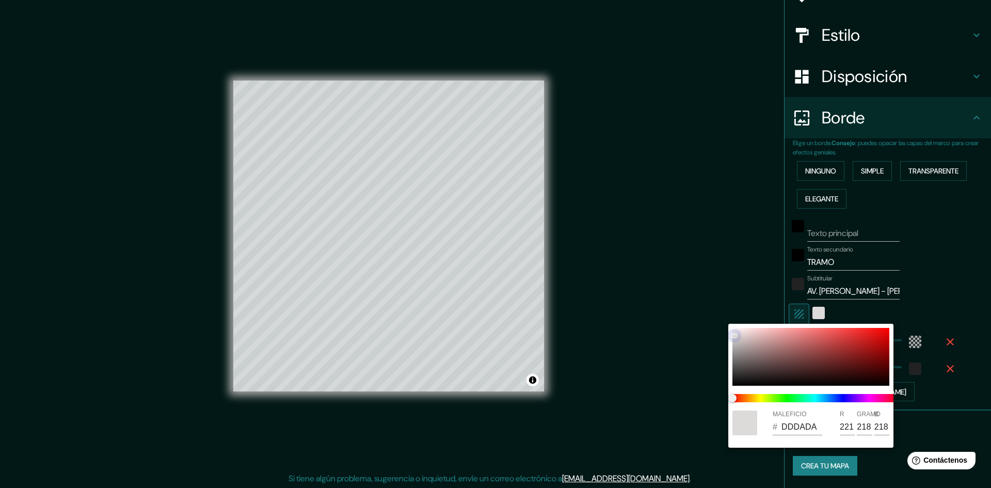
type input "D8D5D5"
type input "216"
type input "213"
drag, startPoint x: 736, startPoint y: 331, endPoint x: 735, endPoint y: 337, distance: 5.3
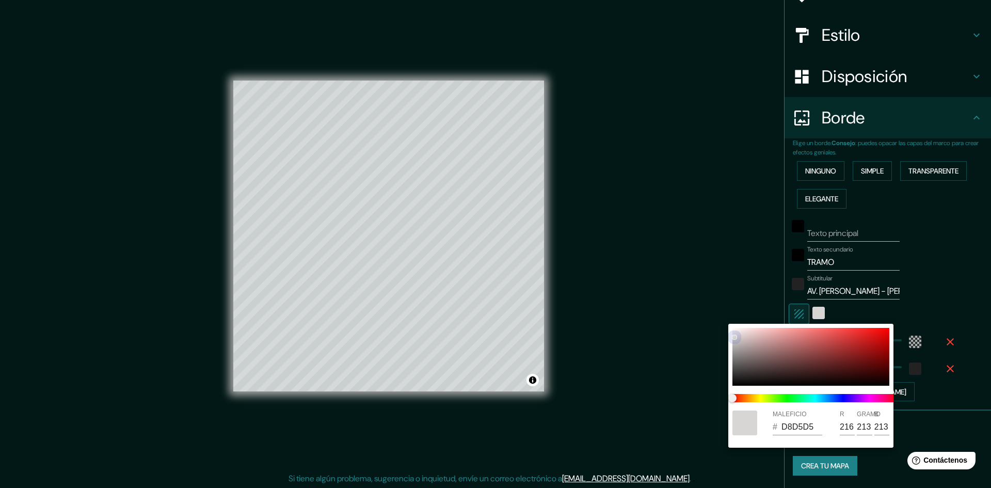
click at [735, 337] on div at bounding box center [735, 337] width 4 height 4
click at [645, 339] on div at bounding box center [495, 244] width 991 height 488
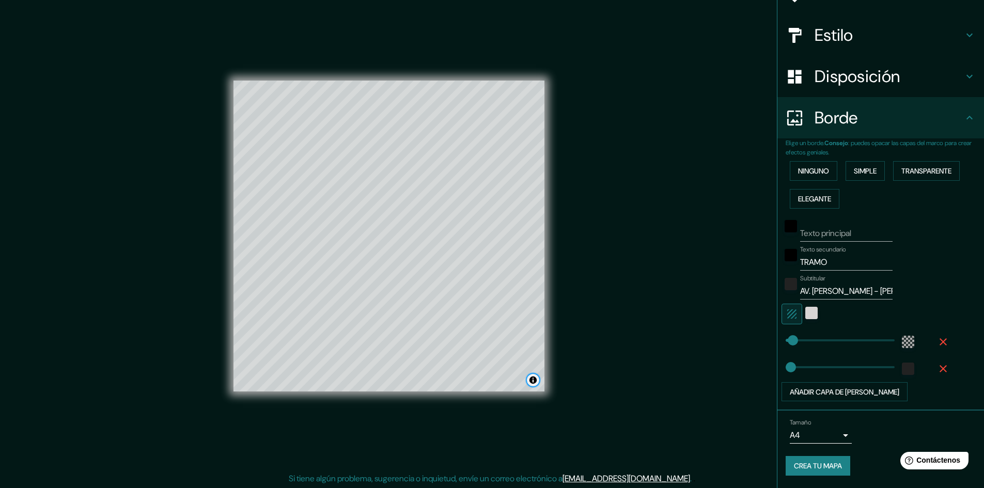
click at [534, 383] on button "Activar o desactivar atribución" at bounding box center [533, 380] width 12 height 12
click at [536, 384] on button "Activar o desactivar atribución" at bounding box center [533, 380] width 12 height 12
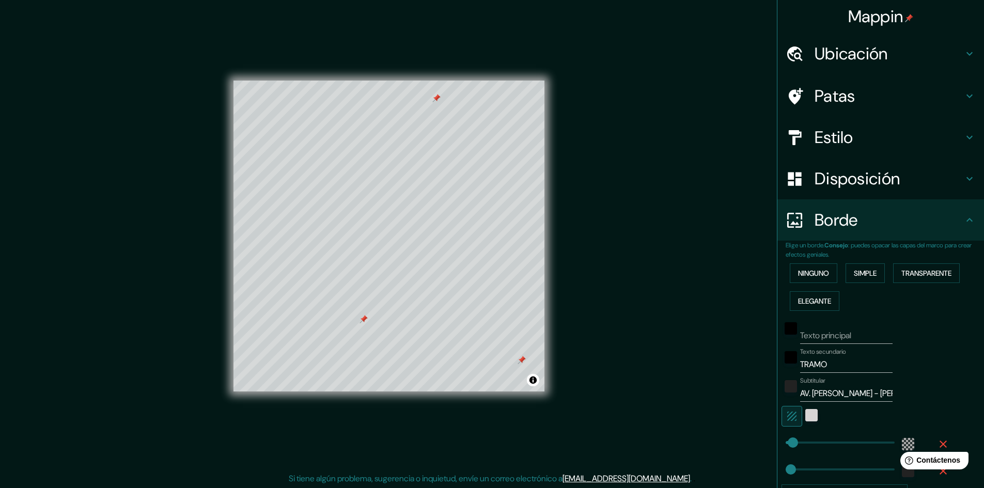
click at [966, 96] on icon at bounding box center [969, 96] width 6 height 4
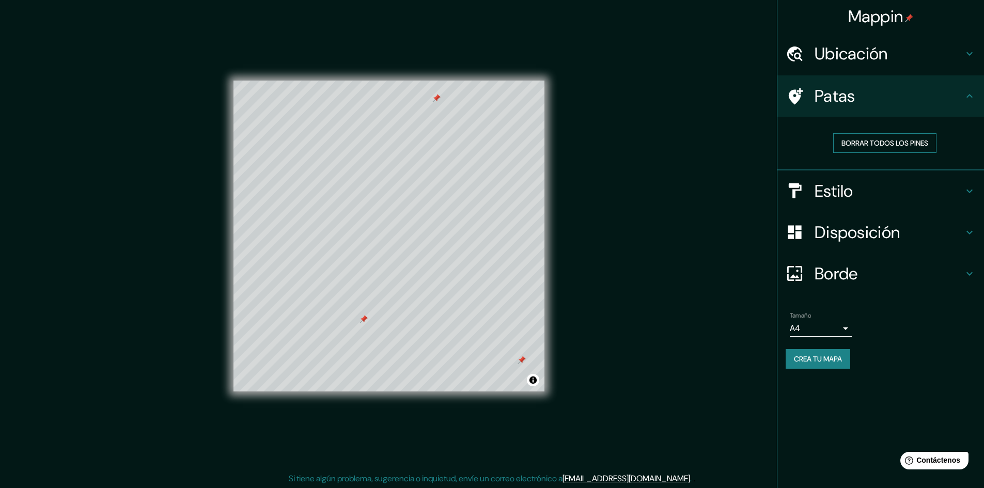
click at [897, 136] on font "Borrar todos los pines" at bounding box center [884, 142] width 87 height 13
click at [968, 104] on div "Patas" at bounding box center [880, 95] width 207 height 41
click at [963, 273] on icon at bounding box center [969, 273] width 12 height 12
type input "29"
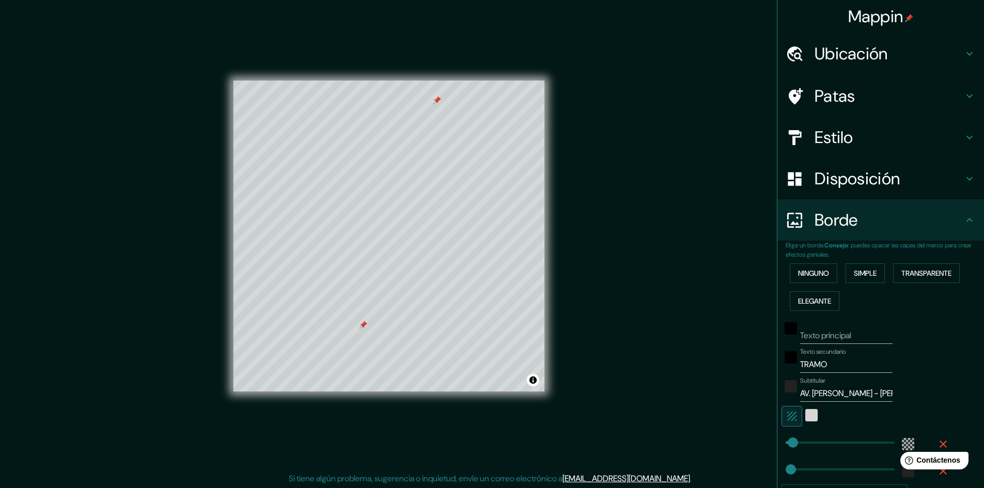
click at [654, 243] on div "Mappin Ubicación Patas Estilo Disposición Borde Elige un borde. Consejo : puede…" at bounding box center [492, 244] width 984 height 489
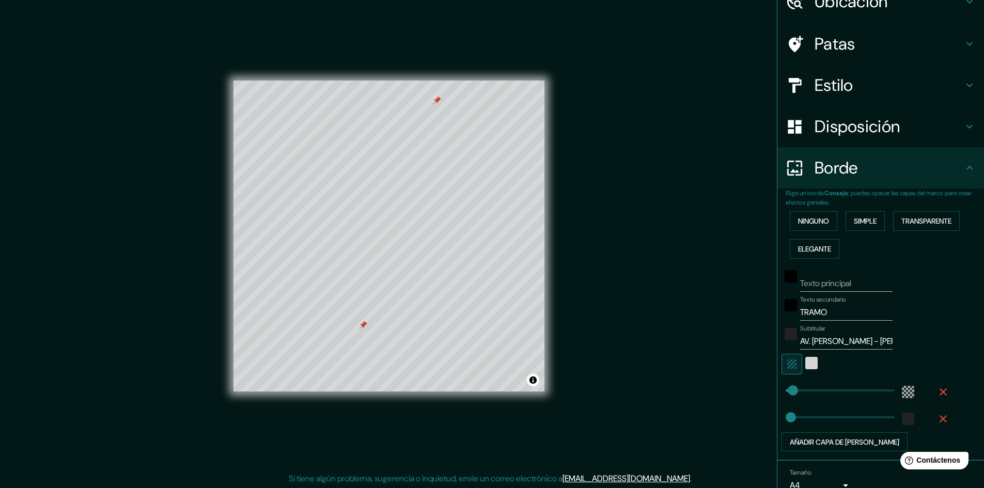
scroll to position [102, 0]
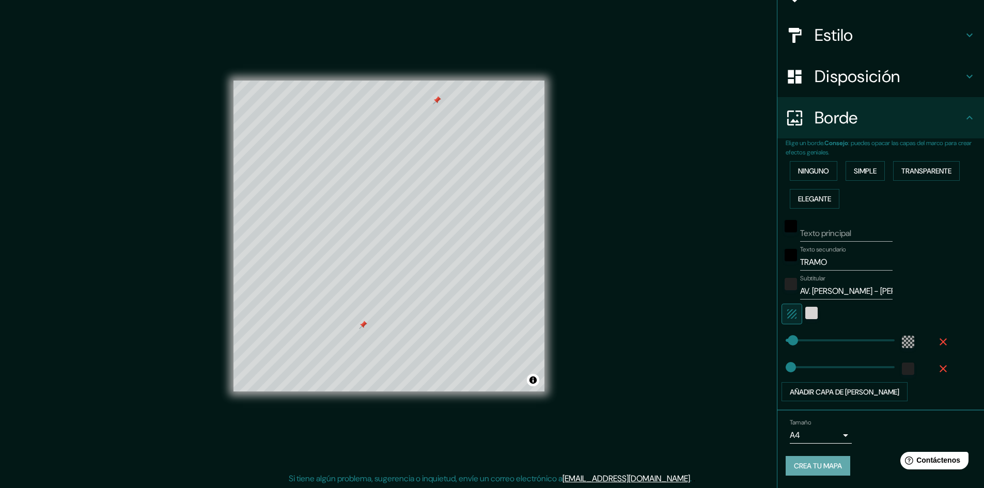
click at [811, 461] on font "Crea tu mapa" at bounding box center [818, 465] width 48 height 13
click at [801, 464] on font "Crea tu mapa" at bounding box center [818, 466] width 48 height 9
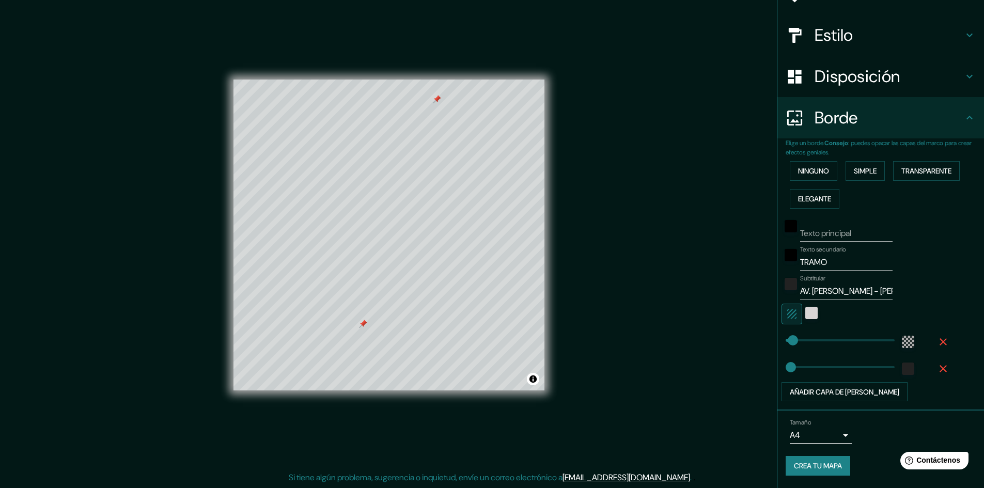
click at [822, 463] on font "Crea tu mapa" at bounding box center [818, 466] width 48 height 9
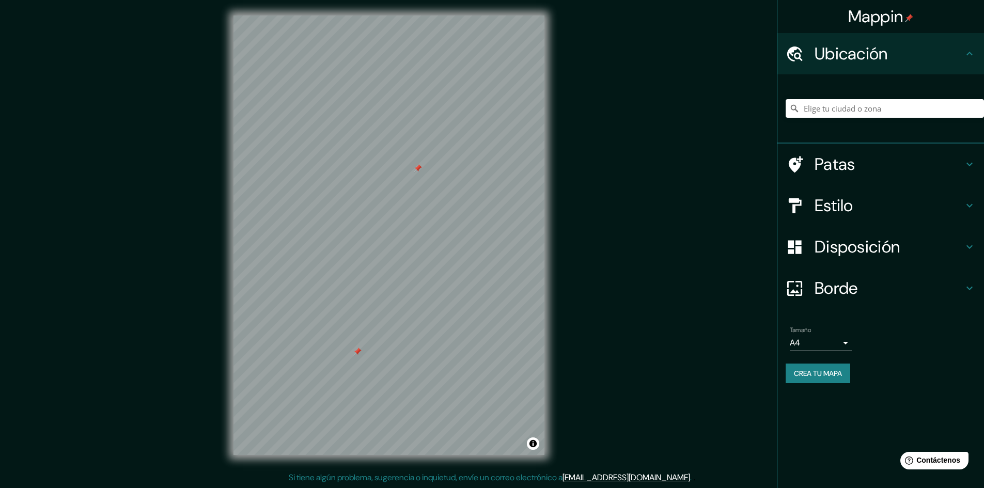
click at [962, 199] on h4 "Estilo" at bounding box center [888, 205] width 149 height 21
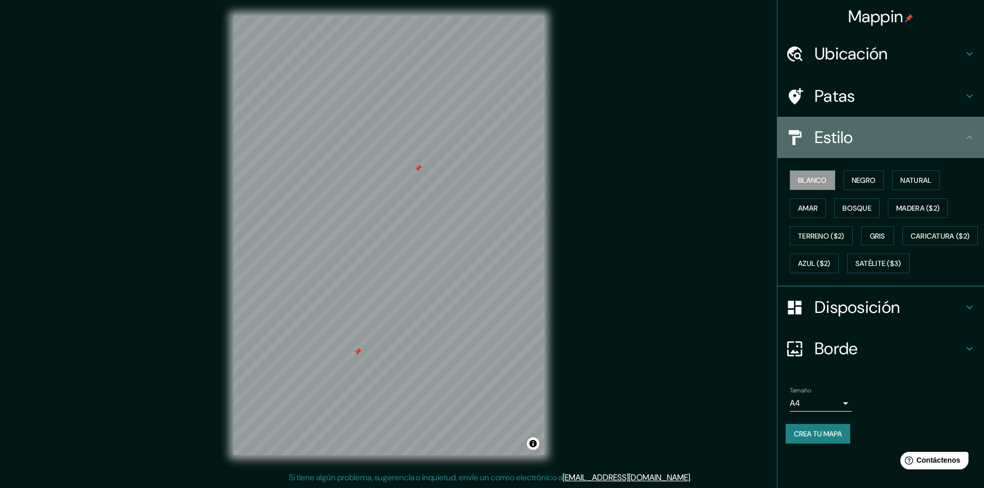
click at [933, 132] on h4 "Estilo" at bounding box center [888, 137] width 149 height 21
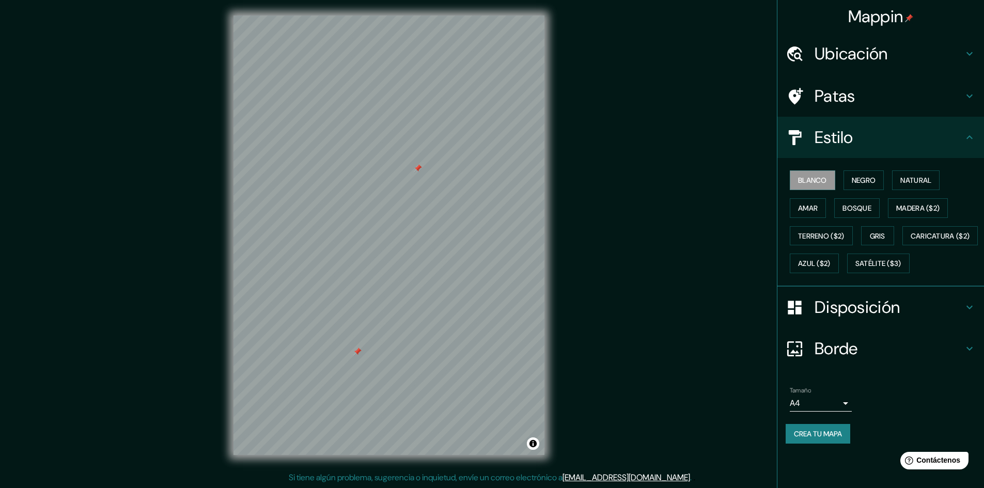
click at [966, 313] on icon at bounding box center [969, 307] width 12 height 12
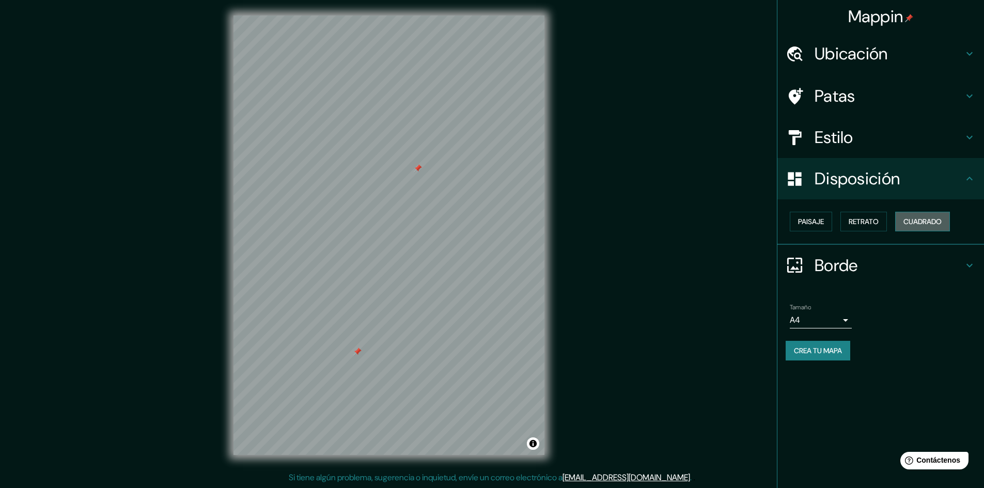
click at [912, 221] on font "Cuadrado" at bounding box center [922, 221] width 38 height 9
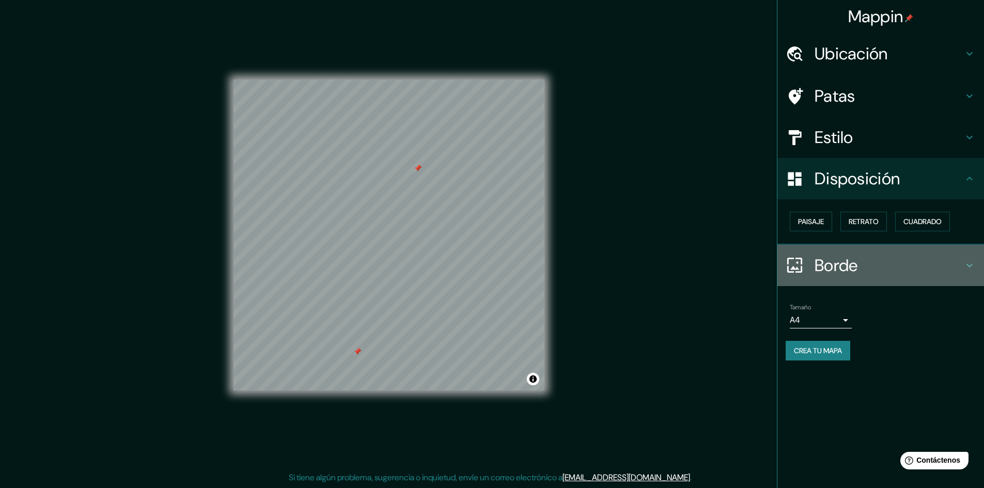
click at [952, 252] on div "Borde" at bounding box center [880, 265] width 207 height 41
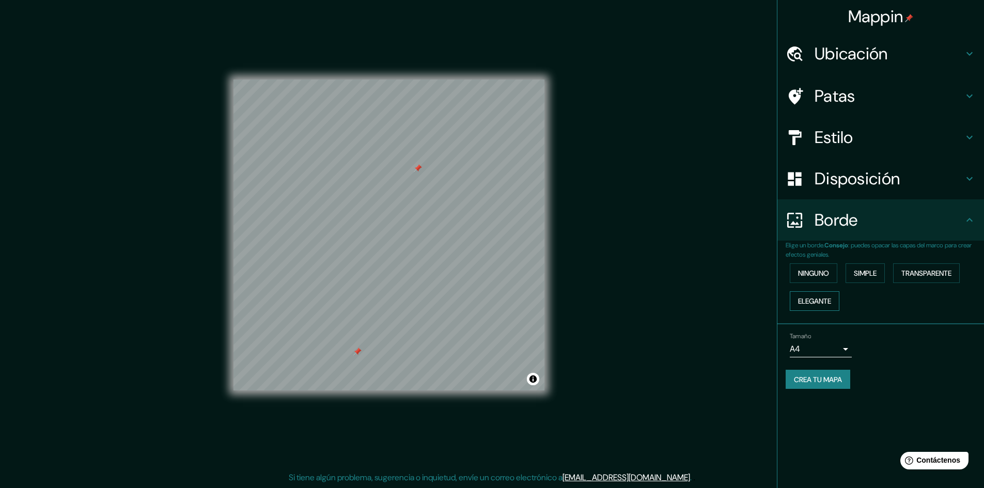
click at [829, 303] on font "Elegante" at bounding box center [814, 300] width 33 height 9
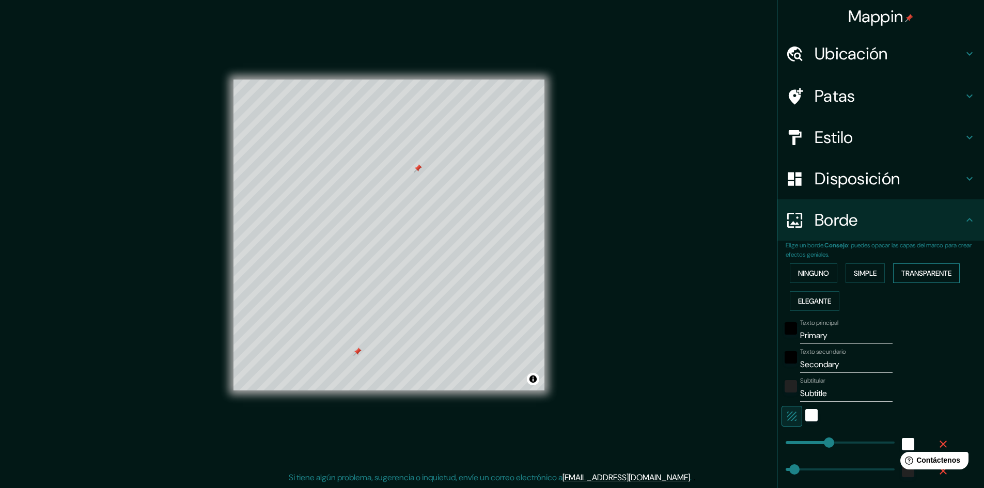
click at [925, 276] on font "Transparente" at bounding box center [926, 272] width 50 height 9
click at [868, 273] on font "Simple" at bounding box center [864, 272] width 23 height 9
click at [916, 275] on font "Transparente" at bounding box center [926, 272] width 50 height 9
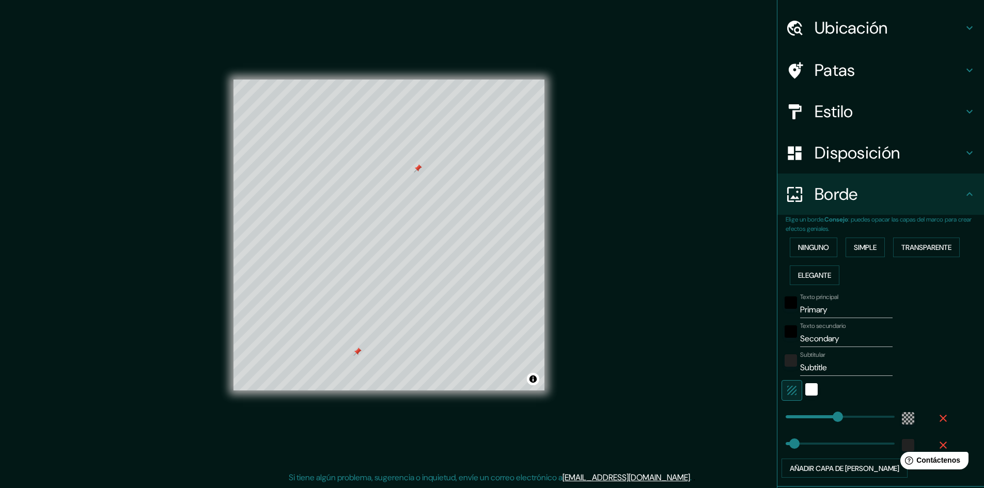
scroll to position [102, 0]
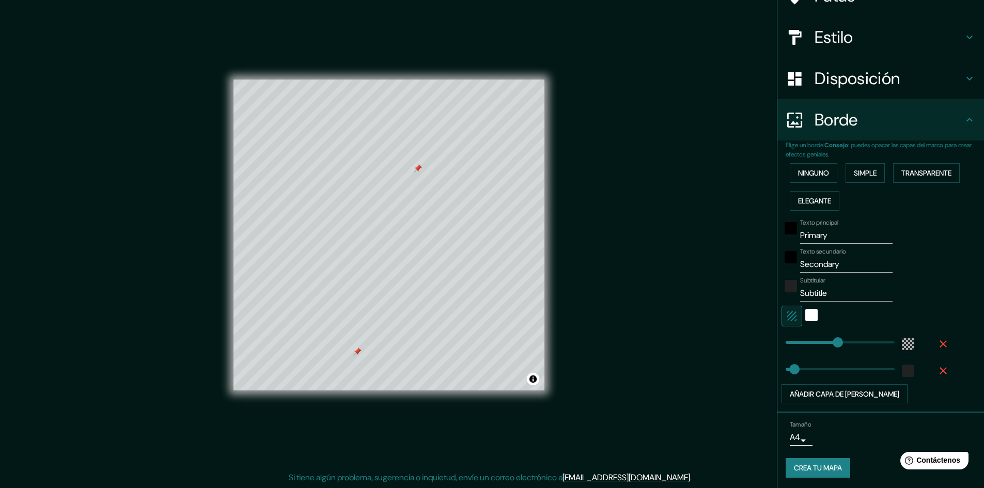
type input "289"
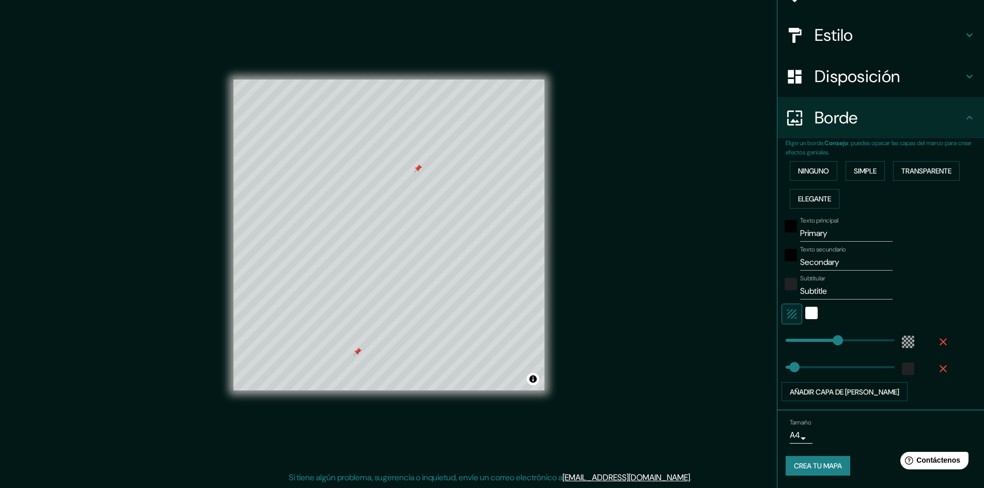
click at [831, 236] on input "Primary" at bounding box center [846, 233] width 92 height 17
type input "Primar"
type input "289"
type input "48"
type input "P"
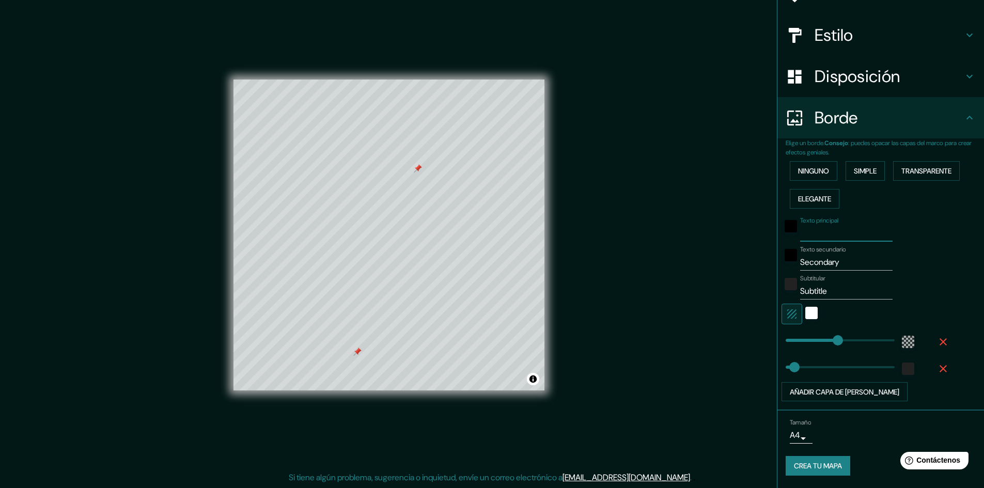
type input "289"
type input "48"
click at [837, 261] on input "Secondary" at bounding box center [846, 262] width 92 height 17
type input "Secondar"
type input "289"
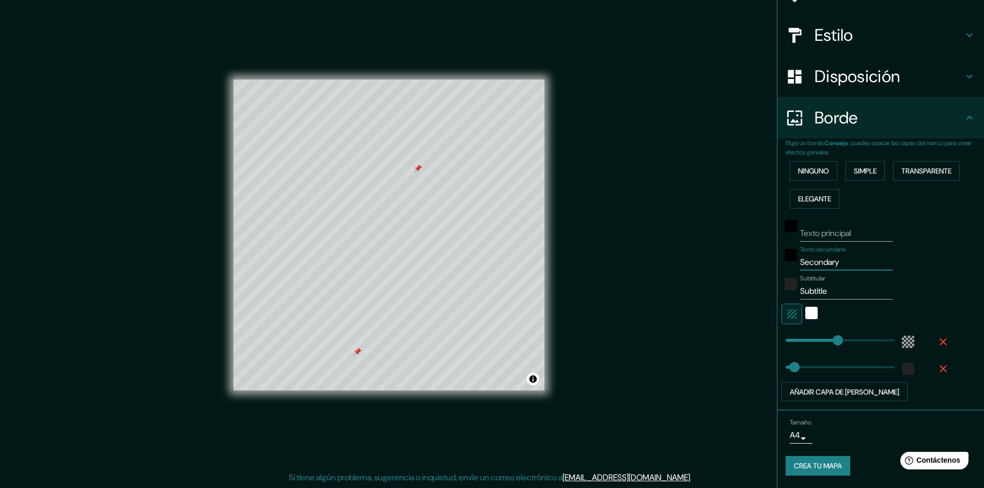
type input "48"
type input "Seconda"
type input "289"
type input "48"
type input "Second"
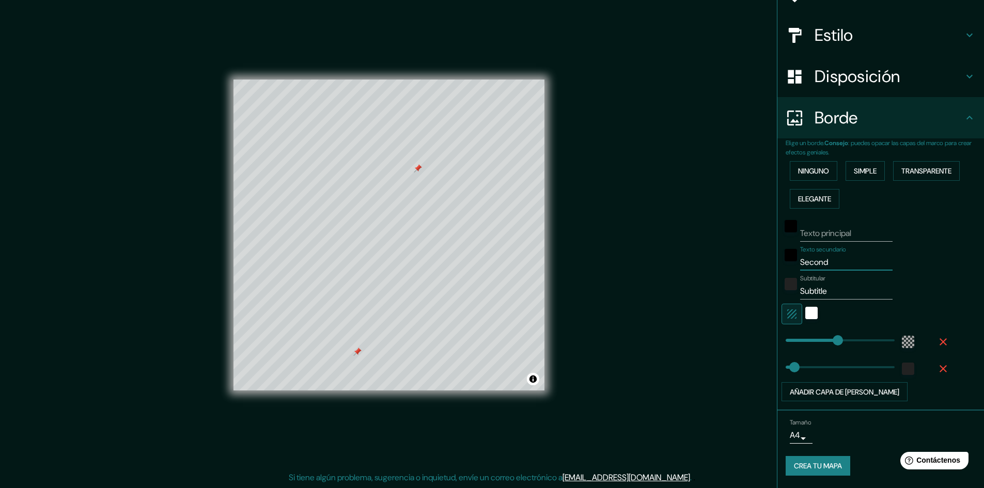
type input "289"
type input "48"
type input "Secon"
type input "289"
type input "48"
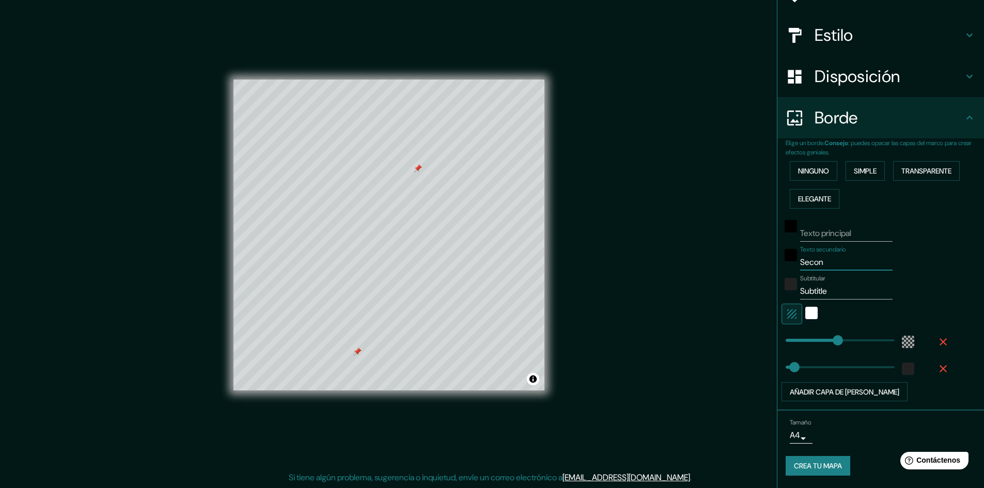
type input "Seco"
type input "289"
type input "48"
type input "Sec"
type input "289"
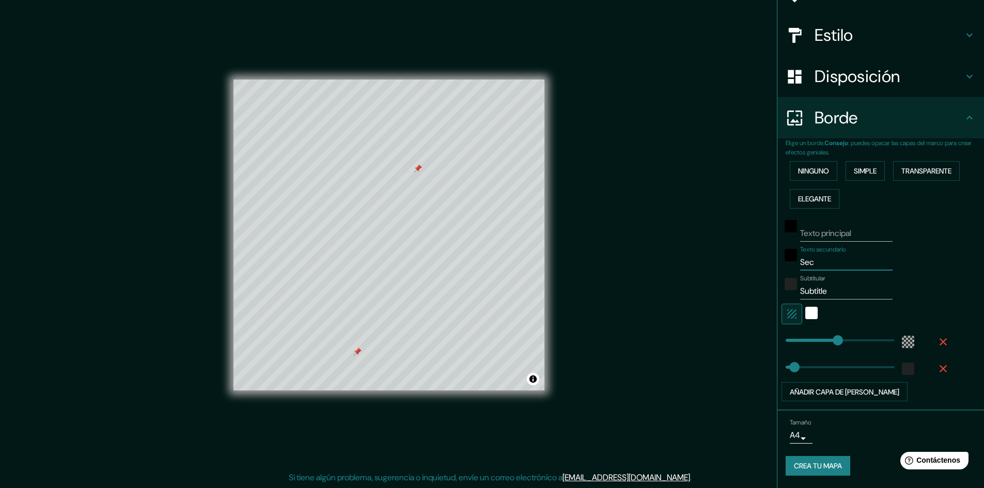
type input "48"
type input "Se"
type input "289"
type input "48"
type input "S"
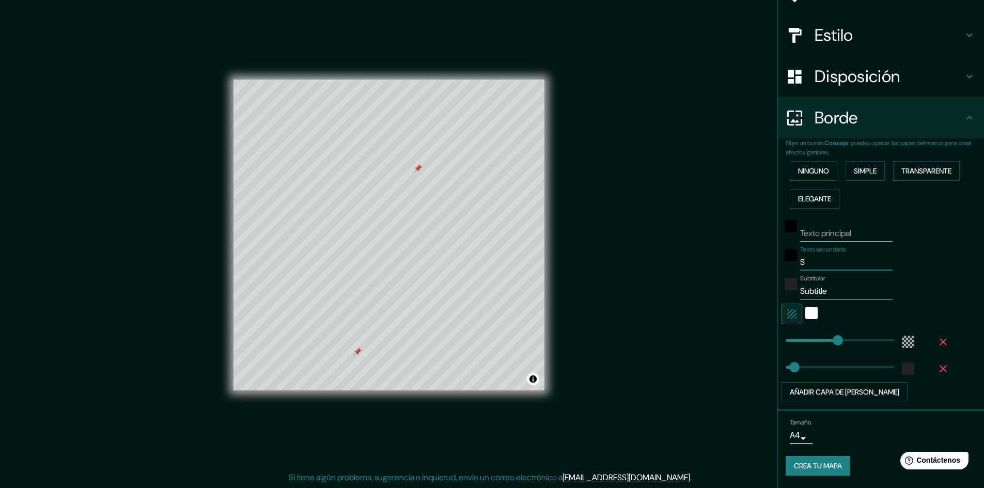
type input "289"
type input "48"
type input "289"
type input "48"
type input "T"
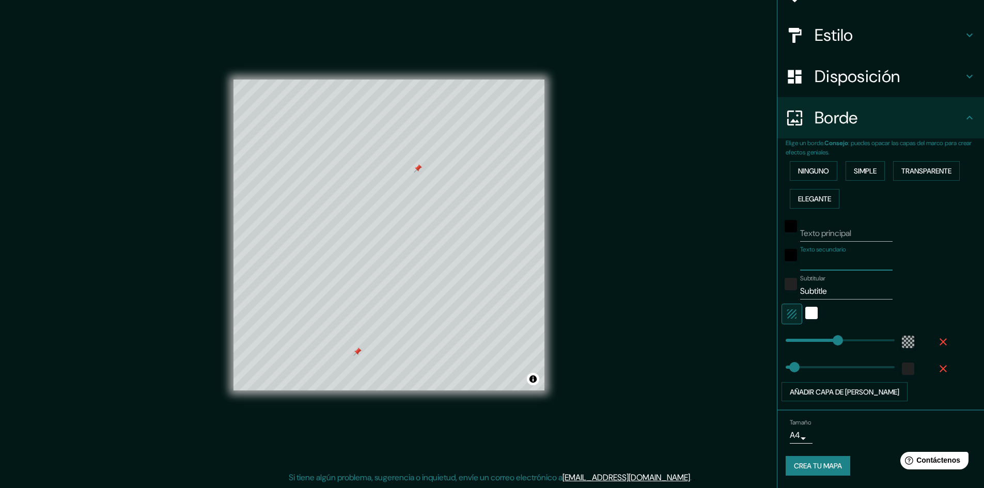
type input "289"
type input "48"
type input "TRA"
type input "289"
type input "48"
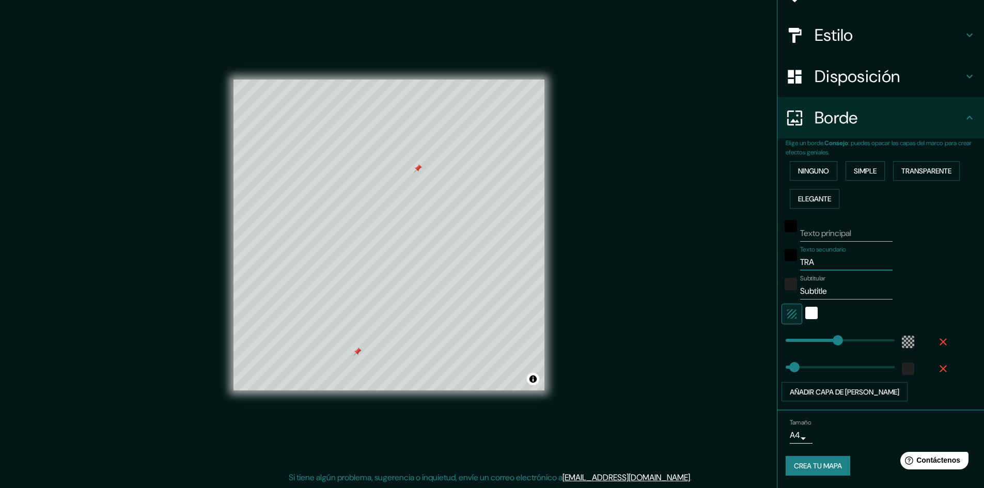
type input "TRAM"
type input "289"
type input "48"
type input "TRAMO"
type input "289"
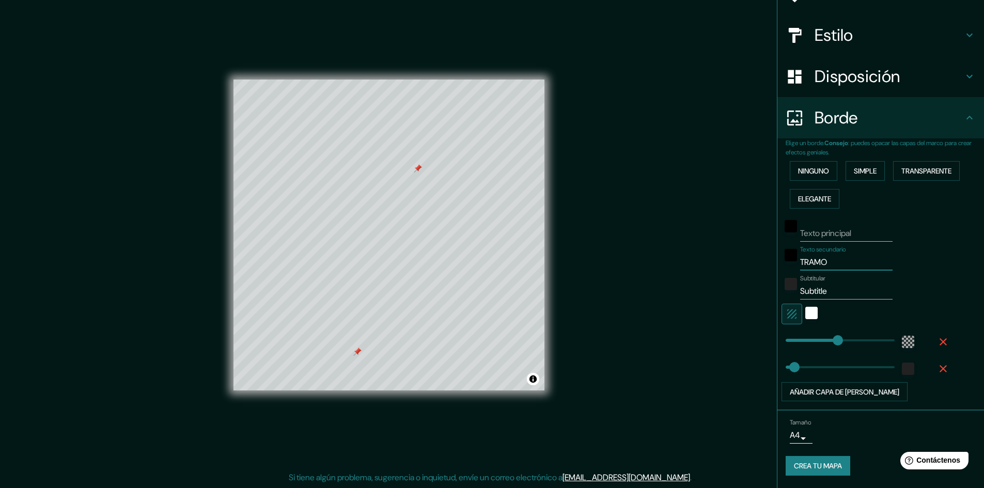
type input "48"
type input "TRAMO"
click at [825, 294] on input "Subtitle" at bounding box center [846, 291] width 92 height 17
type input "Subtitl"
type input "289"
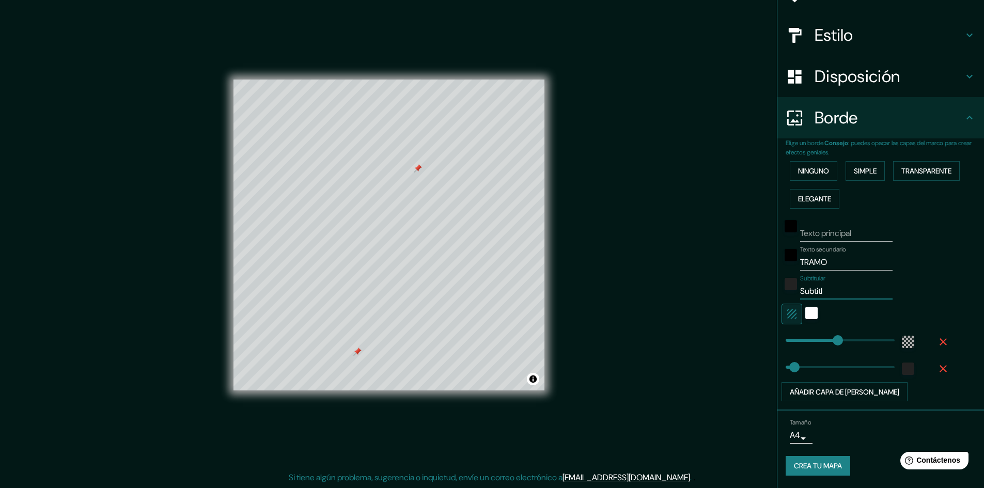
type input "48"
type input "Subtit"
type input "289"
type input "48"
type input "Subti"
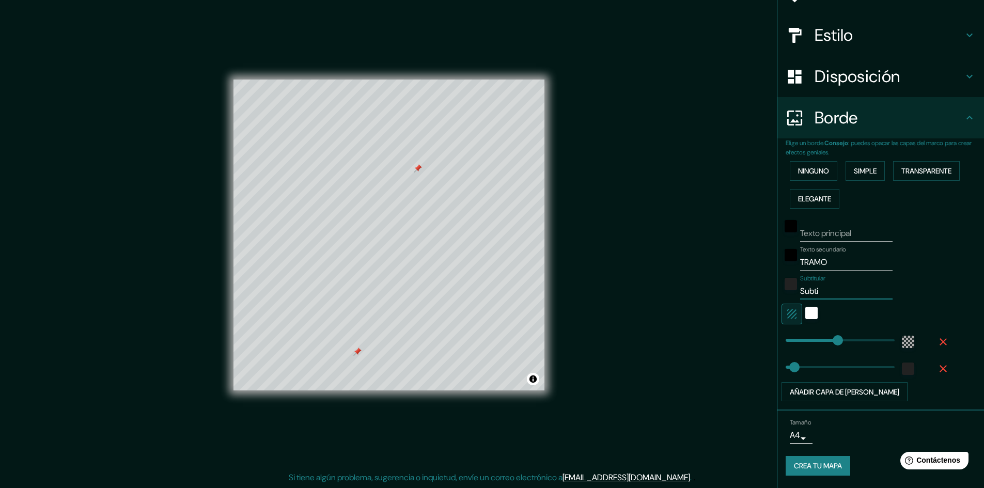
type input "289"
type input "48"
type input "Subt"
type input "289"
type input "48"
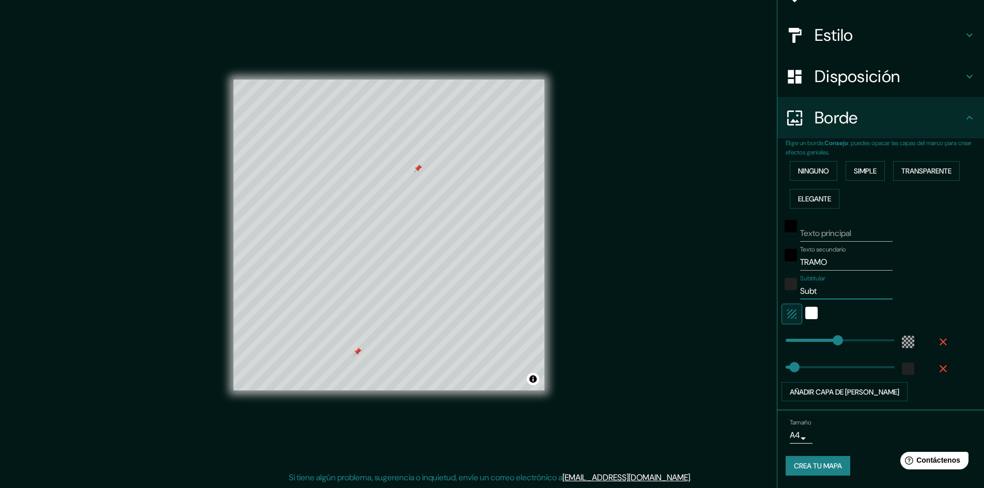
type input "Sub"
type input "289"
type input "48"
type input "S"
type input "289"
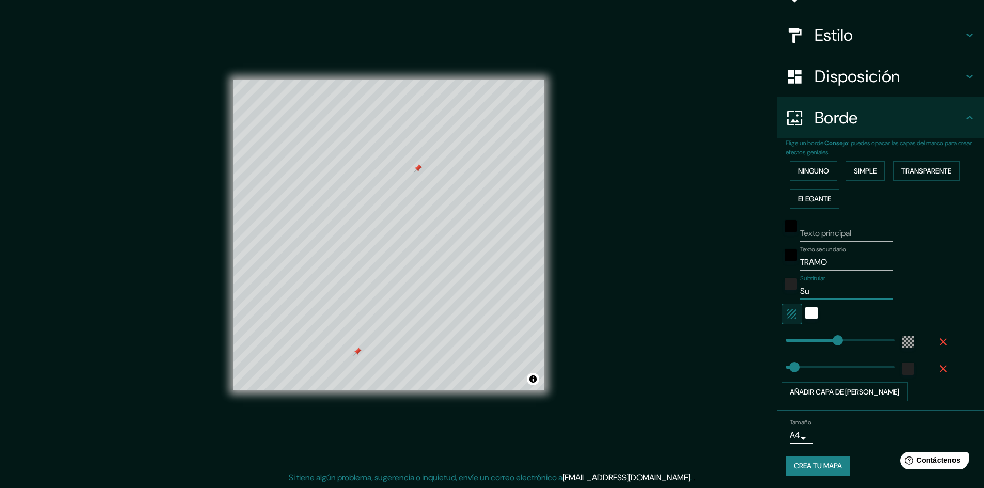
type input "48"
type input "289"
type input "48"
type input "A"
type input "289"
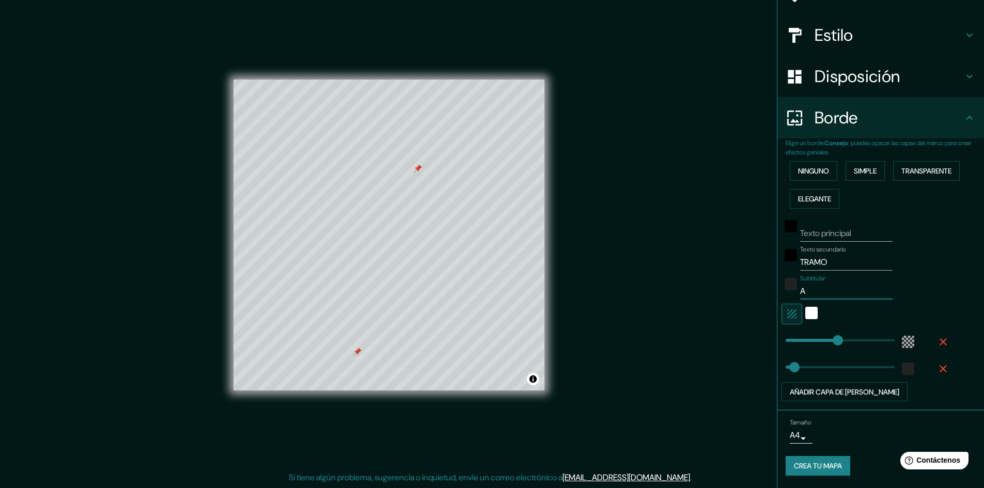
type input "48"
type input "AV"
type input "289"
type input "48"
type input "AV."
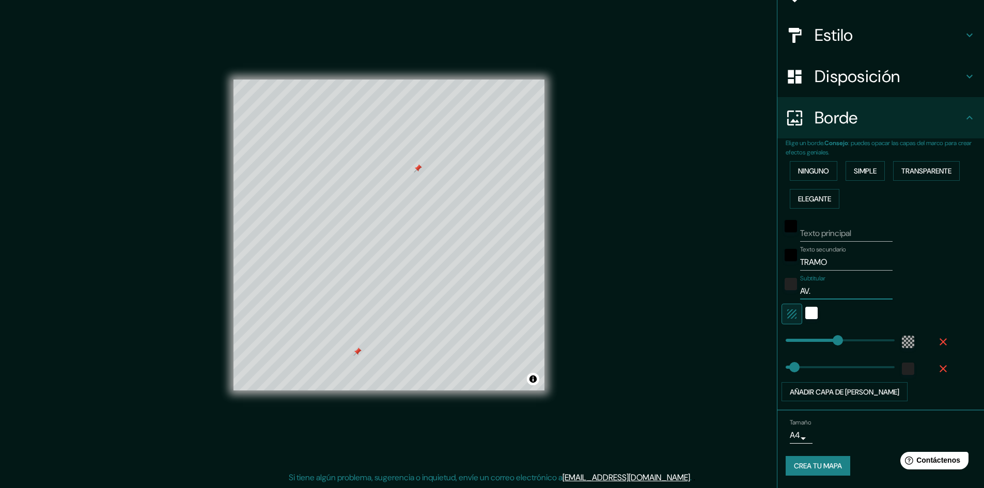
type input "289"
type input "48"
type input "AV."
type input "289"
type input "48"
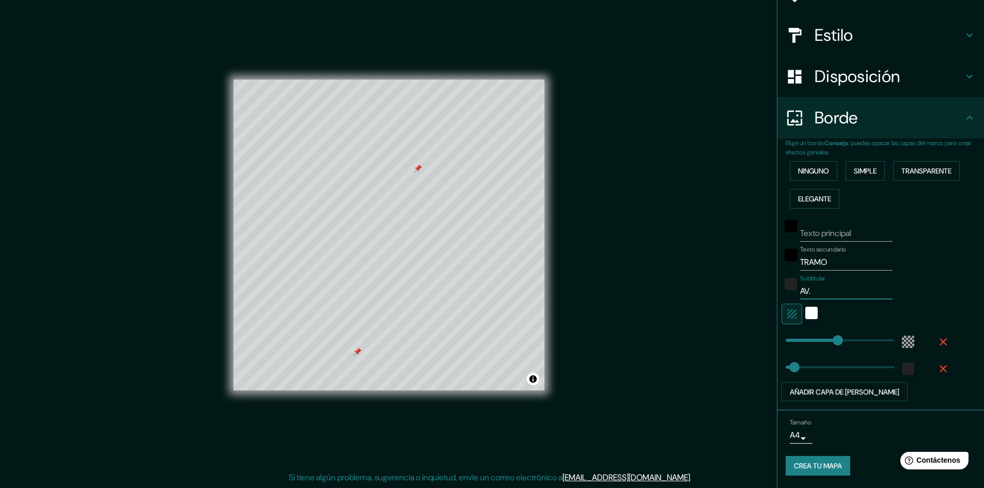
type input "AV. L"
type input "289"
type input "48"
type input "AV. LU"
type input "289"
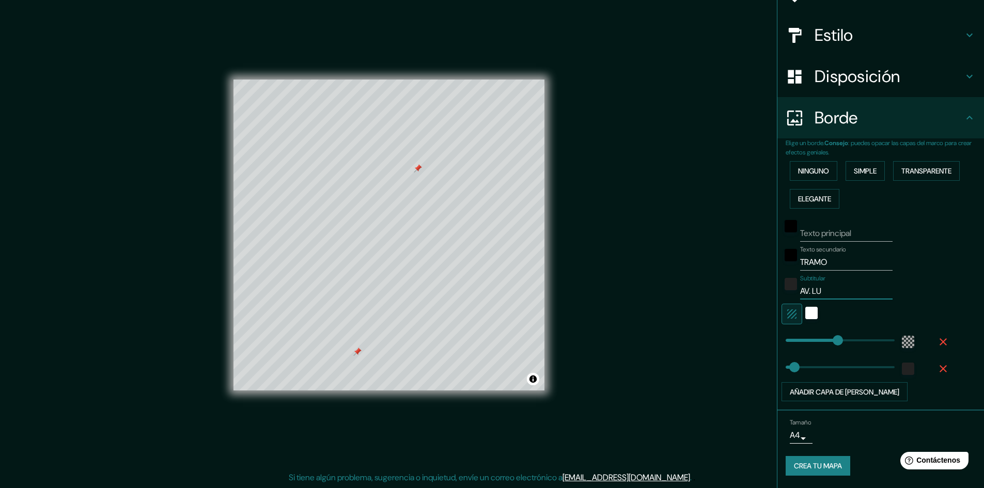
type input "48"
type input "AV. [PERSON_NAME]"
type input "289"
type input "48"
type input "AV. [PERSON_NAME]"
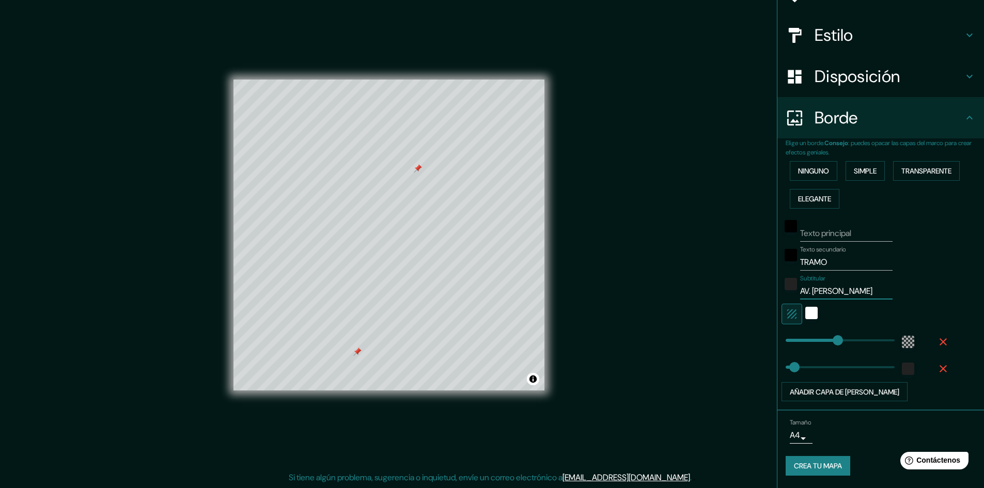
type input "289"
type input "48"
type input "AV. [PERSON_NAME]"
type input "289"
type input "48"
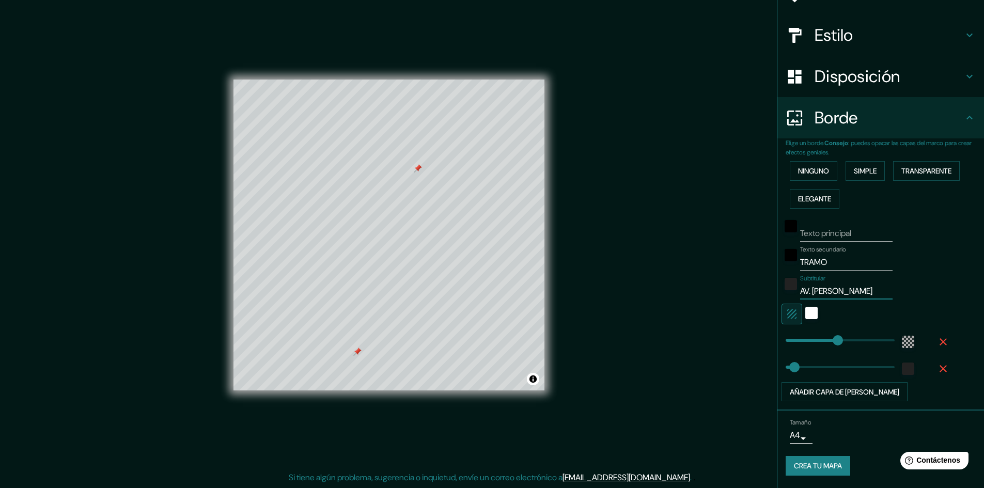
type input "AV. [PERSON_NAME]"
type input "289"
type input "48"
type input "AV. [PERSON_NAME]"
type input "289"
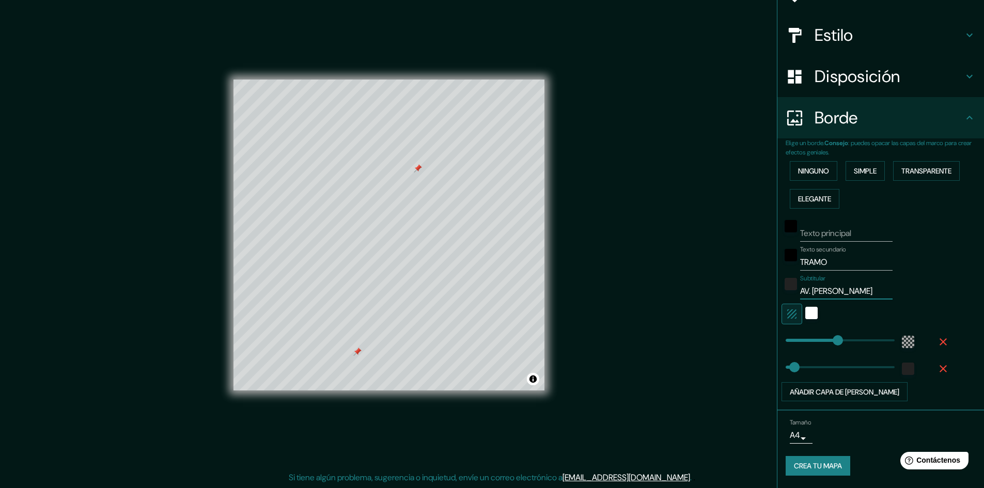
type input "48"
type input "AV. [PERSON_NAME]"
type input "289"
type input "48"
type input "AV. [PERSON_NAME]"
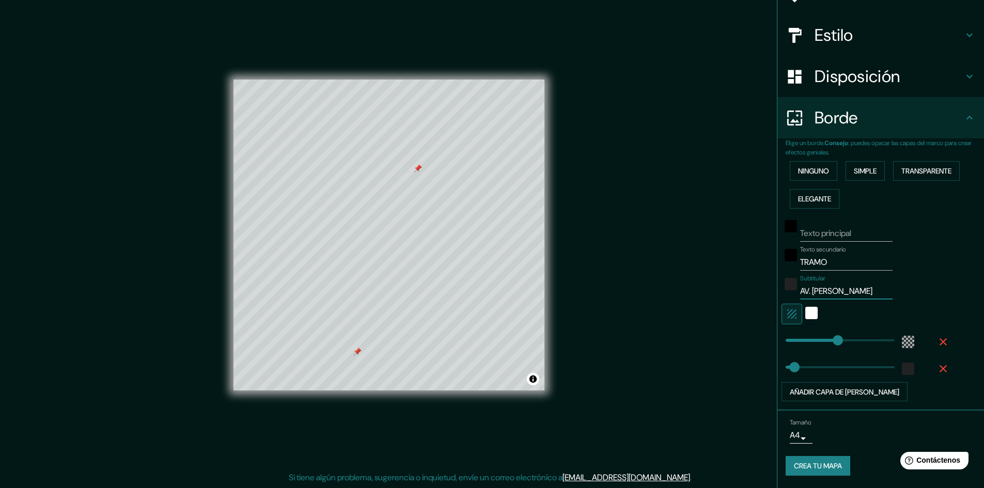
type input "289"
type input "48"
type input "AV. [PERSON_NAME] -"
type input "289"
type input "48"
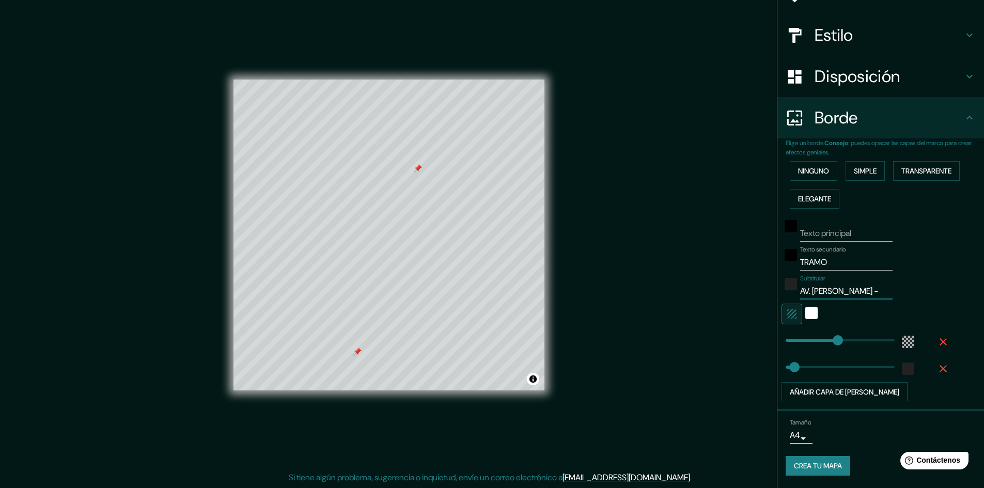
type input "AV. [PERSON_NAME] -"
type input "289"
type input "48"
type input "AV. [PERSON_NAME]"
type input "289"
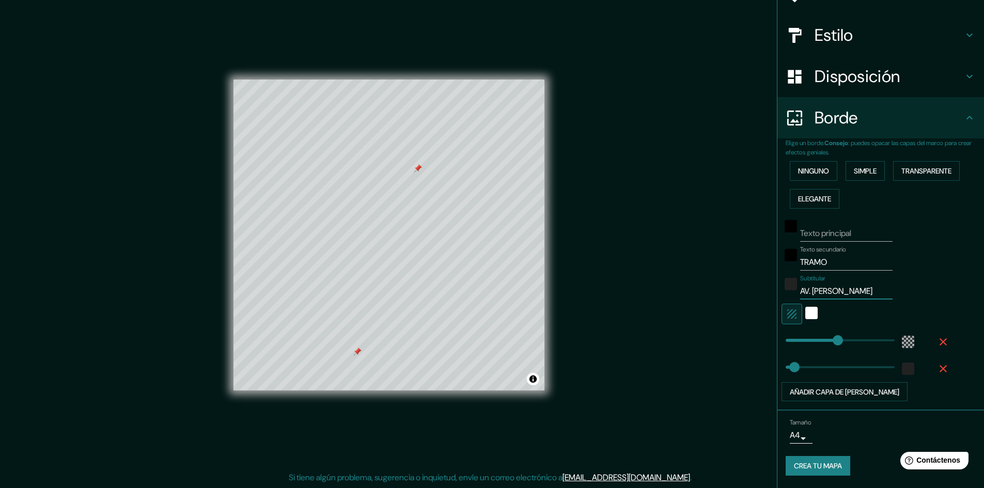
type input "48"
type input "AV. [PERSON_NAME] - CA"
type input "289"
type input "48"
type input "AV. [PERSON_NAME]"
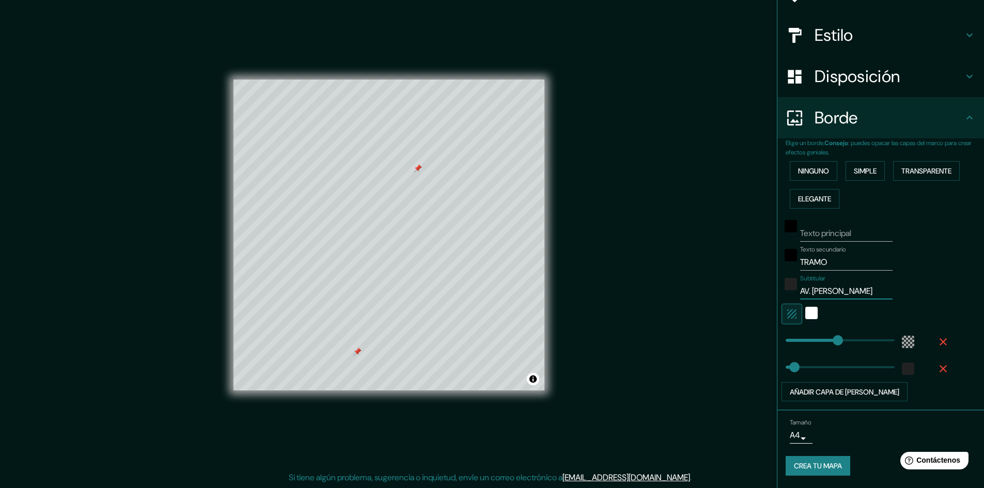
type input "289"
type input "48"
type input "AV. [PERSON_NAME]"
type input "289"
type input "48"
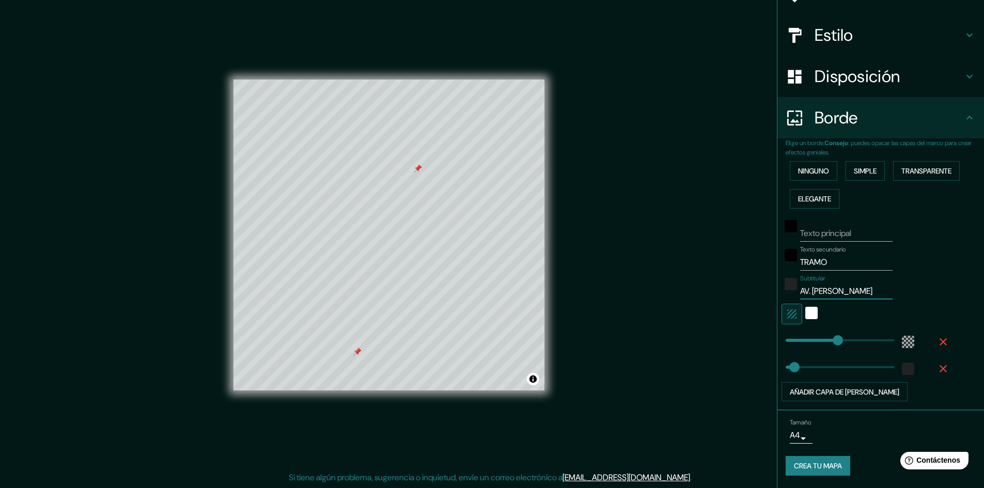
type input "AV. [PERSON_NAME]"
type input "289"
type input "48"
type input "AV. [PERSON_NAME]"
type input "289"
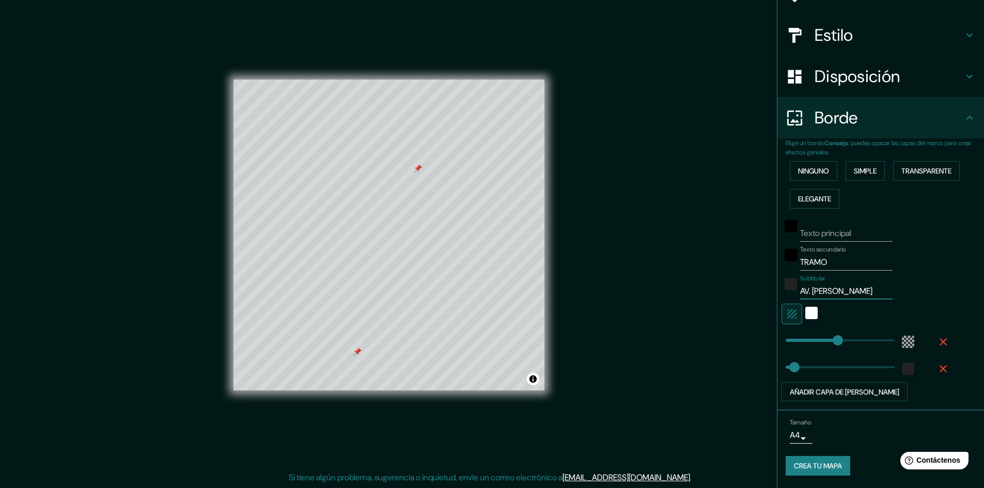
type input "48"
type input "AV. [PERSON_NAME]"
type input "289"
type input "48"
type input "AV. [PERSON_NAME]"
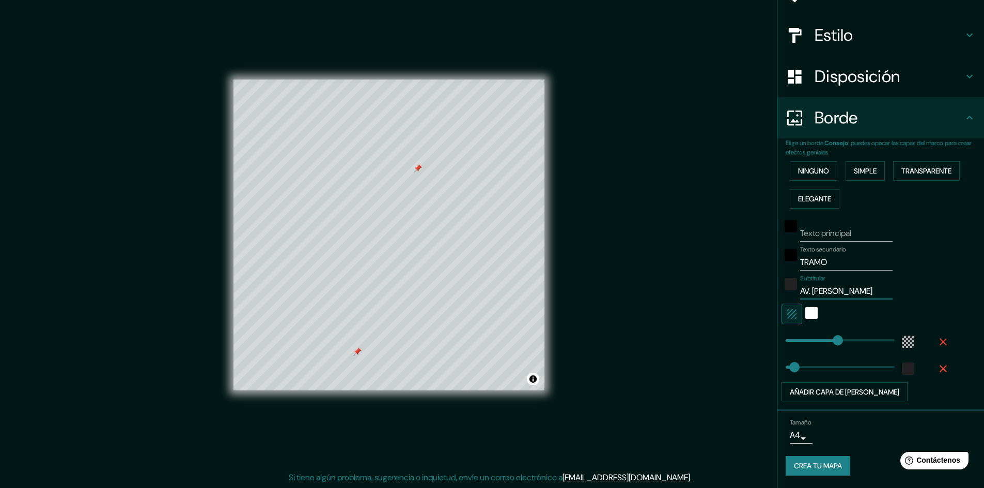
type input "289"
type input "48"
type input "AV. [PERSON_NAME] A"
type input "289"
type input "48"
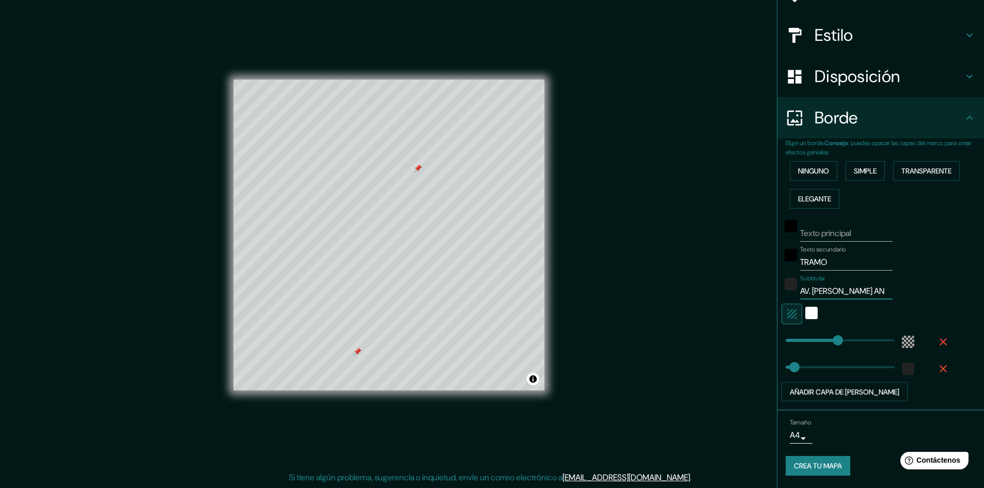
type input "AV. [PERSON_NAME] ANA"
type input "289"
type input "48"
type input "AV. [PERSON_NAME] [GEOGRAPHIC_DATA]"
type input "289"
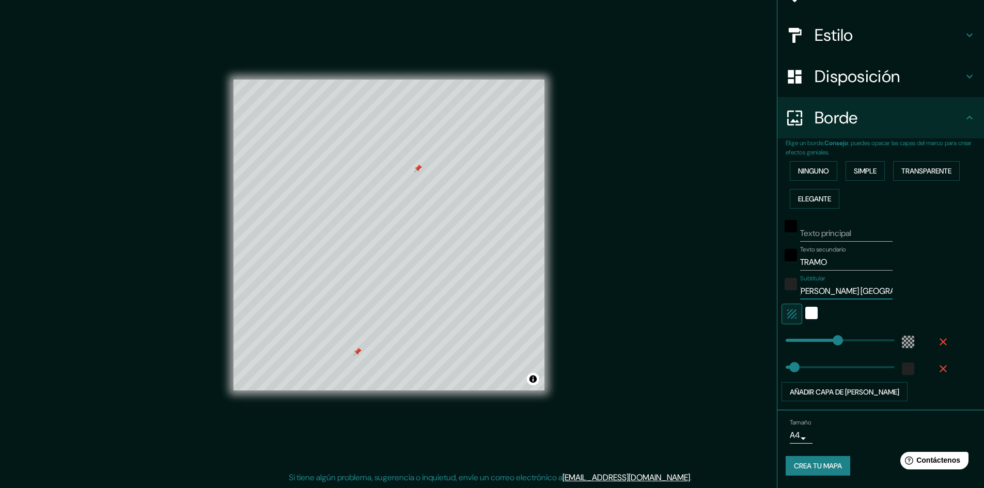
type input "48"
type input "289"
type input "AV. [PERSON_NAME] [GEOGRAPHIC_DATA]"
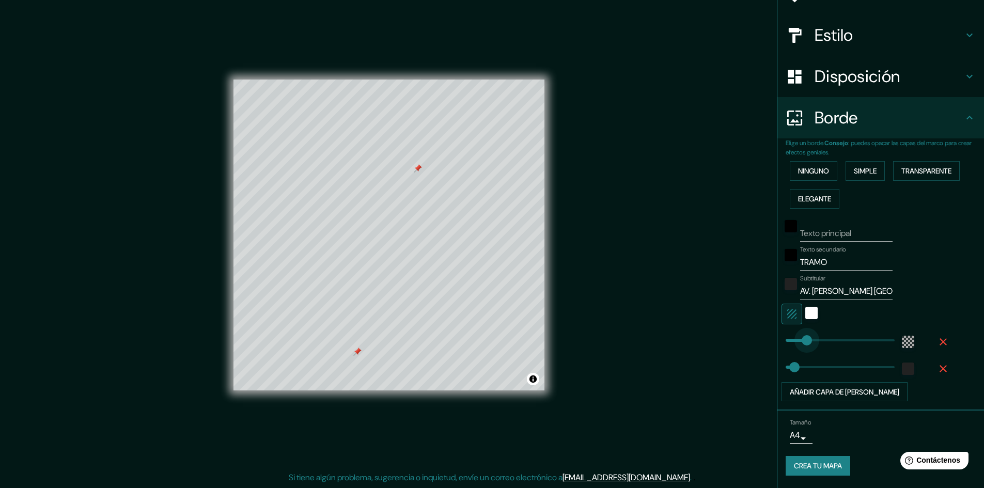
type input "80"
drag, startPoint x: 831, startPoint y: 338, endPoint x: 792, endPoint y: 342, distance: 38.9
type input "48"
type input "51"
type input "40"
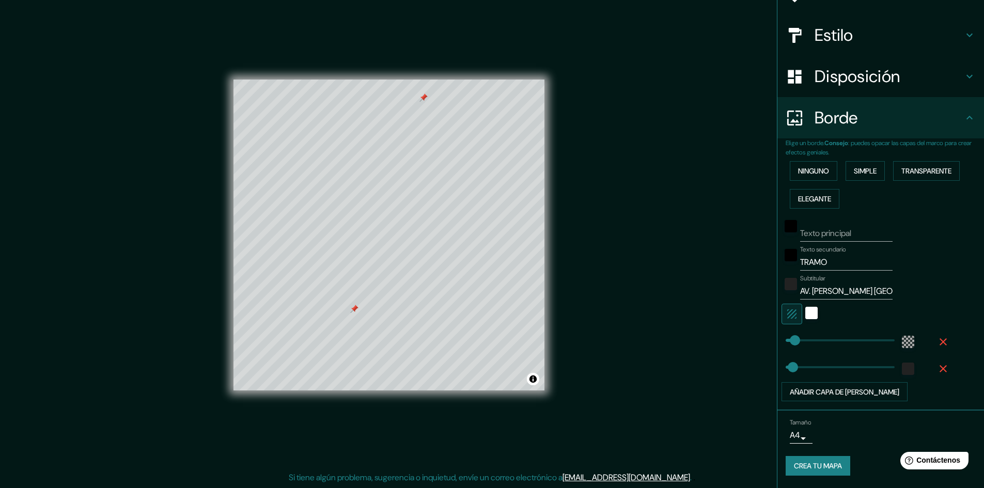
click at [806, 460] on font "Crea tu mapa" at bounding box center [818, 465] width 48 height 13
click at [815, 470] on font "Crea tu mapa" at bounding box center [818, 466] width 48 height 9
click at [815, 467] on div "Crea tu mapa" at bounding box center [880, 466] width 190 height 20
click at [815, 466] on div "Crea tu mapa" at bounding box center [880, 466] width 190 height 20
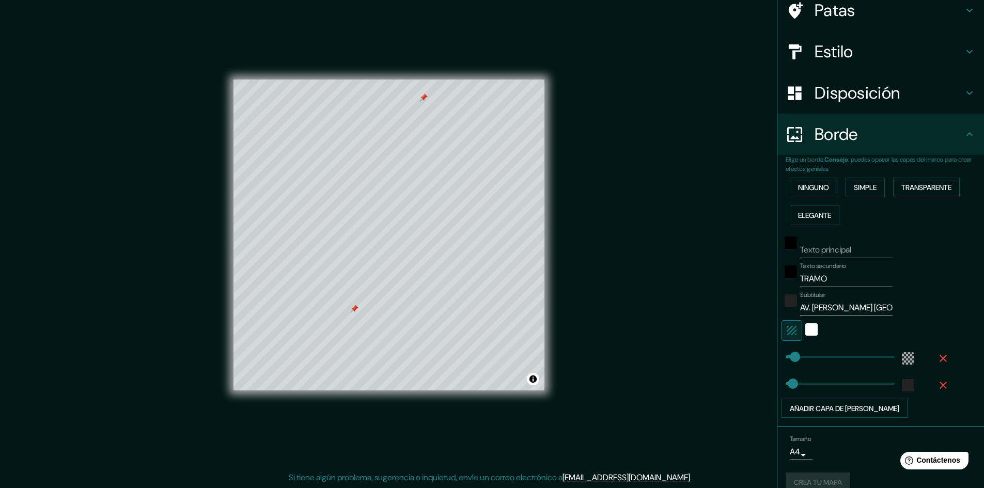
scroll to position [102, 0]
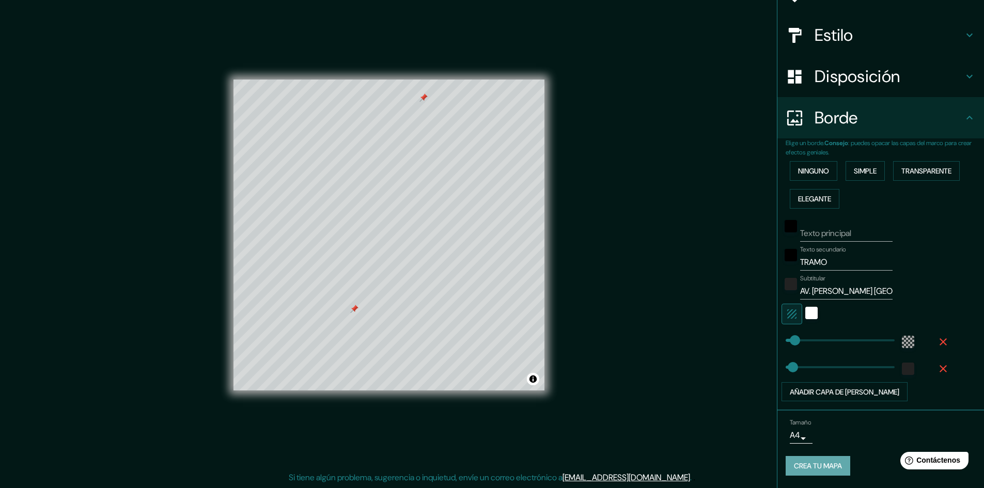
click at [815, 468] on font "Crea tu mapa" at bounding box center [818, 466] width 48 height 9
click at [795, 463] on font "Crea tu mapa" at bounding box center [818, 466] width 48 height 9
click at [795, 463] on div "Crea tu mapa" at bounding box center [880, 466] width 190 height 20
click at [796, 467] on div "Crea tu mapa" at bounding box center [880, 466] width 190 height 20
